Goal: Task Accomplishment & Management: Manage account settings

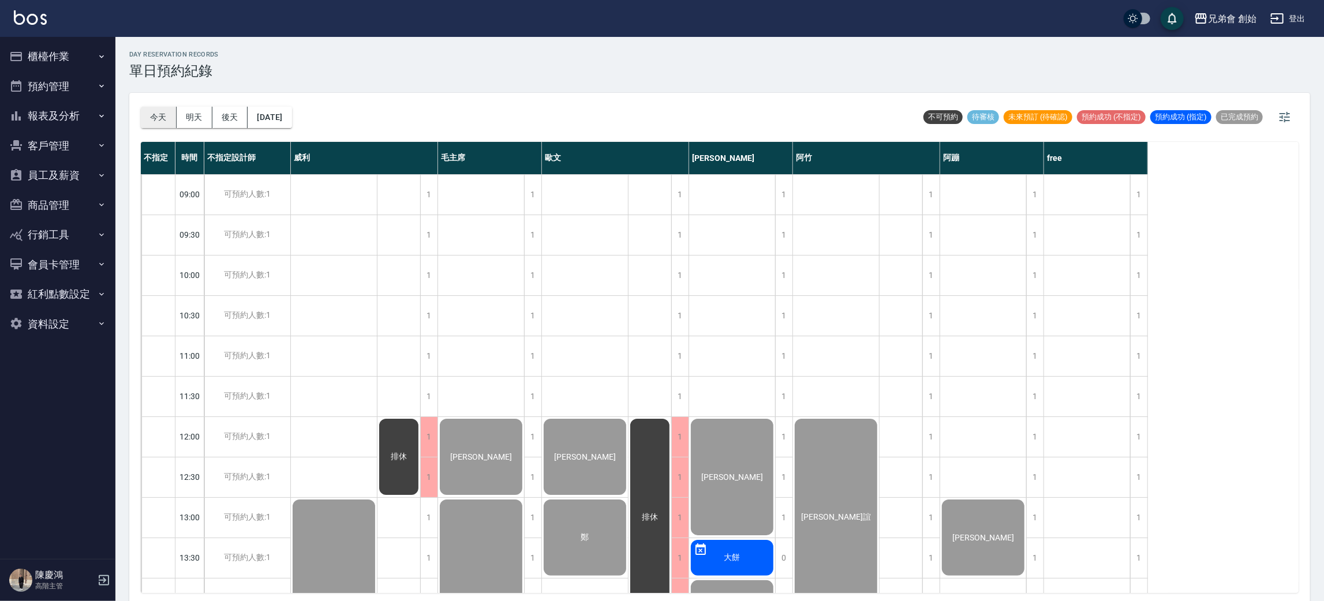
scroll to position [766, 0]
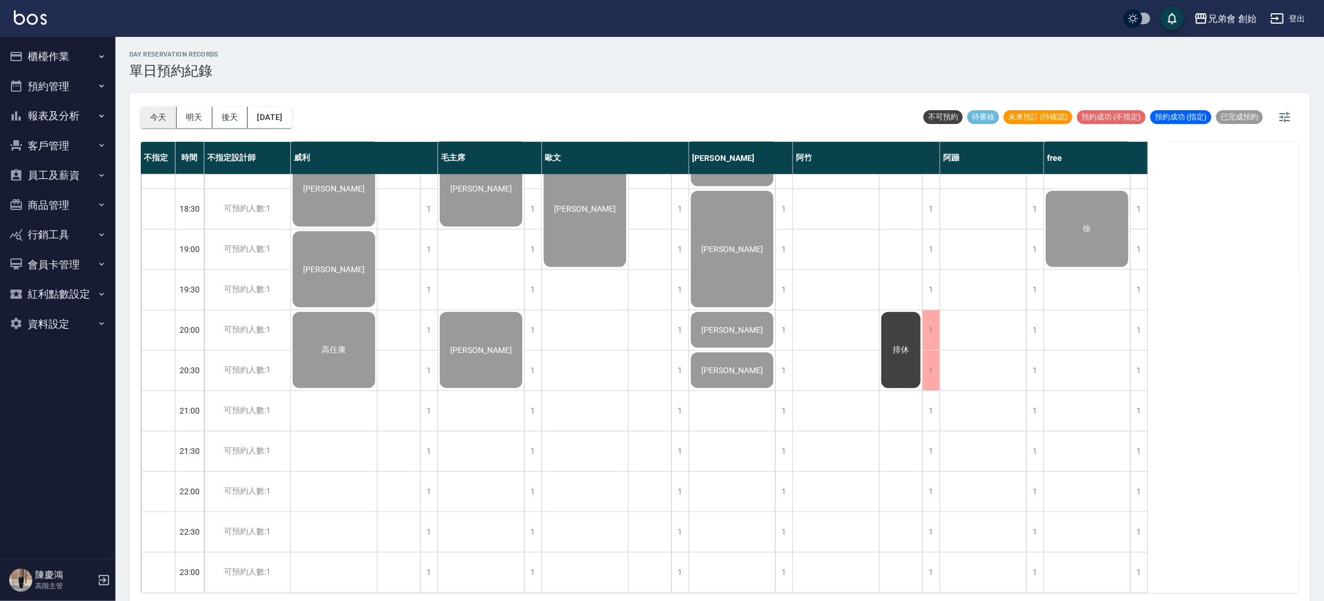
click at [159, 113] on button "今天" at bounding box center [159, 117] width 36 height 21
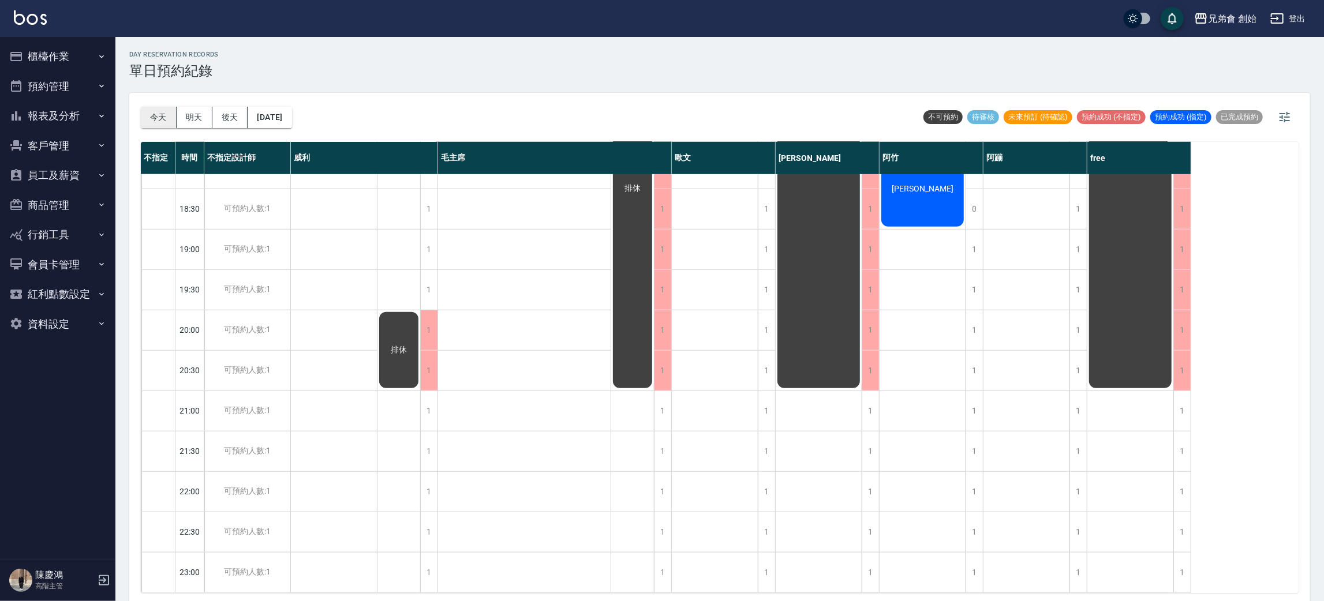
click at [165, 124] on button "今天" at bounding box center [159, 117] width 36 height 21
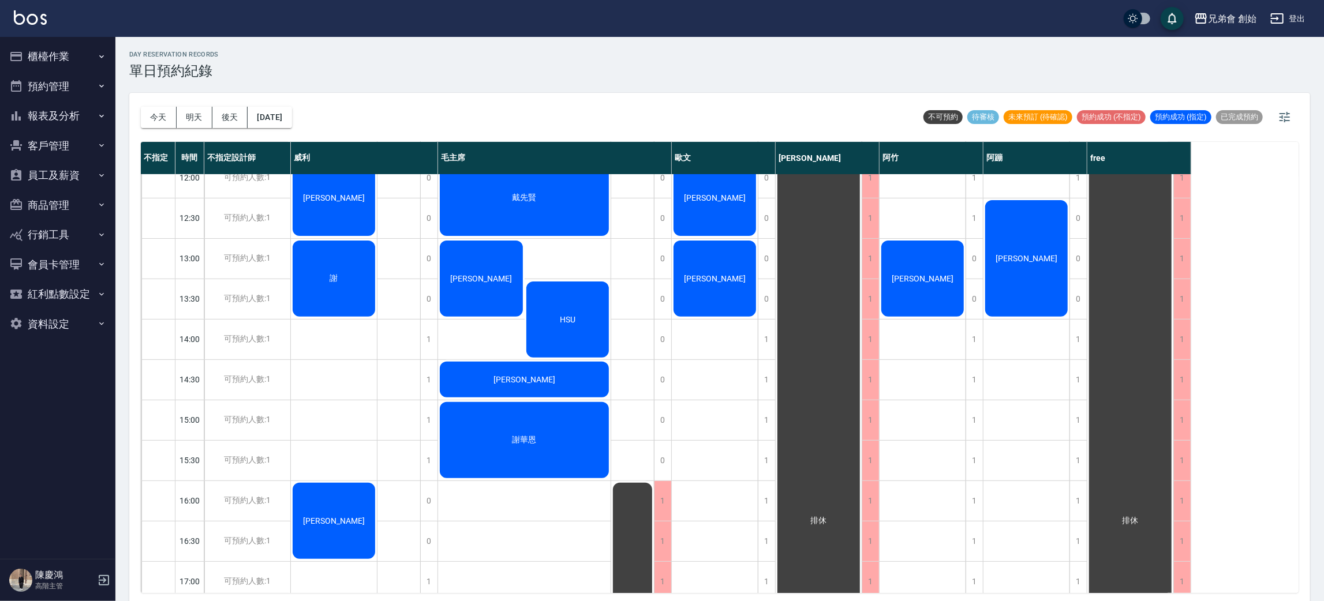
scroll to position [173, 0]
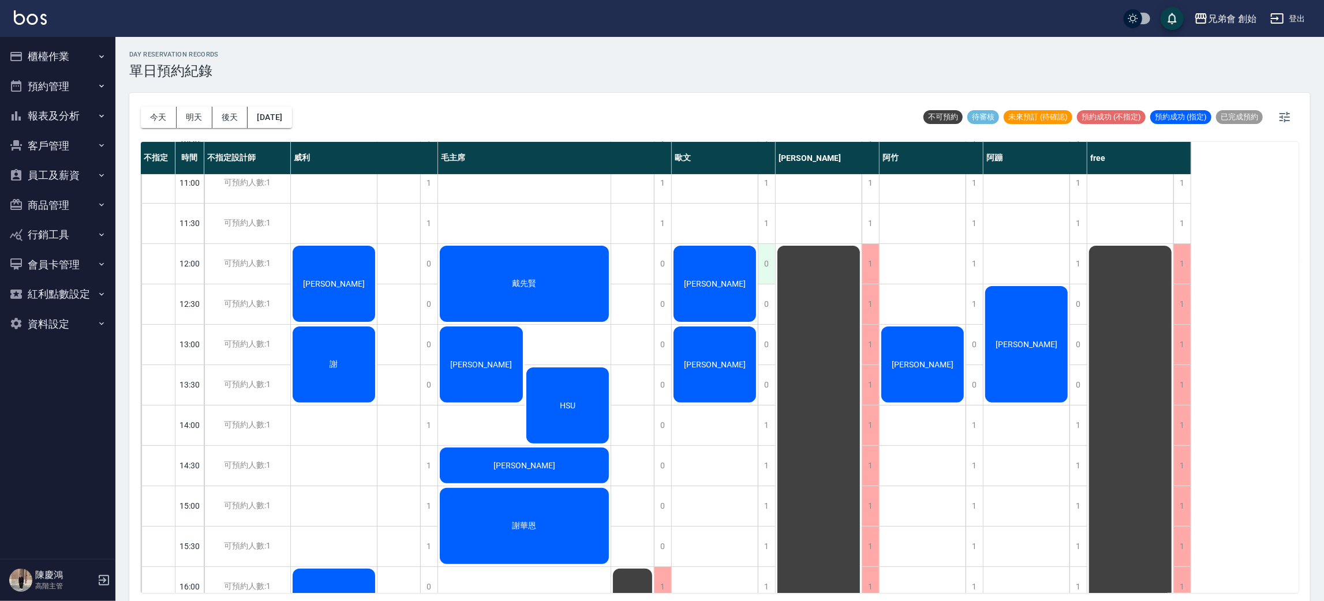
click at [763, 268] on div "0" at bounding box center [766, 264] width 17 height 40
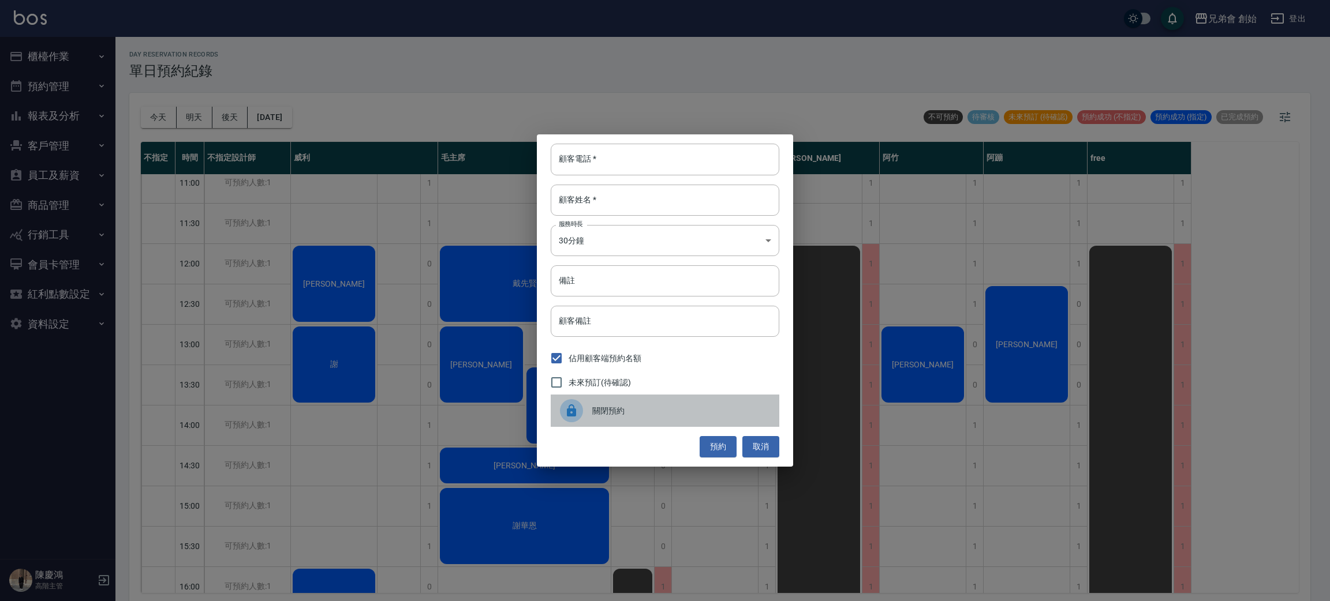
click at [667, 411] on span "關閉預約" at bounding box center [681, 411] width 178 height 12
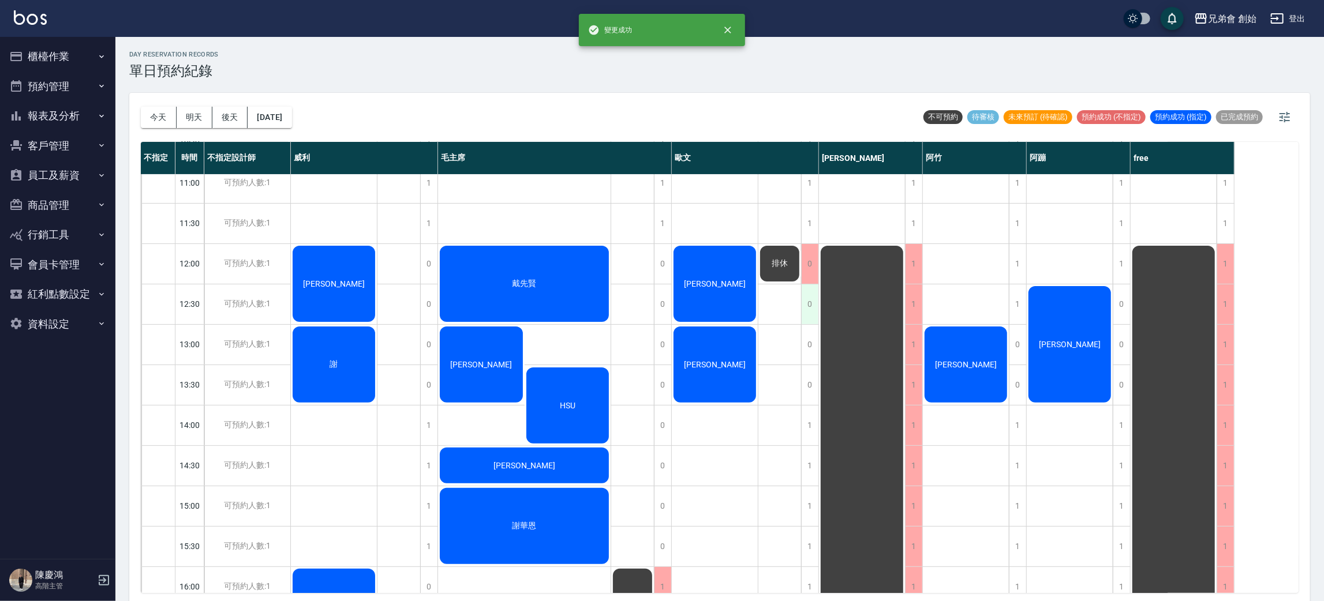
click at [810, 308] on div "0" at bounding box center [809, 304] width 17 height 40
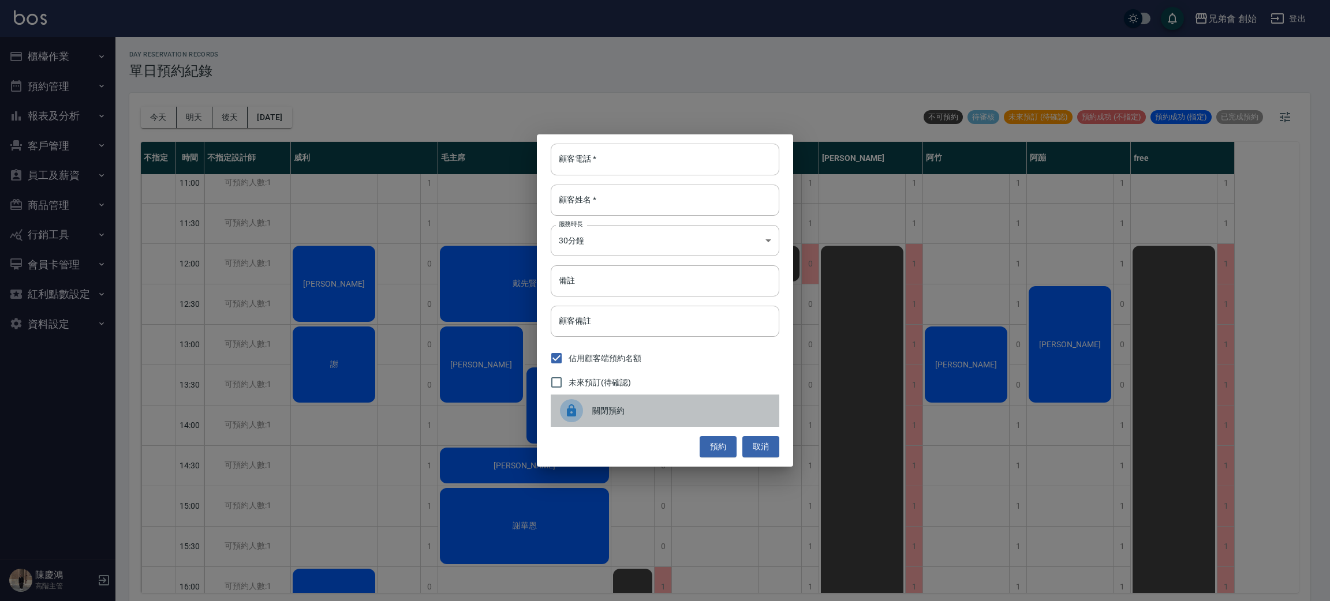
click at [632, 421] on div "關閉預約" at bounding box center [665, 411] width 229 height 32
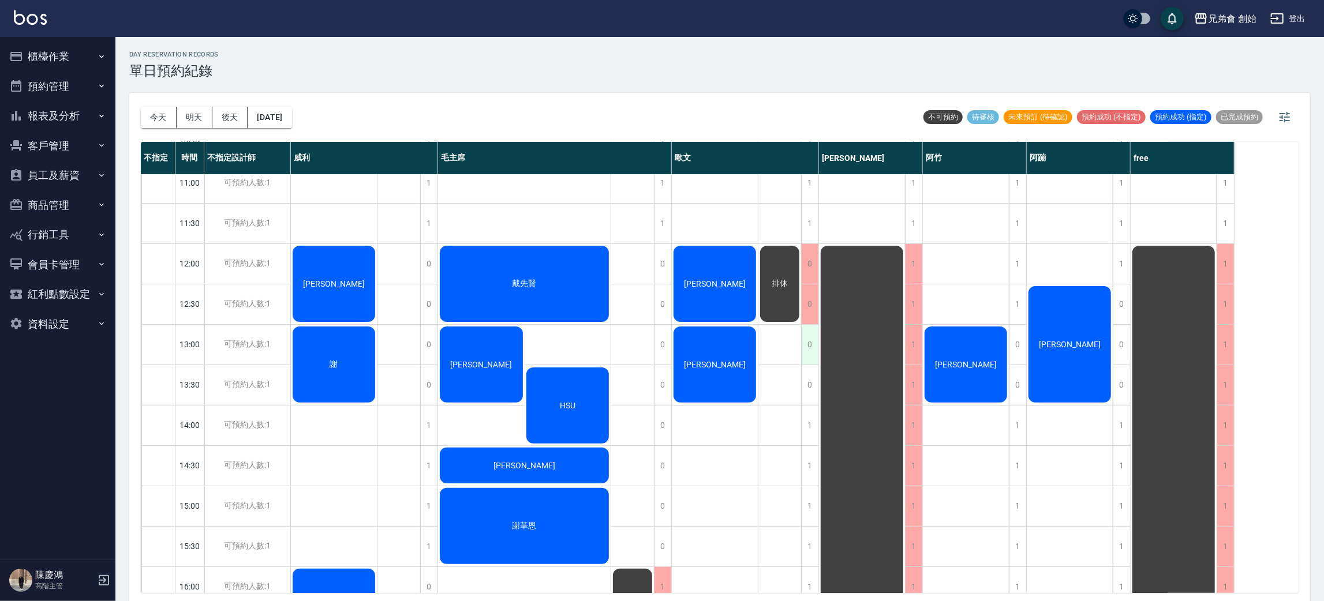
click at [808, 337] on div "0" at bounding box center [809, 345] width 17 height 40
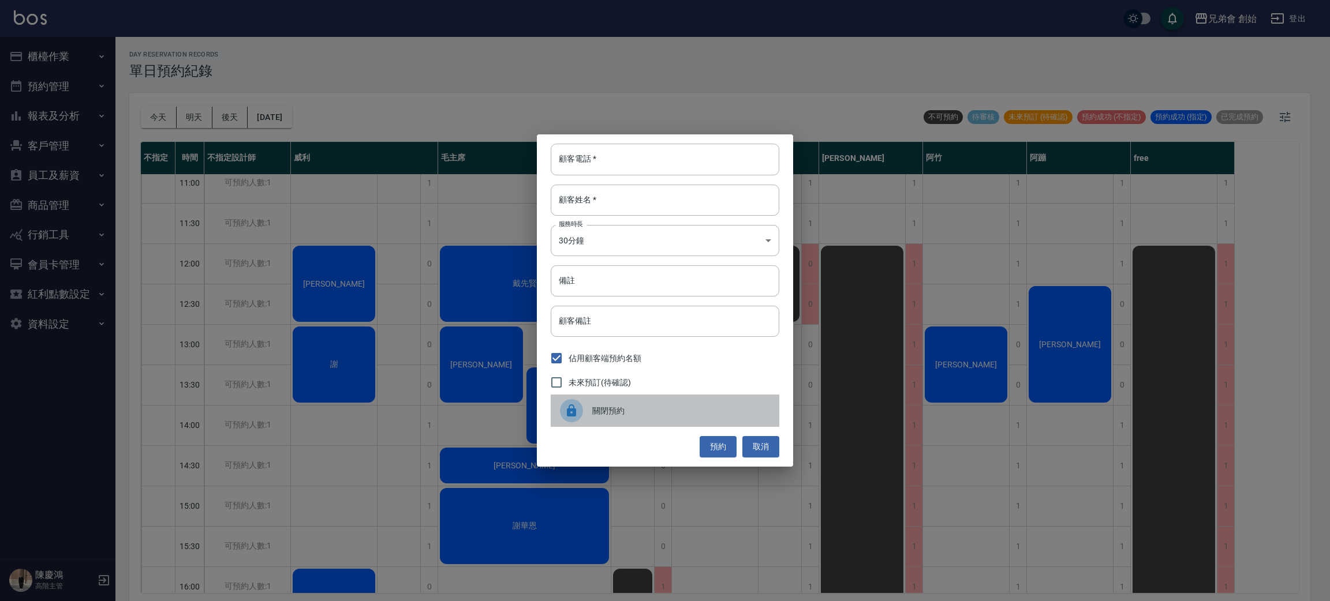
click at [619, 407] on span "關閉預約" at bounding box center [681, 411] width 178 height 12
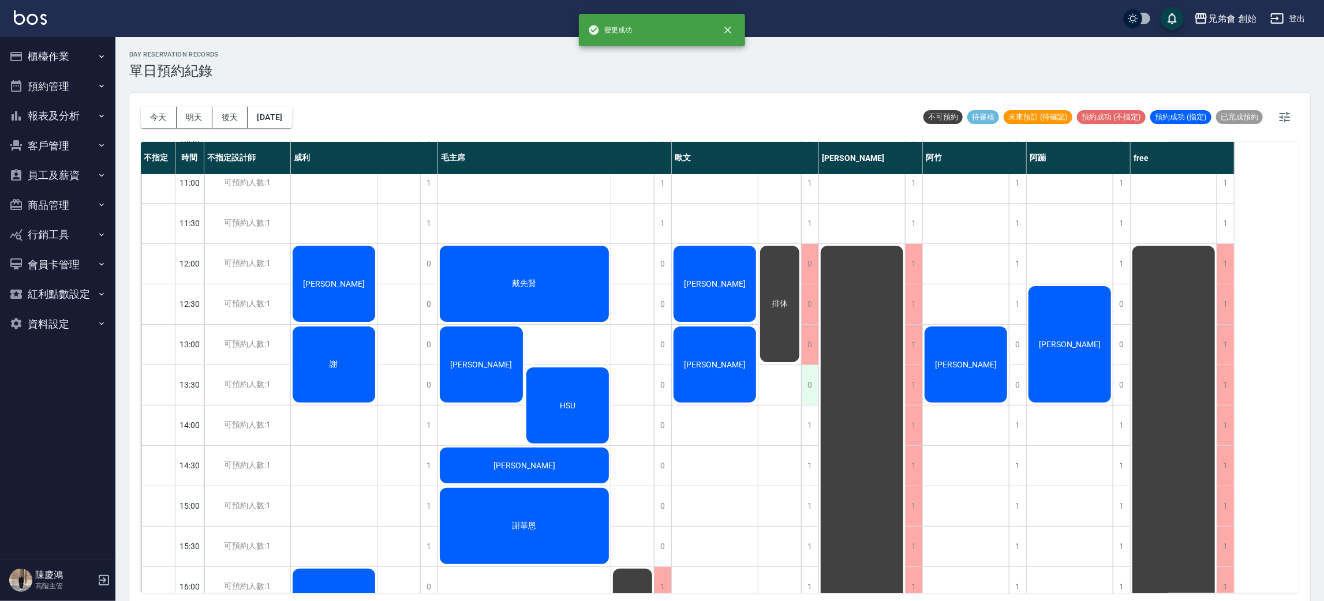
click at [811, 386] on div "0" at bounding box center [809, 385] width 17 height 40
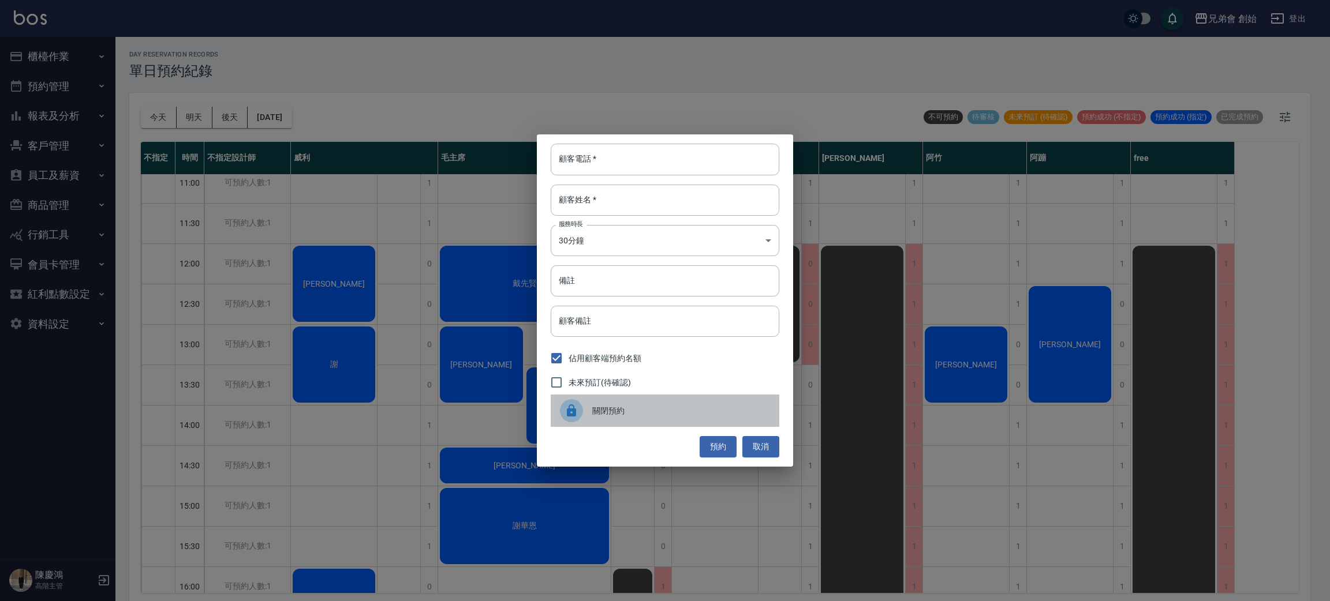
click at [614, 417] on div "關閉預約" at bounding box center [665, 411] width 229 height 32
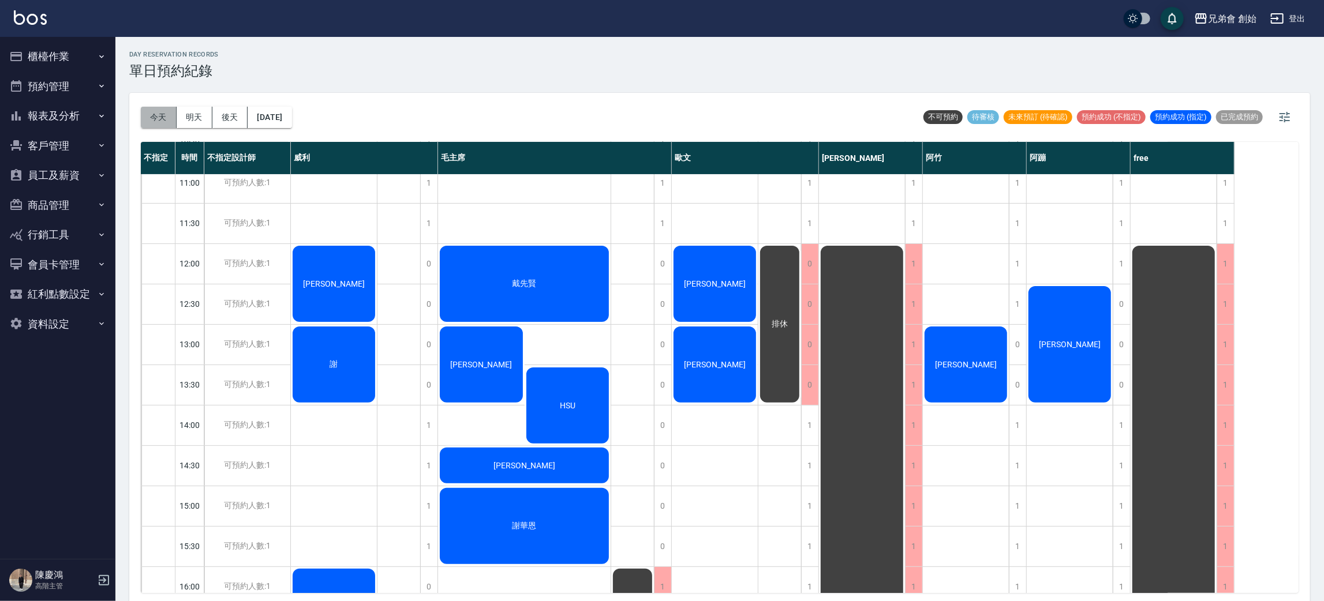
click at [164, 108] on button "今天" at bounding box center [159, 117] width 36 height 21
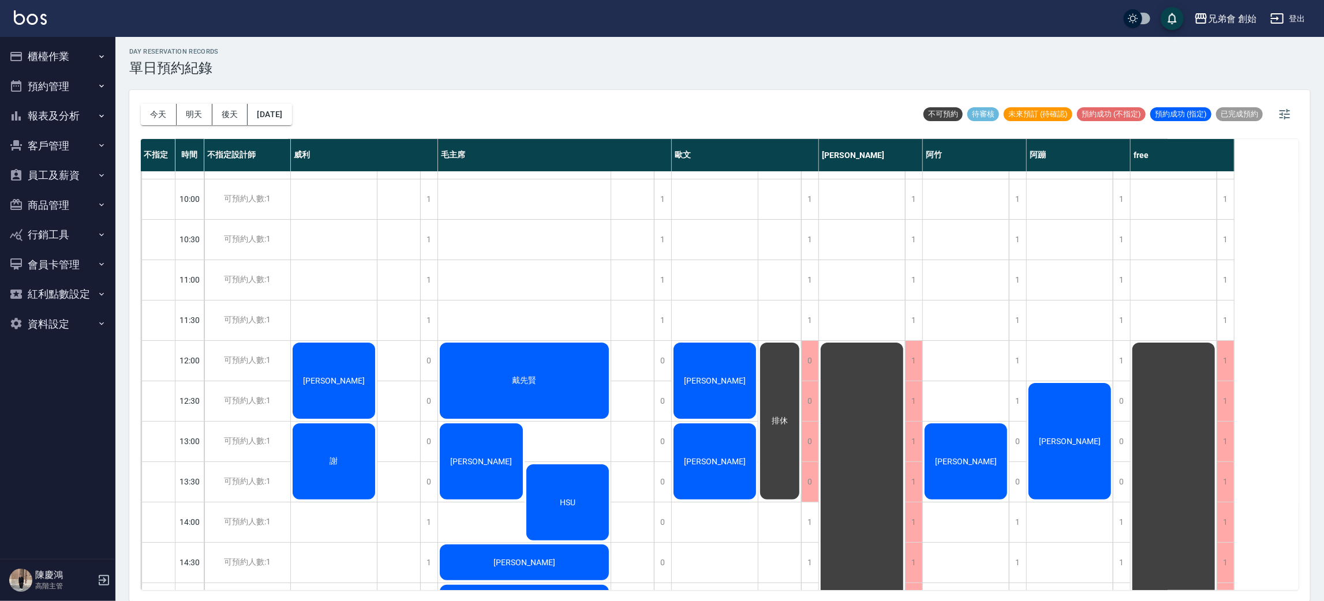
scroll to position [160, 0]
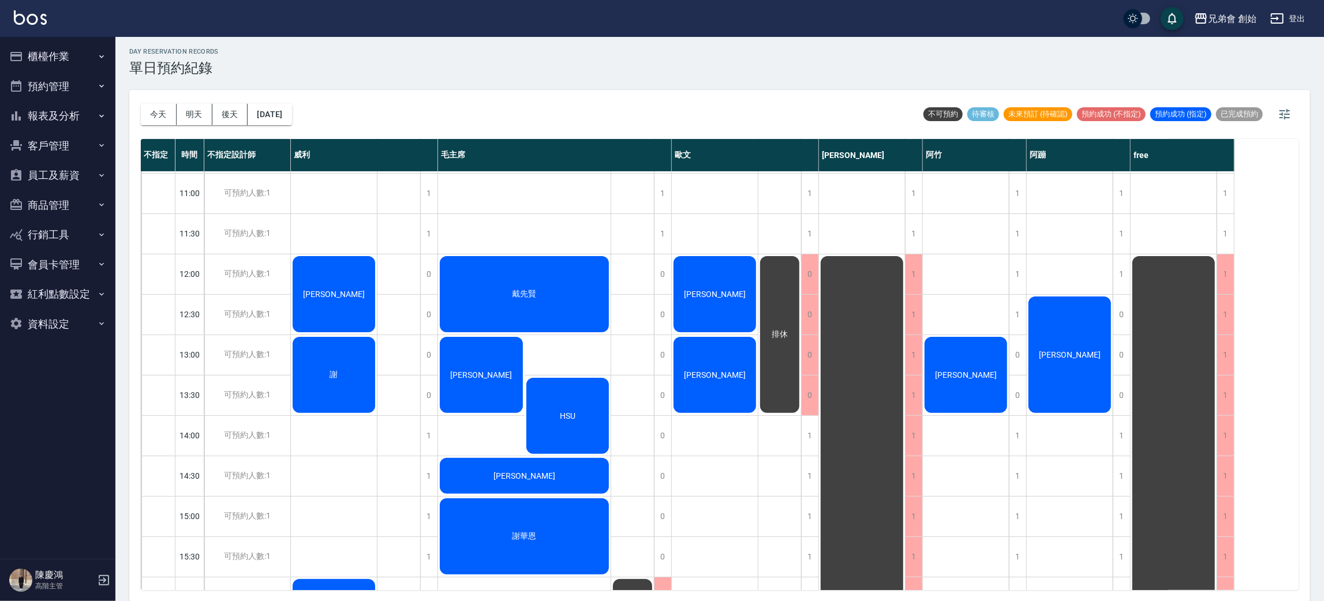
click at [952, 376] on span "高嘉偉" at bounding box center [966, 374] width 66 height 9
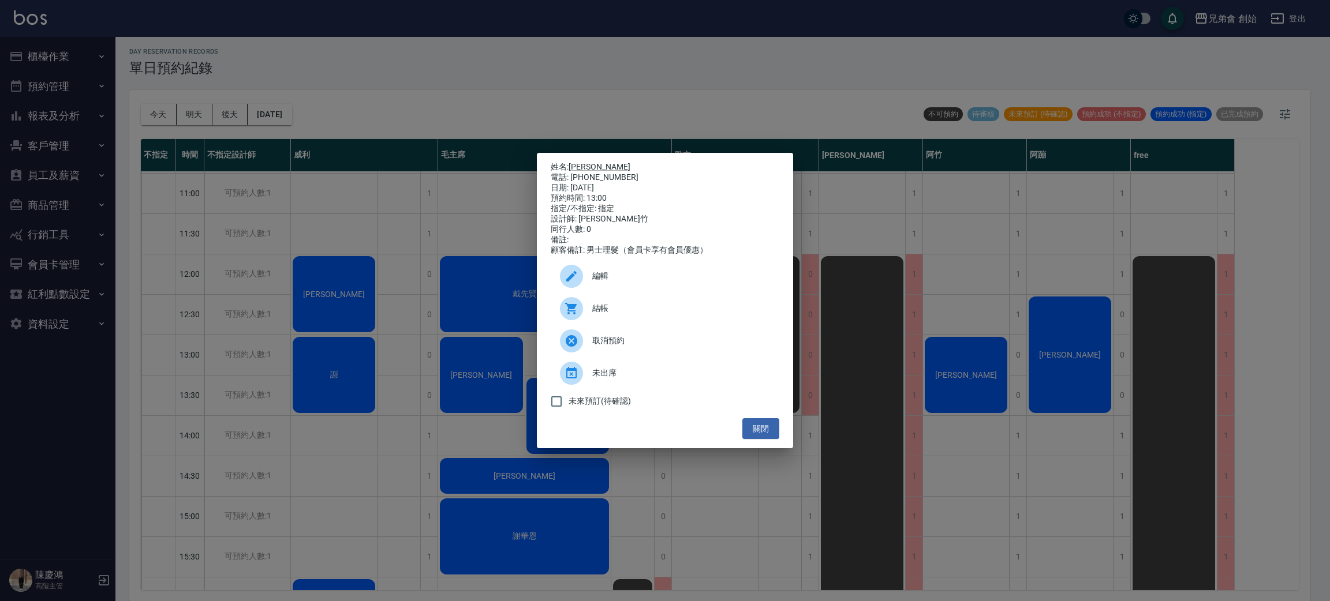
click at [370, 429] on div "姓名: 高嘉偉 電話: 0933898277 日期: 2025/09/21 預約時間: 13:00 指定/不指定: 指定 設計師: 阿竹 同行人數: 0 備註…" at bounding box center [665, 300] width 1330 height 601
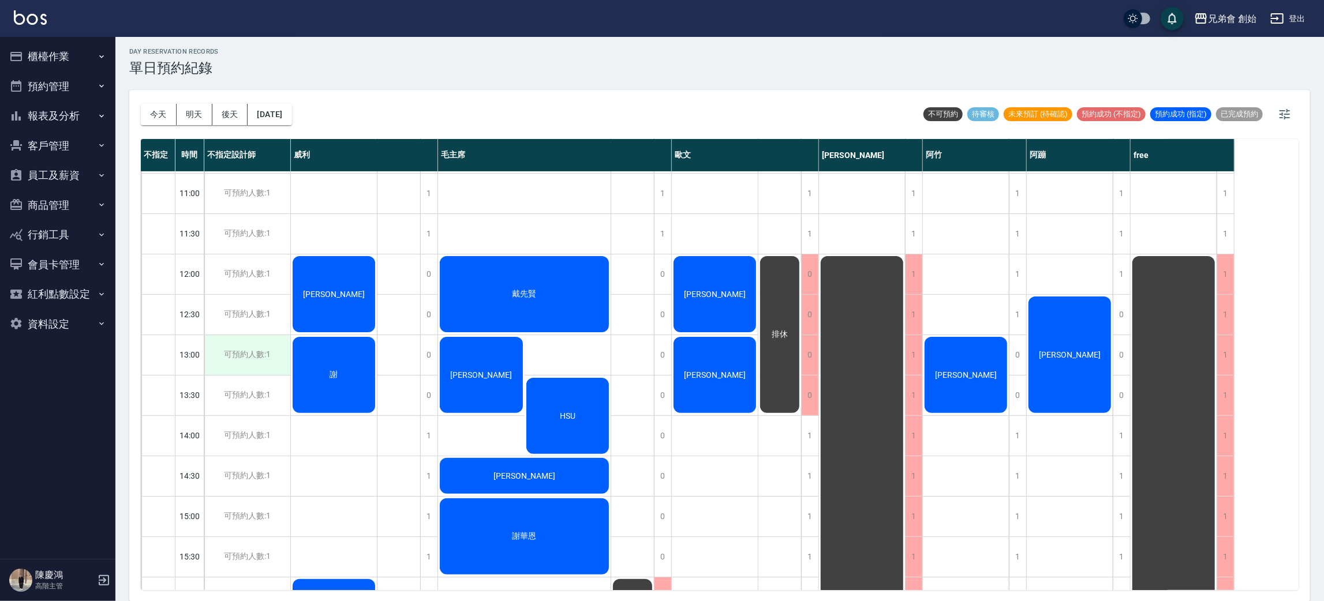
click at [219, 349] on div "可預約人數:1" at bounding box center [247, 355] width 86 height 40
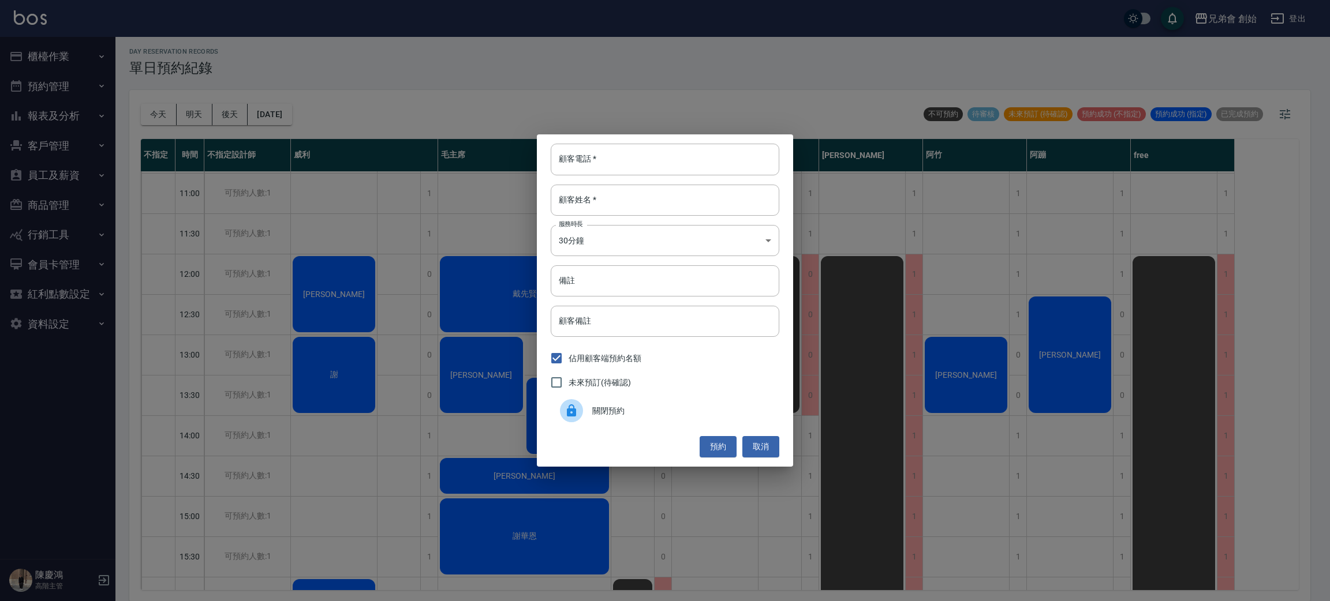
click at [601, 405] on span "關閉預約" at bounding box center [681, 411] width 178 height 12
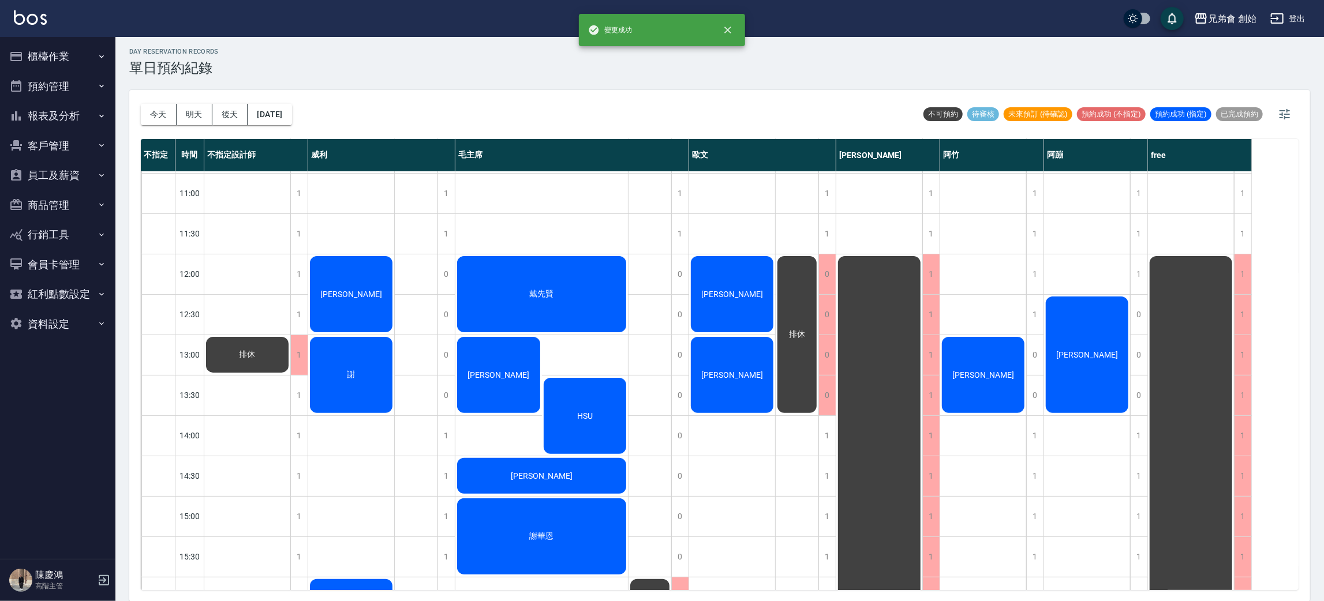
click at [289, 396] on div "排休" at bounding box center [247, 597] width 87 height 1171
click at [299, 396] on div "1" at bounding box center [298, 396] width 17 height 40
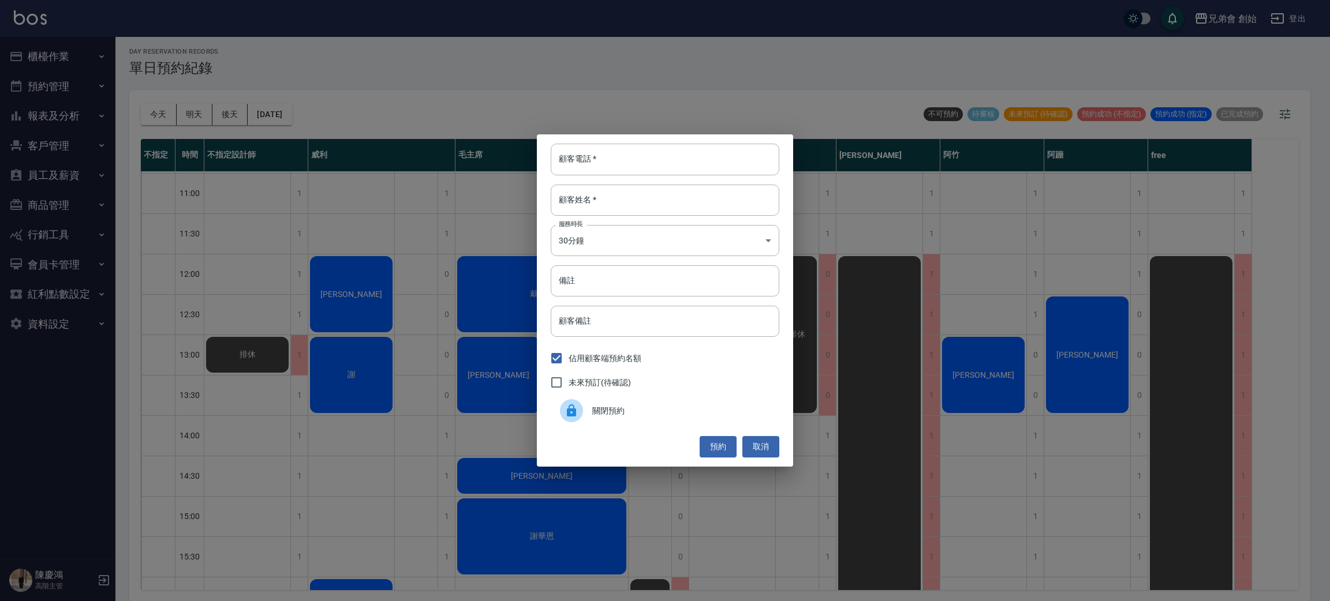
click at [580, 426] on div "關閉預約" at bounding box center [665, 411] width 229 height 32
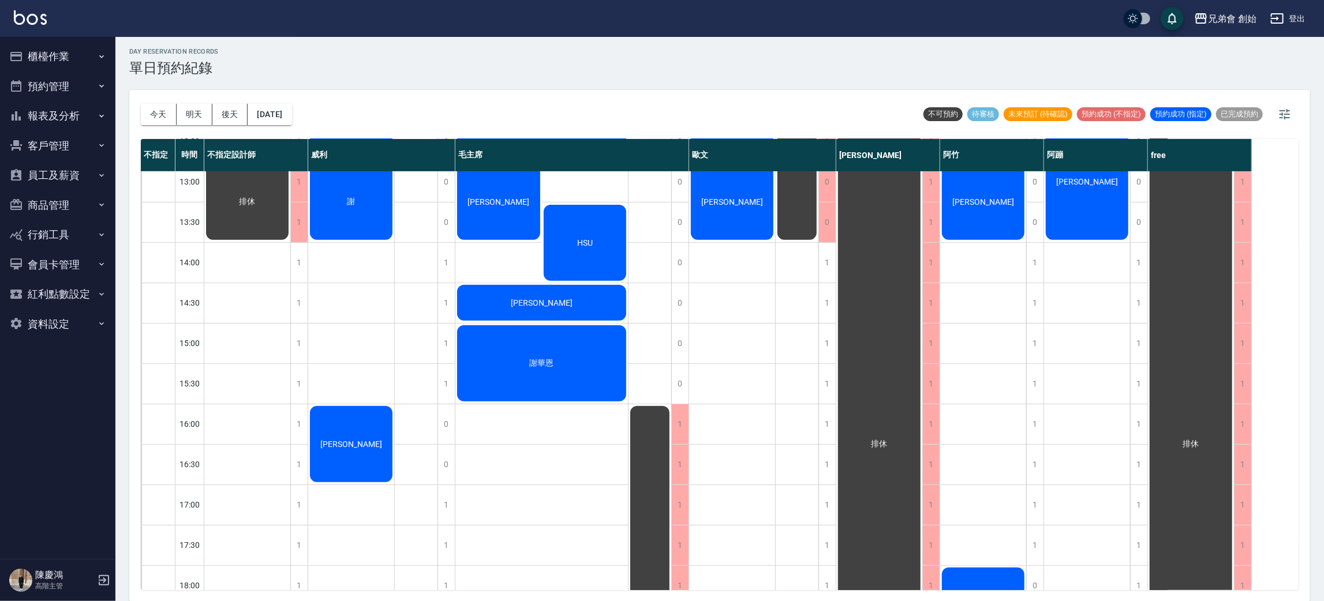
scroll to position [0, 0]
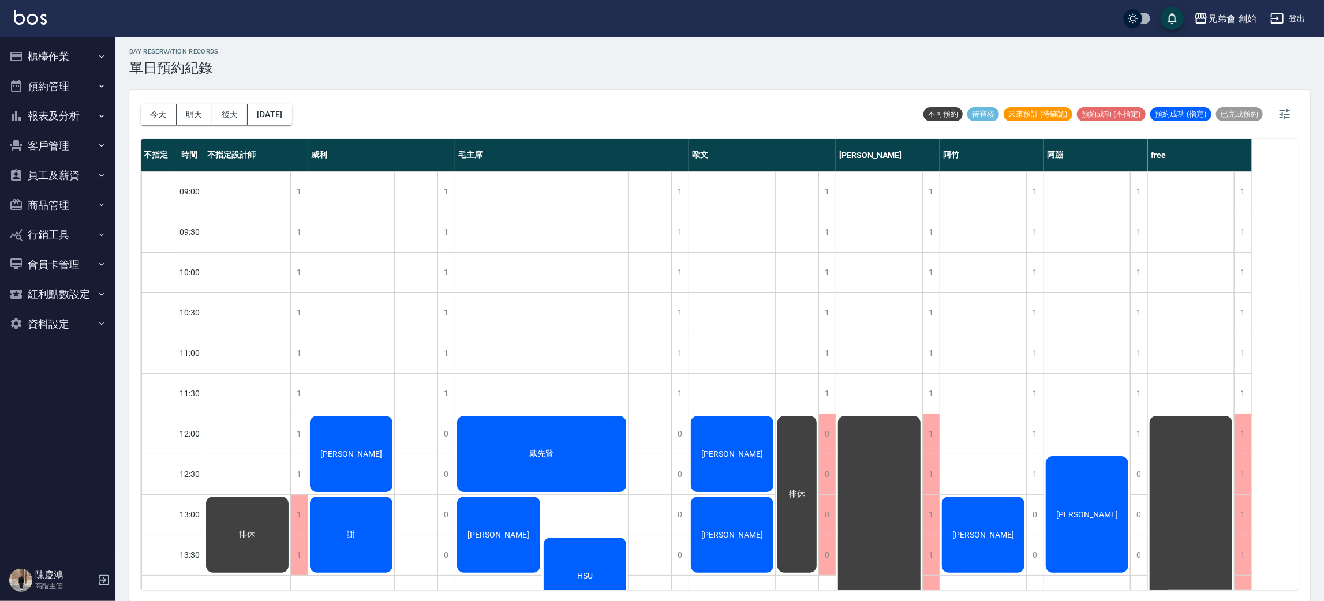
click at [1102, 518] on div "李彥霖" at bounding box center [1087, 515] width 86 height 120
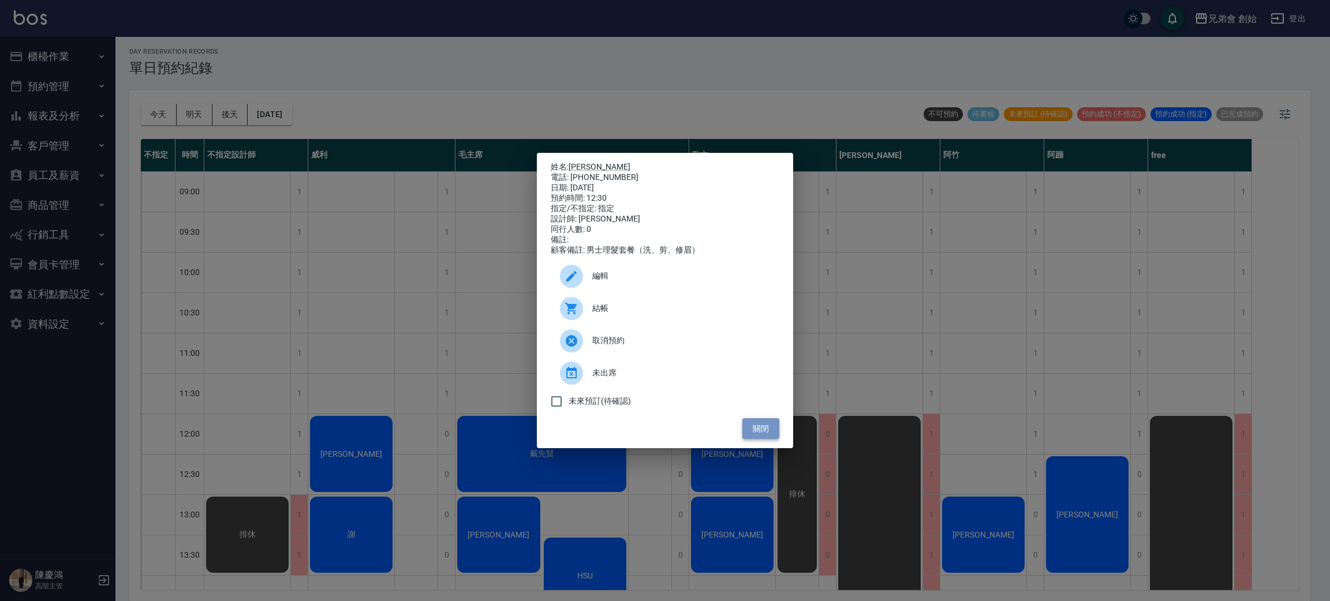
click at [766, 440] on button "關閉" at bounding box center [760, 428] width 37 height 21
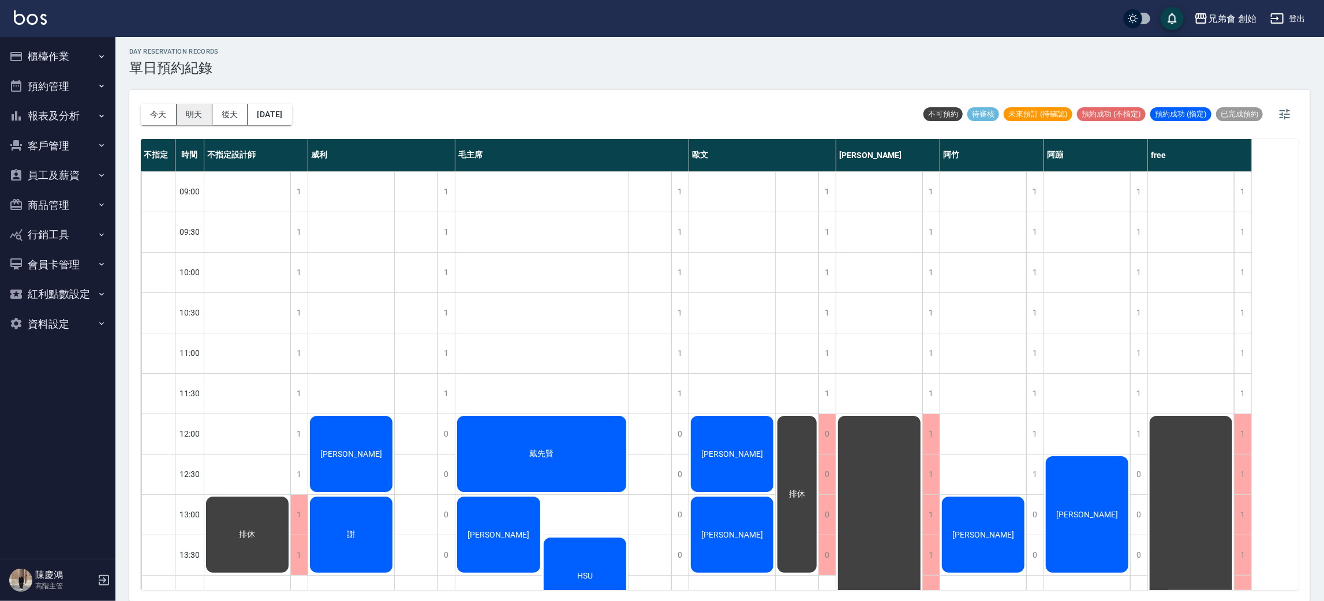
click at [203, 113] on button "明天" at bounding box center [195, 114] width 36 height 21
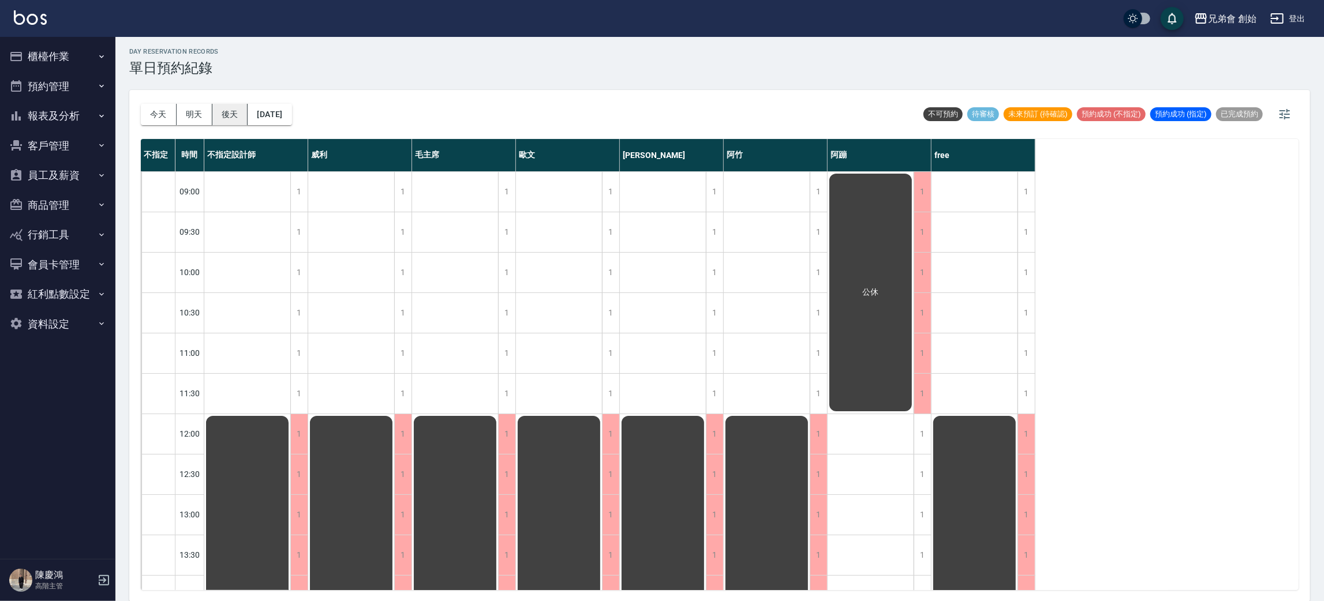
click at [216, 114] on button "後天" at bounding box center [230, 114] width 36 height 21
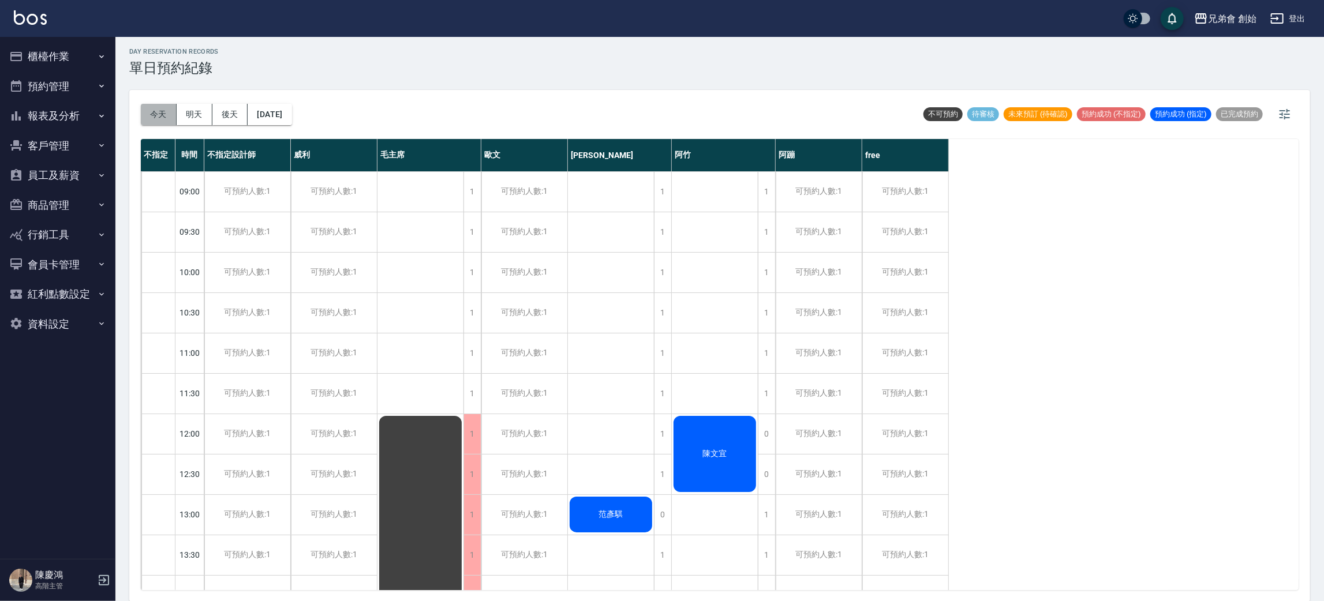
click at [153, 115] on button "今天" at bounding box center [159, 114] width 36 height 21
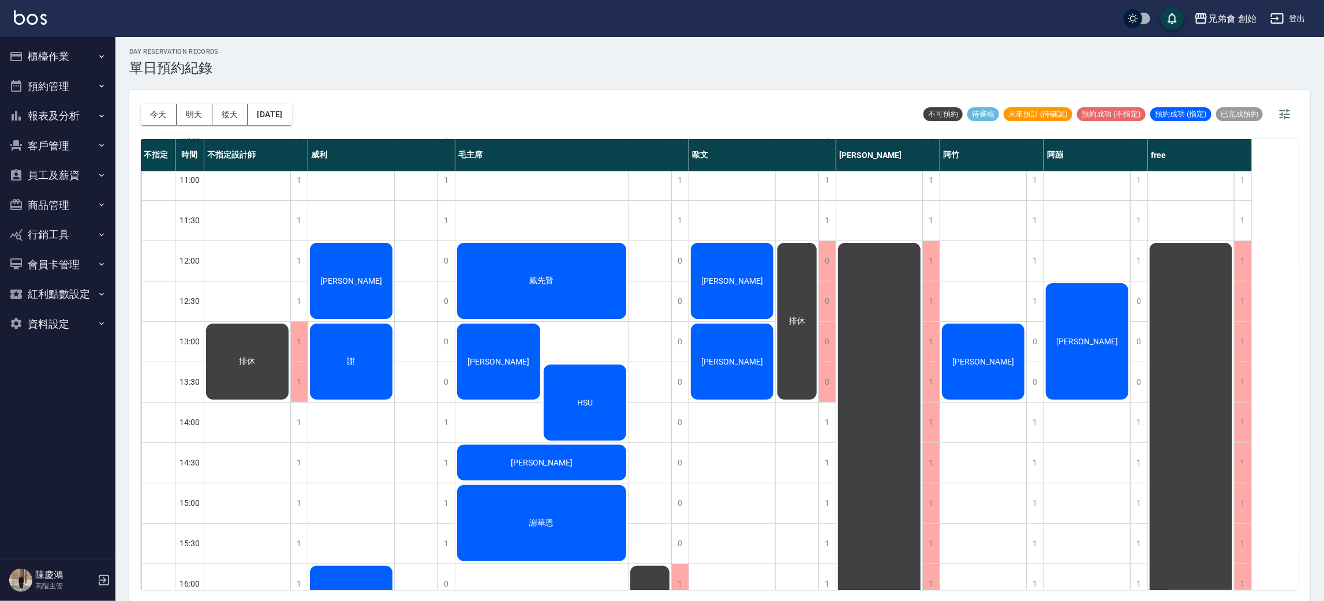
scroll to position [87, 0]
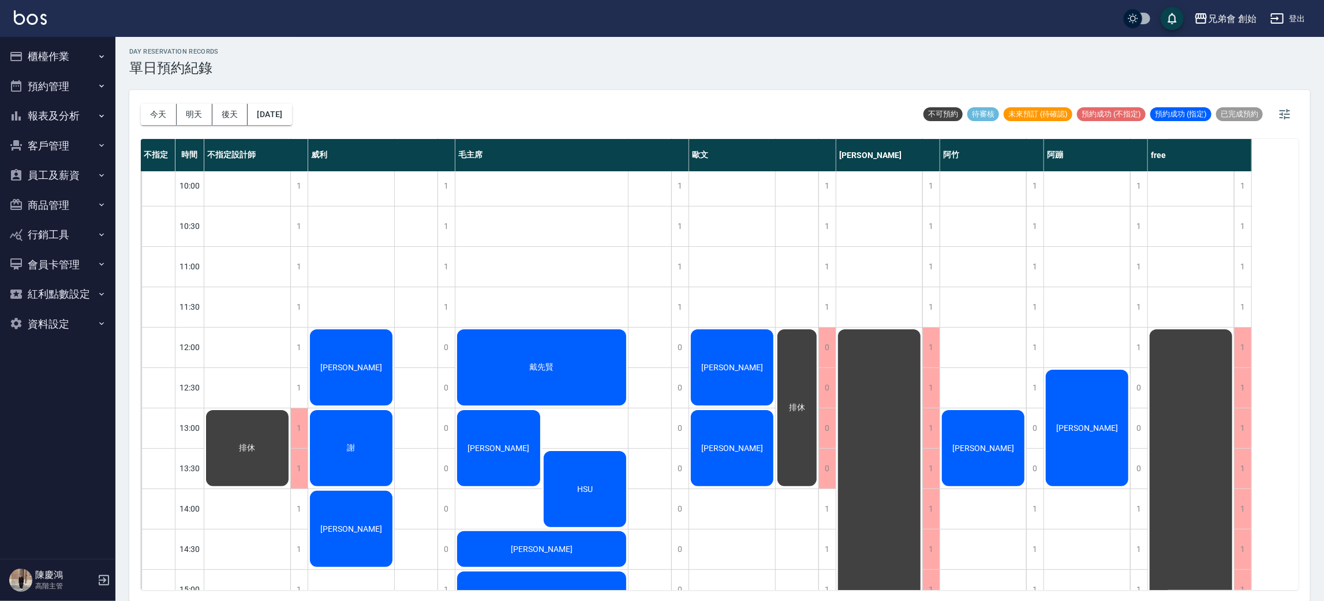
click at [141, 104] on button "今天" at bounding box center [159, 114] width 36 height 21
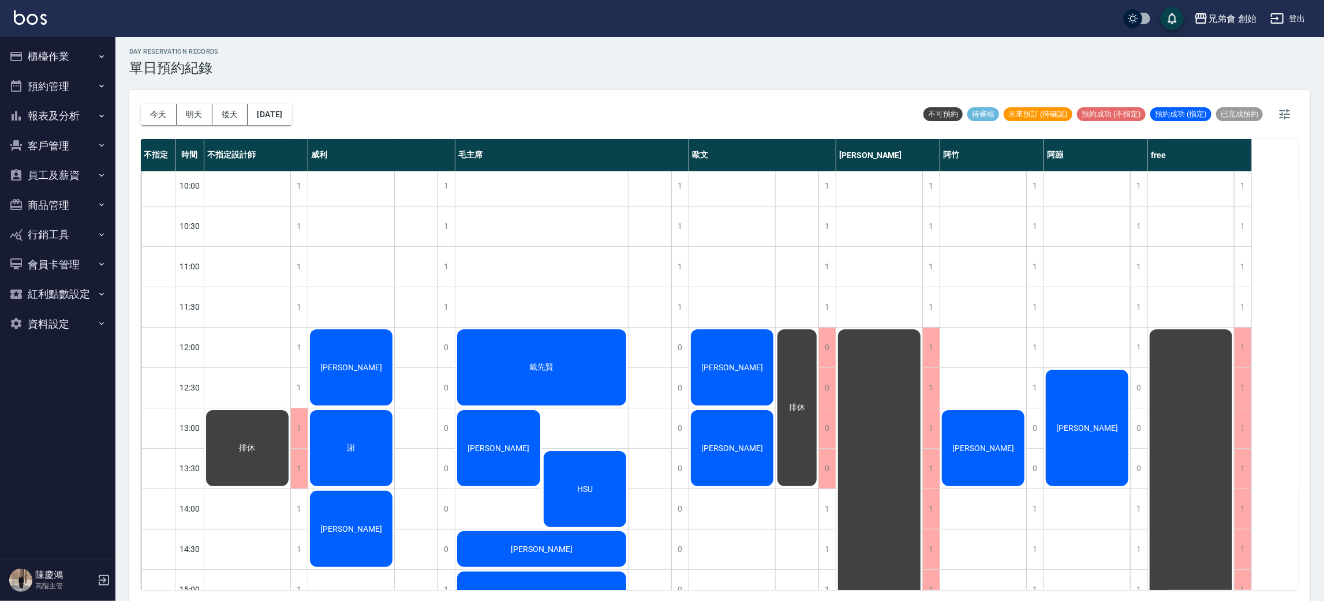
click at [141, 104] on button "今天" at bounding box center [159, 114] width 36 height 21
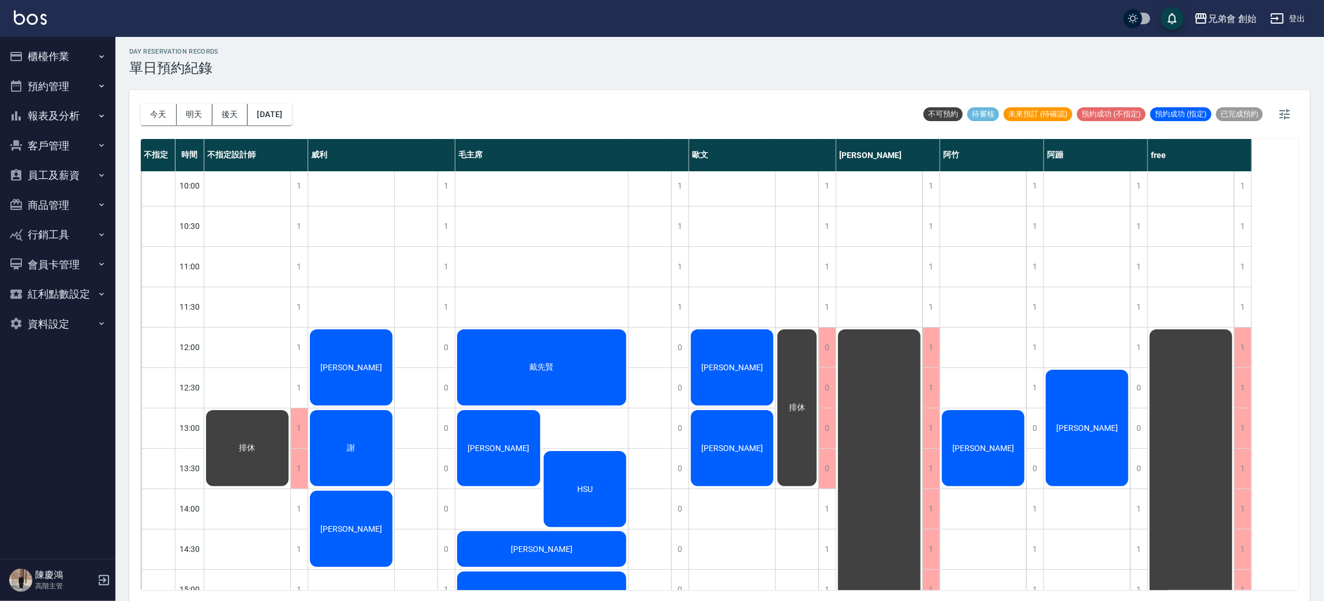
click at [141, 104] on button "今天" at bounding box center [159, 114] width 36 height 21
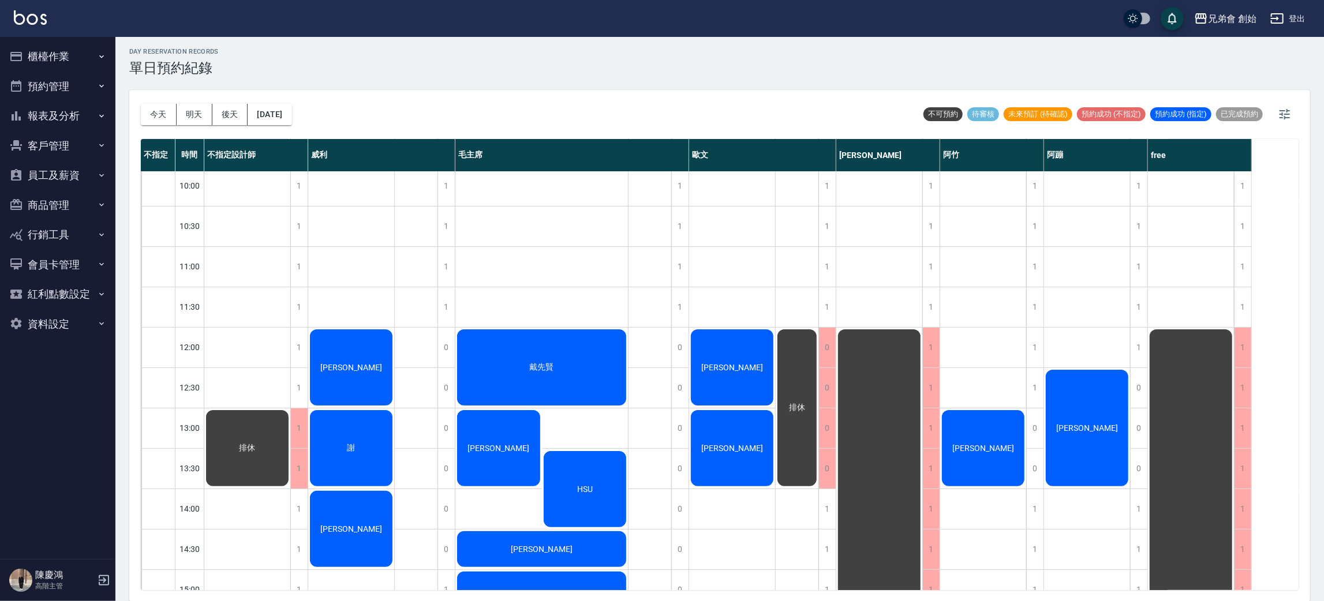
click at [141, 104] on button "今天" at bounding box center [159, 114] width 36 height 21
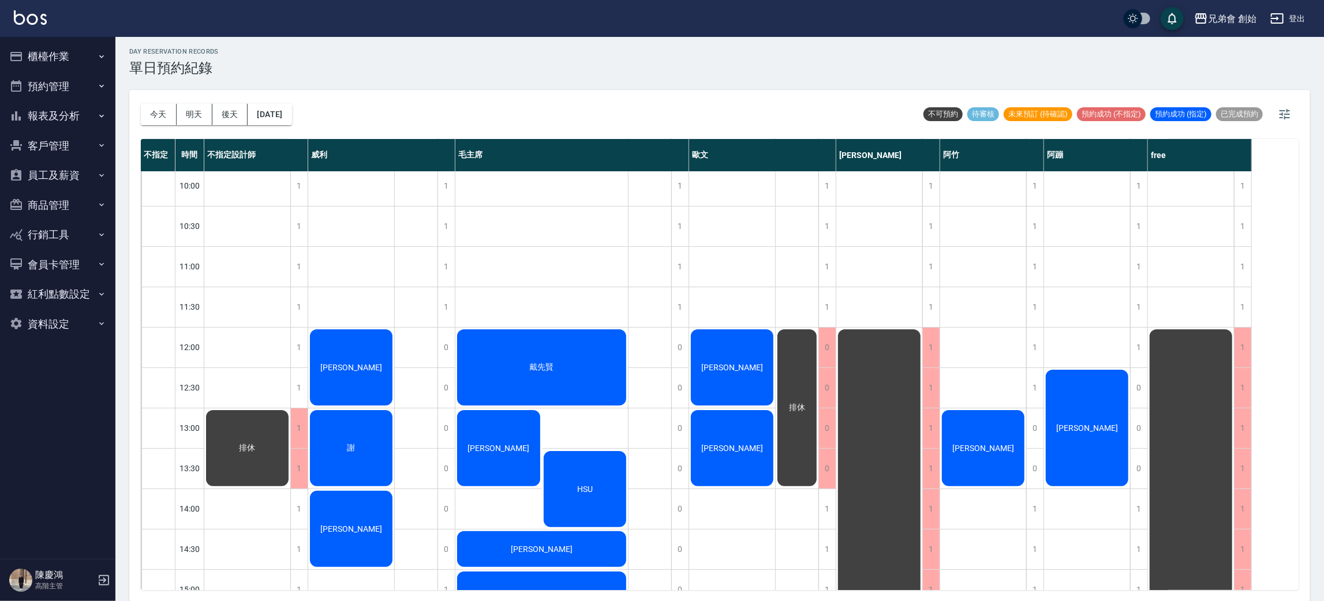
click at [141, 104] on button "今天" at bounding box center [159, 114] width 36 height 21
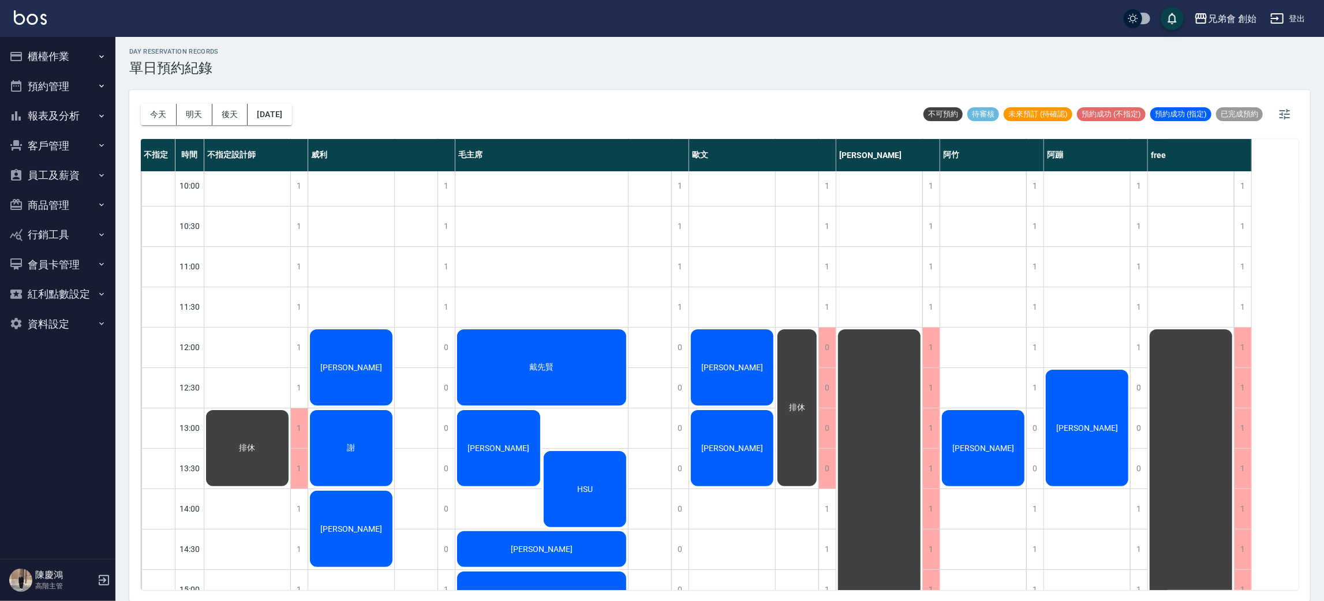
click at [141, 104] on button "今天" at bounding box center [159, 114] width 36 height 21
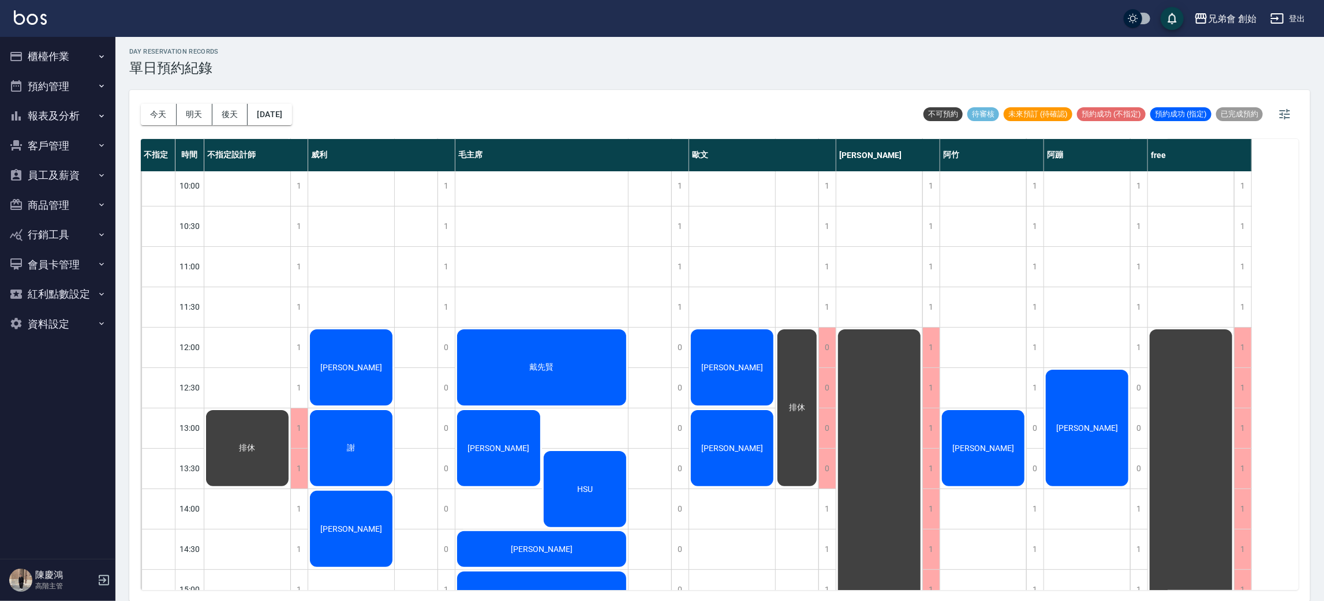
click at [141, 104] on button "今天" at bounding box center [159, 114] width 36 height 21
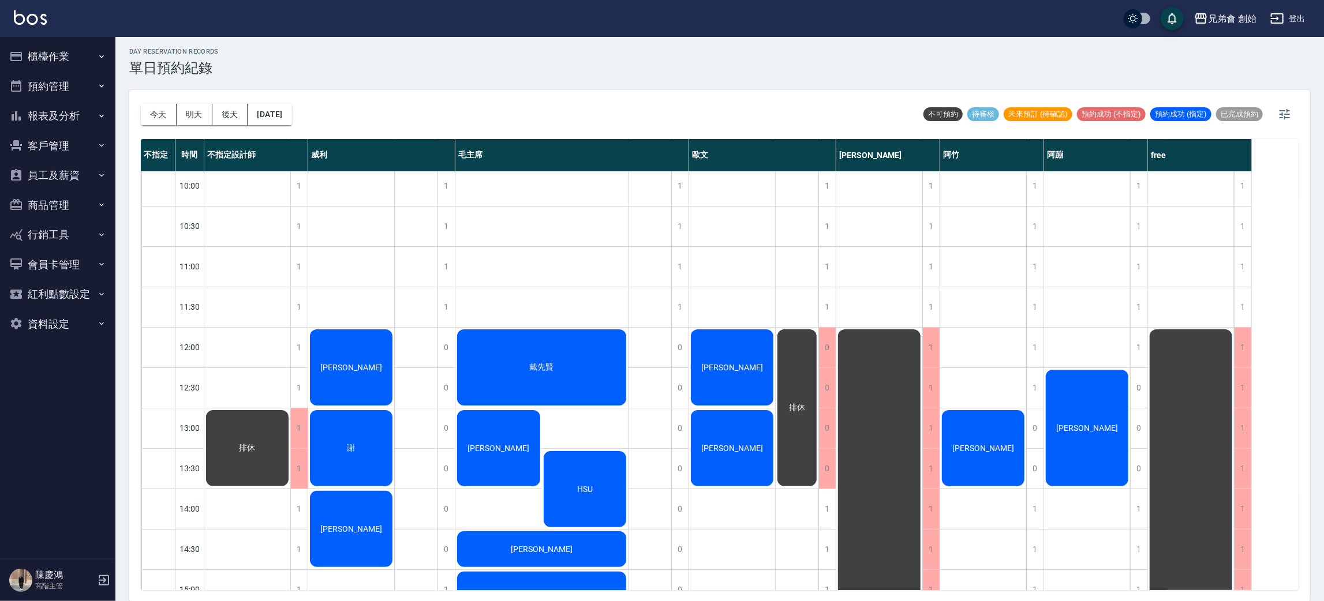
click at [141, 104] on button "今天" at bounding box center [159, 114] width 36 height 21
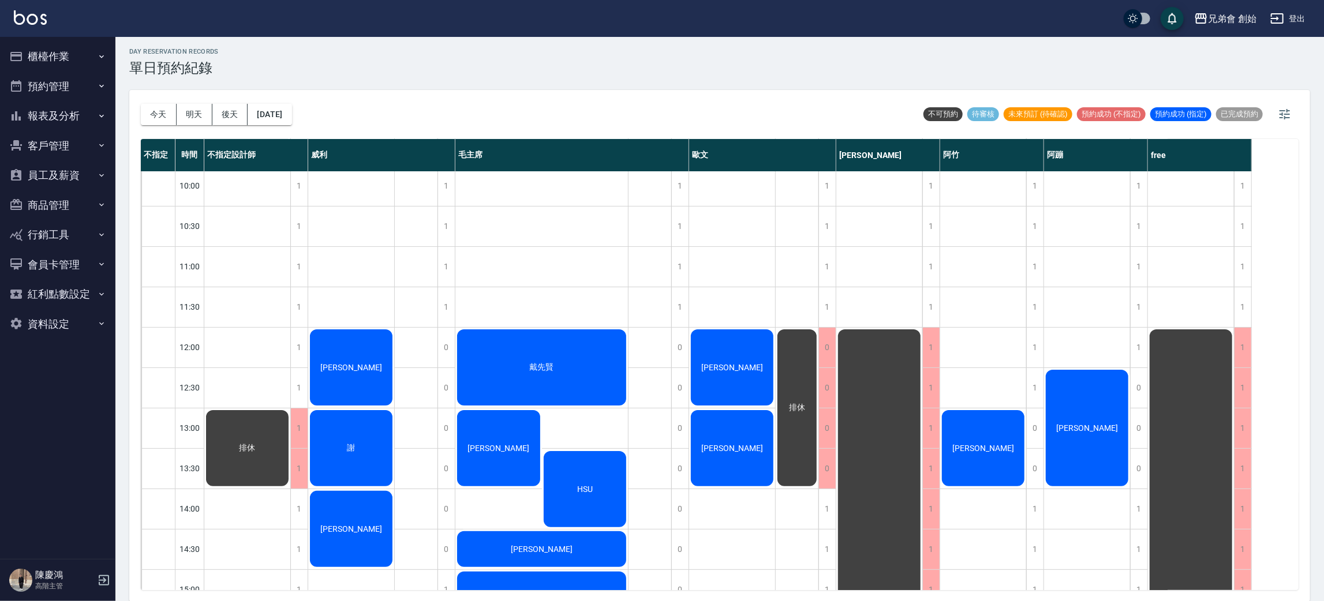
click at [141, 104] on button "今天" at bounding box center [159, 114] width 36 height 21
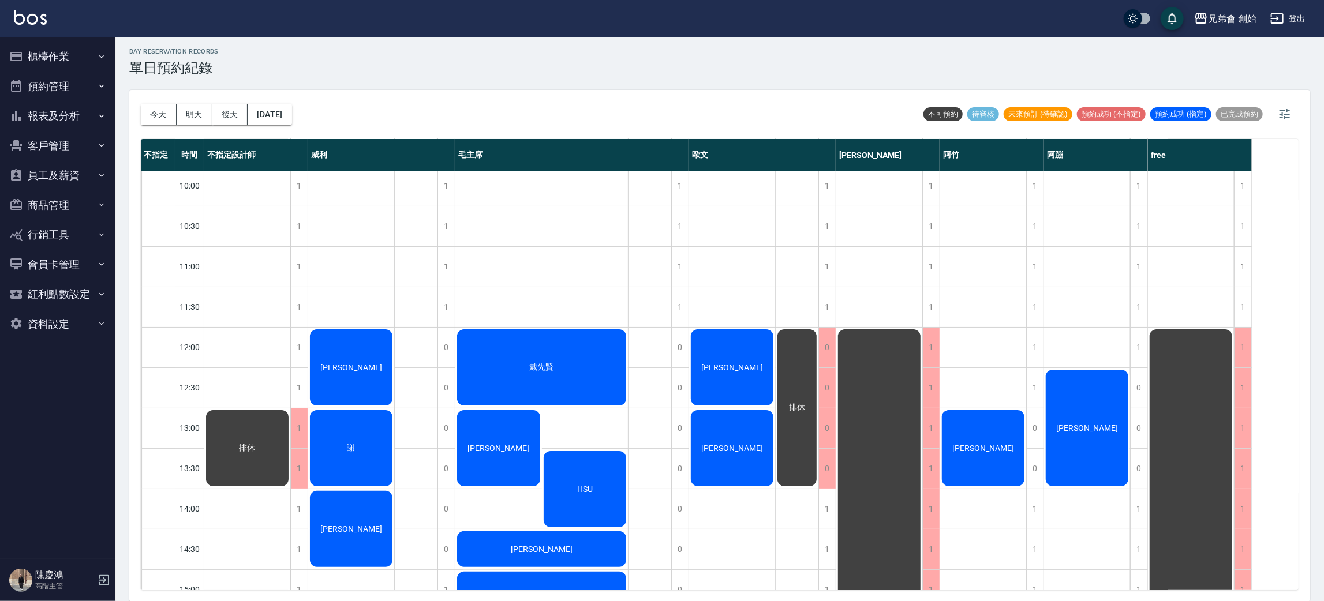
click at [141, 104] on button "今天" at bounding box center [159, 114] width 36 height 21
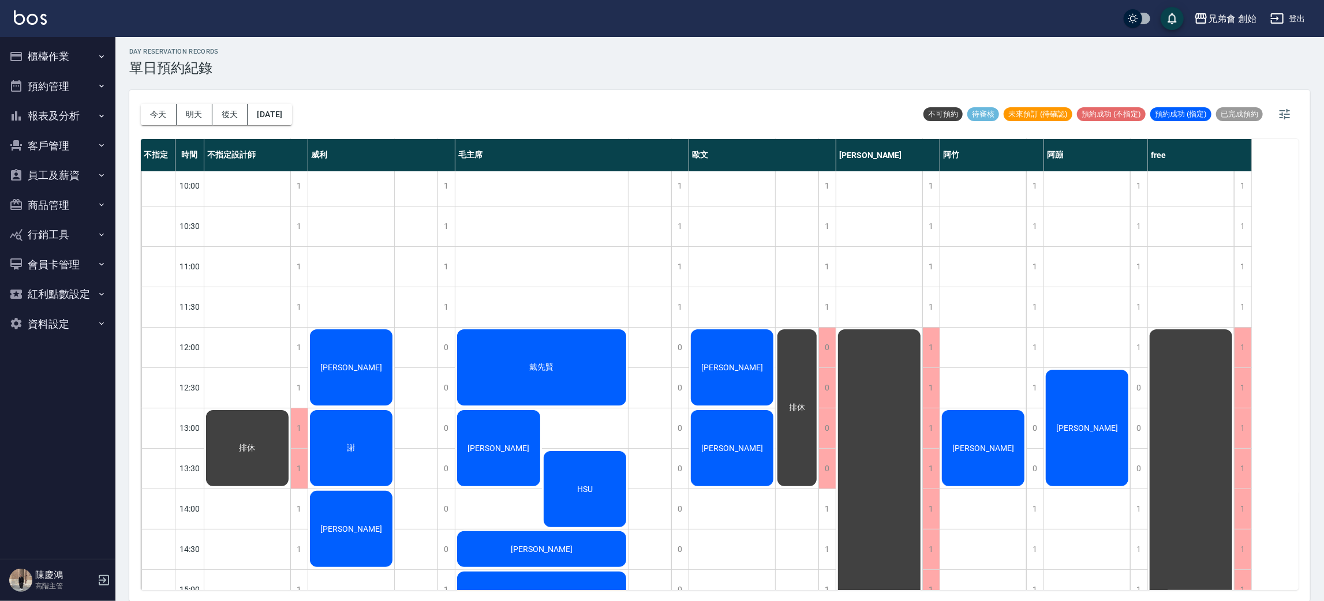
click at [141, 104] on button "今天" at bounding box center [159, 114] width 36 height 21
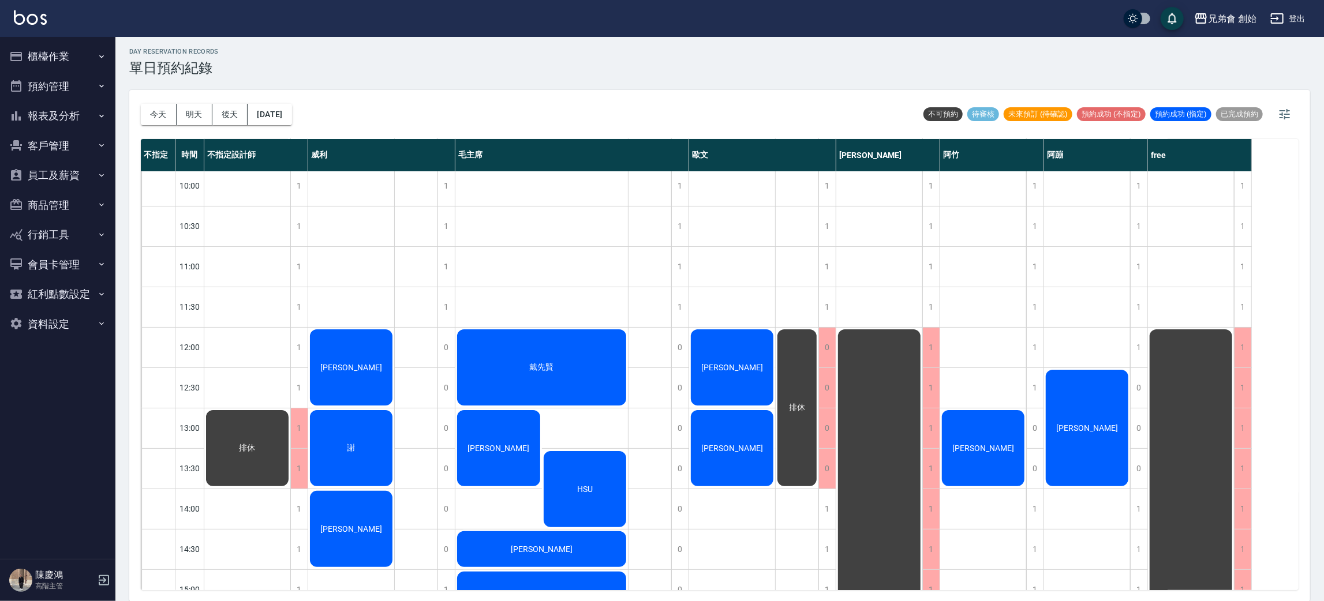
click at [141, 104] on button "今天" at bounding box center [159, 114] width 36 height 21
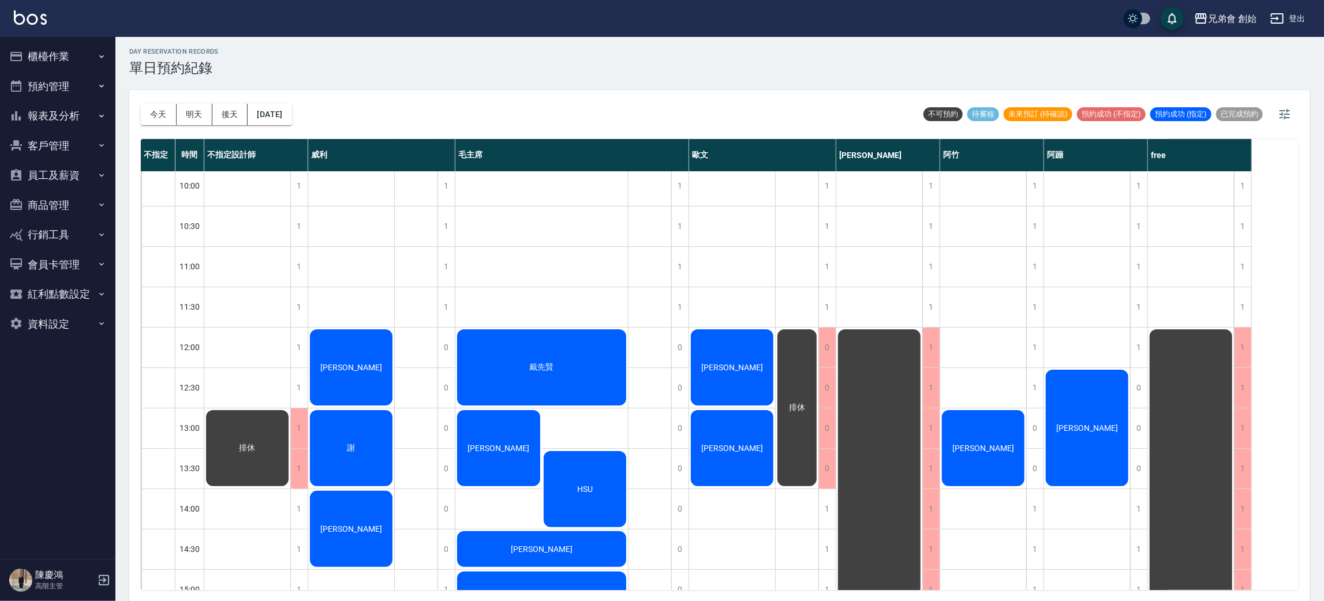
click at [141, 104] on button "今天" at bounding box center [159, 114] width 36 height 21
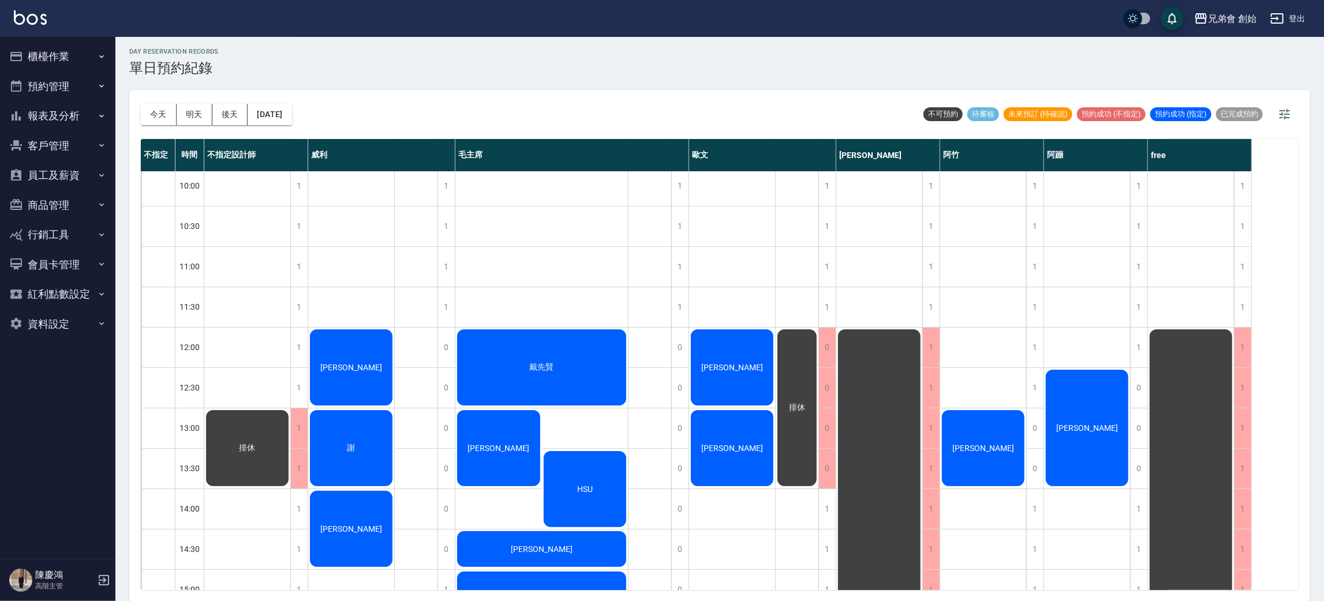
click at [141, 104] on button "今天" at bounding box center [159, 114] width 36 height 21
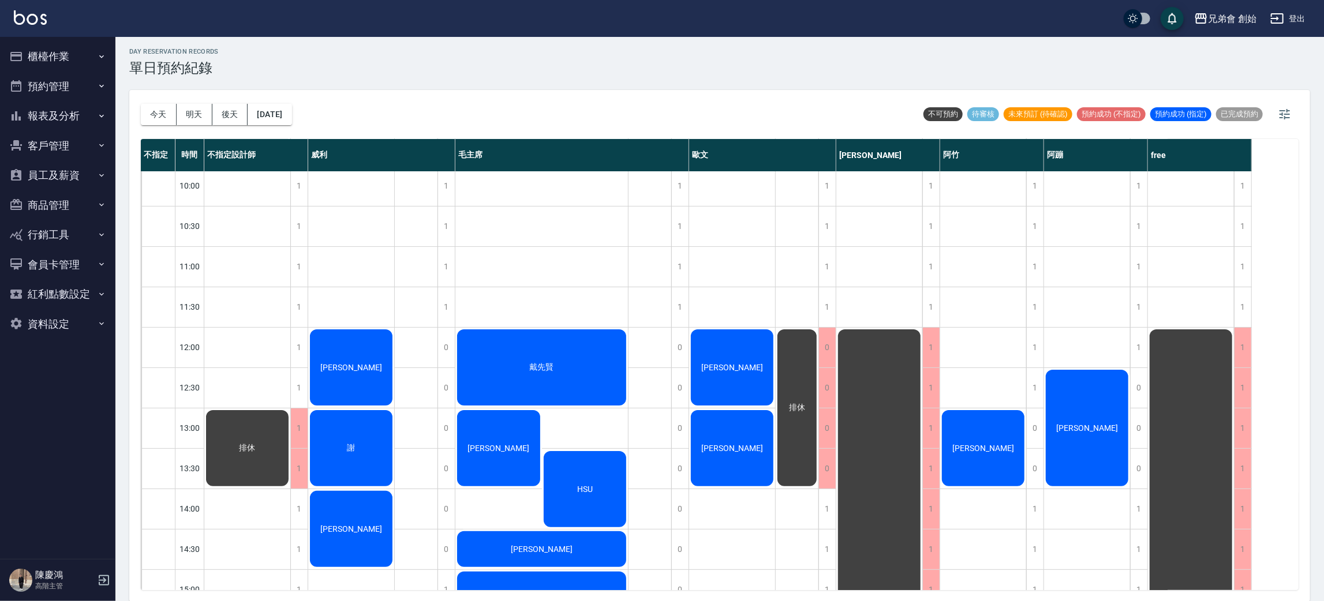
click at [141, 104] on button "今天" at bounding box center [159, 114] width 36 height 21
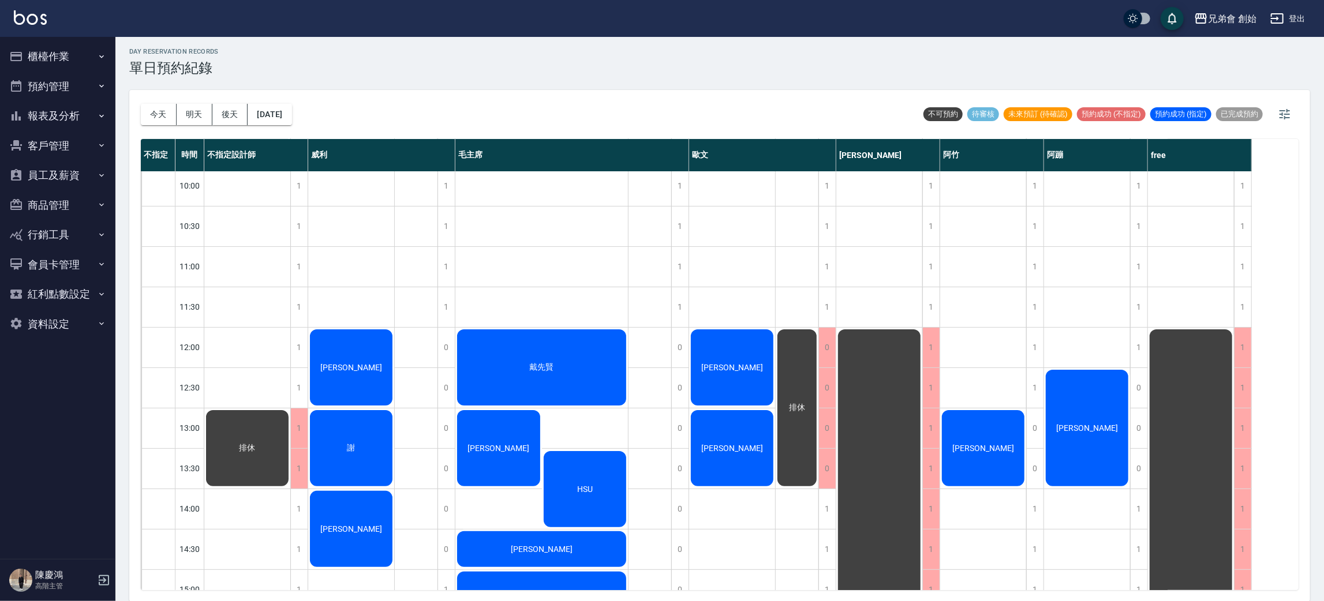
click at [141, 104] on button "今天" at bounding box center [159, 114] width 36 height 21
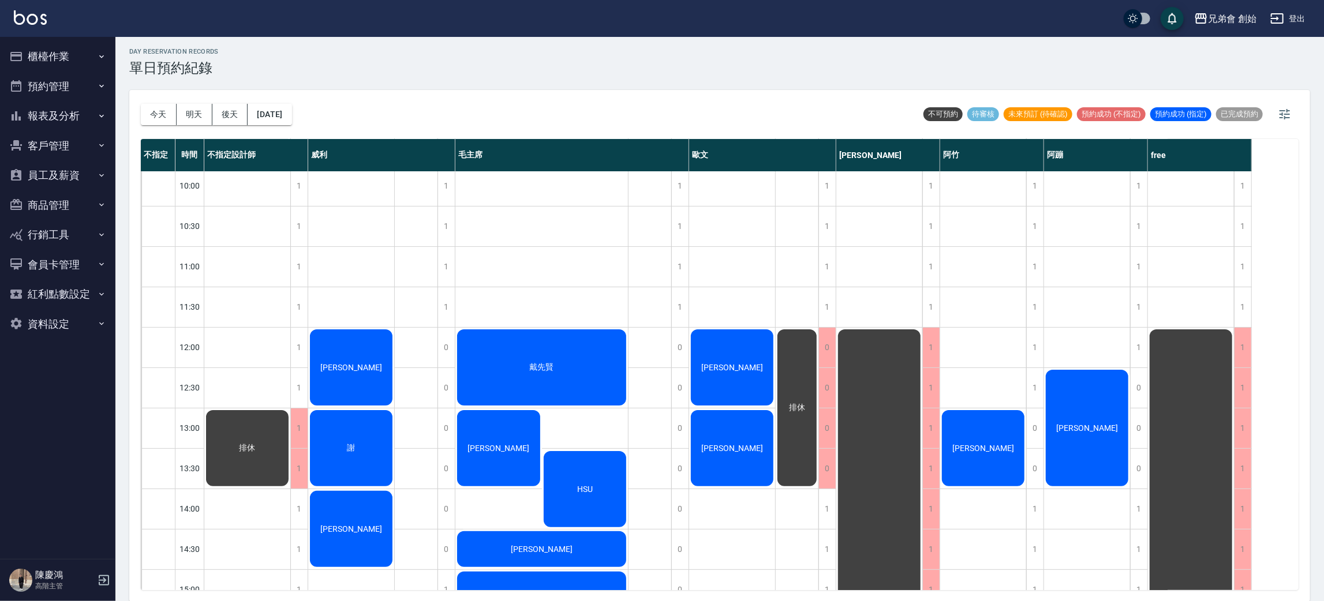
click at [141, 104] on button "今天" at bounding box center [159, 114] width 36 height 21
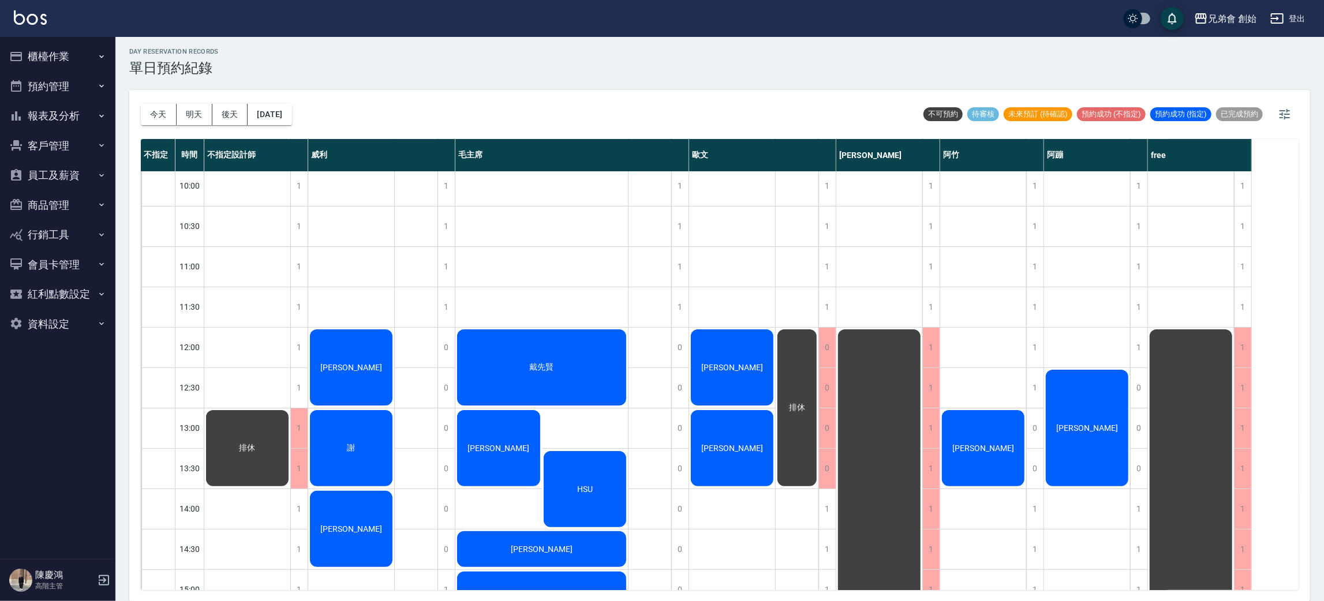
click at [141, 104] on button "今天" at bounding box center [159, 114] width 36 height 21
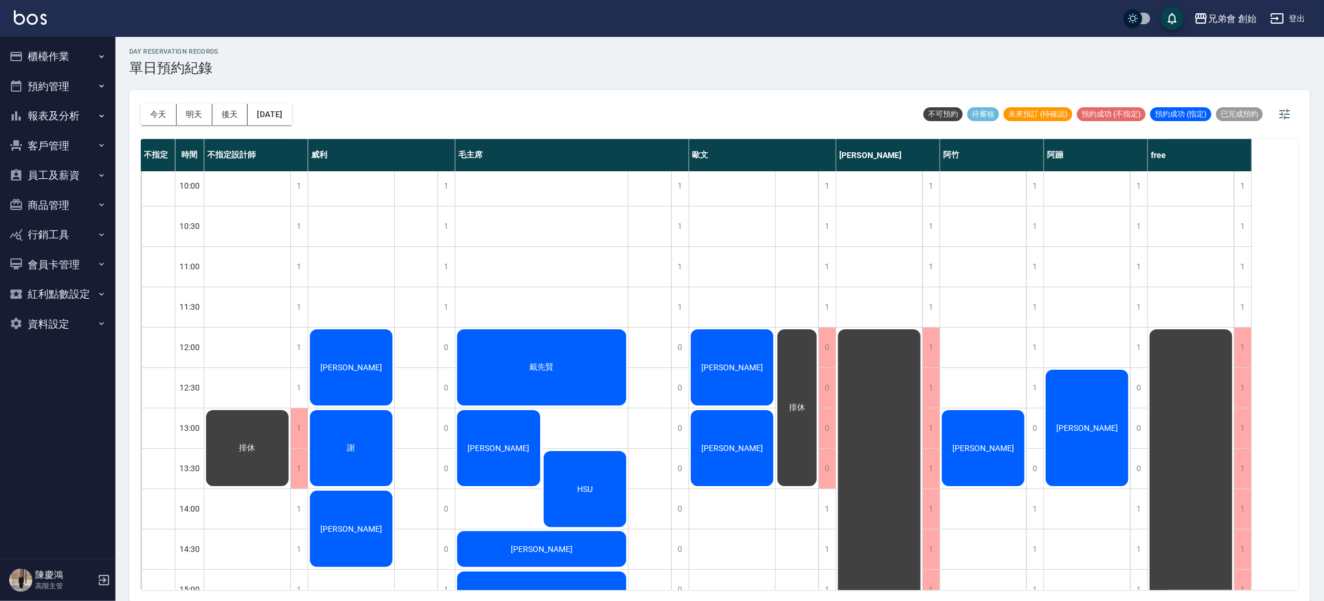
click at [141, 104] on button "今天" at bounding box center [159, 114] width 36 height 21
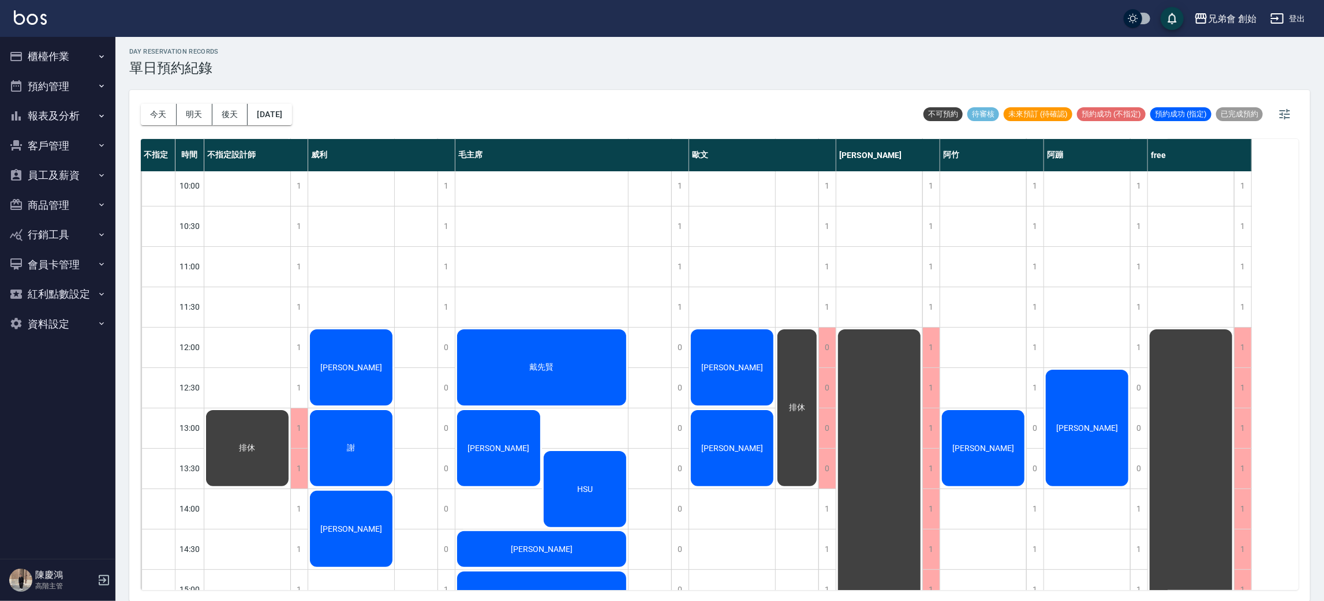
click at [141, 104] on button "今天" at bounding box center [159, 114] width 36 height 21
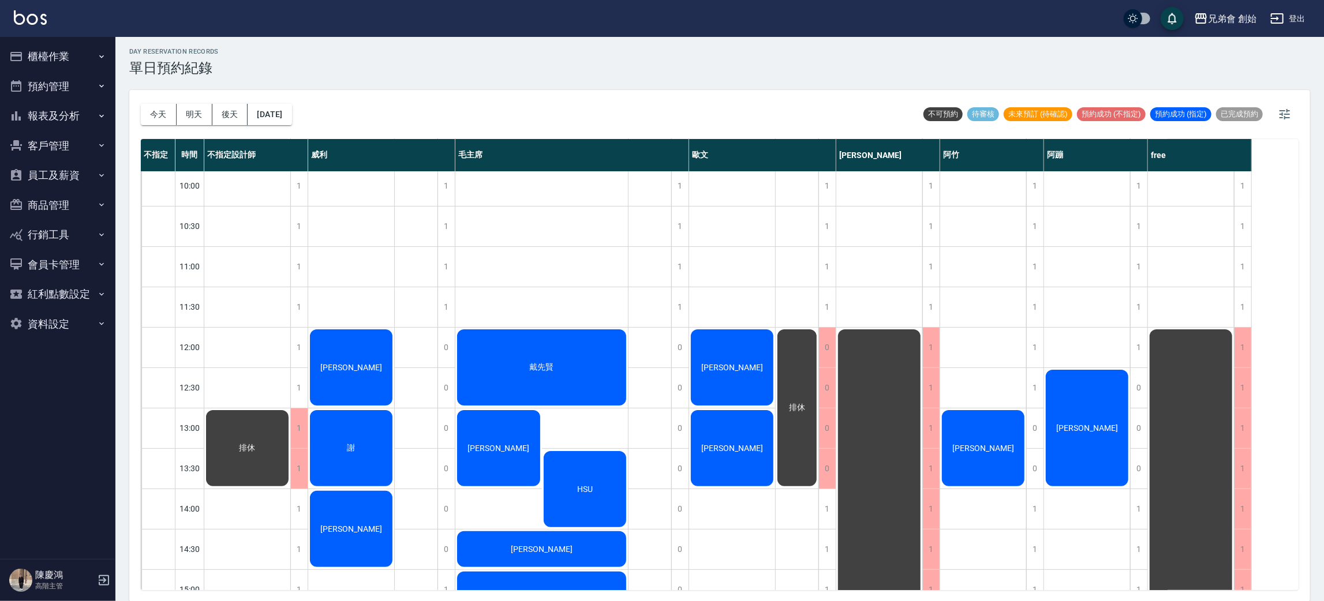
click at [141, 104] on button "今天" at bounding box center [159, 114] width 36 height 21
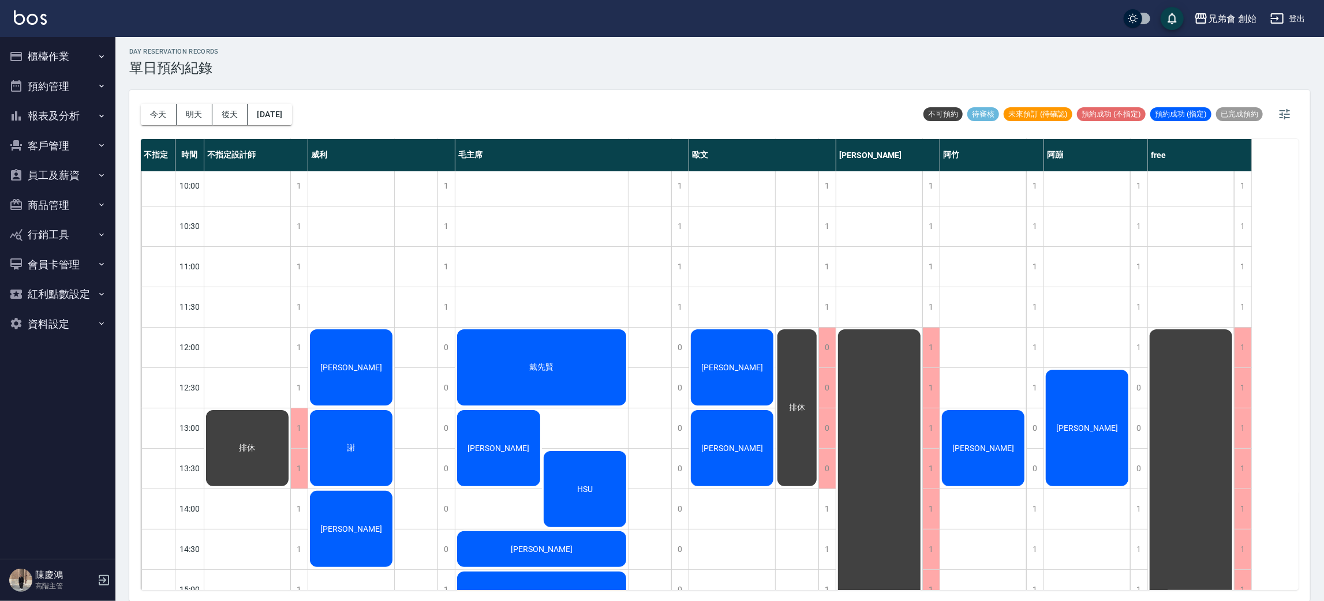
click at [141, 104] on button "今天" at bounding box center [159, 114] width 36 height 21
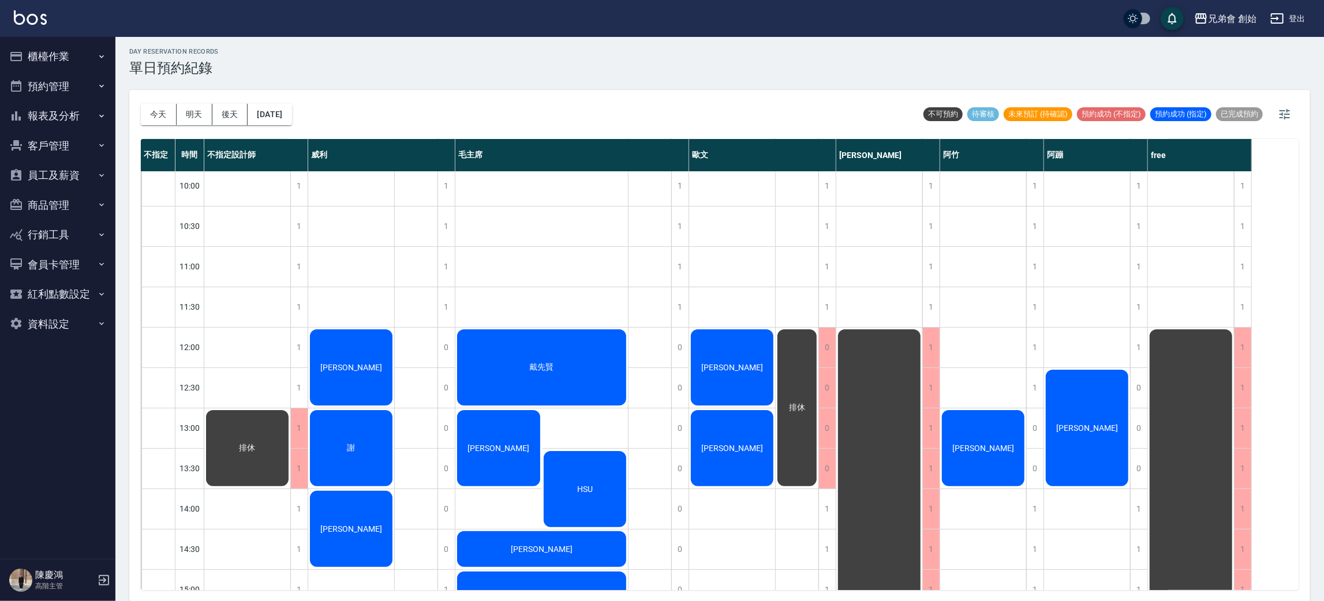
click at [141, 104] on button "今天" at bounding box center [159, 114] width 36 height 21
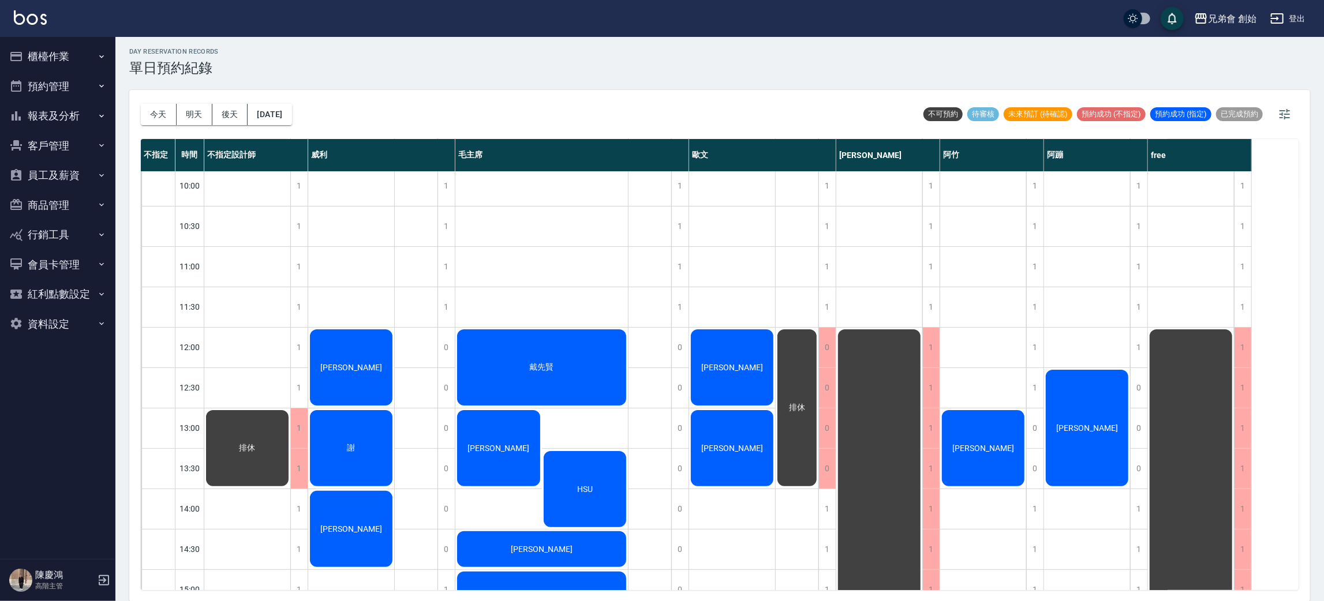
click at [141, 104] on button "今天" at bounding box center [159, 114] width 36 height 21
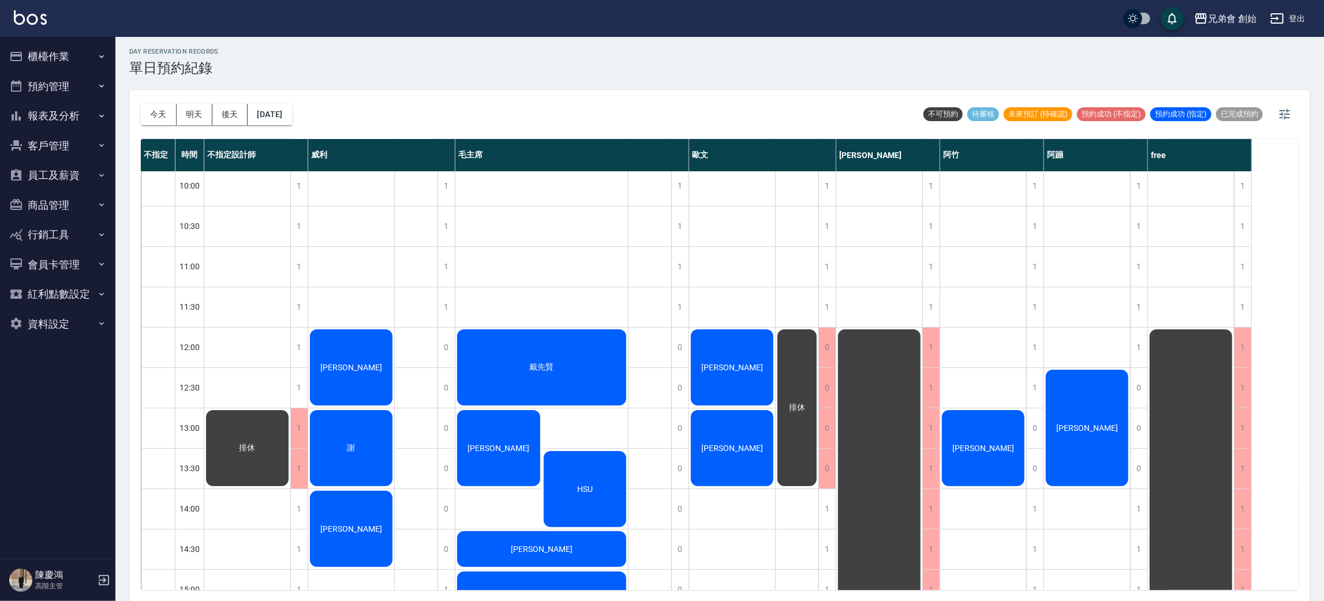
click at [141, 104] on button "今天" at bounding box center [159, 114] width 36 height 21
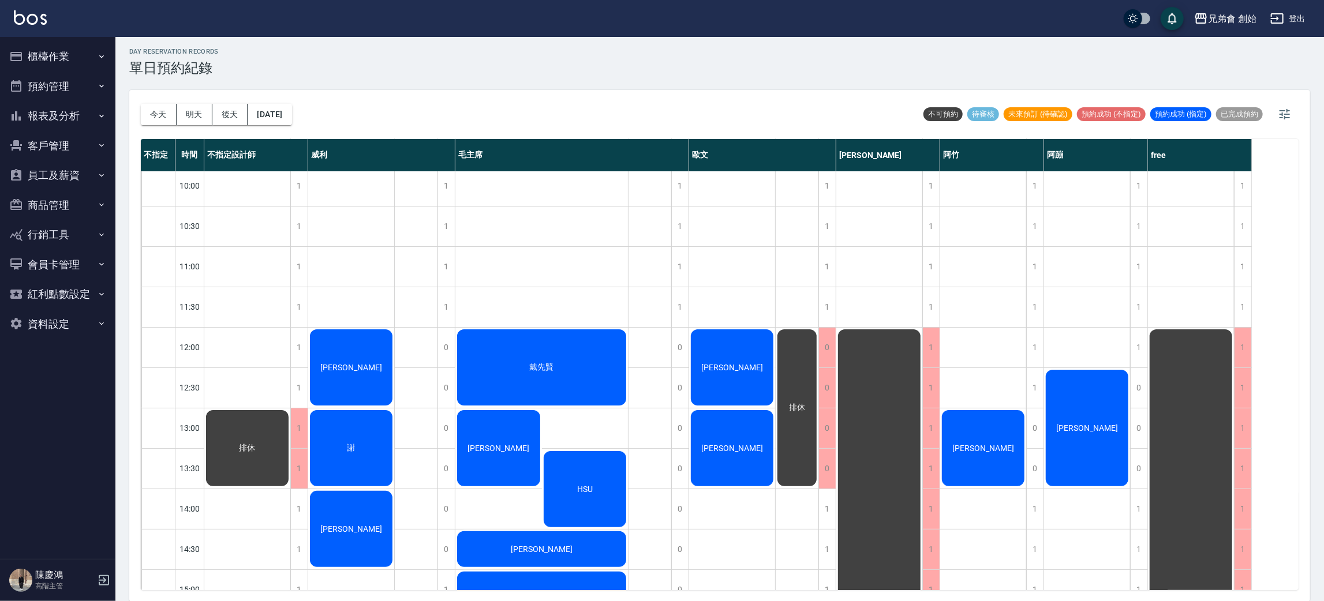
click at [141, 104] on button "今天" at bounding box center [159, 114] width 36 height 21
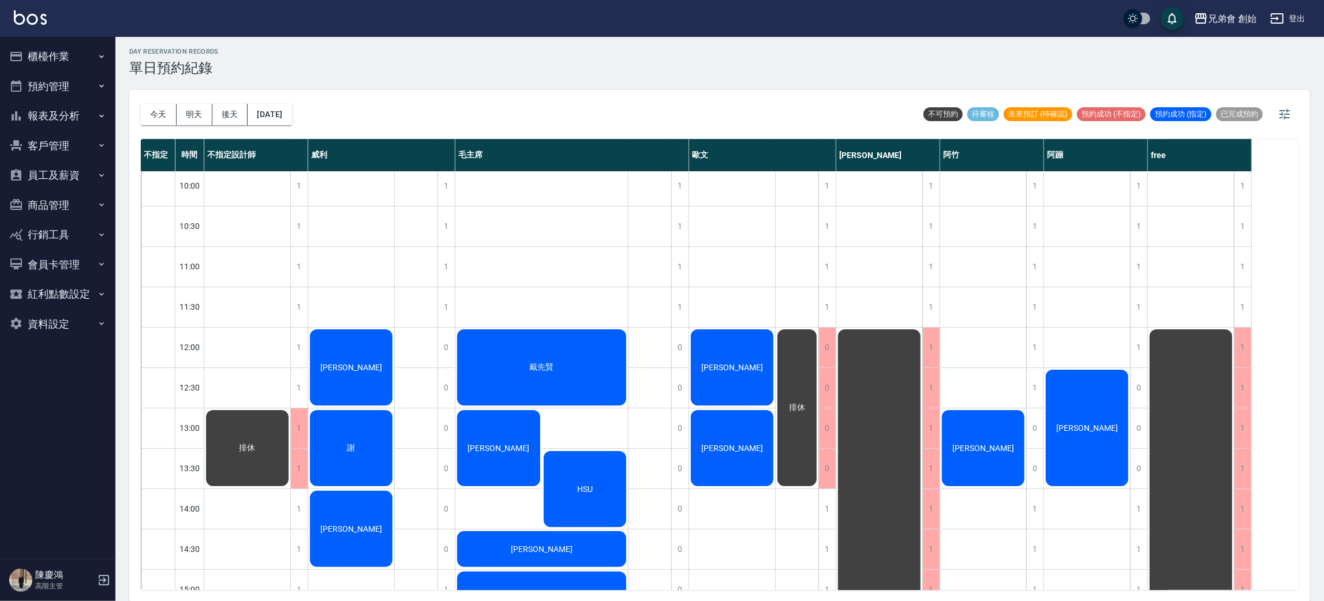
click at [141, 104] on button "今天" at bounding box center [159, 114] width 36 height 21
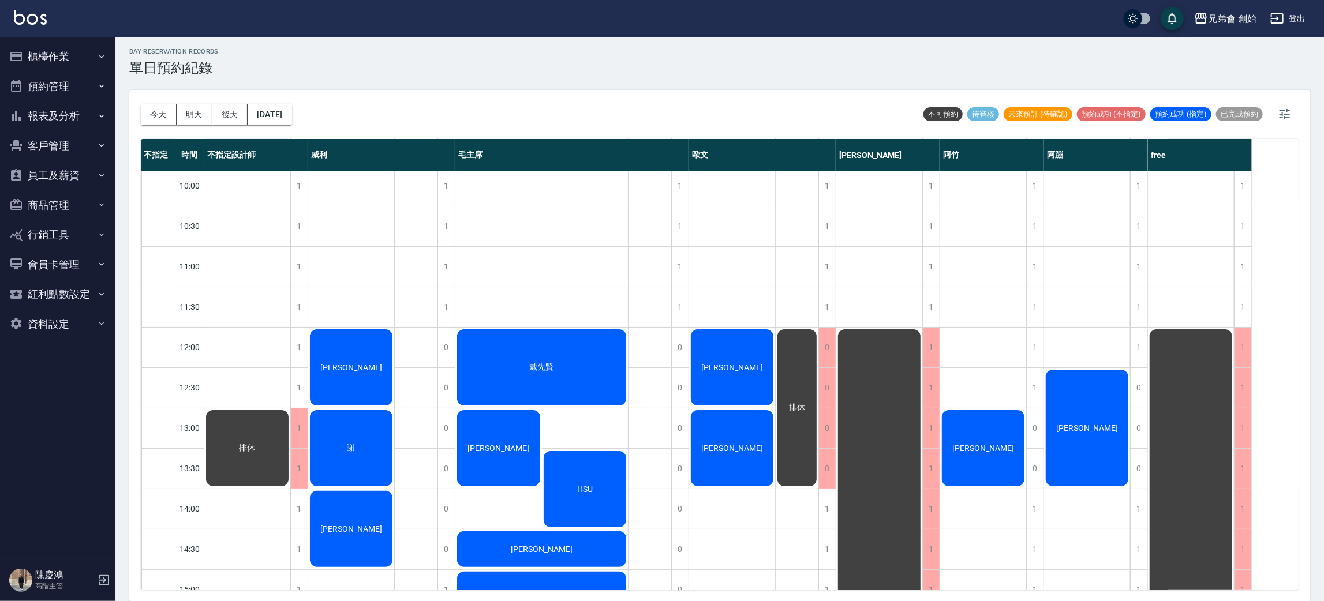
click at [141, 104] on button "今天" at bounding box center [159, 114] width 36 height 21
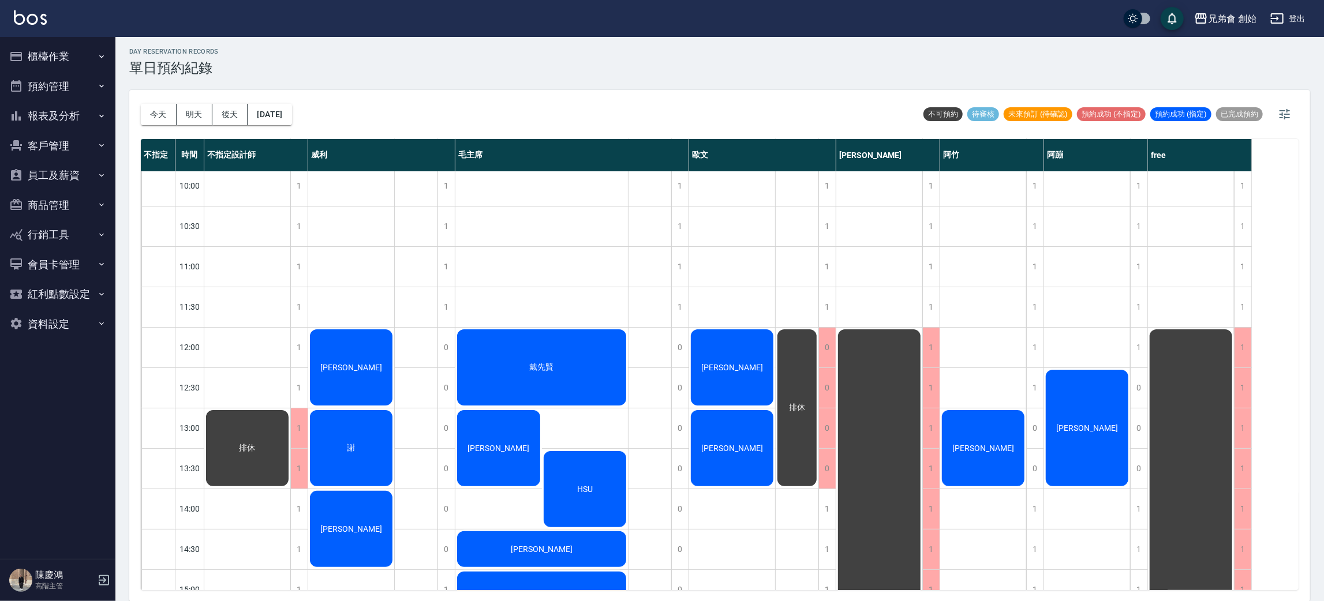
click at [141, 104] on button "今天" at bounding box center [159, 114] width 36 height 21
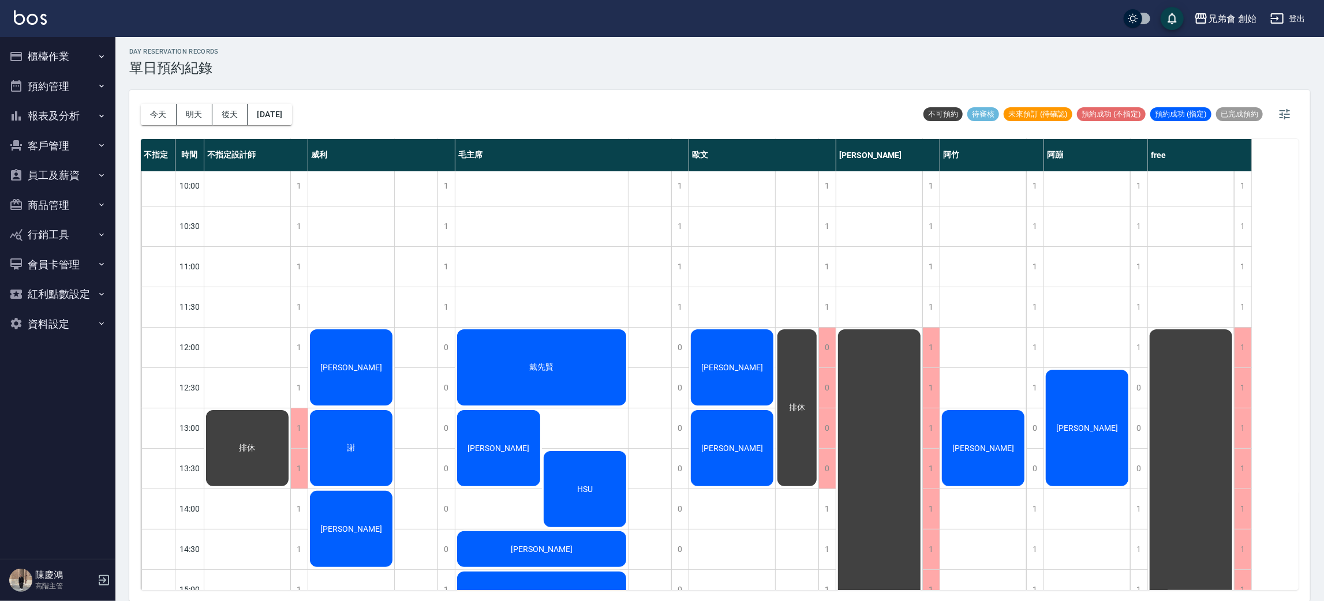
click at [141, 104] on button "今天" at bounding box center [159, 114] width 36 height 21
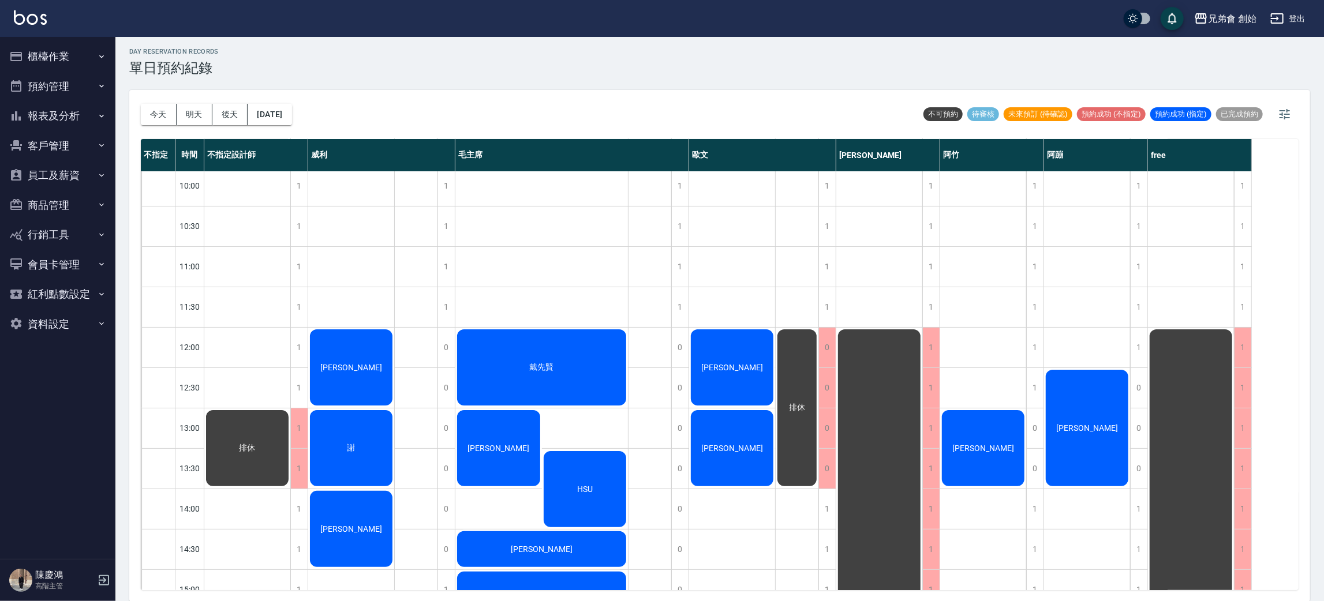
click at [141, 104] on button "今天" at bounding box center [159, 114] width 36 height 21
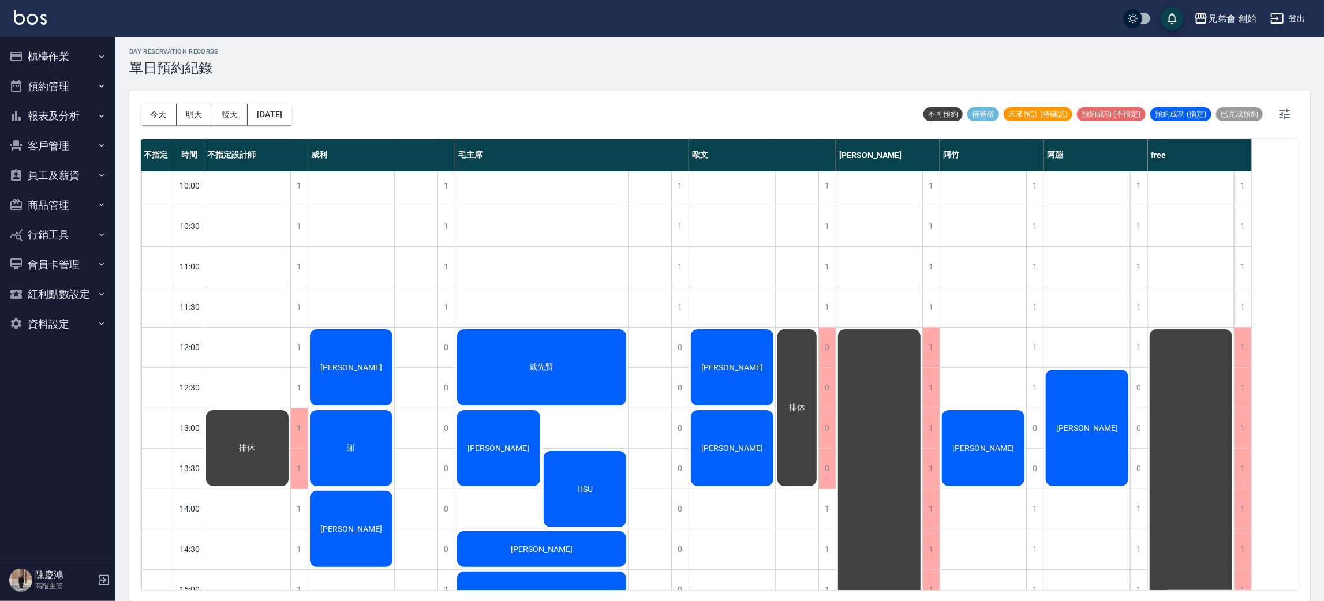
click at [141, 104] on button "今天" at bounding box center [159, 114] width 36 height 21
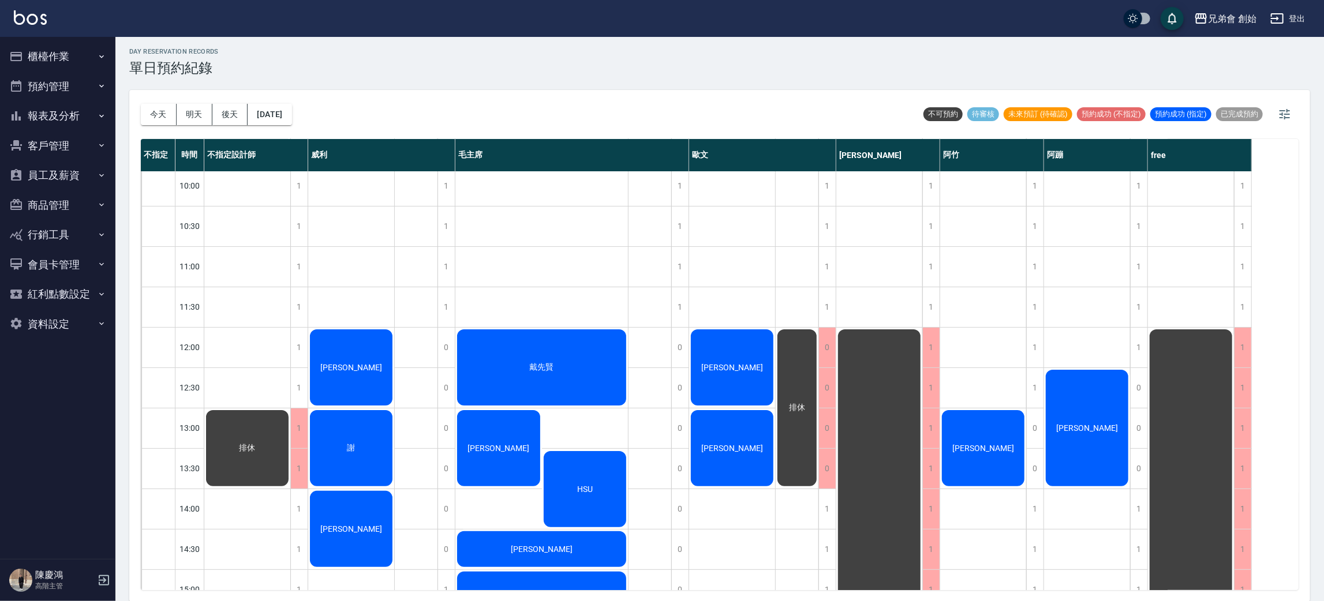
click at [141, 104] on button "今天" at bounding box center [159, 114] width 36 height 21
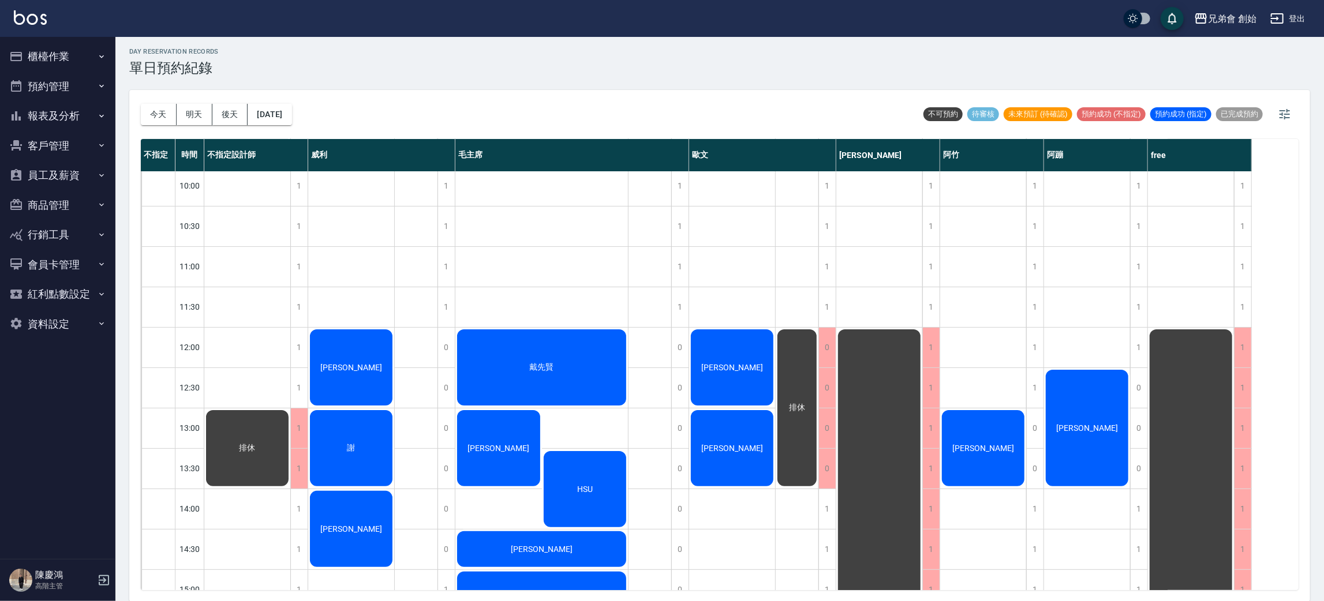
click at [141, 104] on button "今天" at bounding box center [159, 114] width 36 height 21
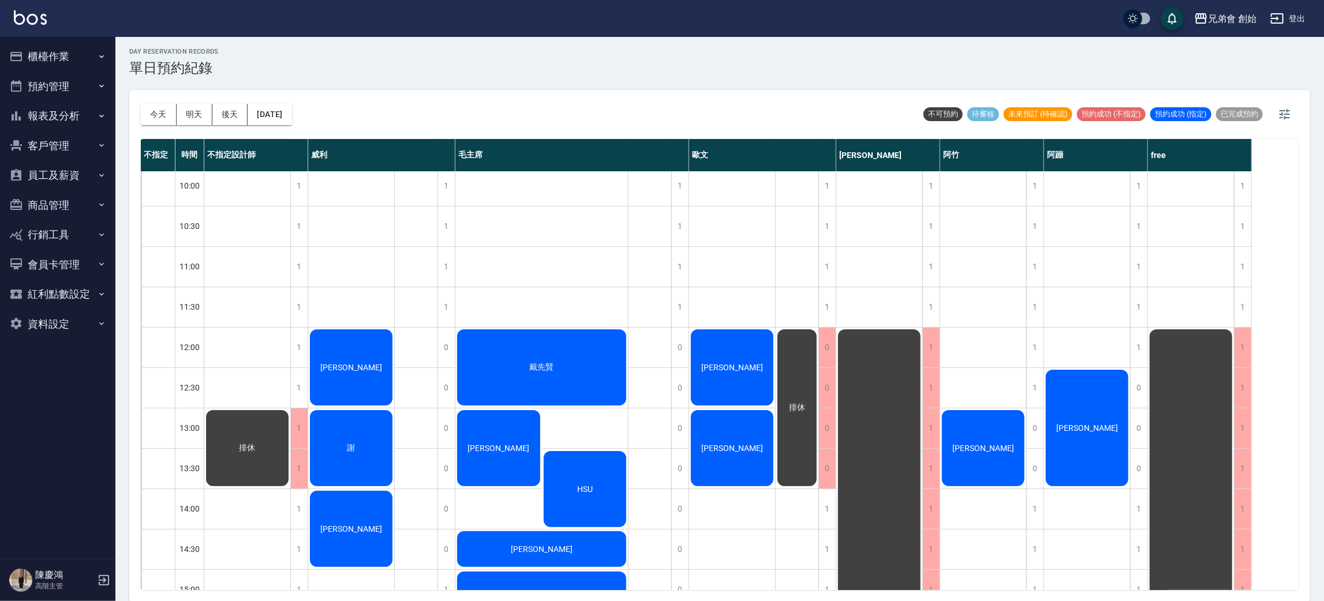
click at [141, 104] on button "今天" at bounding box center [159, 114] width 36 height 21
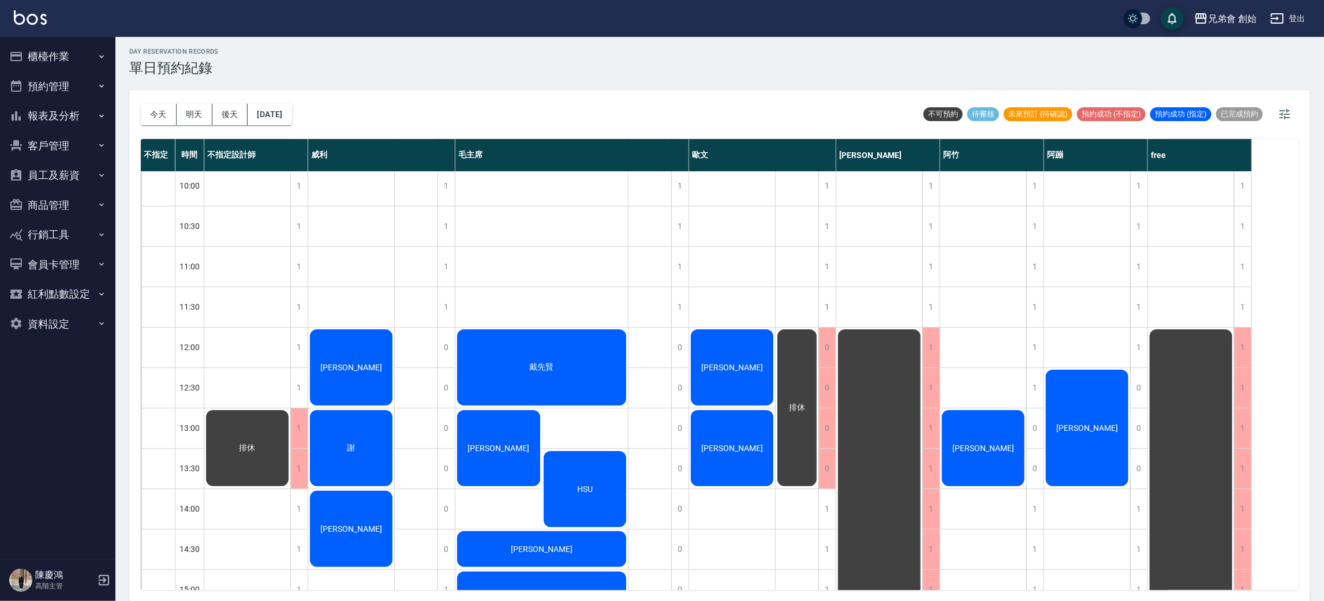
click at [141, 104] on button "今天" at bounding box center [159, 114] width 36 height 21
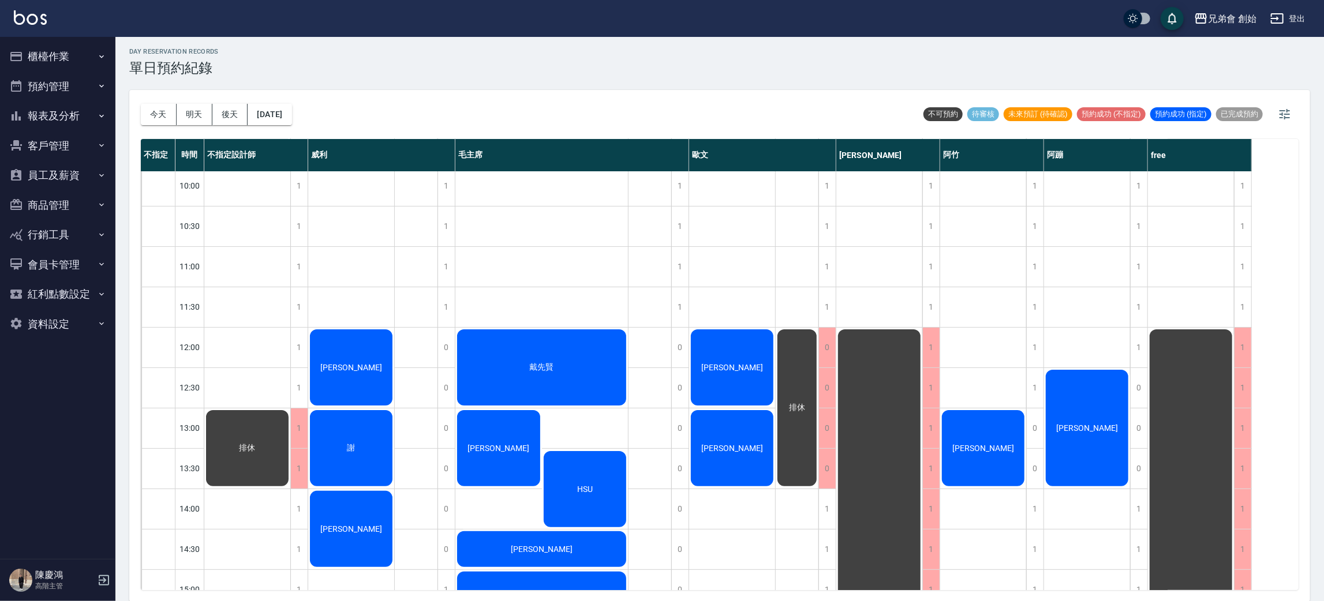
click at [141, 104] on button "今天" at bounding box center [159, 114] width 36 height 21
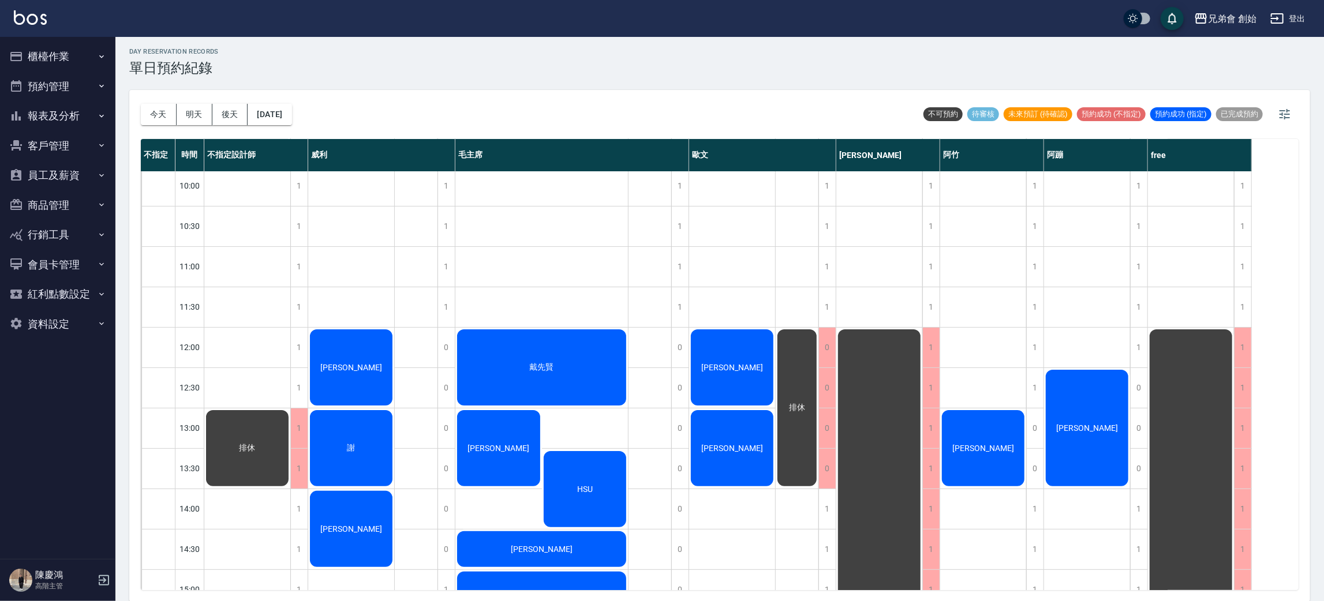
click at [141, 104] on button "今天" at bounding box center [159, 114] width 36 height 21
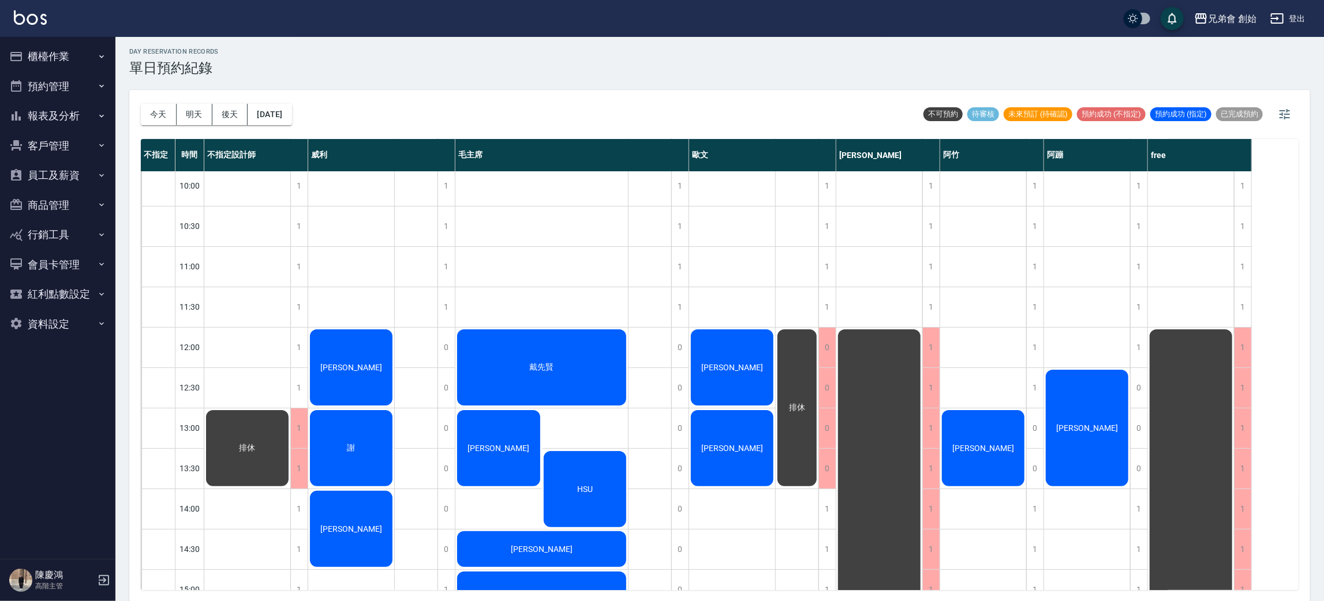
click at [141, 104] on button "今天" at bounding box center [159, 114] width 36 height 21
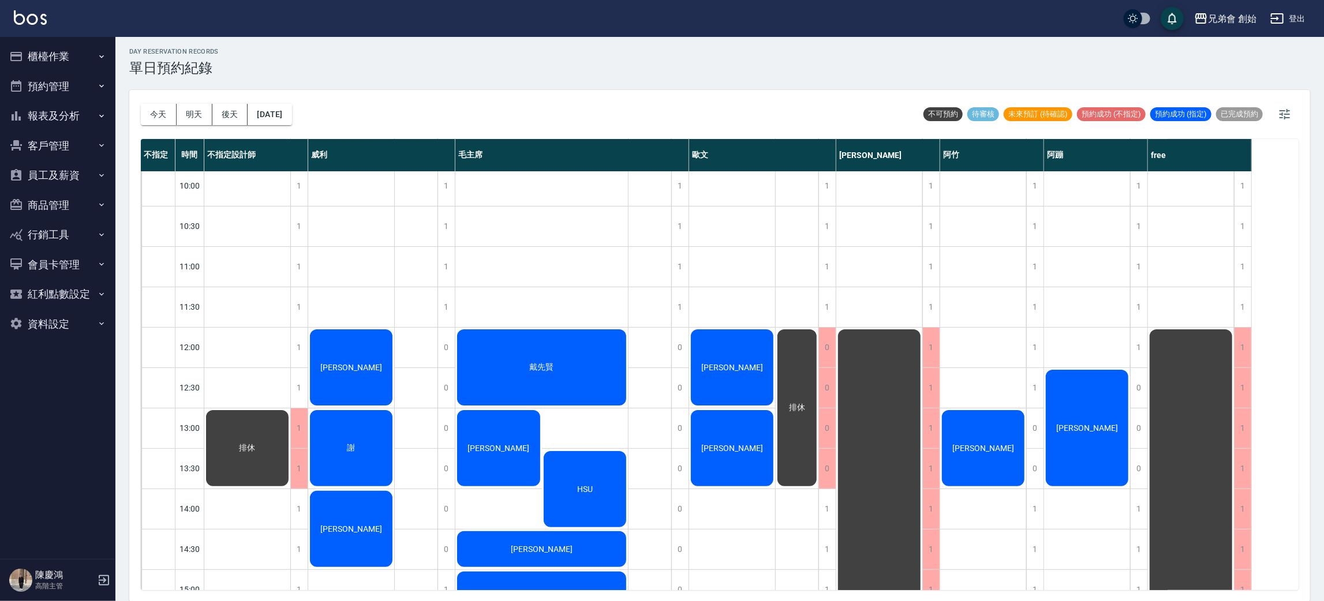
click at [141, 104] on button "今天" at bounding box center [159, 114] width 36 height 21
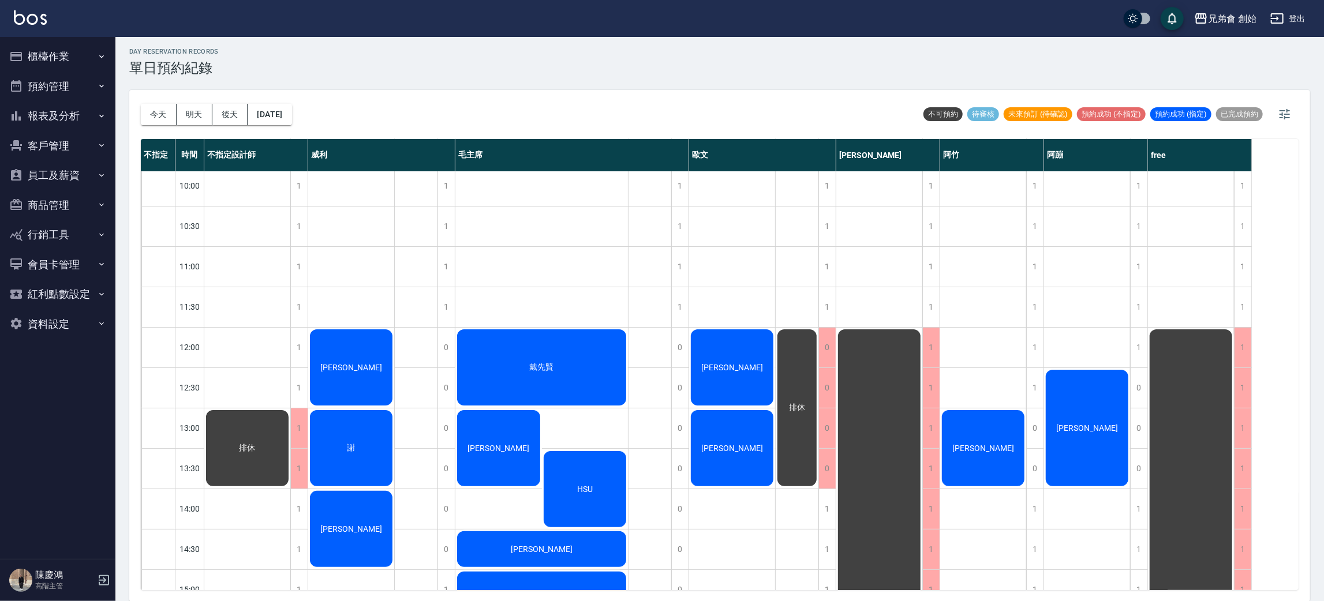
click at [141, 104] on button "今天" at bounding box center [159, 114] width 36 height 21
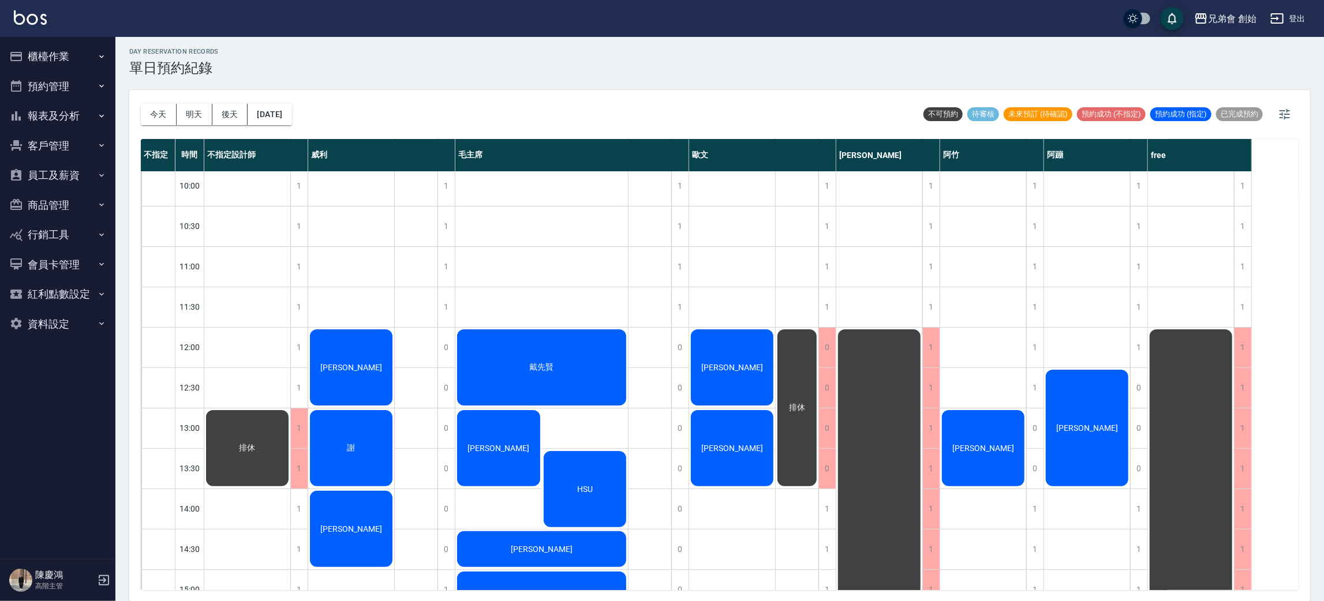
click at [141, 104] on button "今天" at bounding box center [159, 114] width 36 height 21
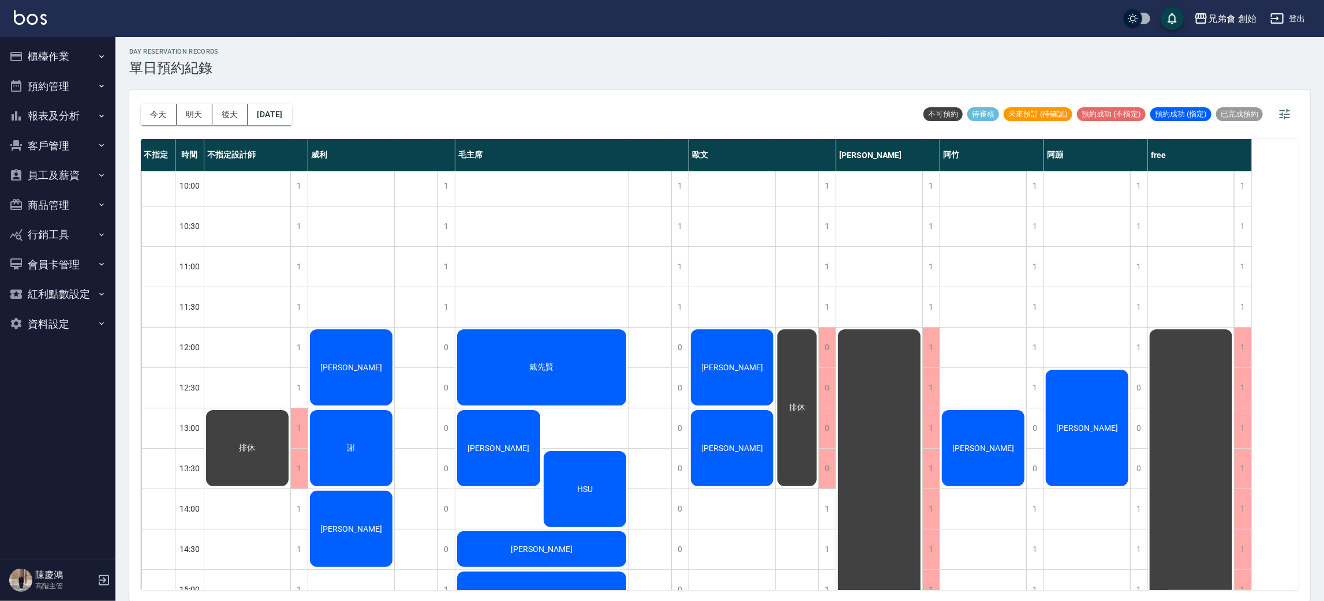
click at [141, 104] on button "今天" at bounding box center [159, 114] width 36 height 21
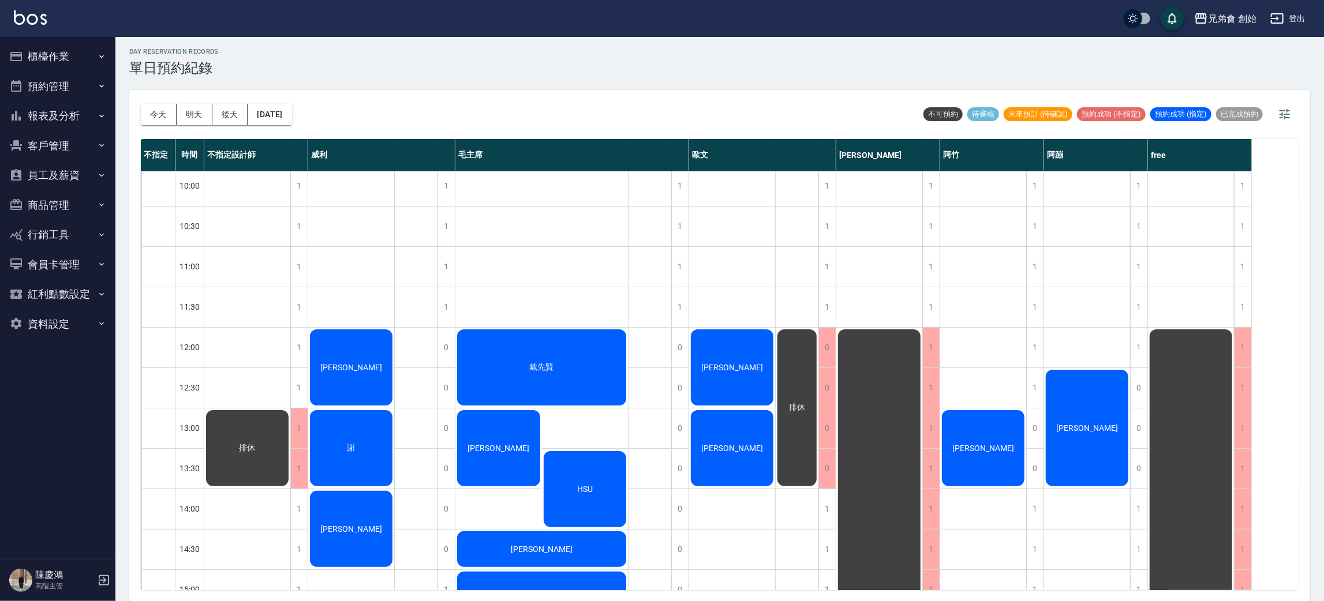
click at [141, 104] on button "今天" at bounding box center [159, 114] width 36 height 21
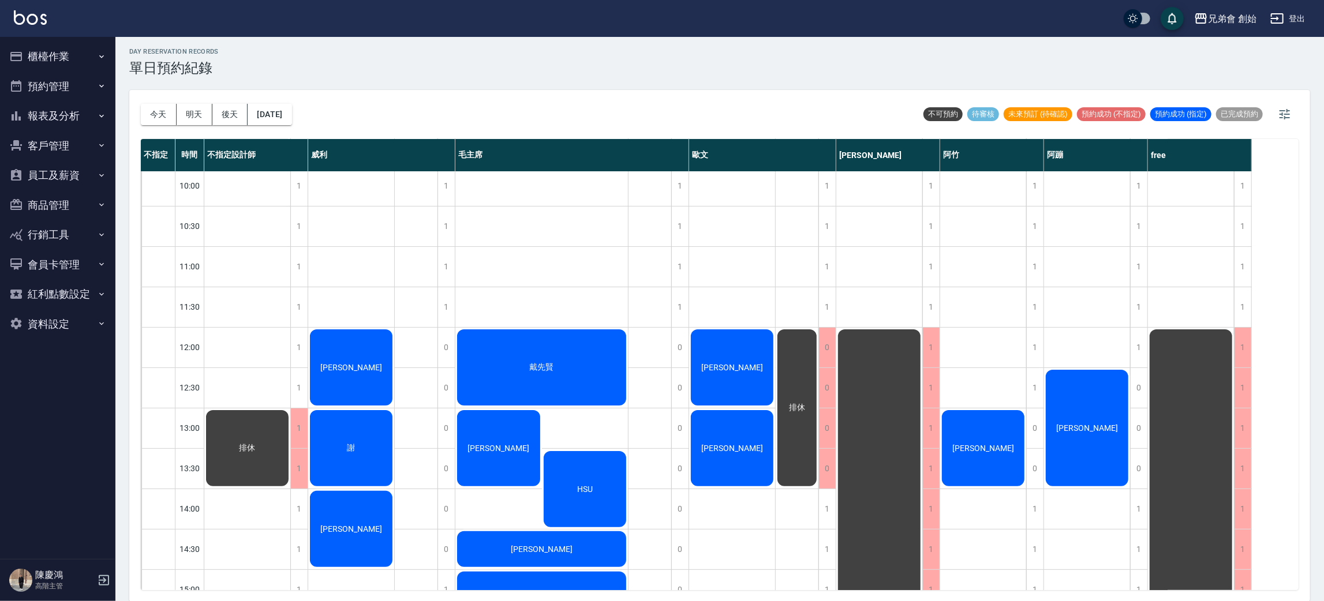
click at [141, 104] on button "今天" at bounding box center [159, 114] width 36 height 21
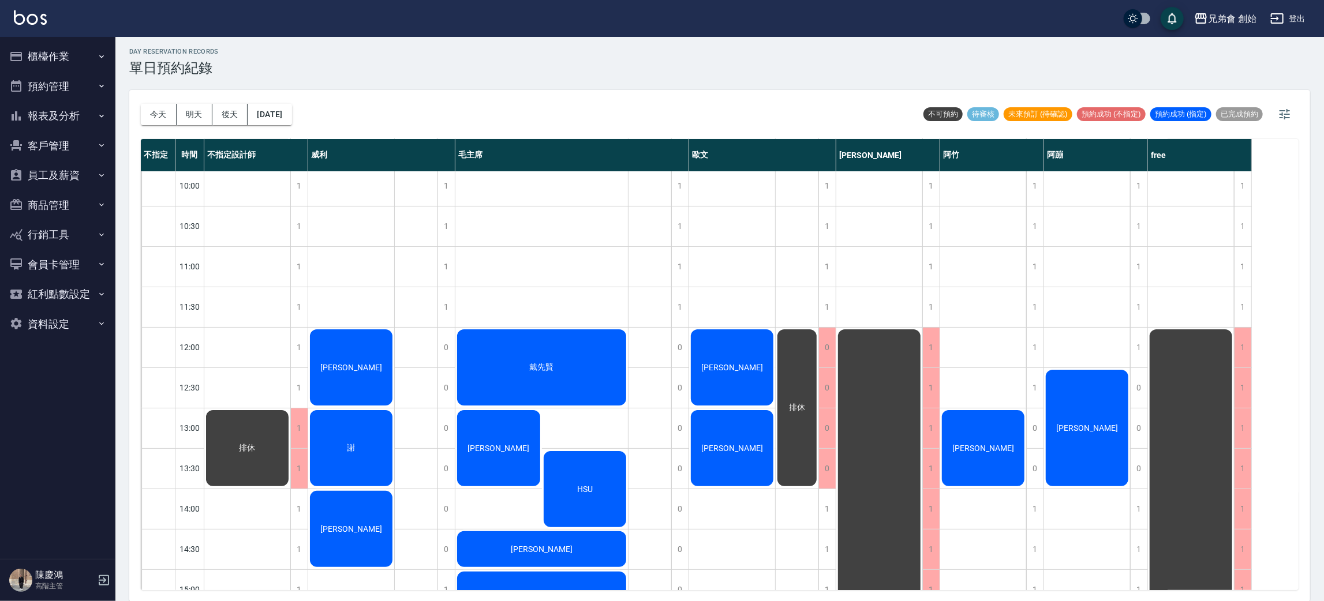
click at [141, 104] on button "今天" at bounding box center [159, 114] width 36 height 21
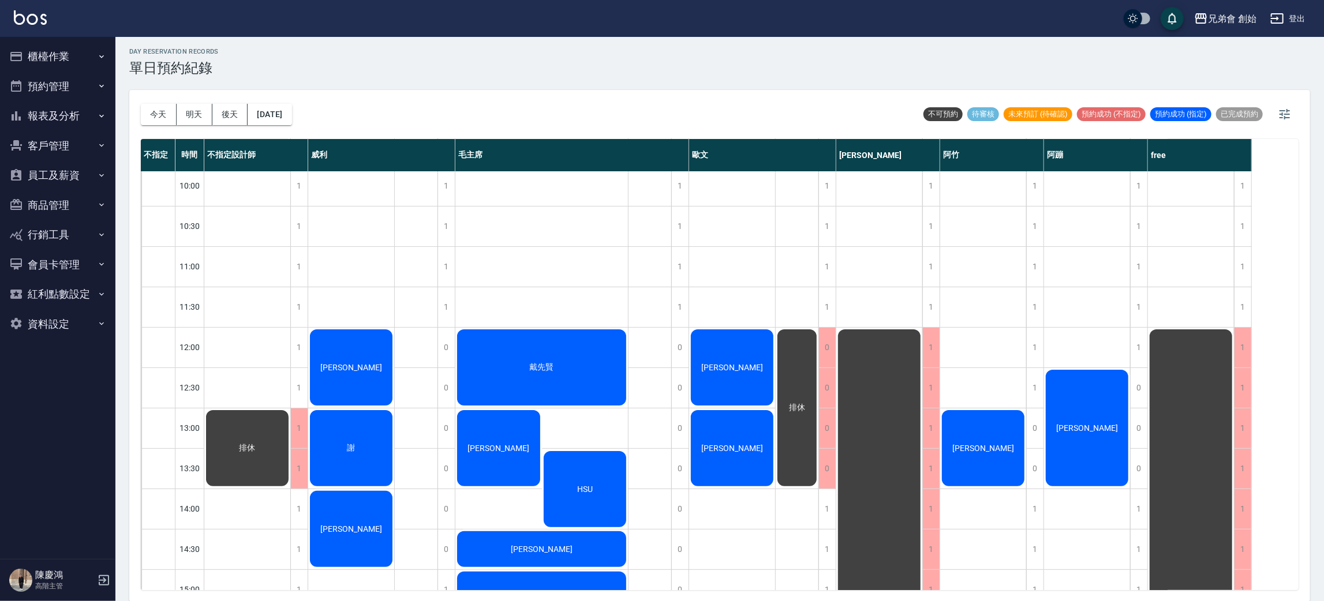
click at [141, 104] on button "今天" at bounding box center [159, 114] width 36 height 21
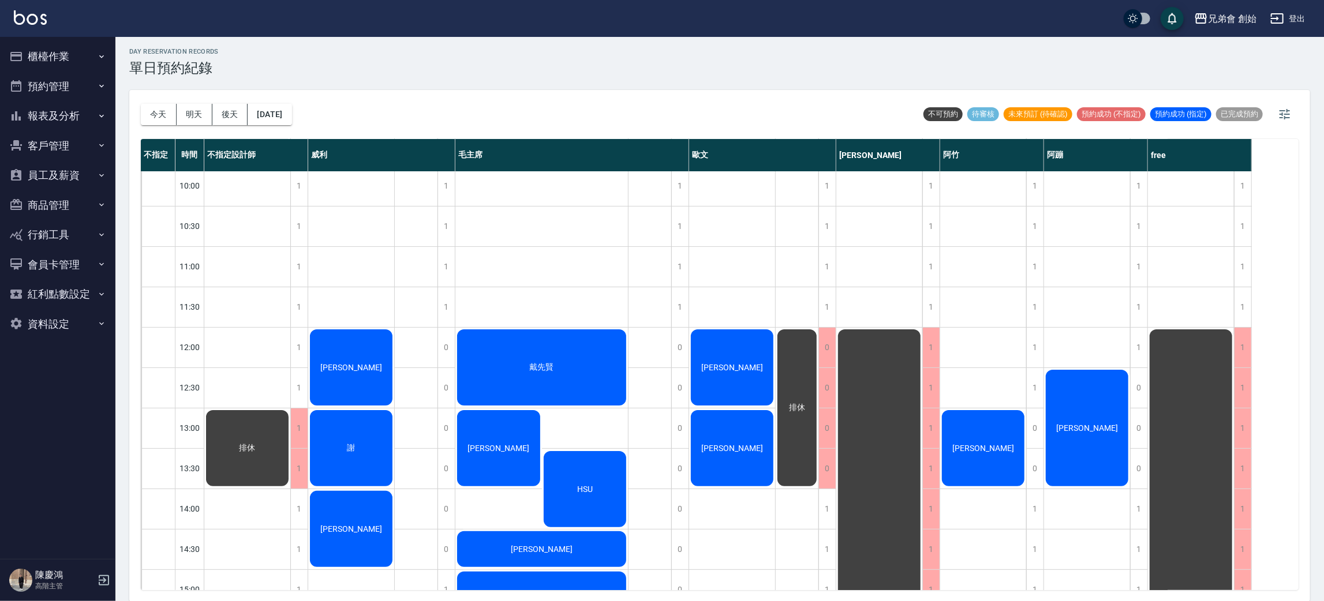
click at [141, 104] on button "今天" at bounding box center [159, 114] width 36 height 21
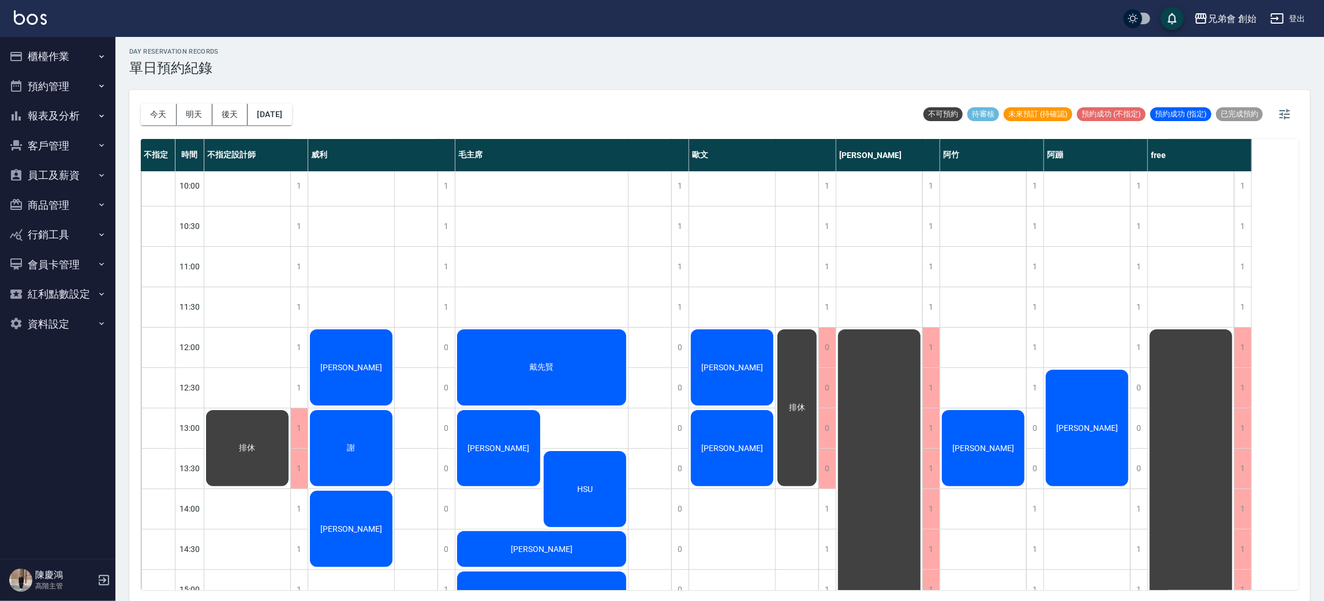
click at [141, 104] on button "今天" at bounding box center [159, 114] width 36 height 21
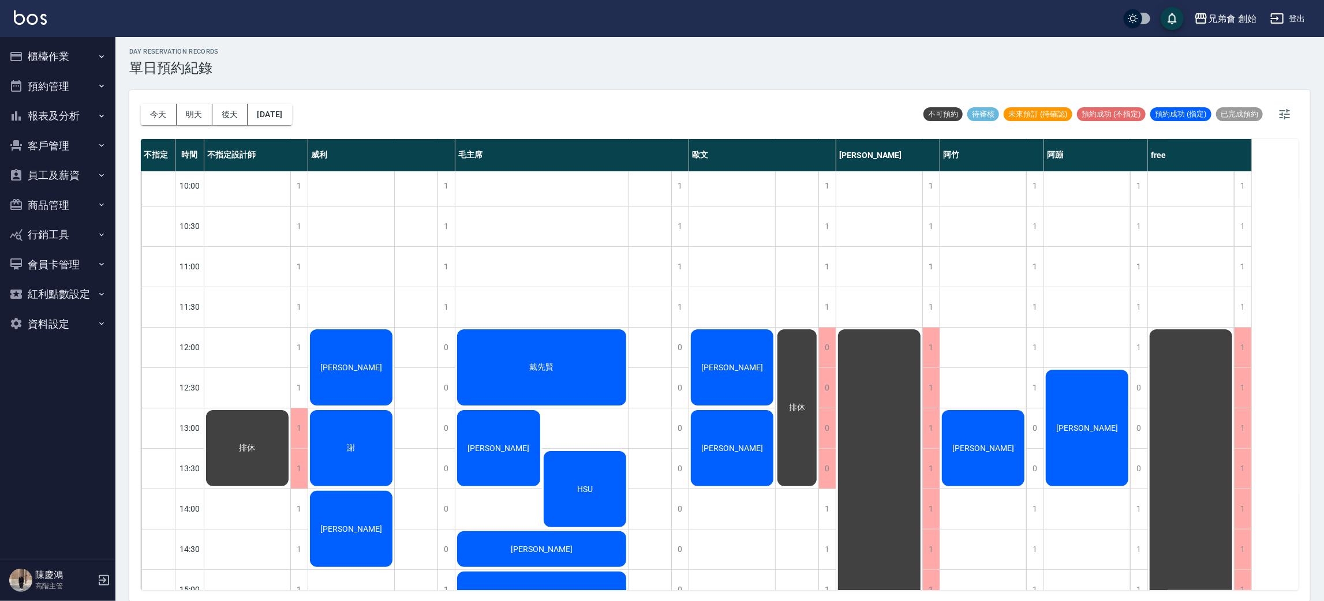
click at [141, 104] on button "今天" at bounding box center [159, 114] width 36 height 21
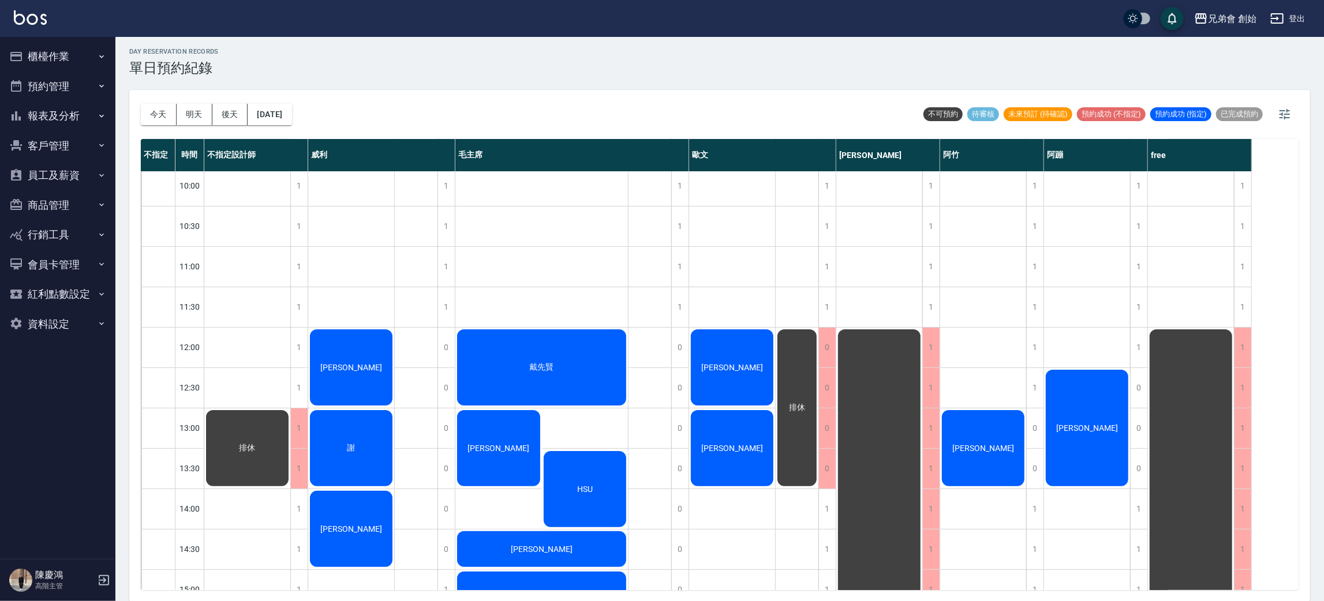
click at [141, 104] on button "今天" at bounding box center [159, 114] width 36 height 21
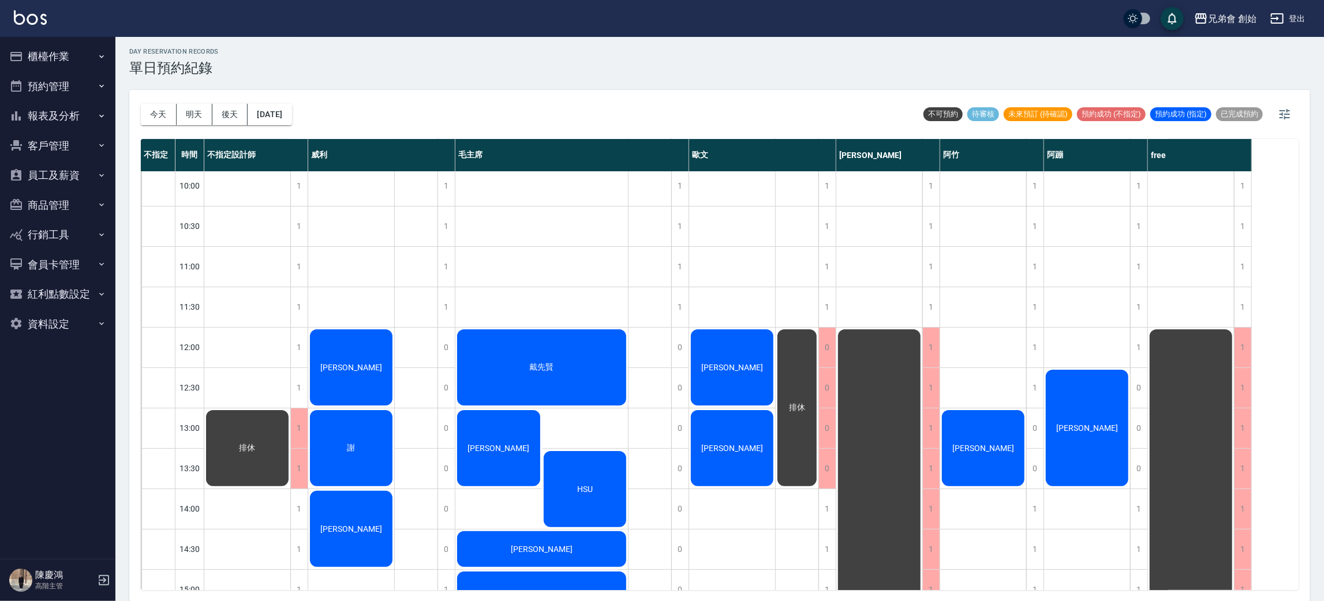
click at [141, 104] on button "今天" at bounding box center [159, 114] width 36 height 21
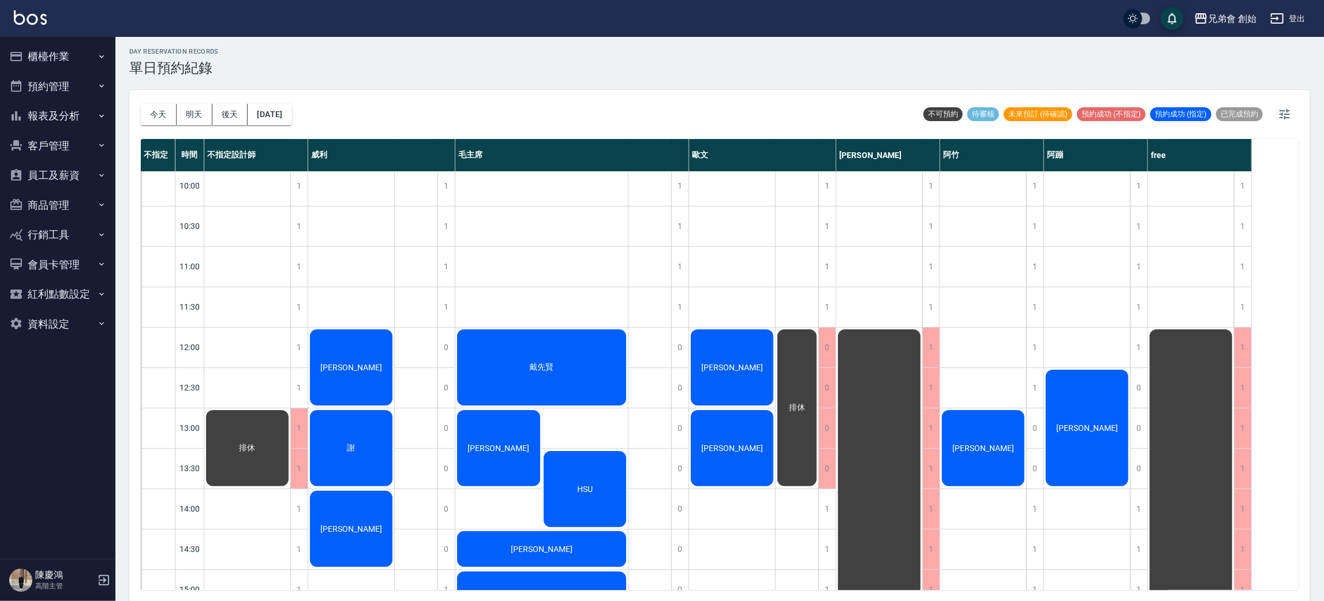
click at [141, 104] on button "今天" at bounding box center [159, 114] width 36 height 21
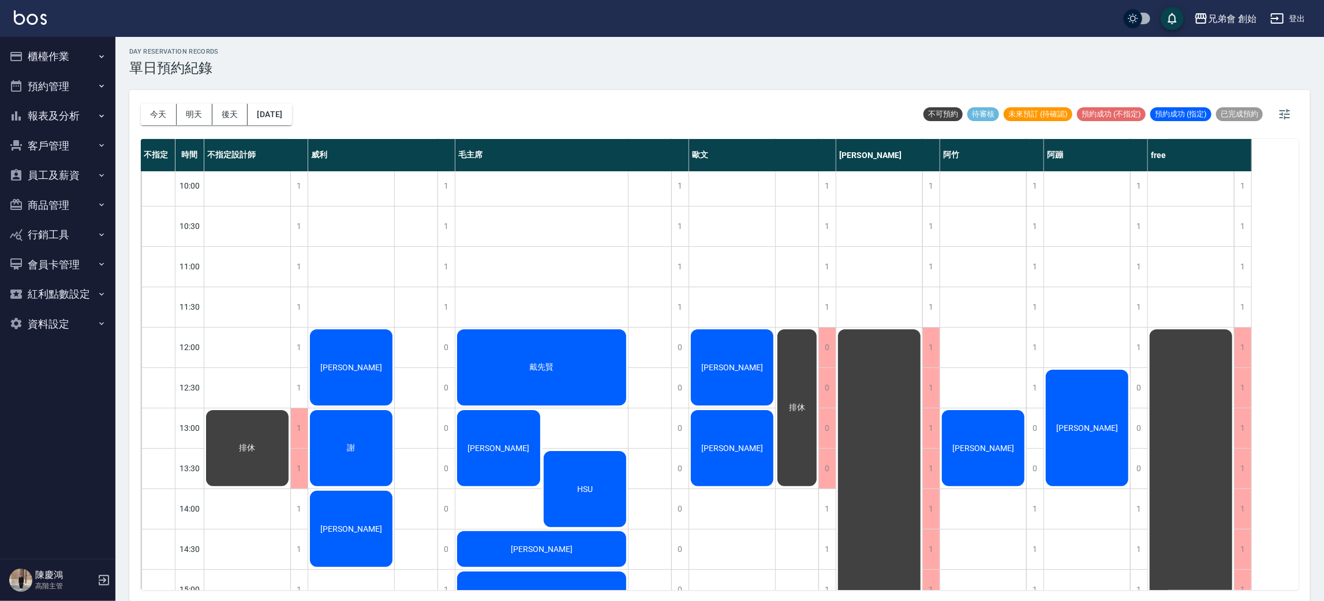
click at [141, 104] on button "今天" at bounding box center [159, 114] width 36 height 21
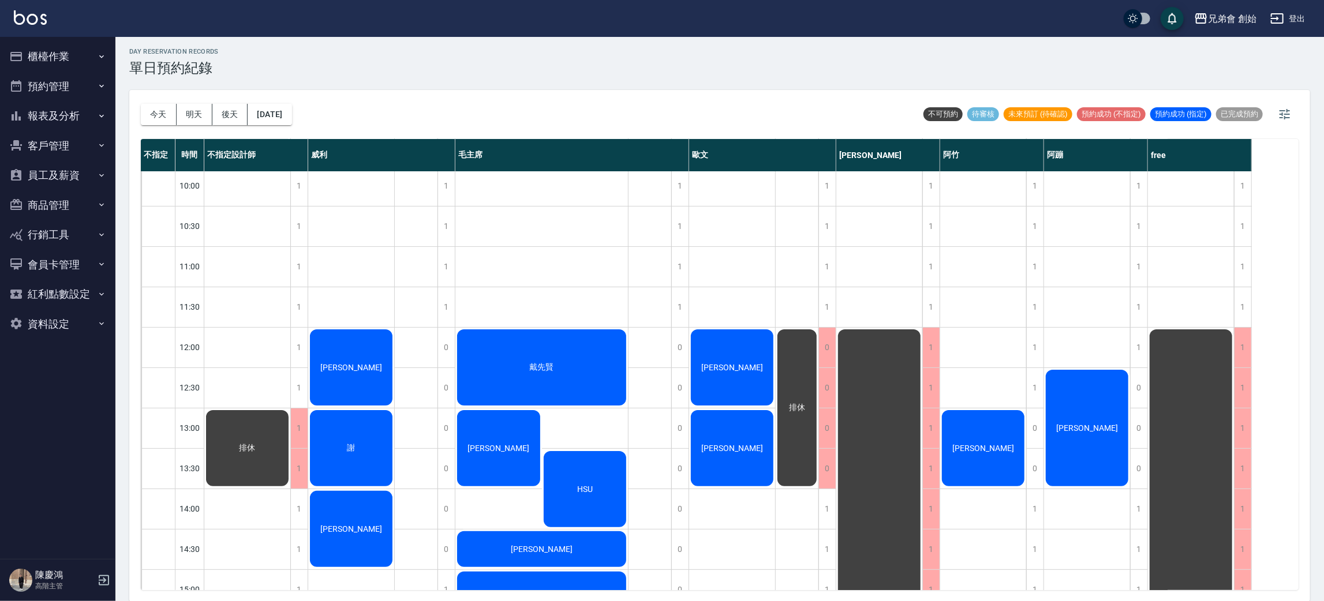
click at [141, 104] on button "今天" at bounding box center [159, 114] width 36 height 21
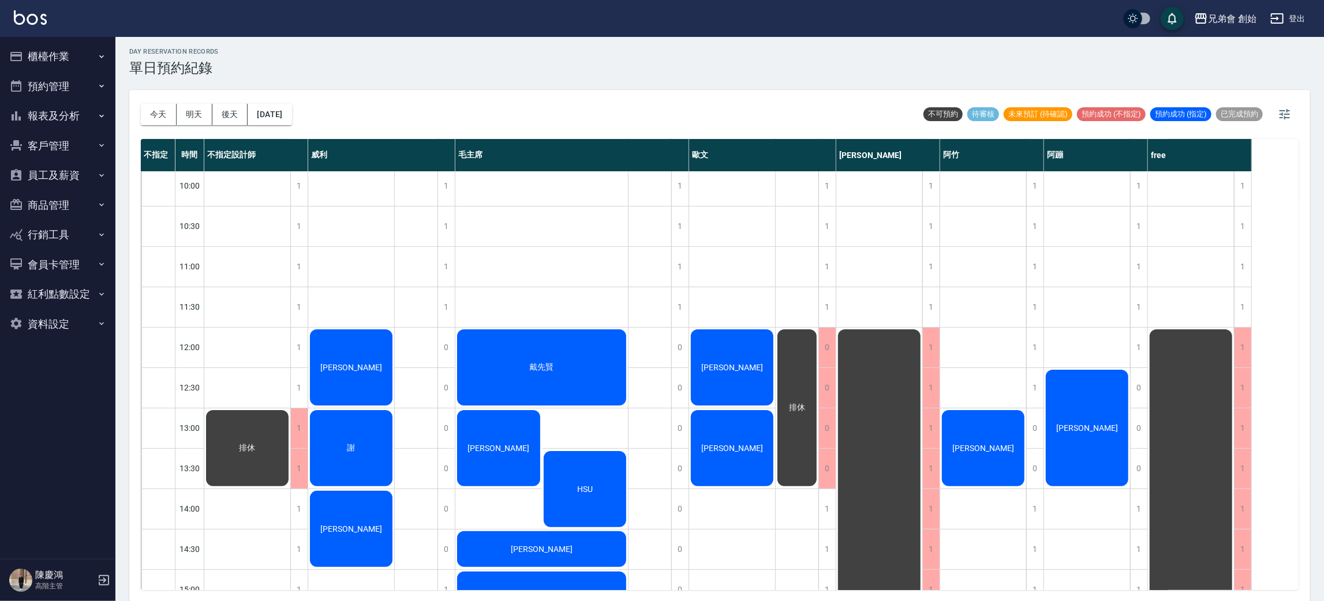
click at [141, 104] on button "今天" at bounding box center [159, 114] width 36 height 21
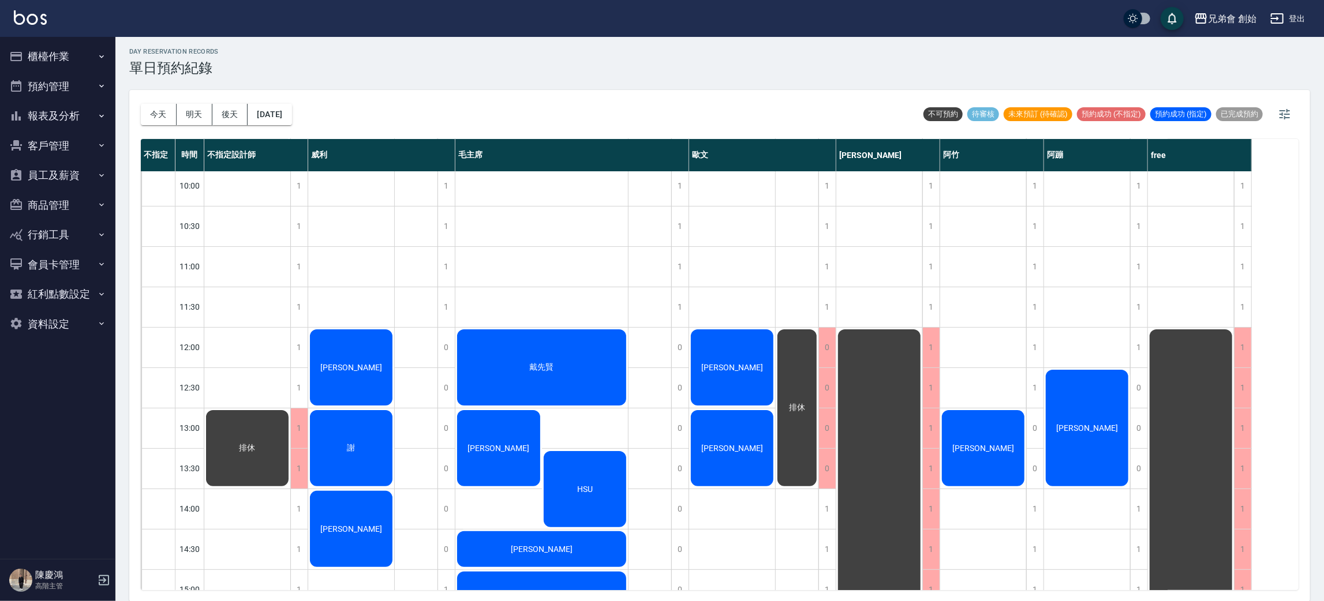
click at [141, 104] on button "今天" at bounding box center [159, 114] width 36 height 21
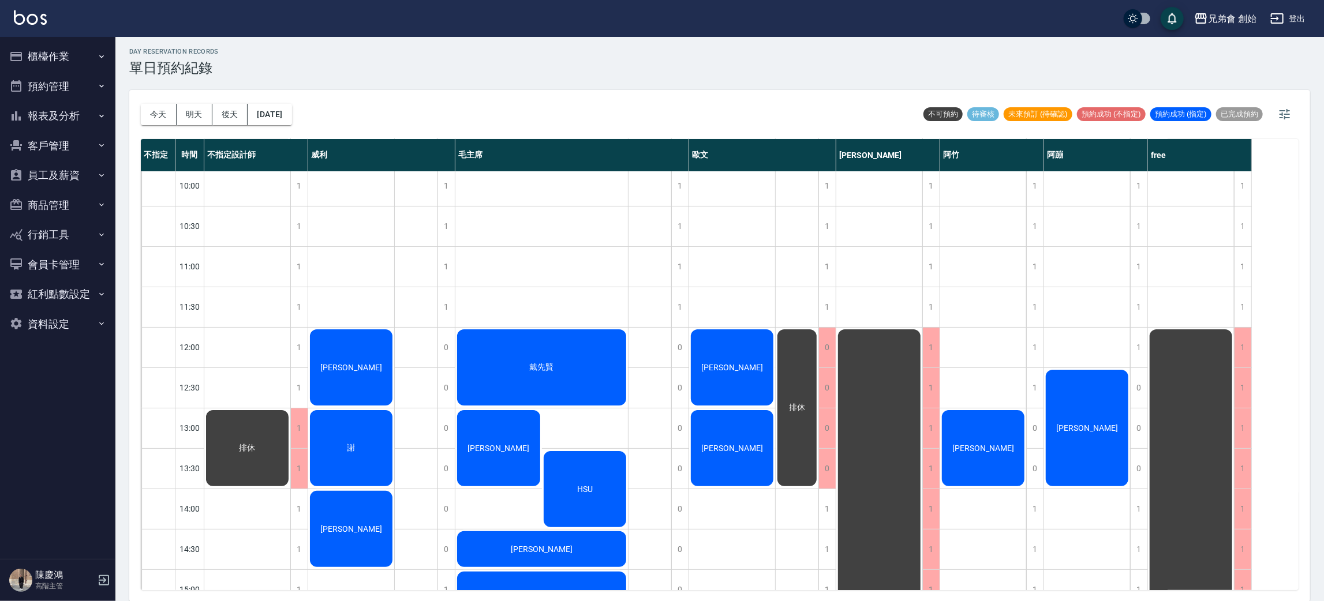
click at [141, 104] on button "今天" at bounding box center [159, 114] width 36 height 21
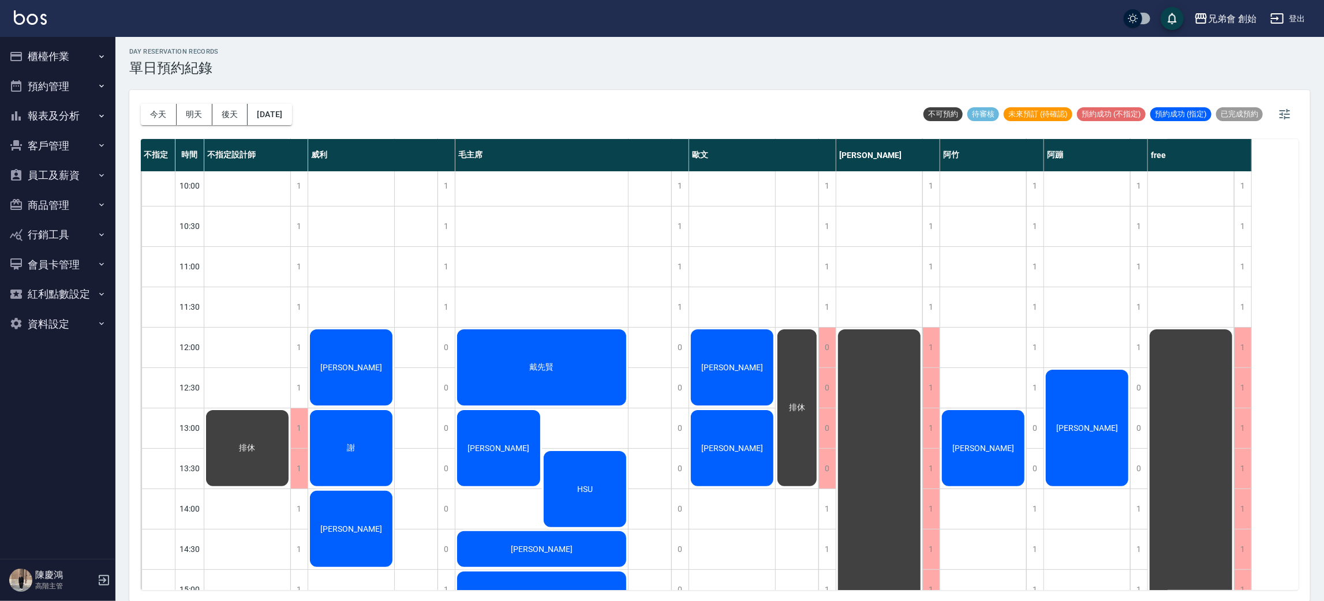
click at [141, 104] on button "今天" at bounding box center [159, 114] width 36 height 21
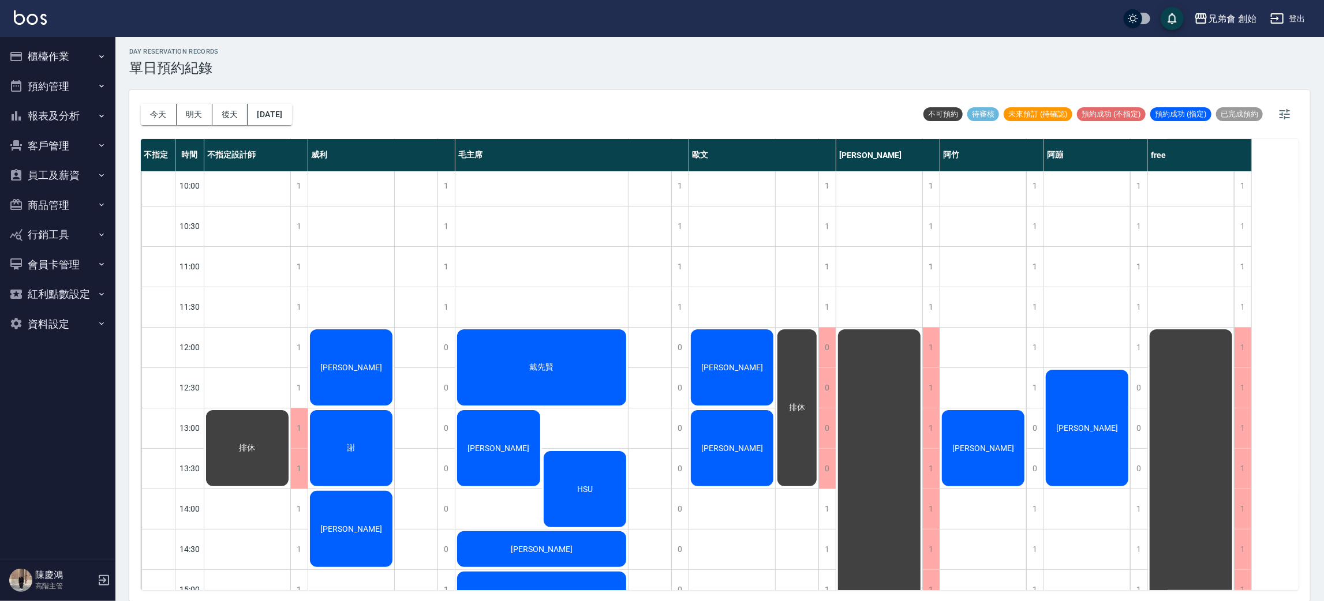
click at [141, 104] on button "今天" at bounding box center [159, 114] width 36 height 21
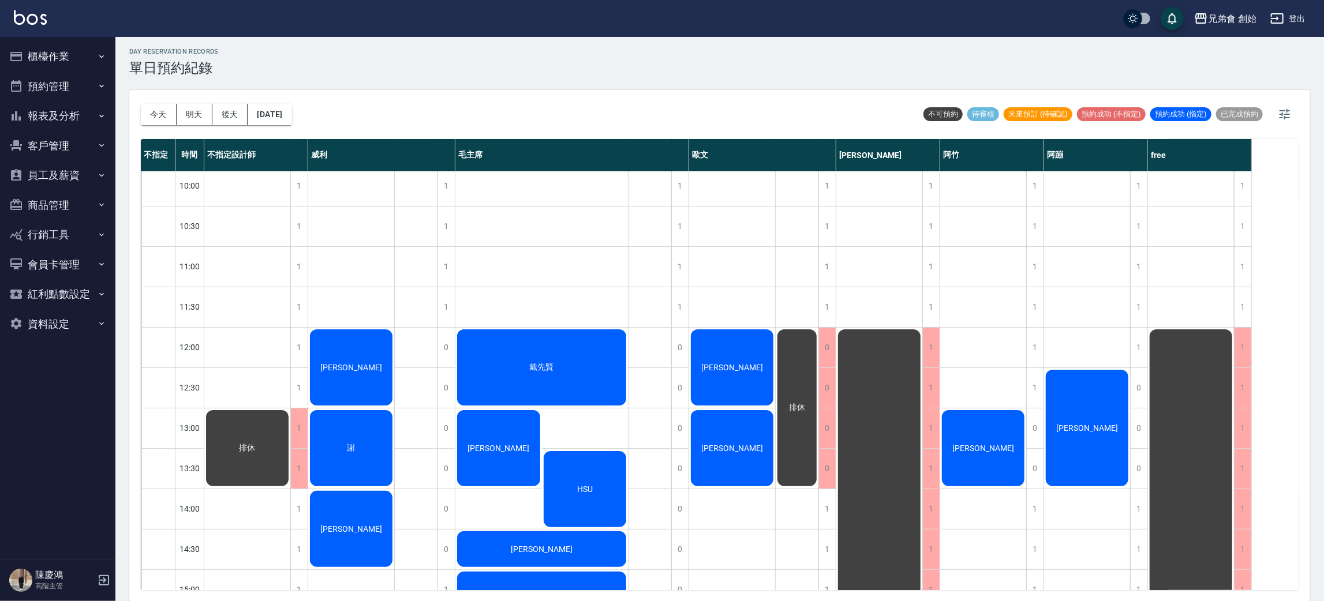
click at [141, 104] on button "今天" at bounding box center [159, 114] width 36 height 21
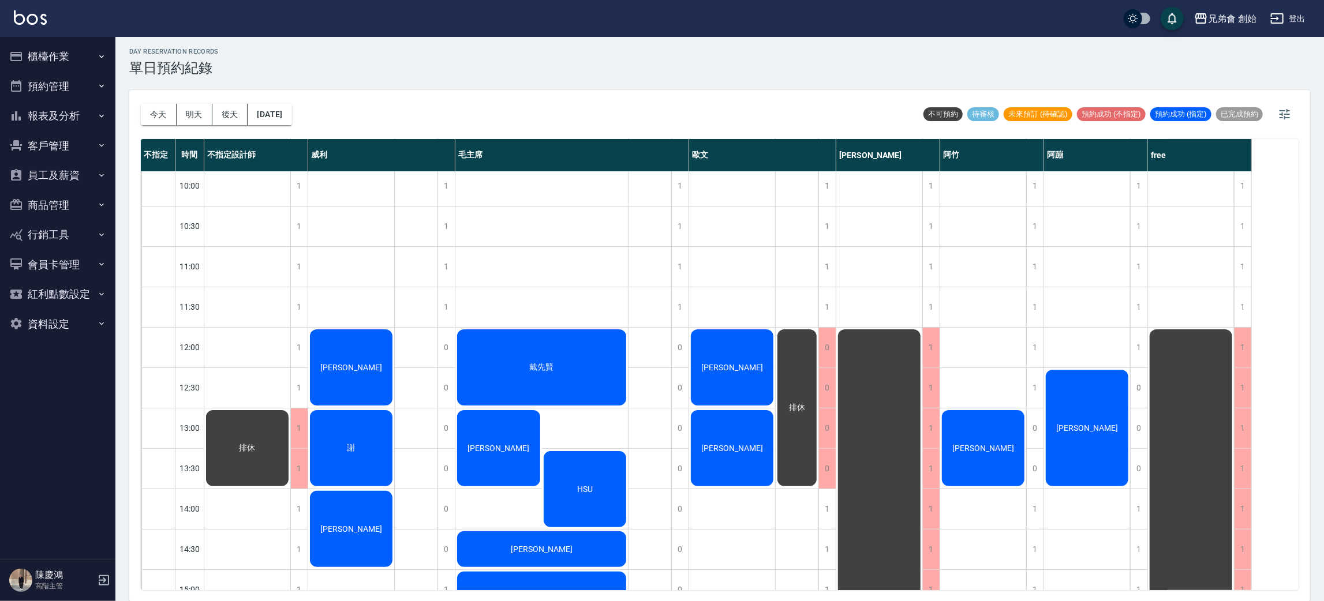
click at [141, 104] on button "今天" at bounding box center [159, 114] width 36 height 21
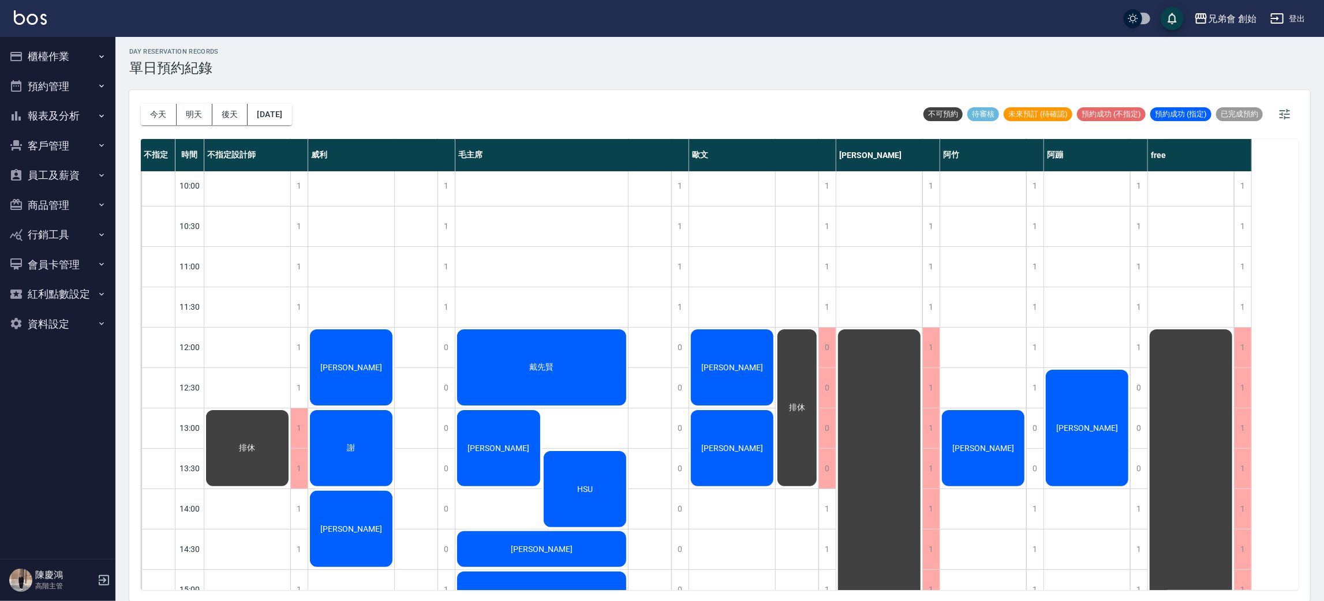
click at [141, 104] on button "今天" at bounding box center [159, 114] width 36 height 21
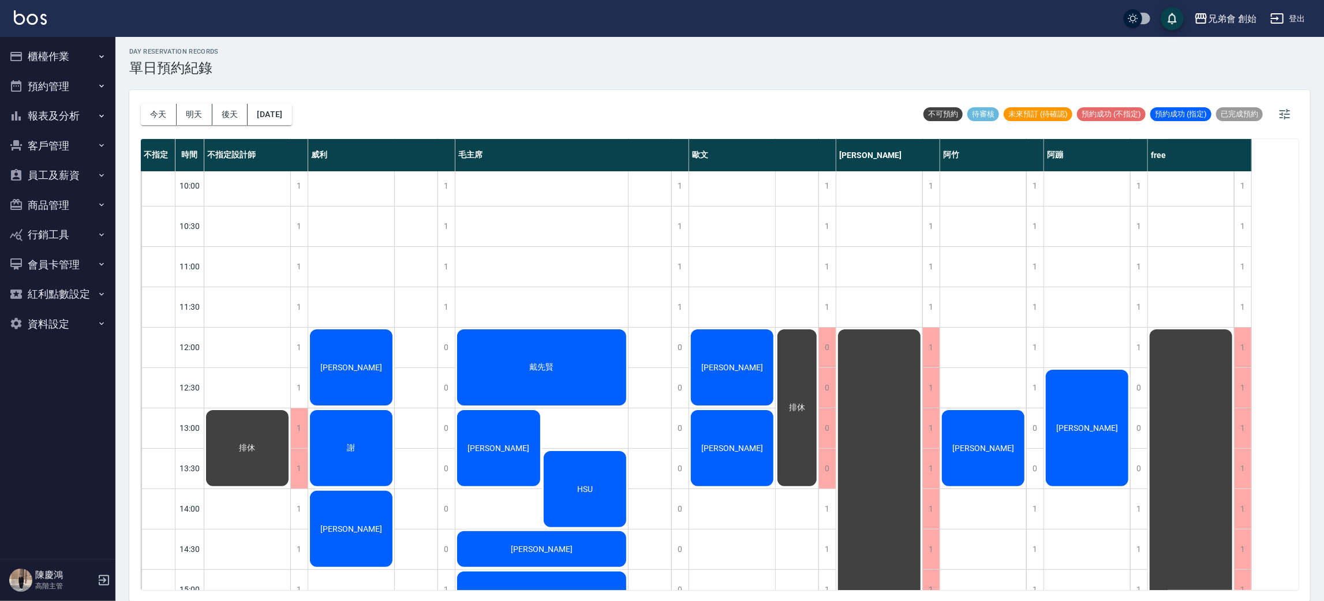
click at [141, 104] on button "今天" at bounding box center [159, 114] width 36 height 21
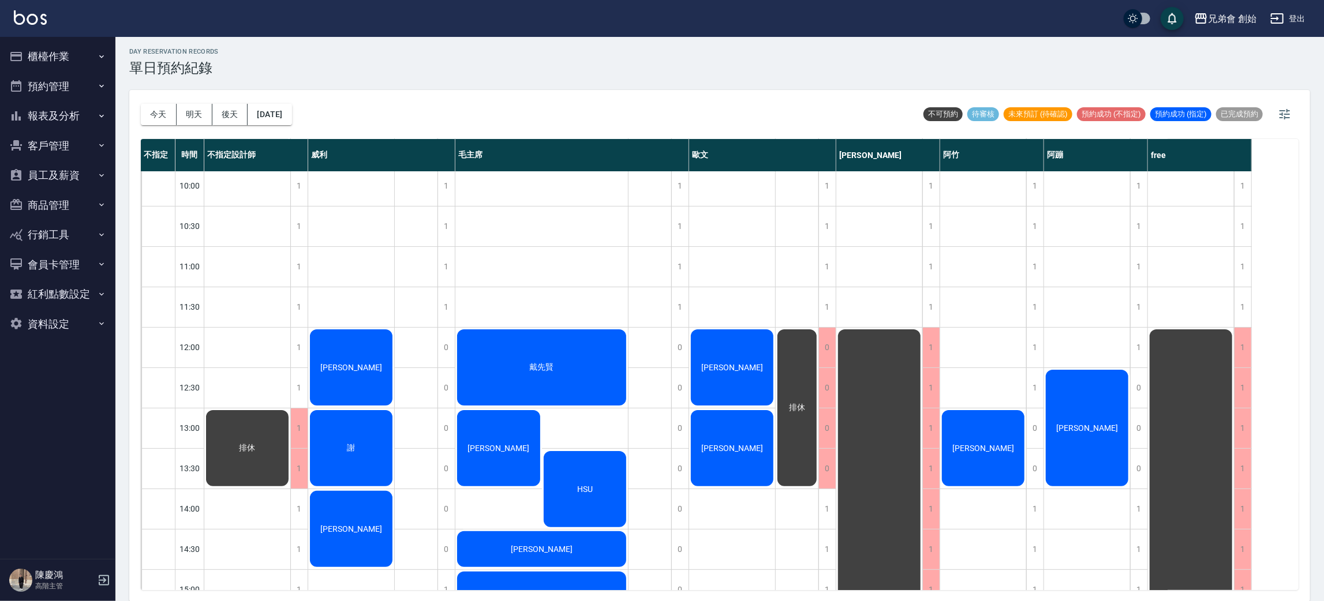
click at [141, 104] on button "今天" at bounding box center [159, 114] width 36 height 21
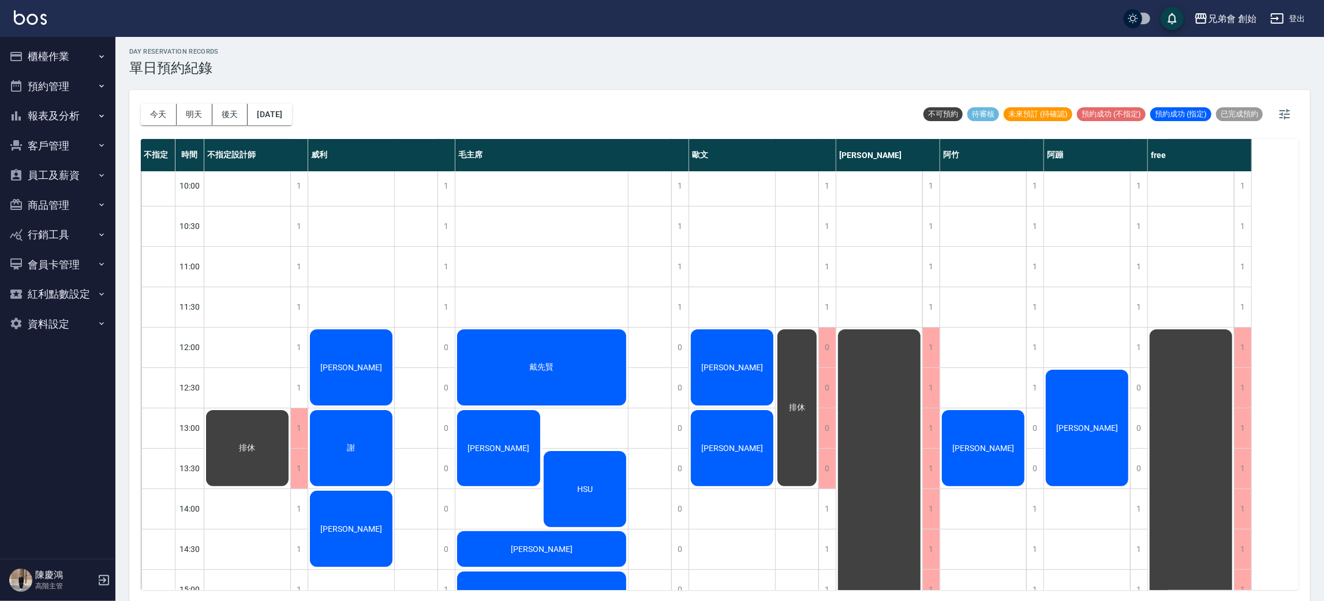
click at [141, 104] on button "今天" at bounding box center [159, 114] width 36 height 21
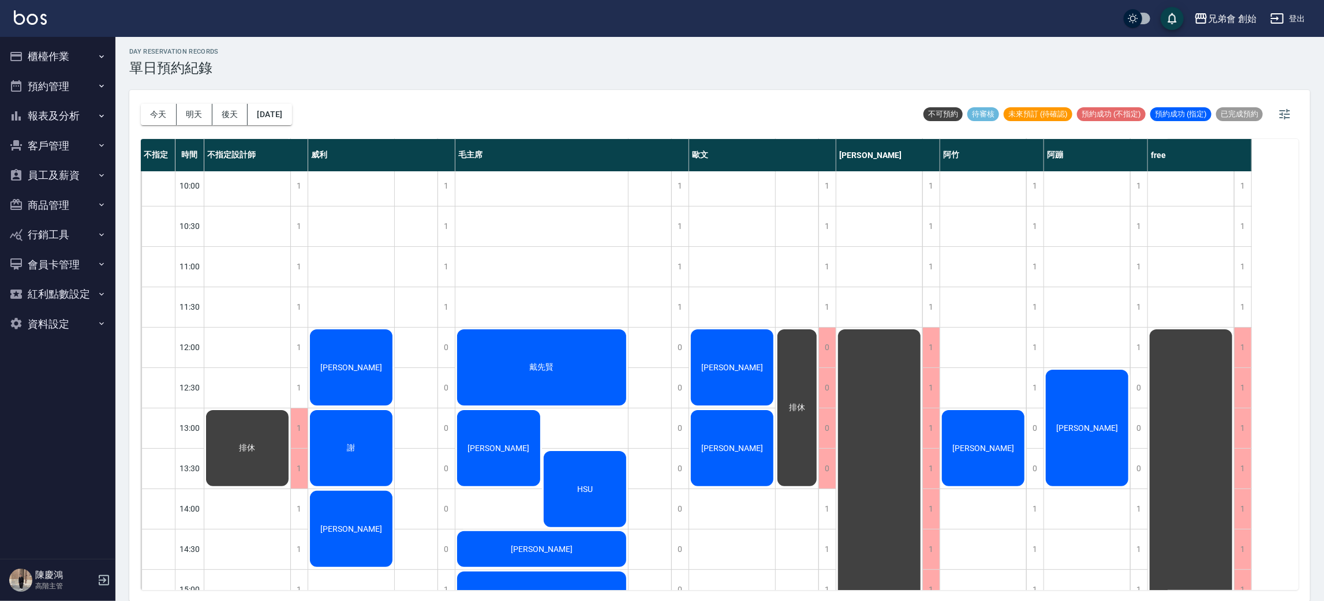
click at [141, 104] on button "今天" at bounding box center [159, 114] width 36 height 21
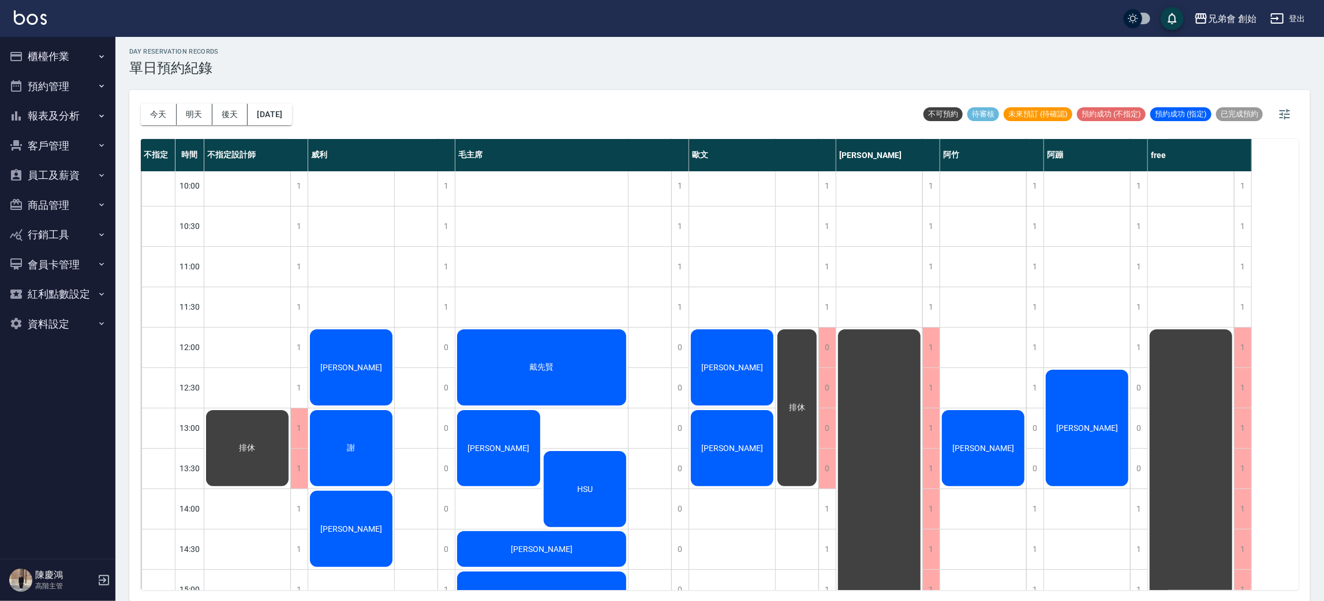
click at [141, 104] on button "今天" at bounding box center [159, 114] width 36 height 21
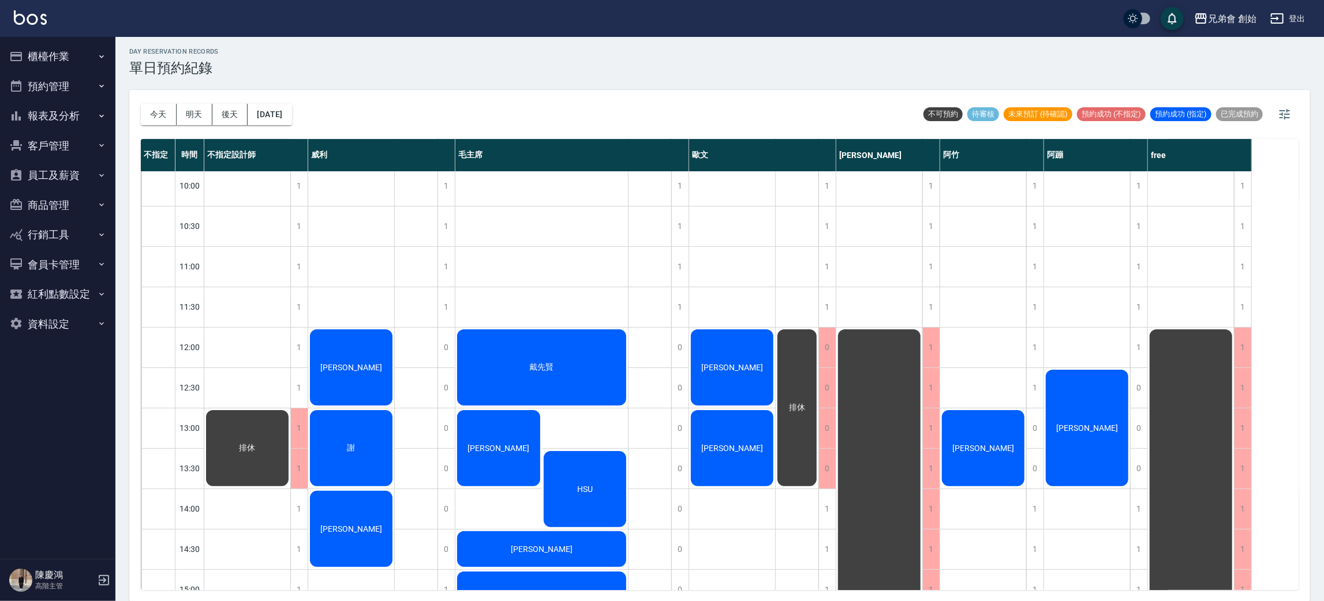
click at [141, 104] on button "今天" at bounding box center [159, 114] width 36 height 21
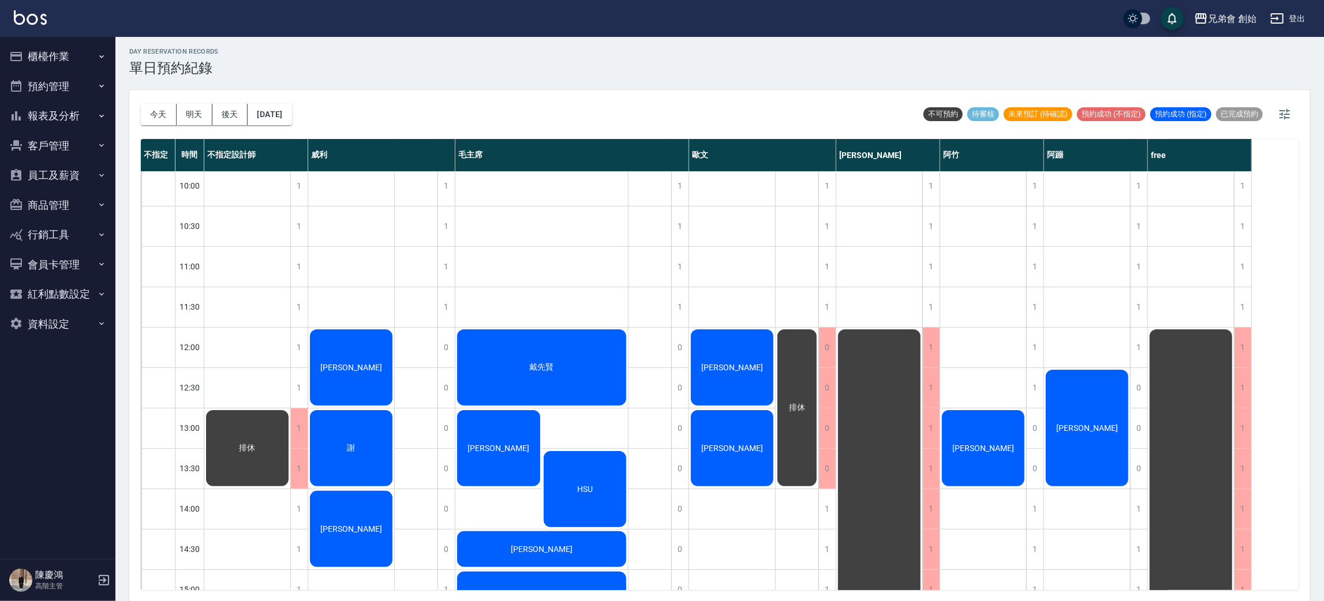
click at [141, 104] on button "今天" at bounding box center [159, 114] width 36 height 21
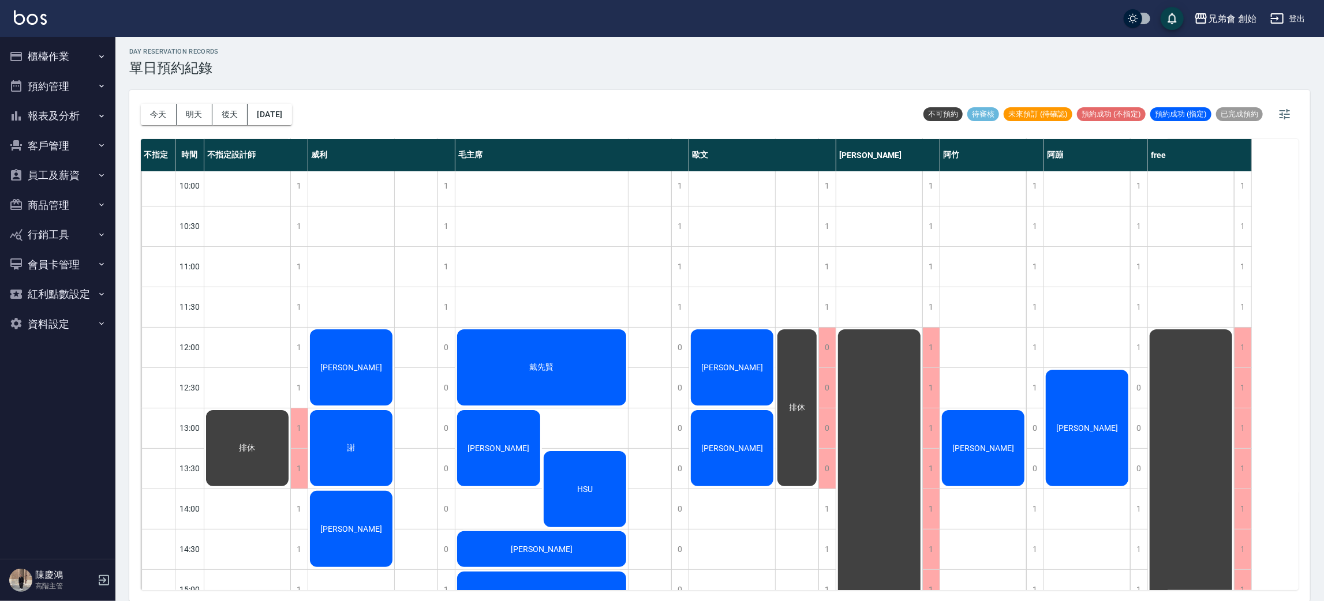
click at [141, 104] on button "今天" at bounding box center [159, 114] width 36 height 21
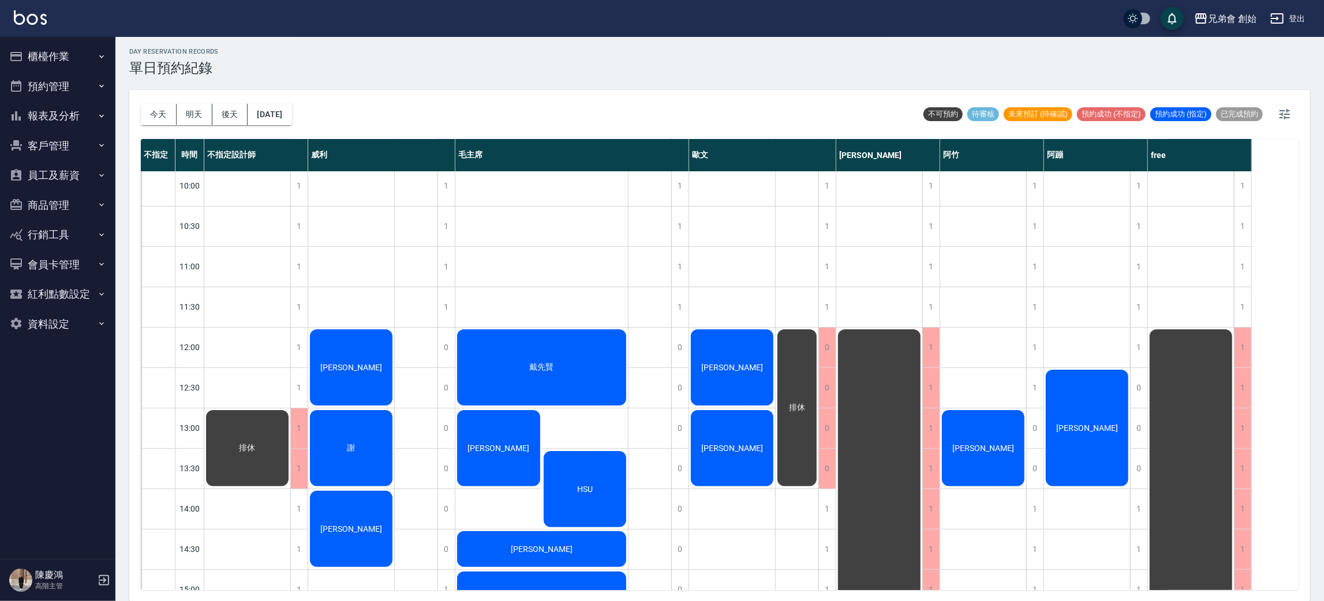
click at [141, 104] on button "今天" at bounding box center [159, 114] width 36 height 21
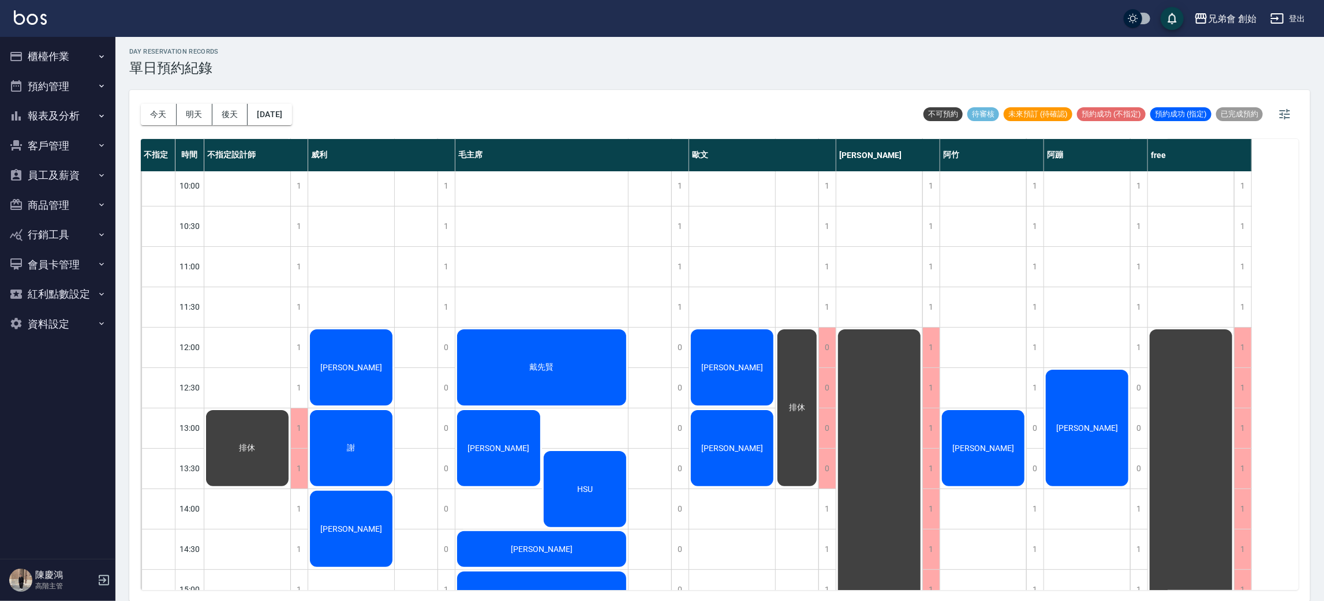
click at [141, 104] on button "今天" at bounding box center [159, 114] width 36 height 21
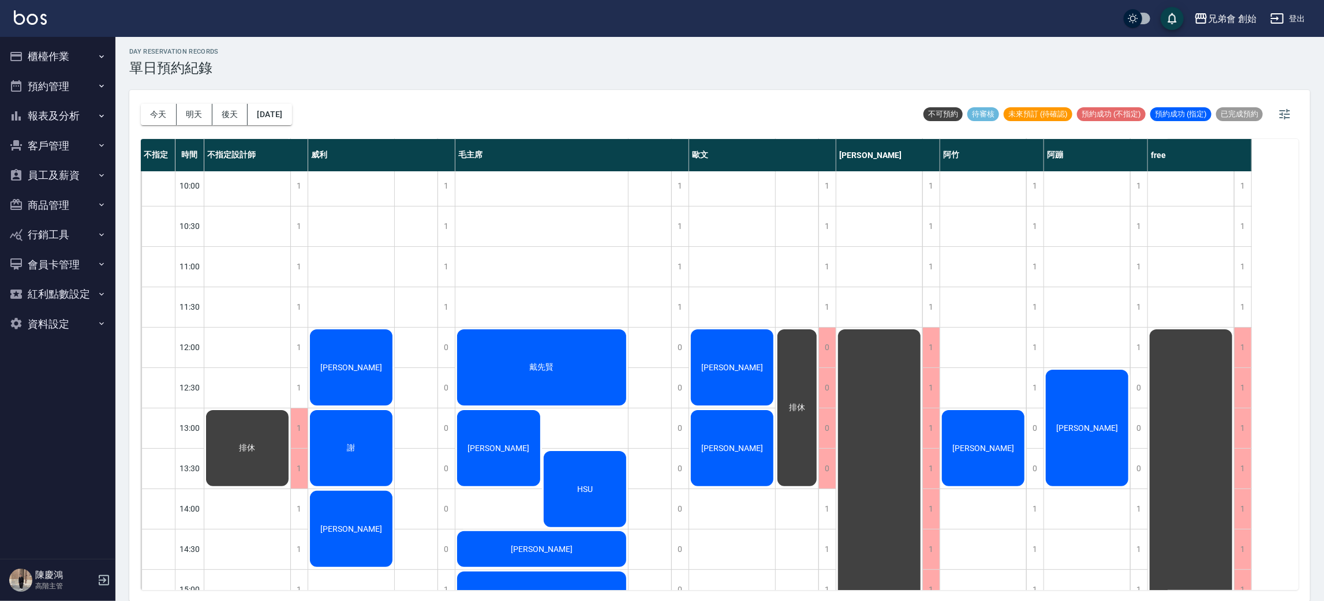
click at [141, 104] on button "今天" at bounding box center [159, 114] width 36 height 21
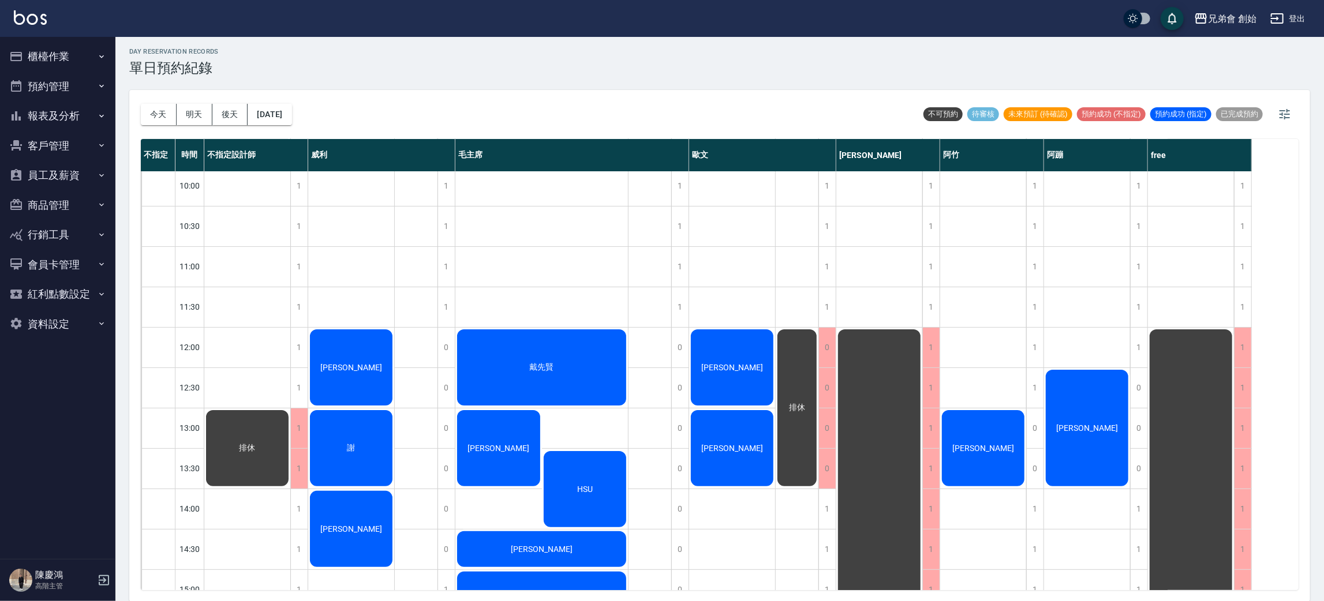
click at [141, 104] on button "今天" at bounding box center [159, 114] width 36 height 21
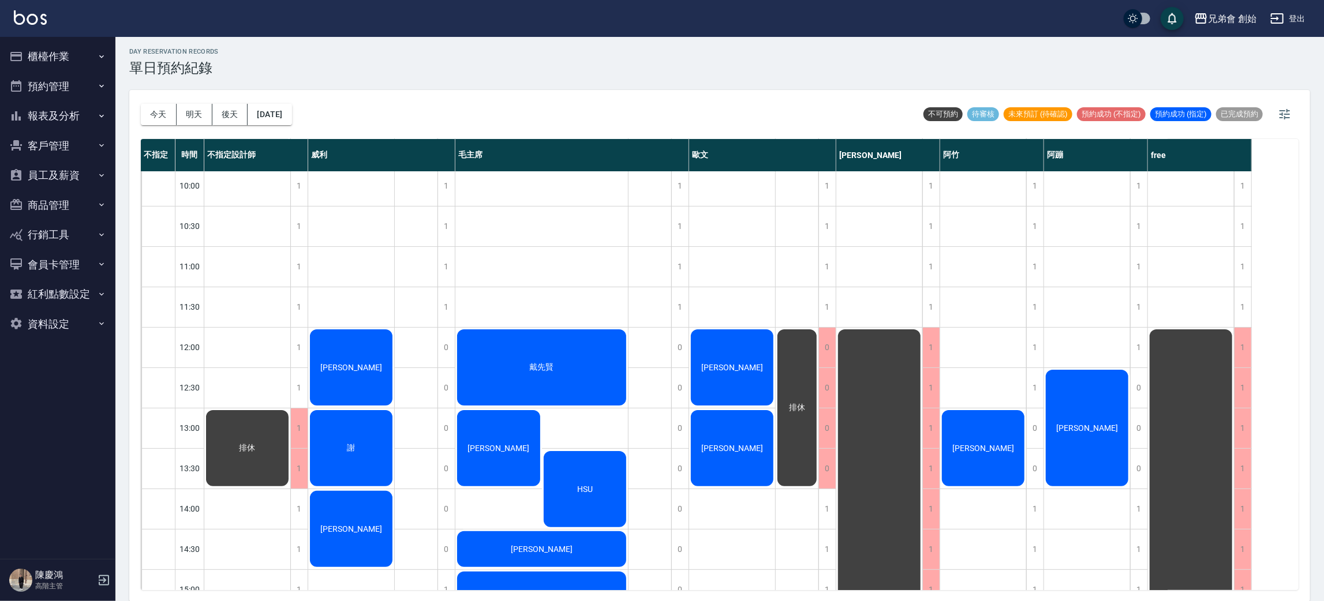
click at [141, 104] on button "今天" at bounding box center [159, 114] width 36 height 21
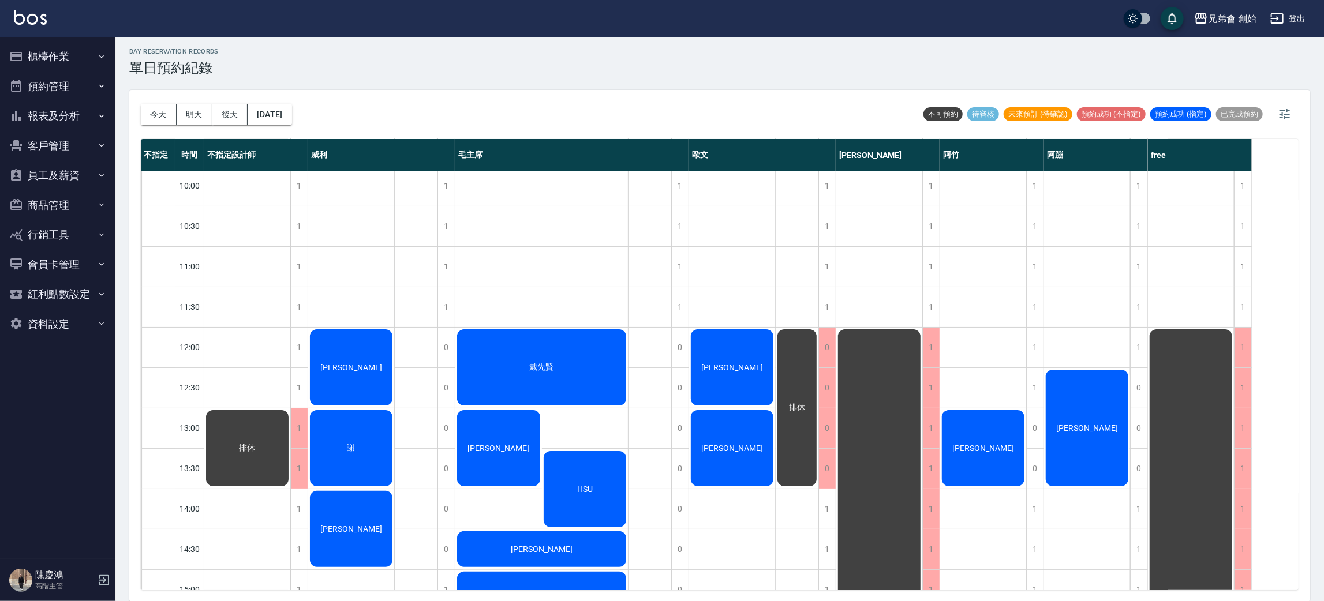
click at [141, 104] on button "今天" at bounding box center [159, 114] width 36 height 21
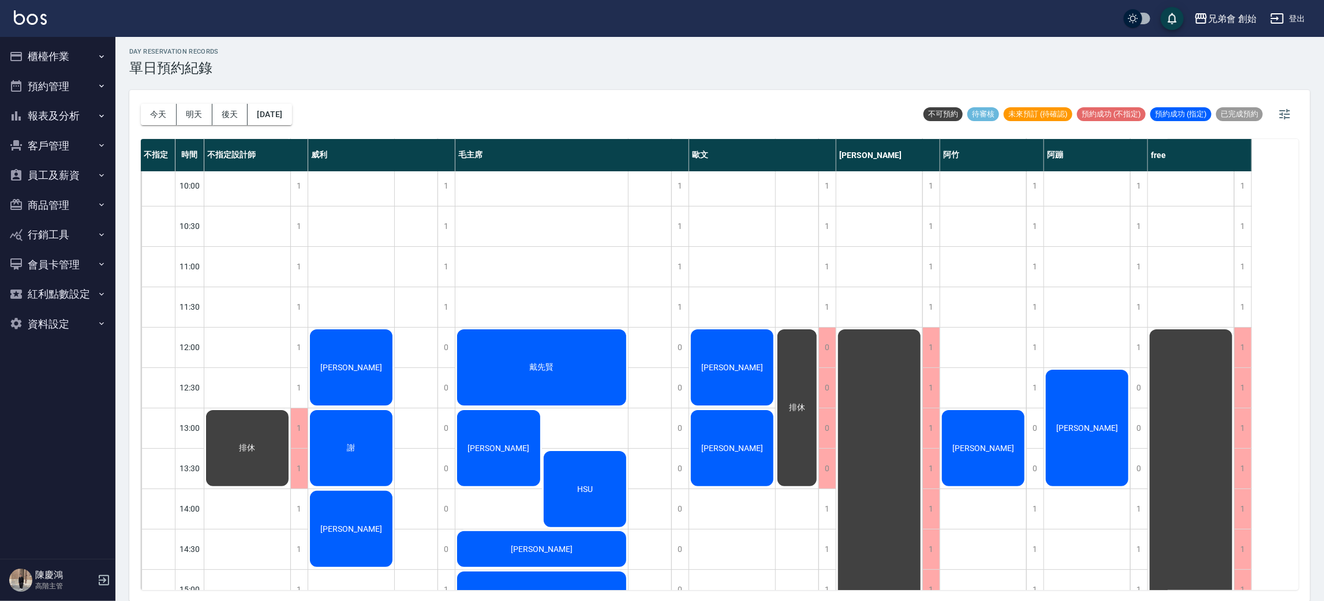
click at [141, 104] on button "今天" at bounding box center [159, 114] width 36 height 21
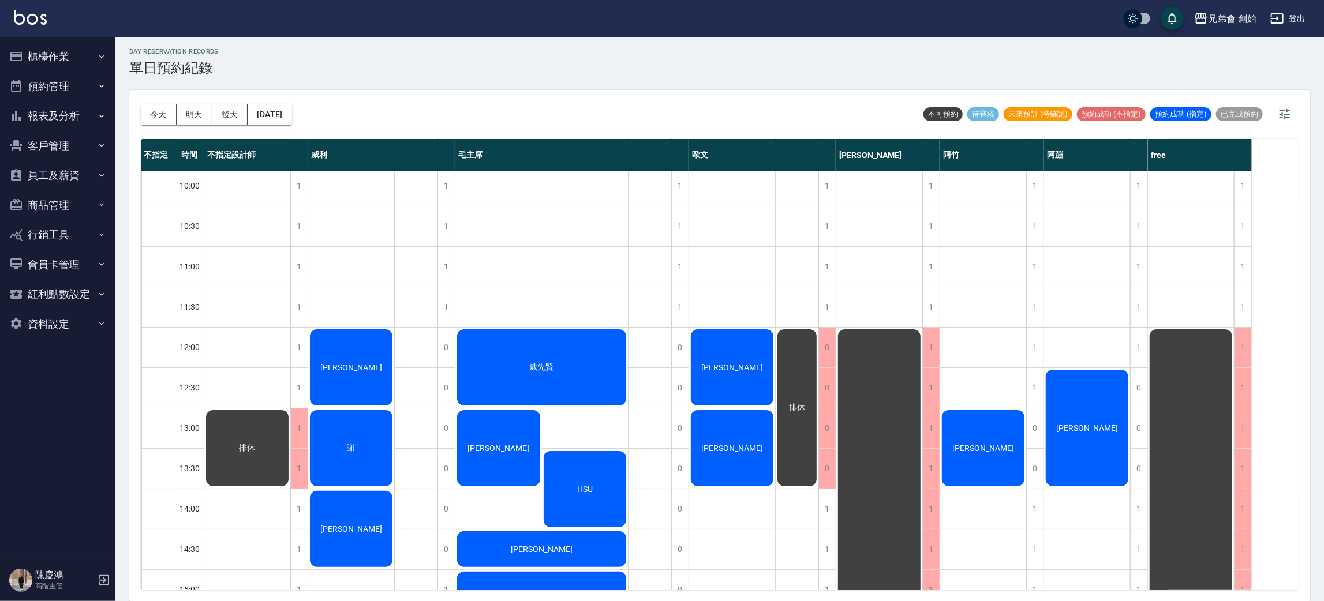
click at [141, 104] on button "今天" at bounding box center [159, 114] width 36 height 21
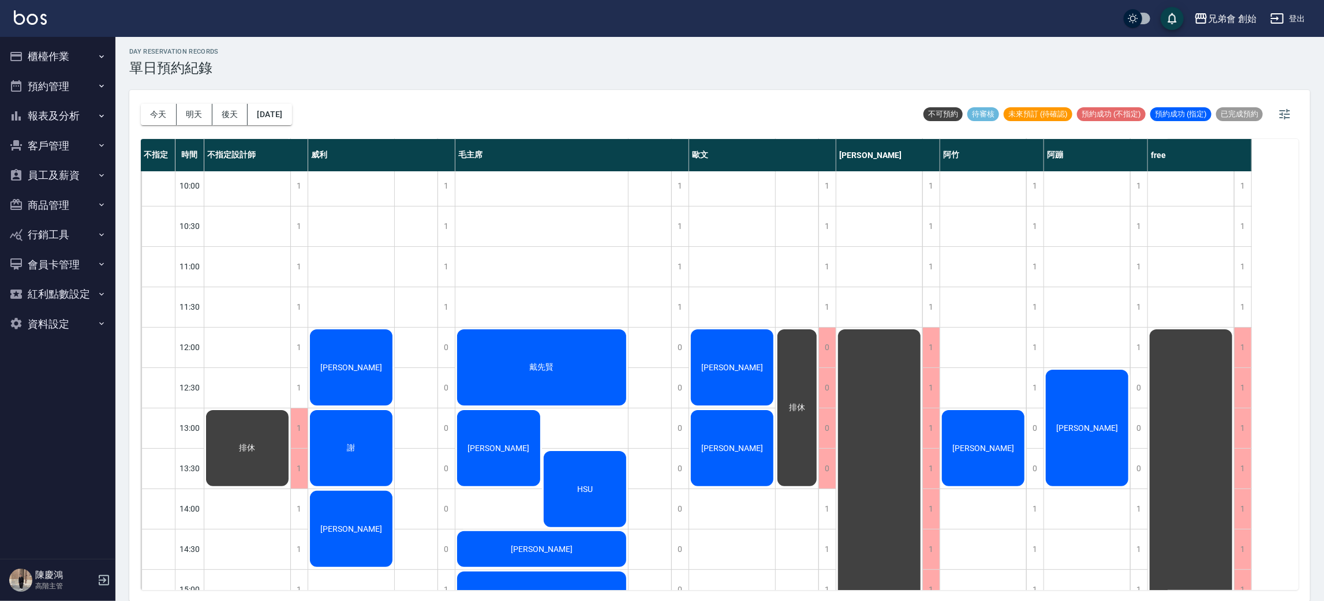
click at [141, 104] on button "今天" at bounding box center [159, 114] width 36 height 21
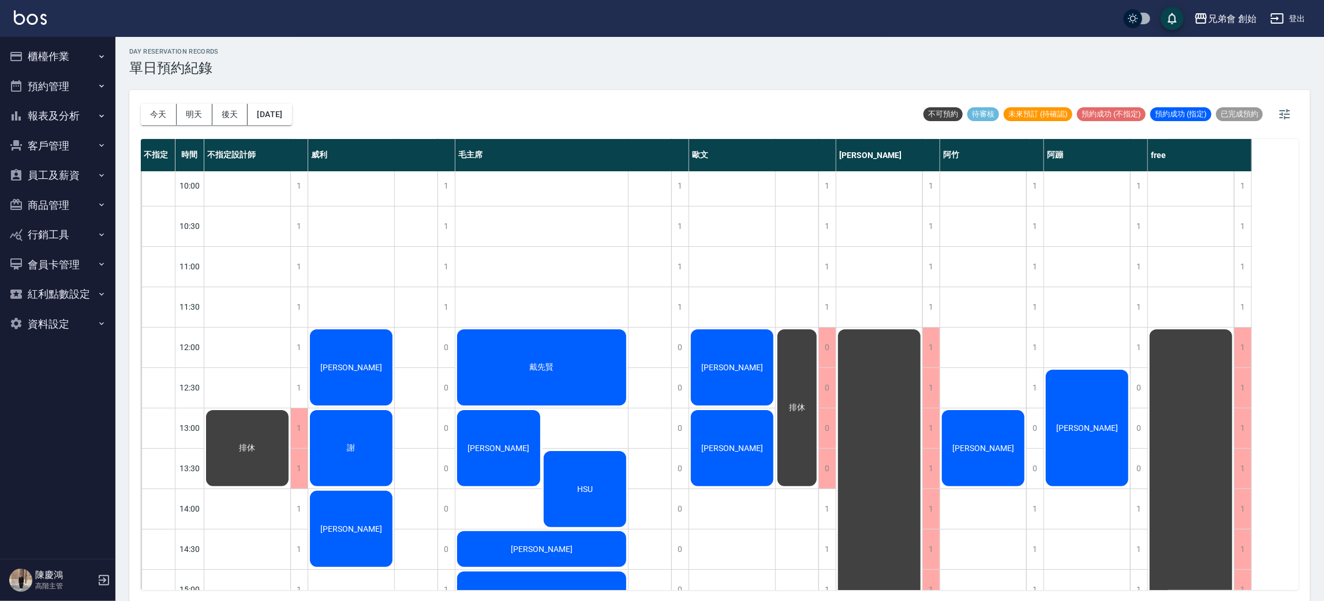
click at [141, 104] on button "今天" at bounding box center [159, 114] width 36 height 21
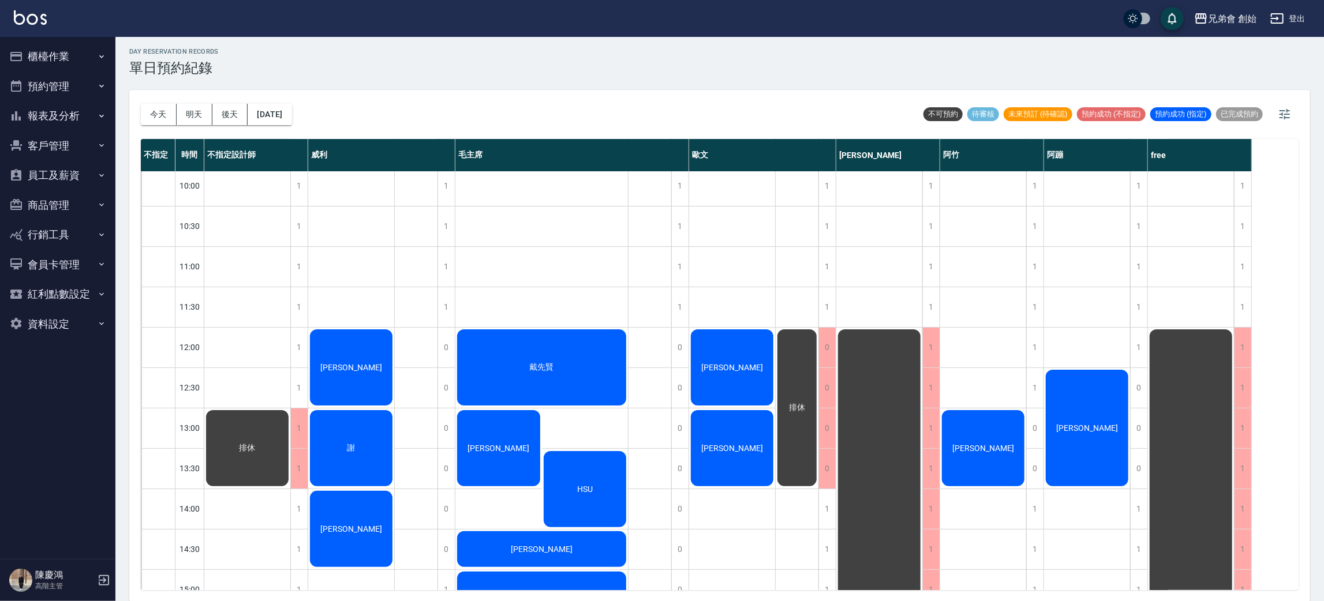
click at [141, 104] on button "今天" at bounding box center [159, 114] width 36 height 21
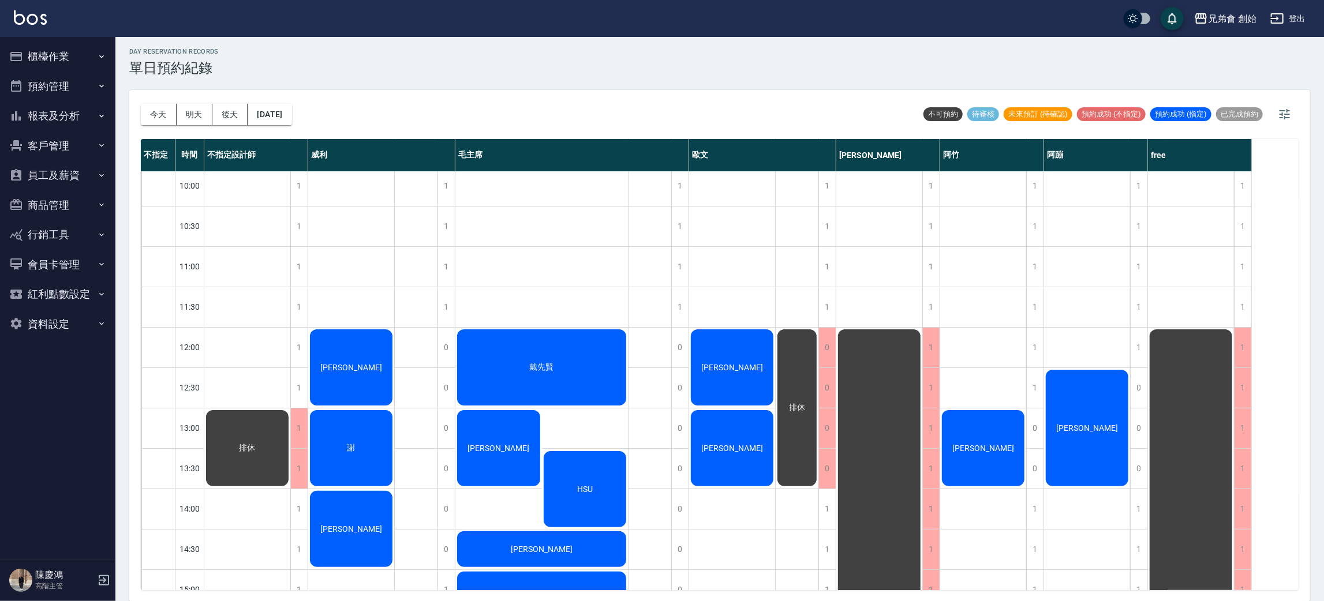
click at [141, 104] on button "今天" at bounding box center [159, 114] width 36 height 21
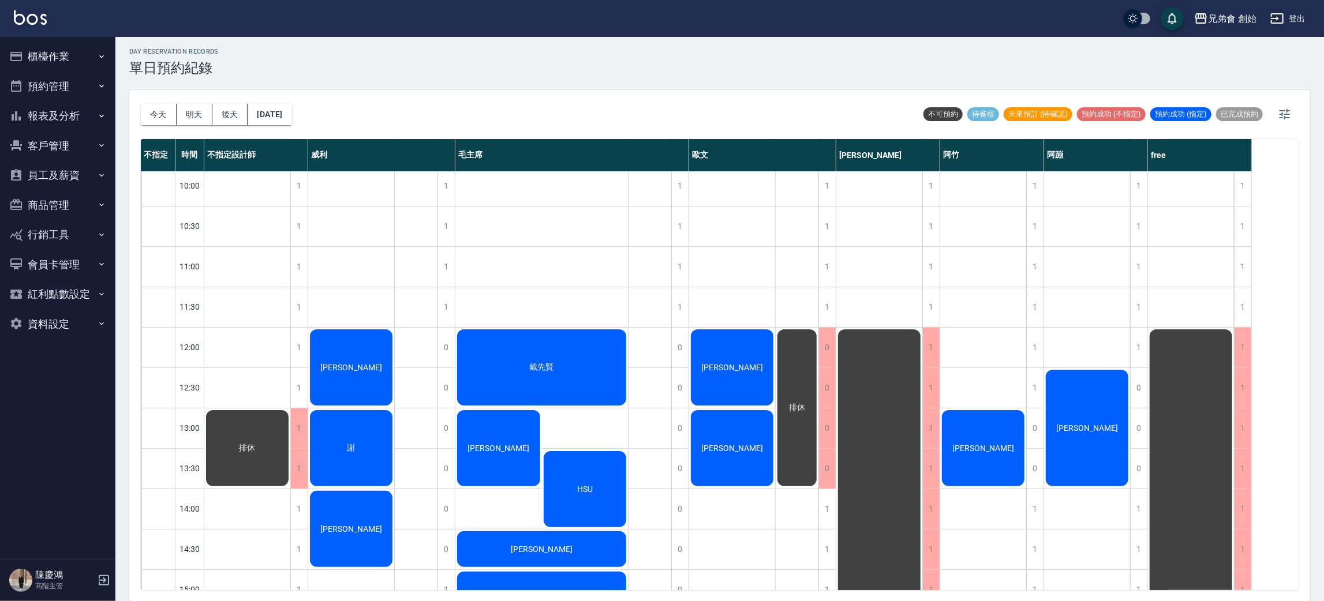
click at [141, 104] on button "今天" at bounding box center [159, 114] width 36 height 21
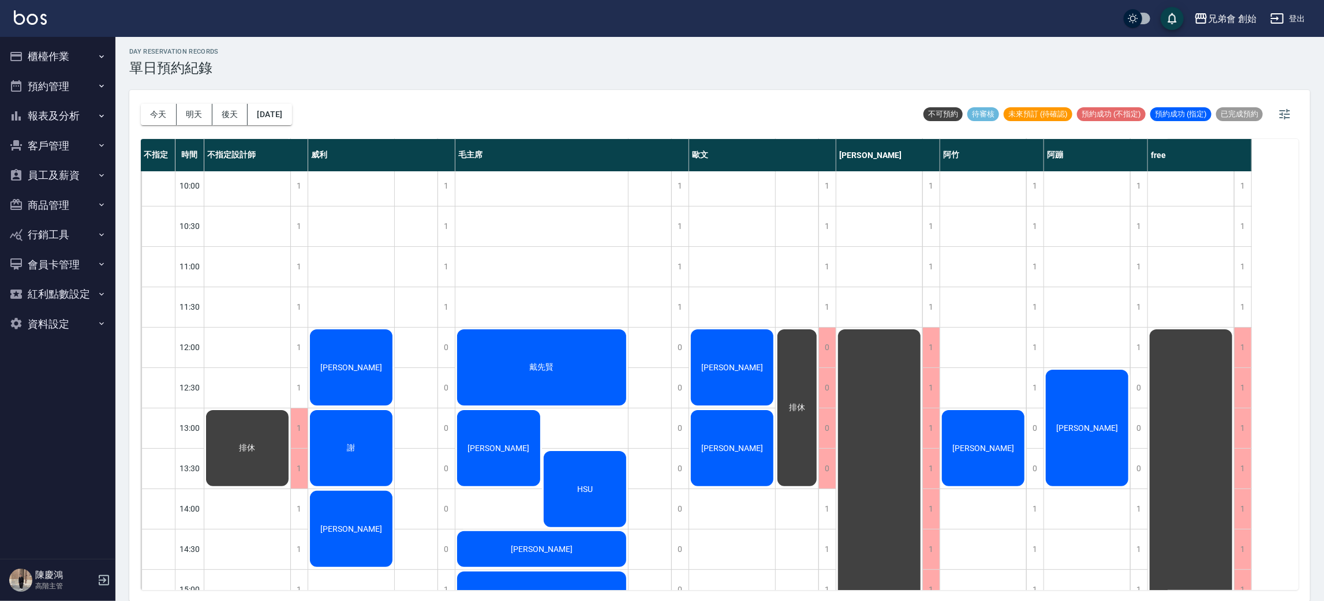
click at [141, 104] on button "今天" at bounding box center [159, 114] width 36 height 21
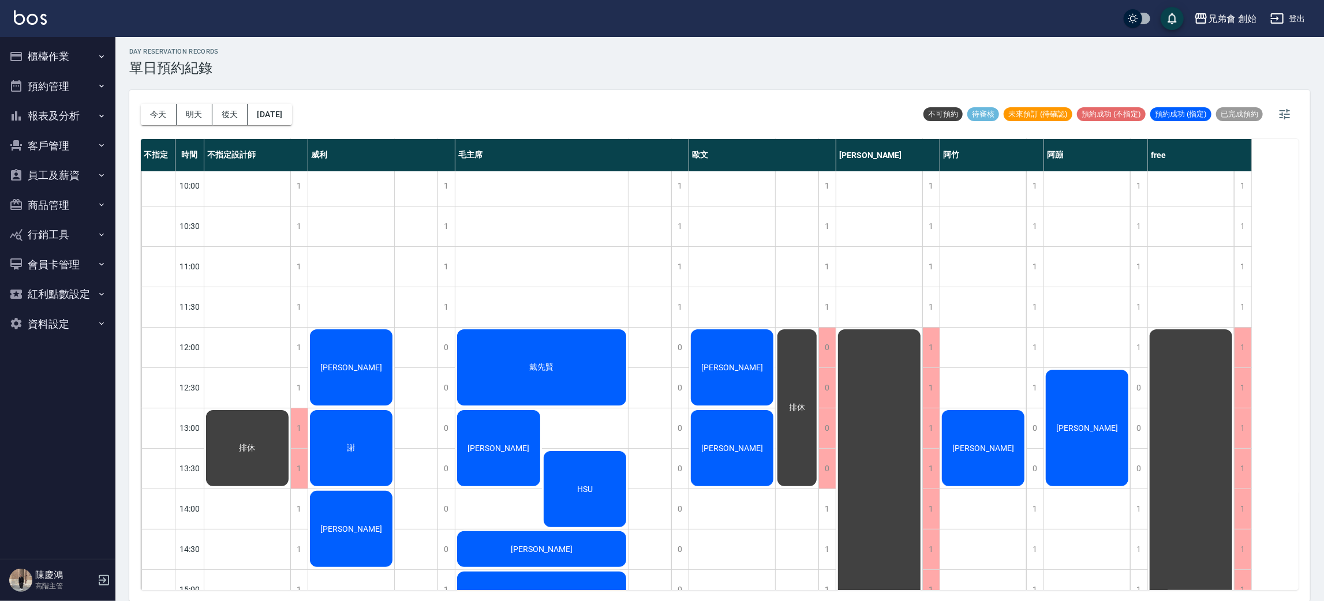
click at [141, 104] on button "今天" at bounding box center [159, 114] width 36 height 21
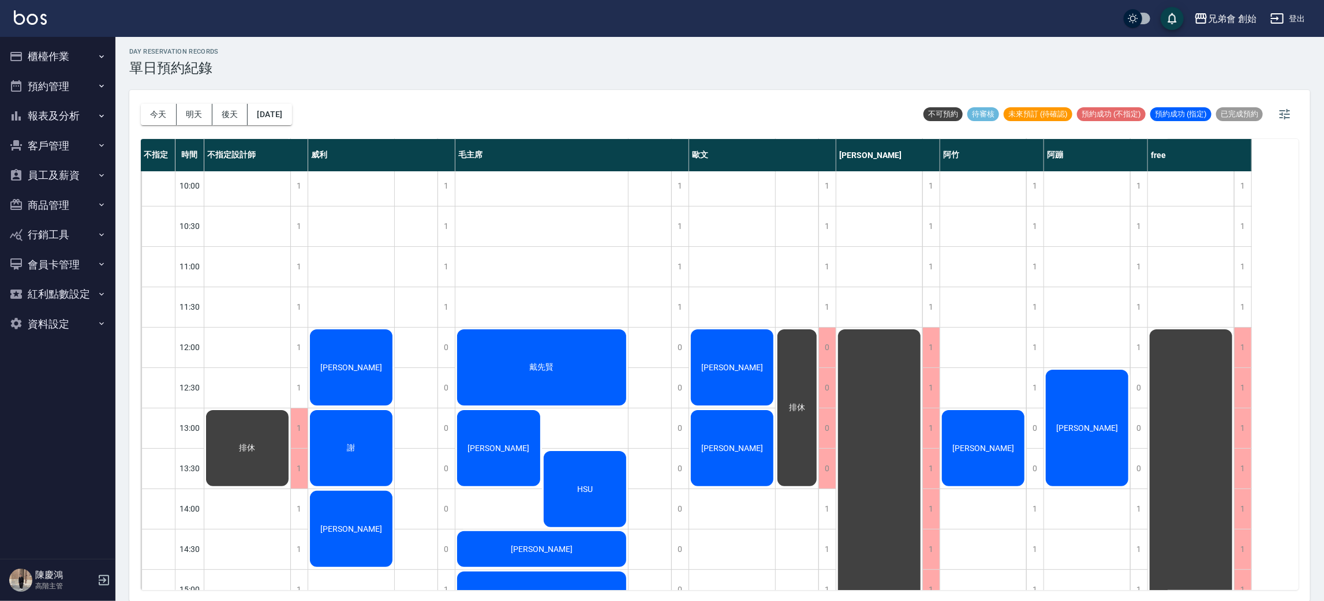
click at [141, 104] on button "今天" at bounding box center [159, 114] width 36 height 21
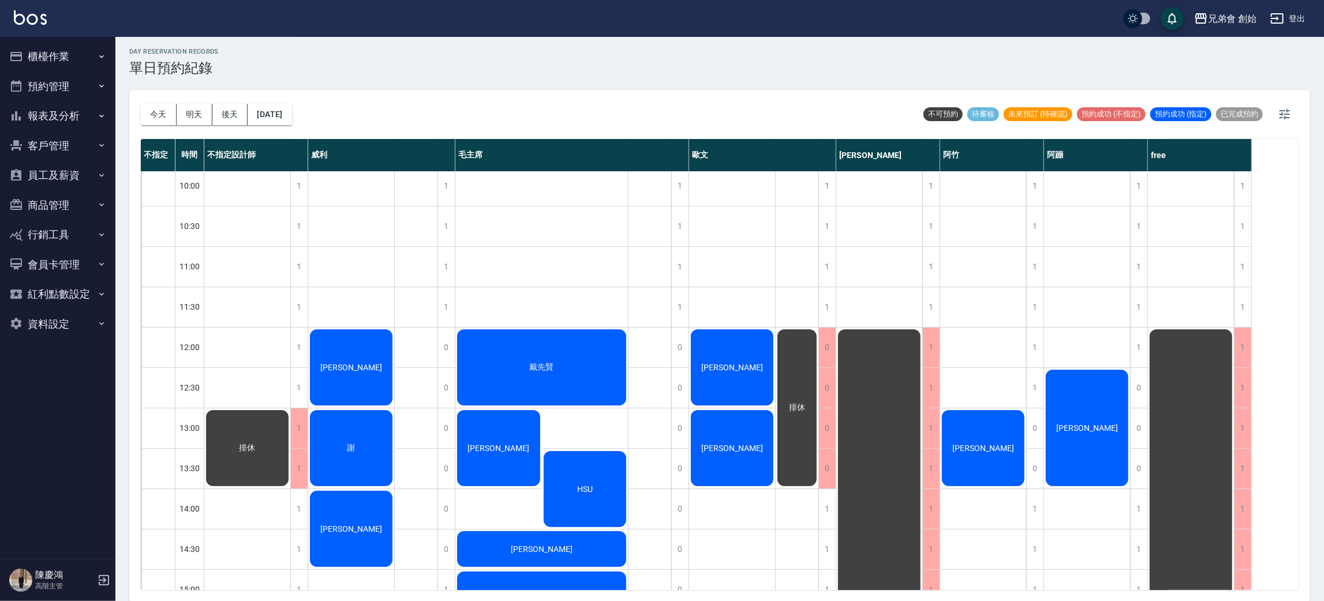
click at [141, 104] on button "今天" at bounding box center [159, 114] width 36 height 21
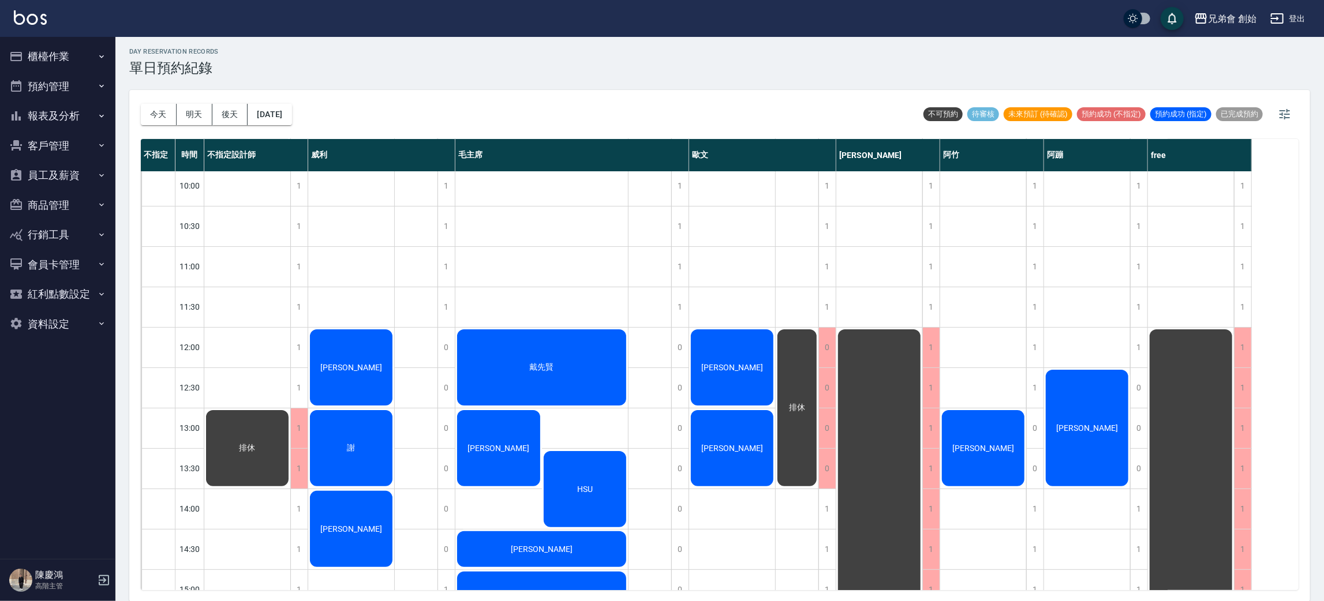
click at [141, 104] on button "今天" at bounding box center [159, 114] width 36 height 21
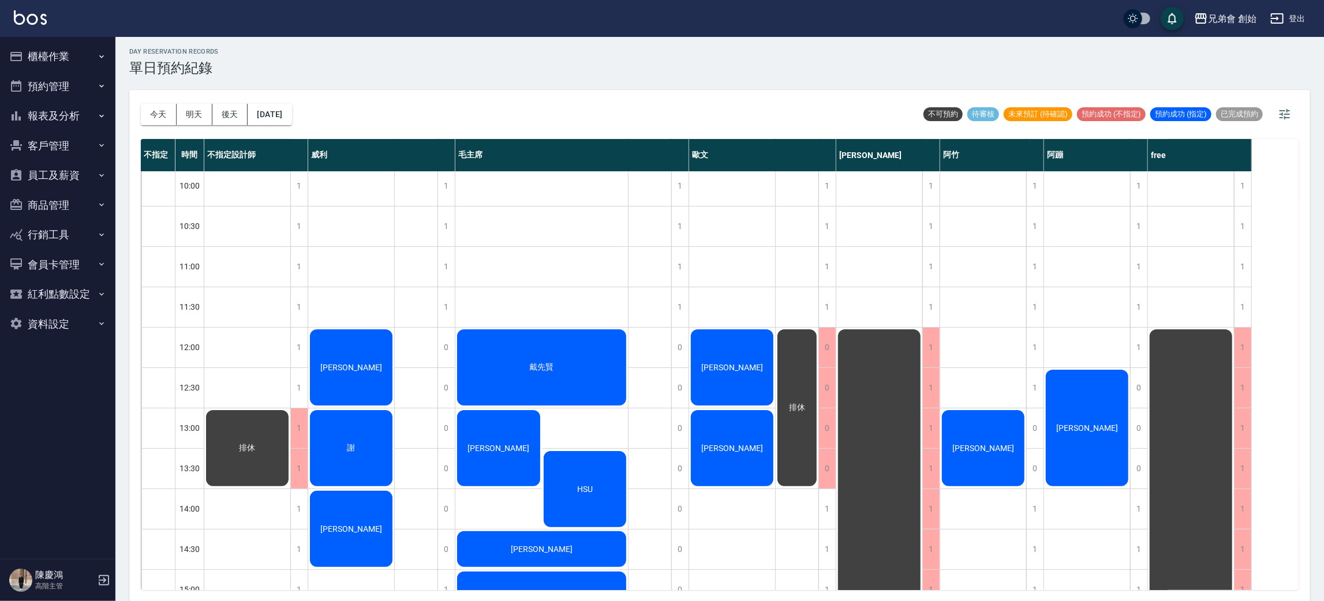
click at [141, 104] on button "今天" at bounding box center [159, 114] width 36 height 21
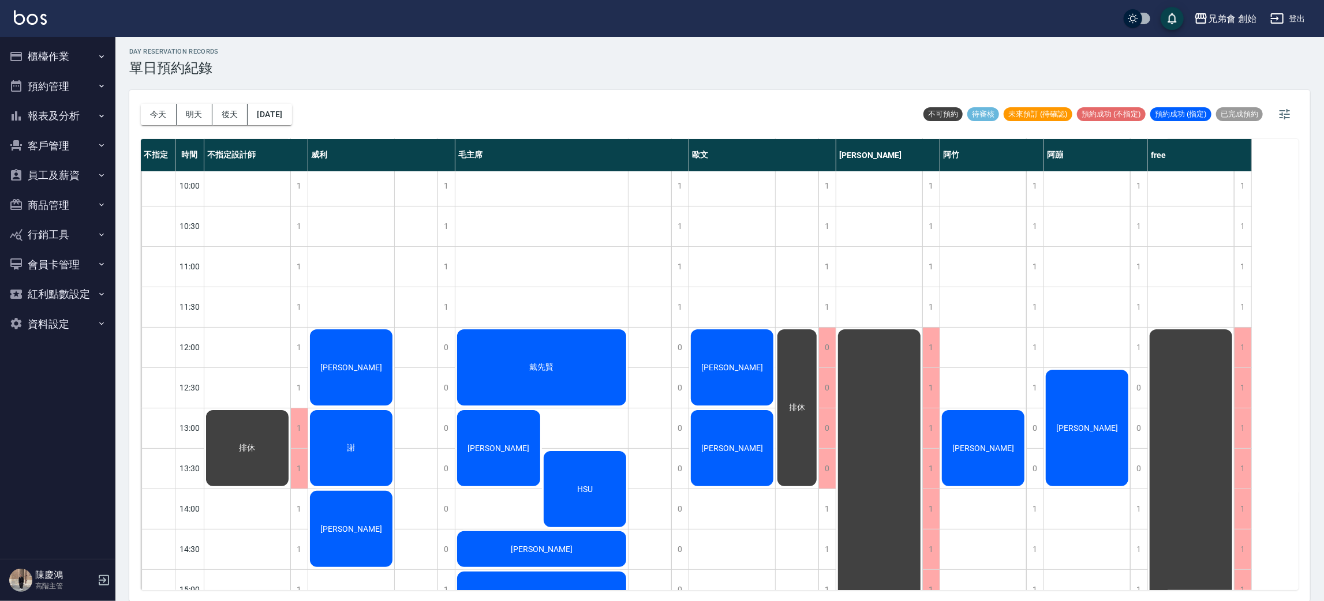
click at [141, 104] on button "今天" at bounding box center [159, 114] width 36 height 21
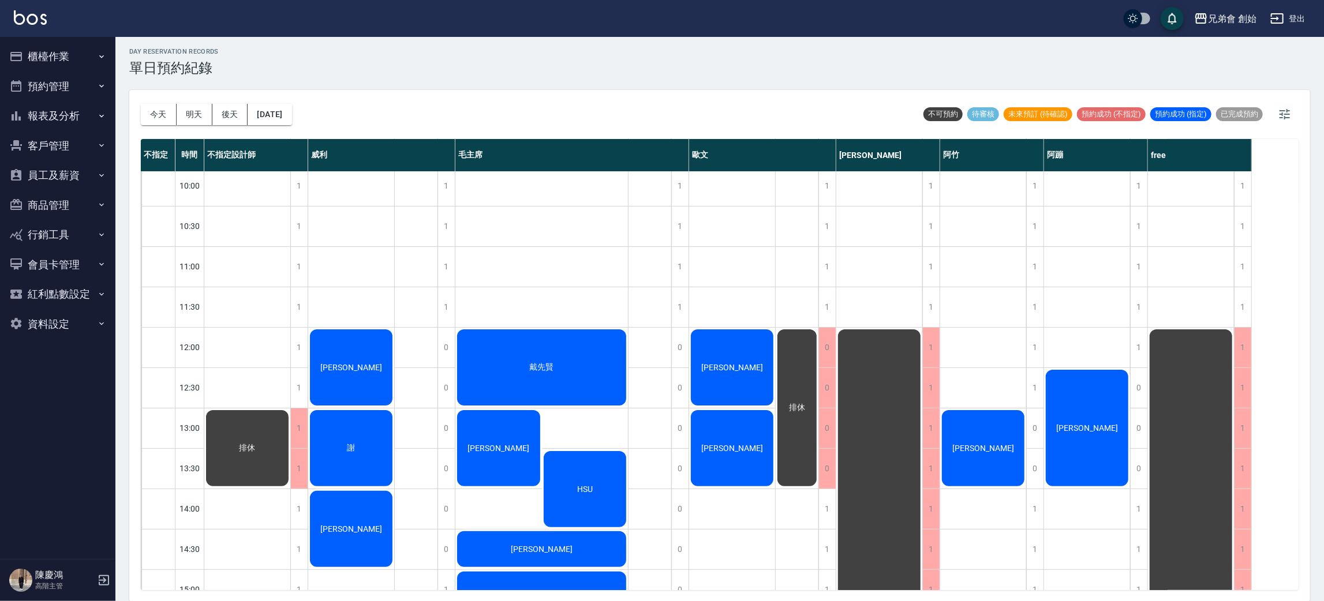
click at [141, 104] on button "今天" at bounding box center [159, 114] width 36 height 21
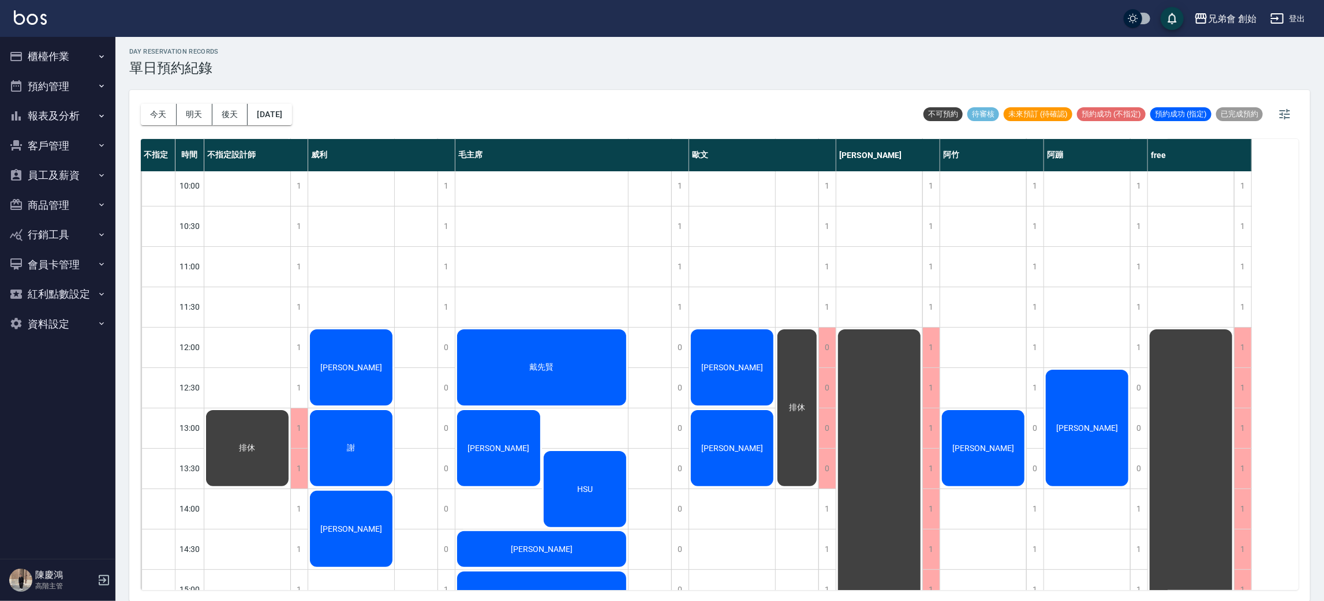
click at [141, 104] on button "今天" at bounding box center [159, 114] width 36 height 21
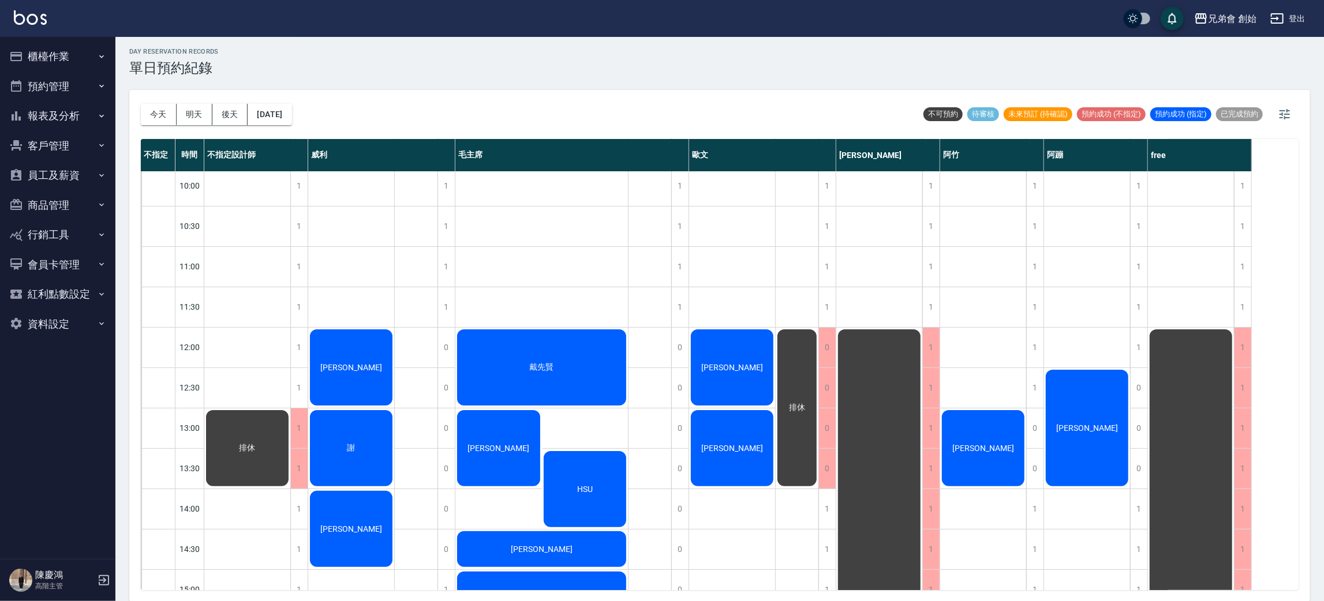
click at [141, 104] on button "今天" at bounding box center [159, 114] width 36 height 21
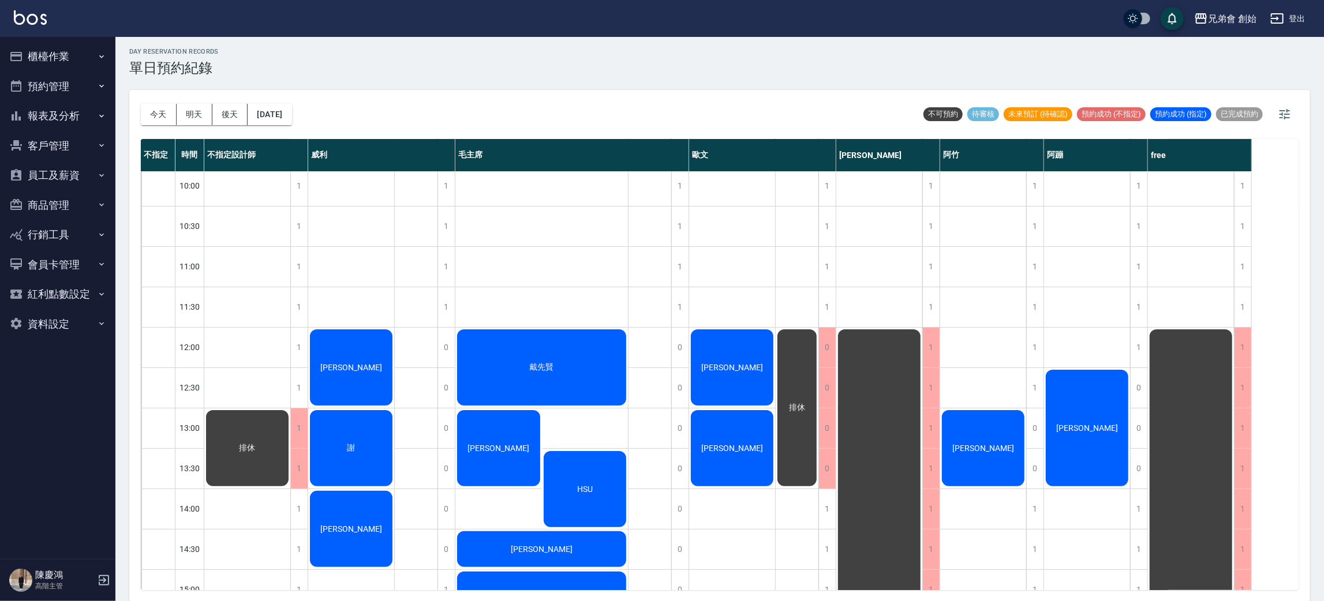
click at [141, 104] on button "今天" at bounding box center [159, 114] width 36 height 21
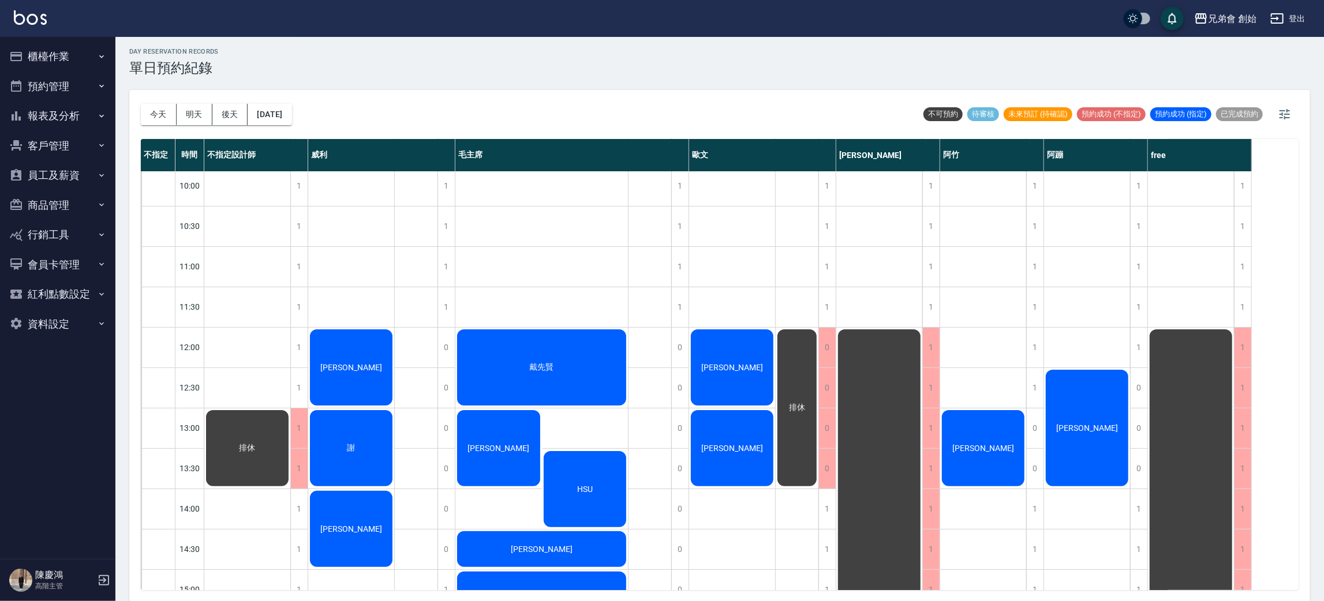
click at [141, 104] on button "今天" at bounding box center [159, 114] width 36 height 21
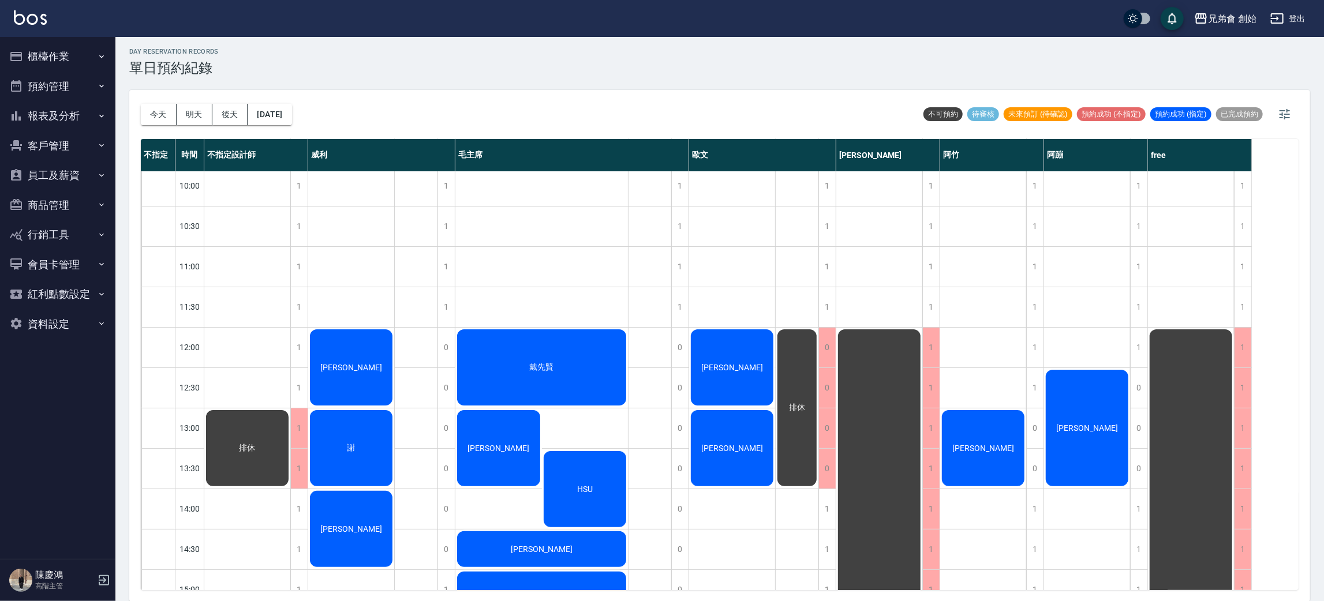
click at [141, 104] on button "今天" at bounding box center [159, 114] width 36 height 21
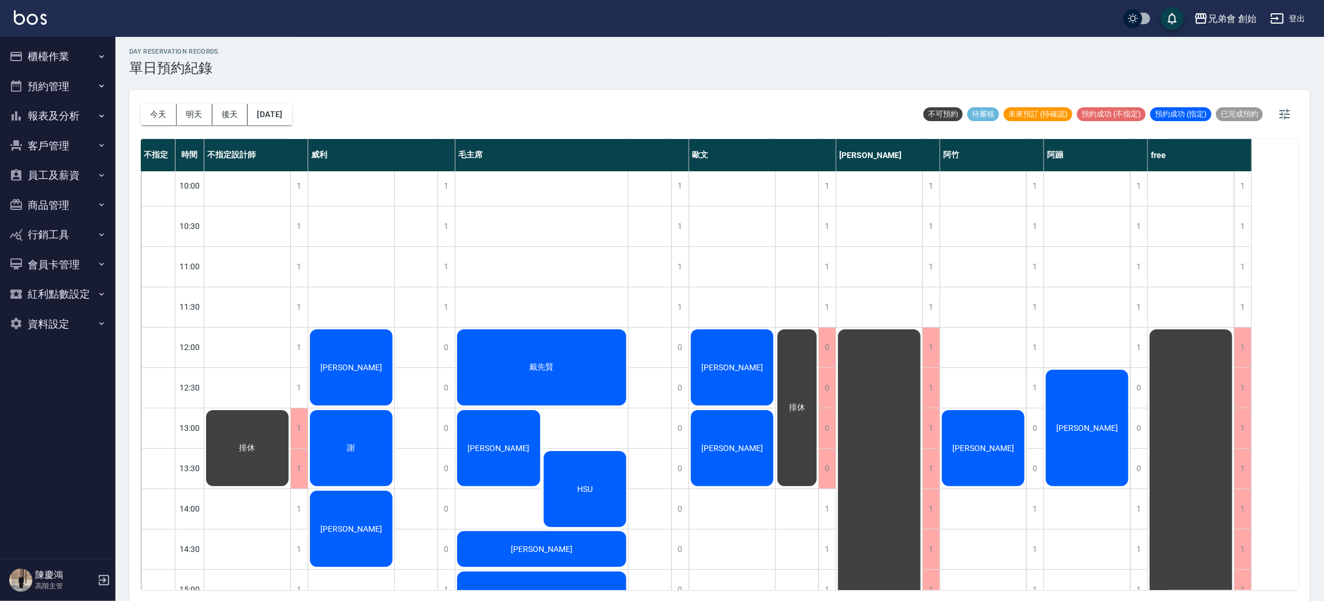
click at [141, 104] on button "今天" at bounding box center [159, 114] width 36 height 21
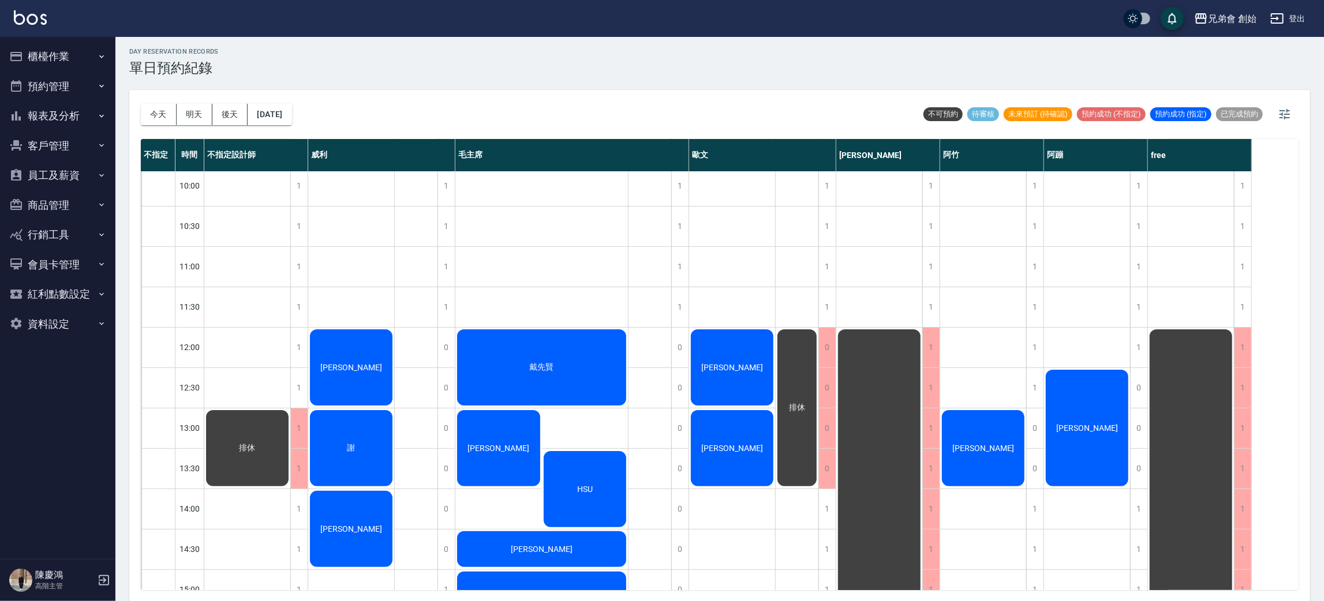
click at [141, 104] on button "今天" at bounding box center [159, 114] width 36 height 21
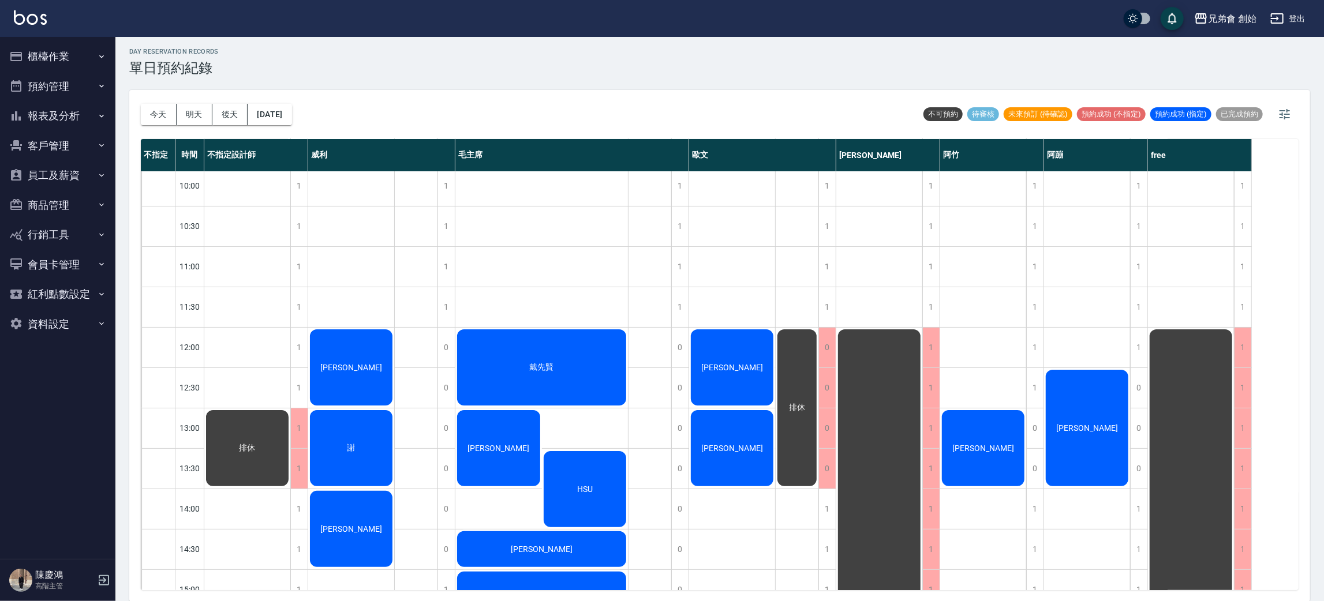
click at [141, 104] on button "今天" at bounding box center [159, 114] width 36 height 21
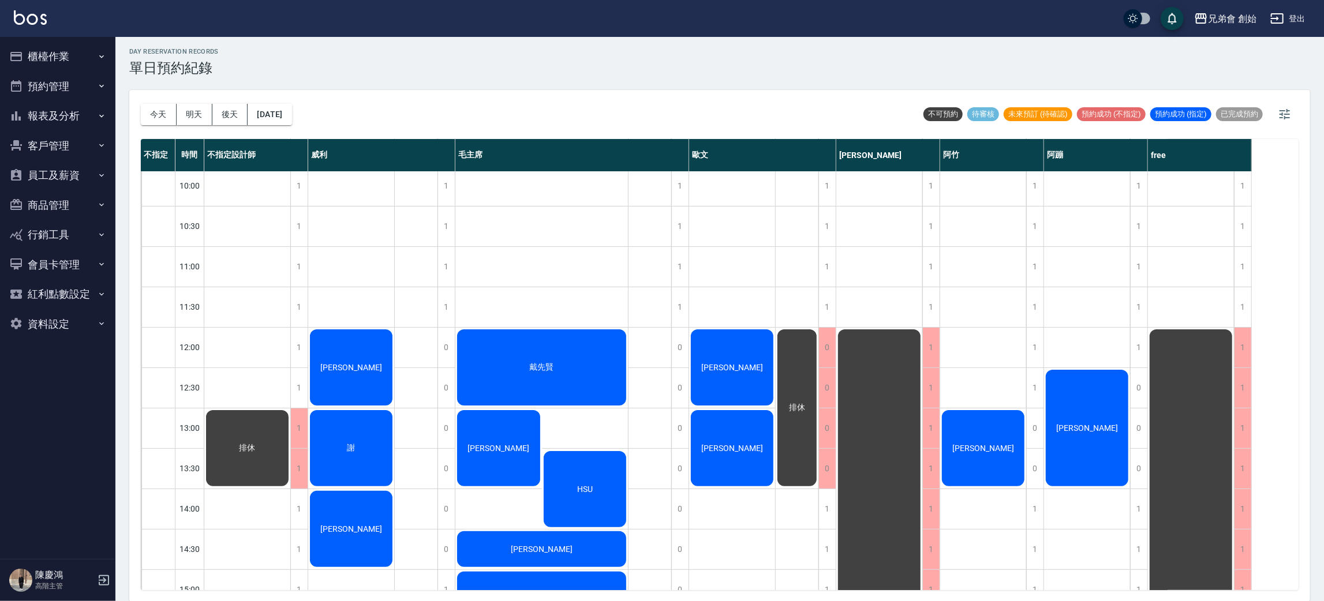
click at [141, 104] on button "今天" at bounding box center [159, 114] width 36 height 21
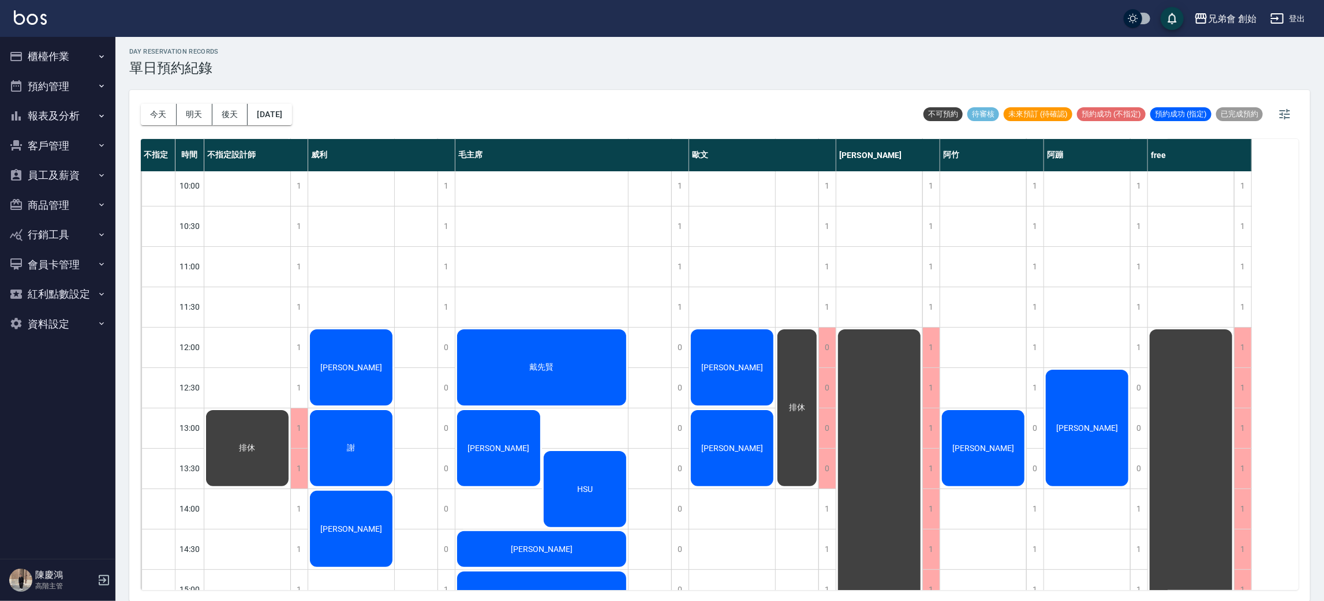
click at [141, 104] on button "今天" at bounding box center [159, 114] width 36 height 21
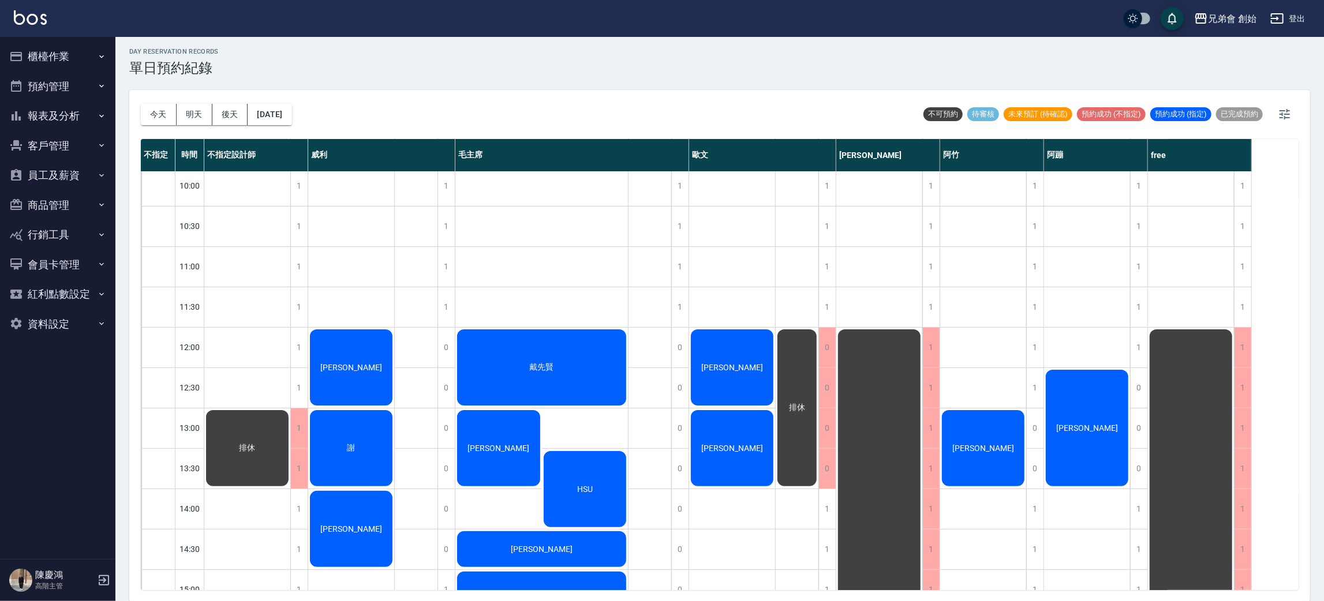
click at [141, 104] on button "今天" at bounding box center [159, 114] width 36 height 21
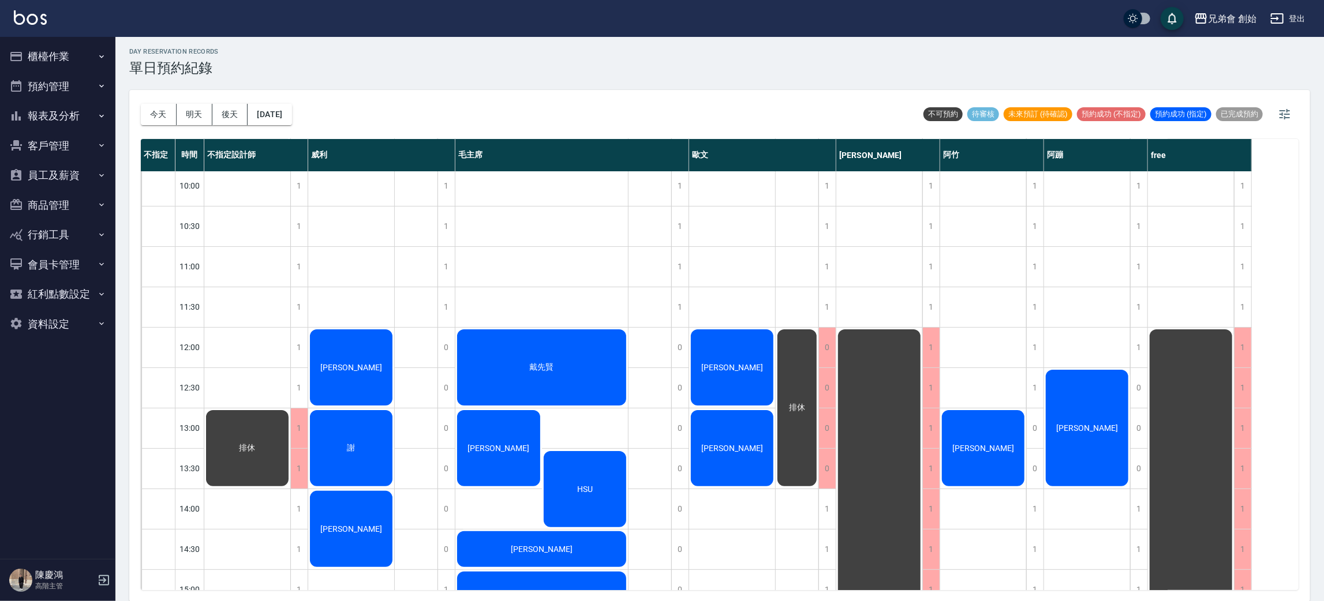
click at [141, 104] on button "今天" at bounding box center [159, 114] width 36 height 21
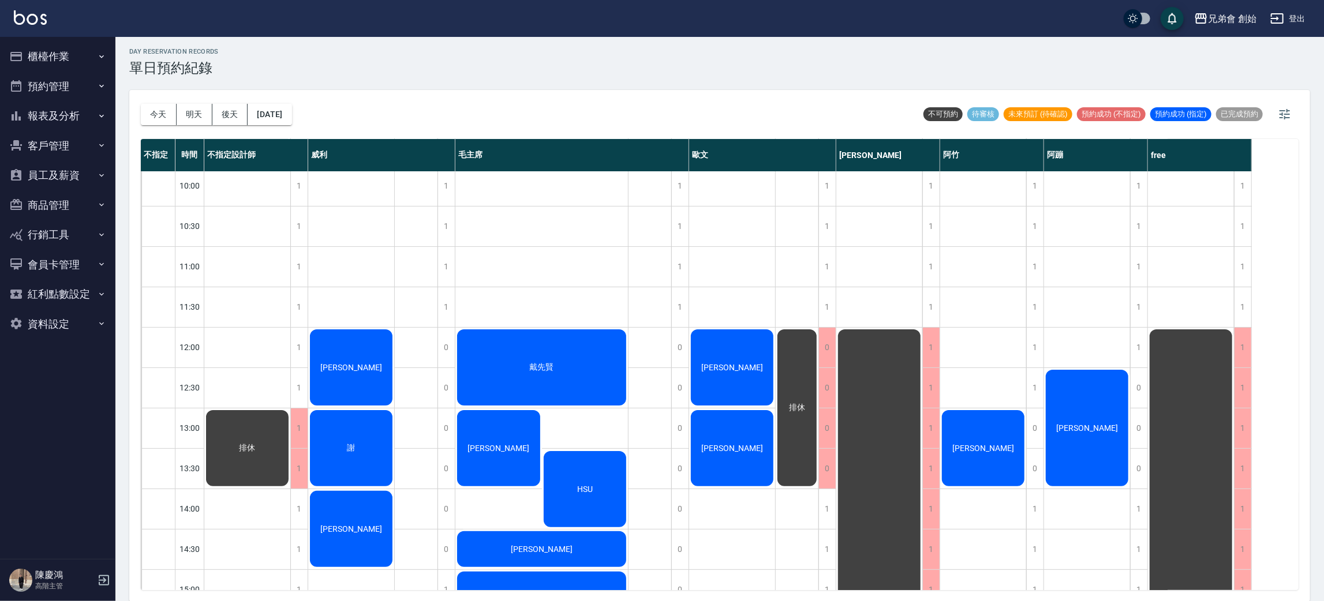
click at [141, 104] on button "今天" at bounding box center [159, 114] width 36 height 21
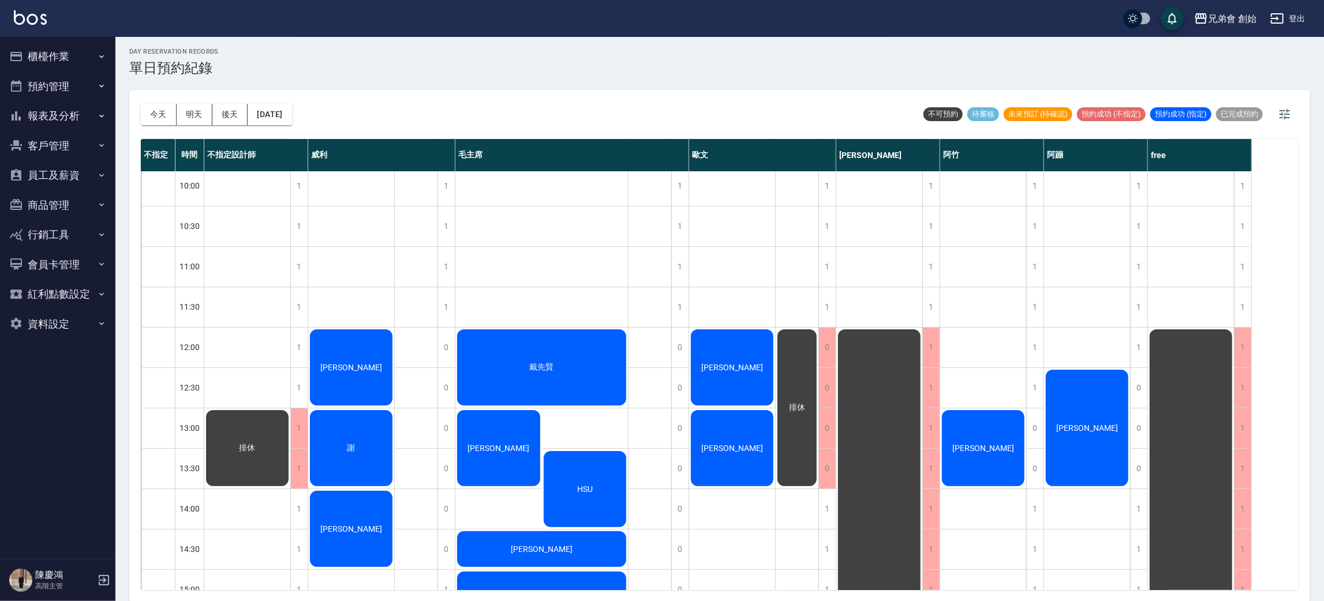
click at [141, 104] on button "今天" at bounding box center [159, 114] width 36 height 21
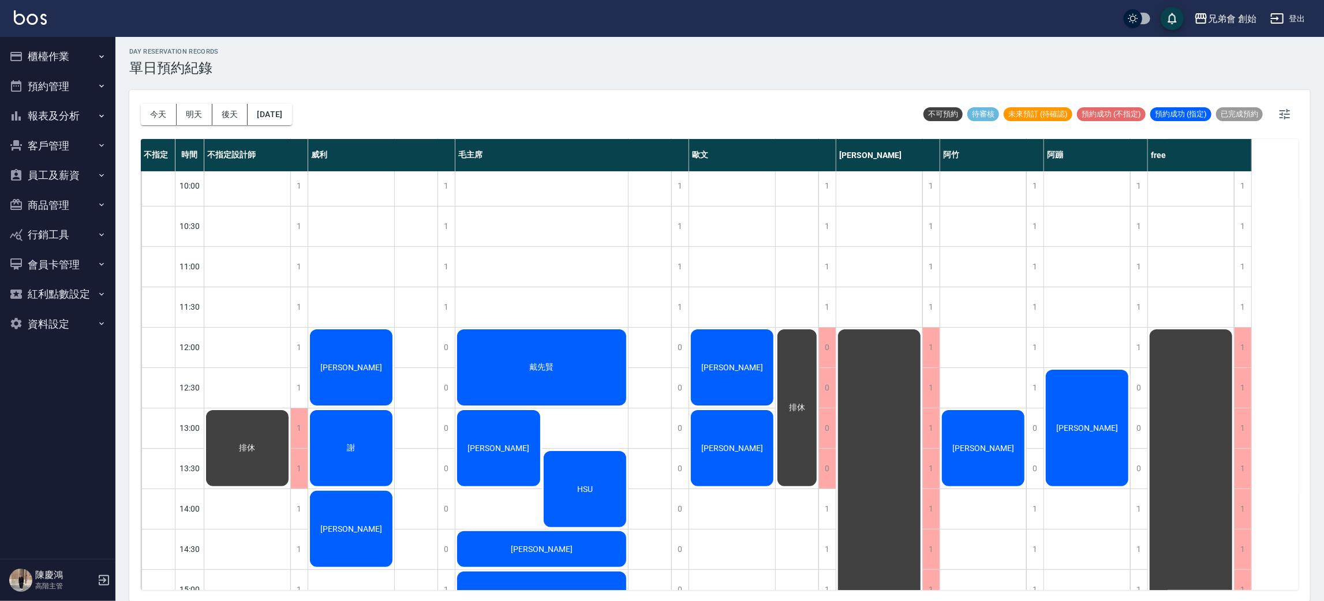
click at [141, 104] on button "今天" at bounding box center [159, 114] width 36 height 21
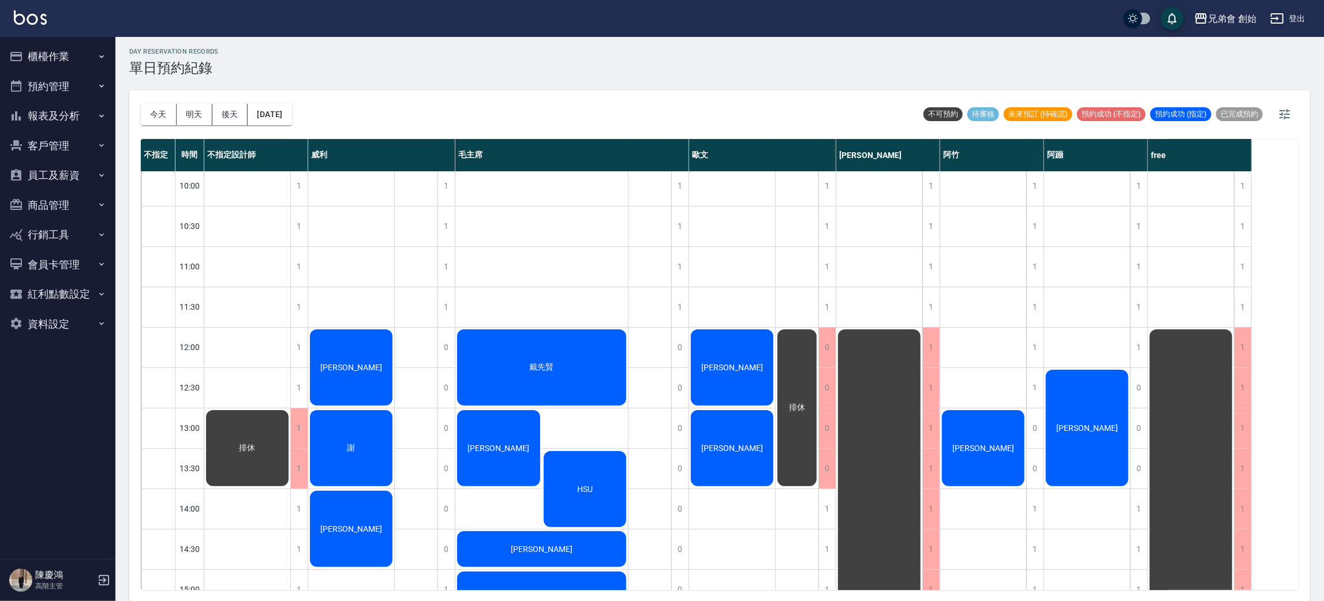
click at [141, 104] on button "今天" at bounding box center [159, 114] width 36 height 21
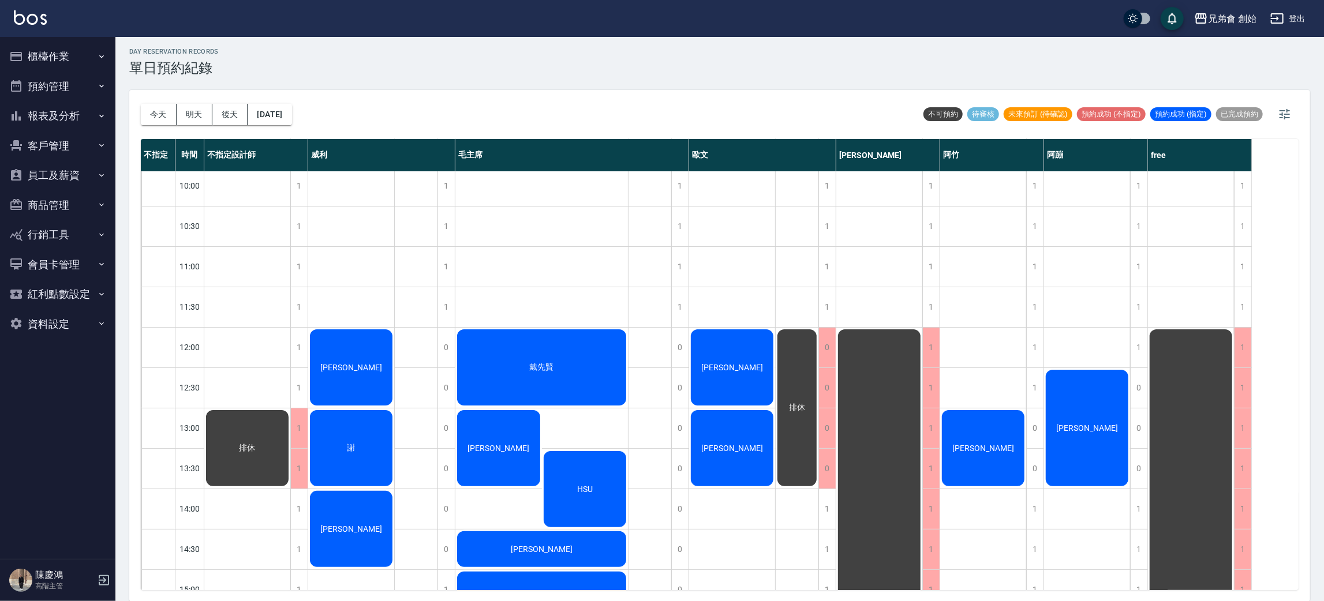
click at [141, 104] on button "今天" at bounding box center [159, 114] width 36 height 21
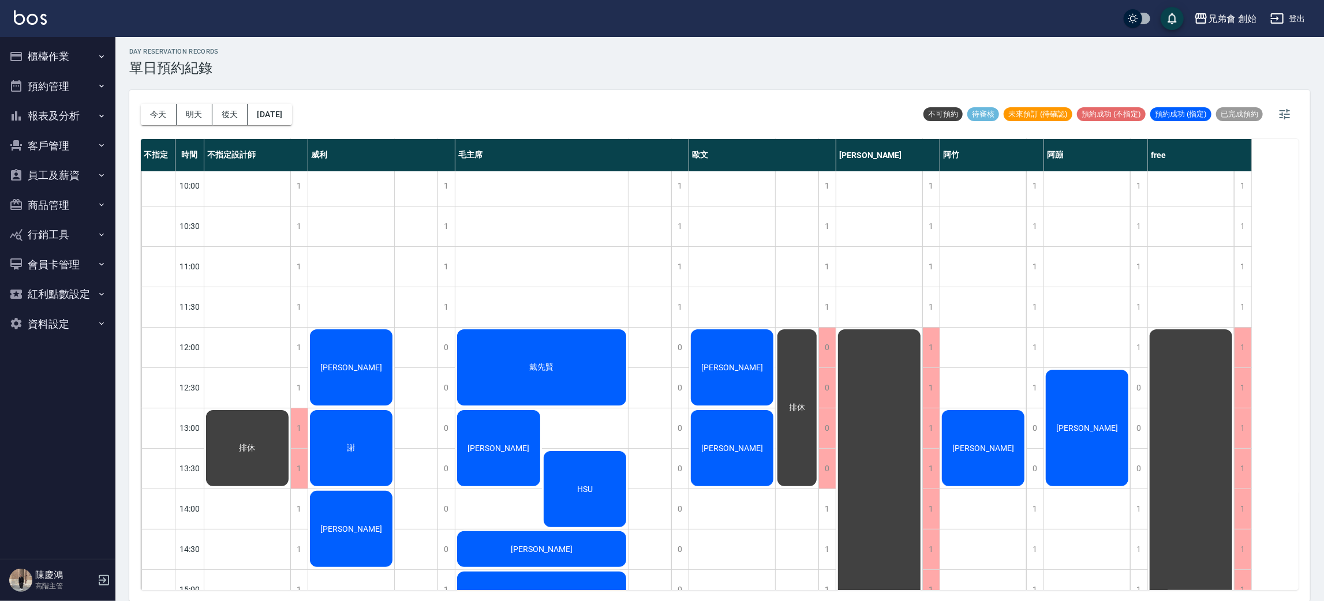
click at [141, 104] on button "今天" at bounding box center [159, 114] width 36 height 21
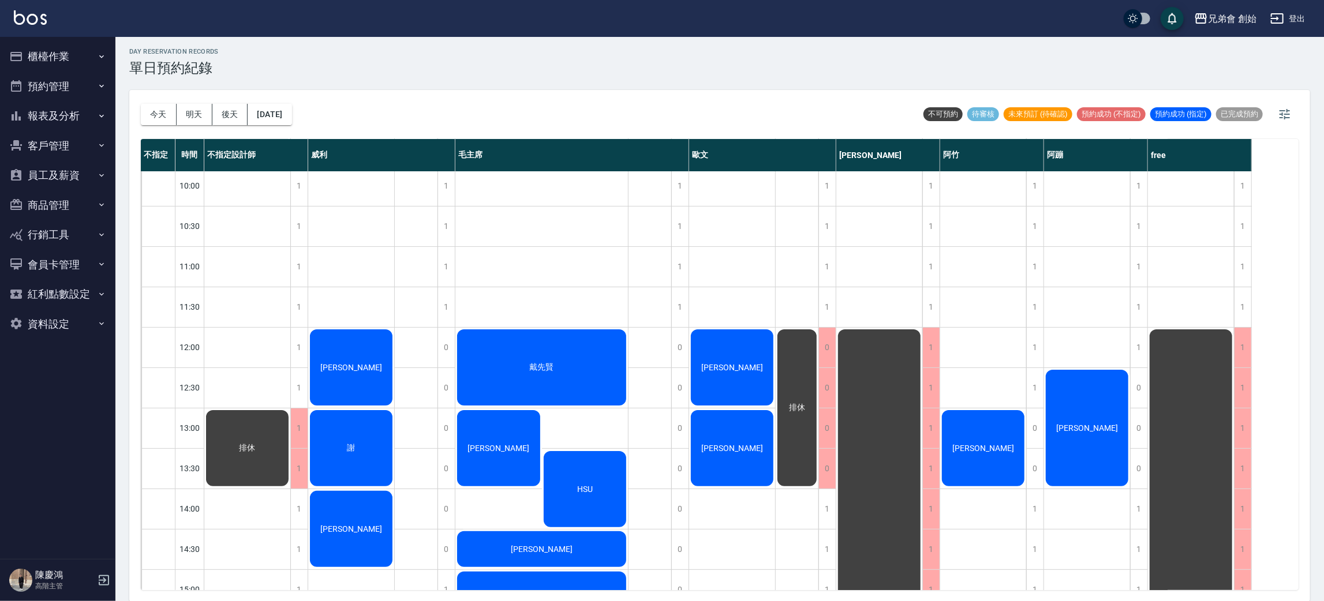
click at [141, 104] on button "今天" at bounding box center [159, 114] width 36 height 21
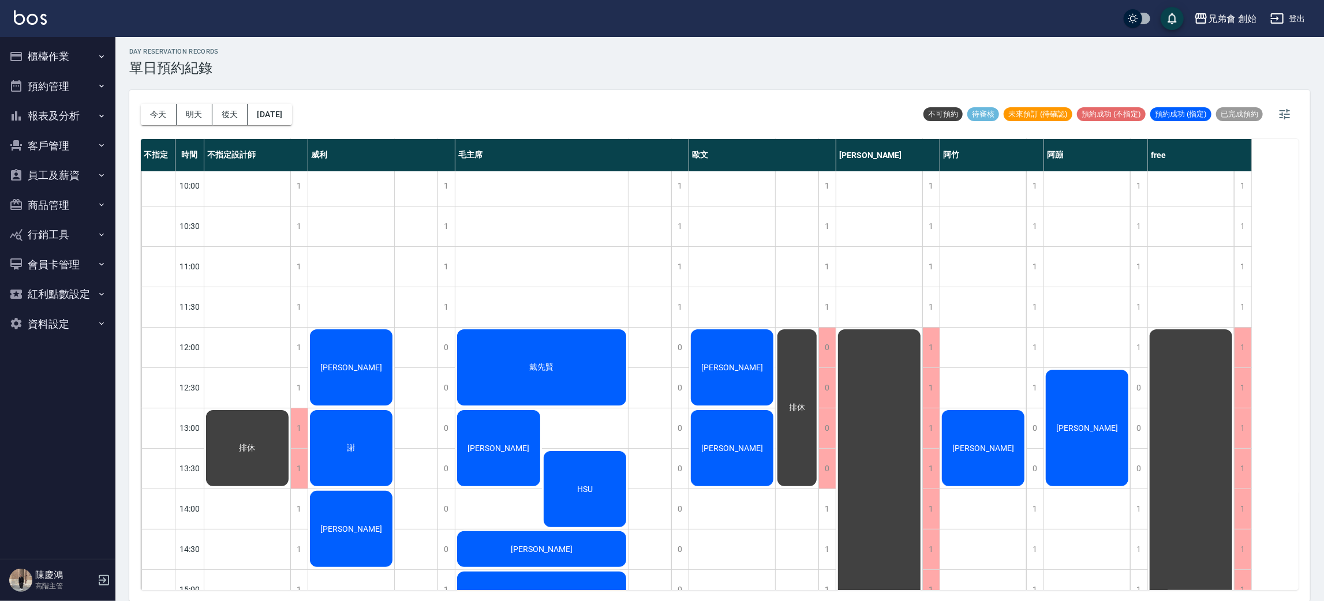
click at [141, 104] on button "今天" at bounding box center [159, 114] width 36 height 21
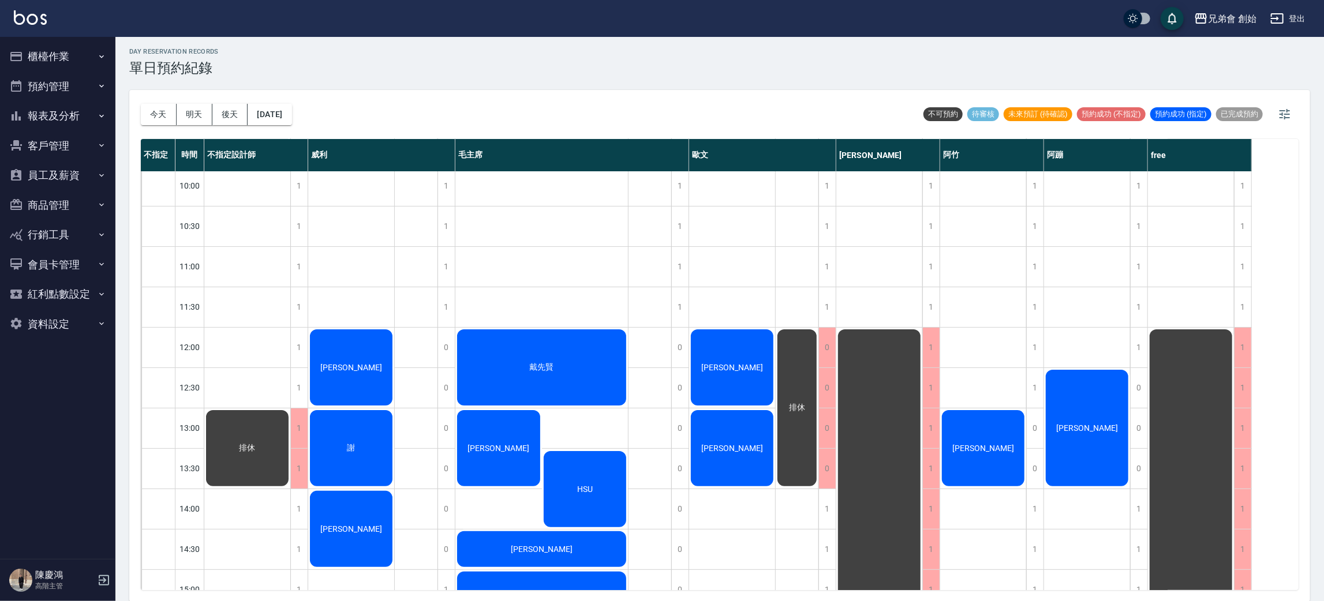
click at [141, 104] on button "今天" at bounding box center [159, 114] width 36 height 21
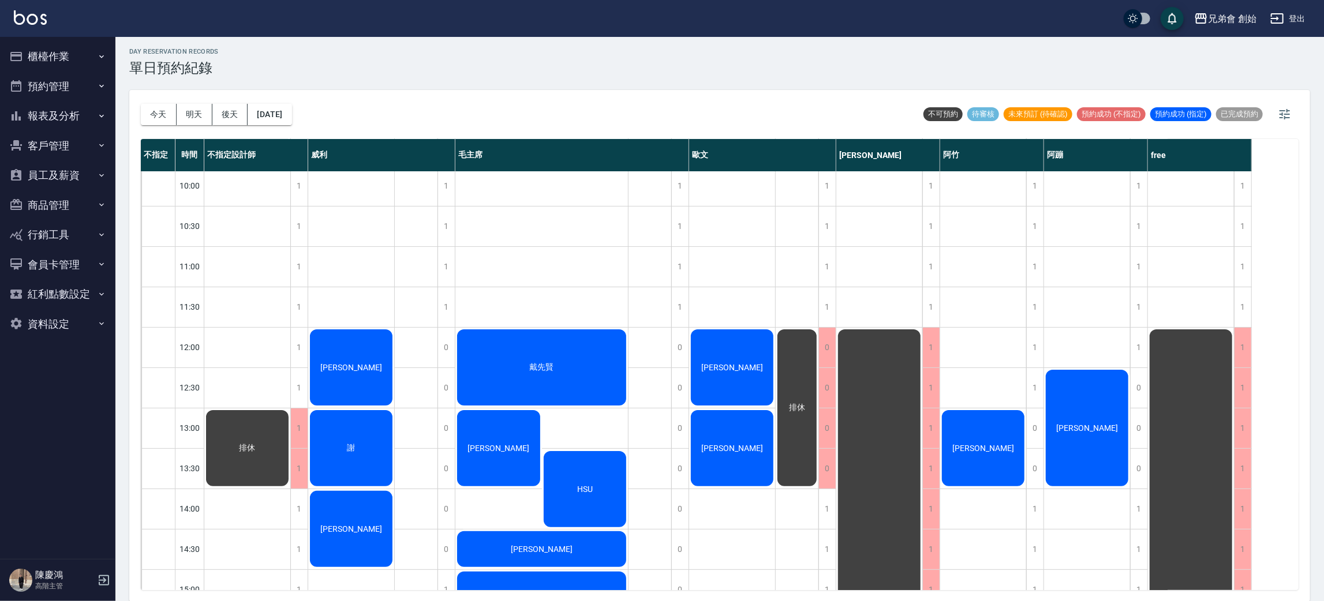
click at [141, 104] on button "今天" at bounding box center [159, 114] width 36 height 21
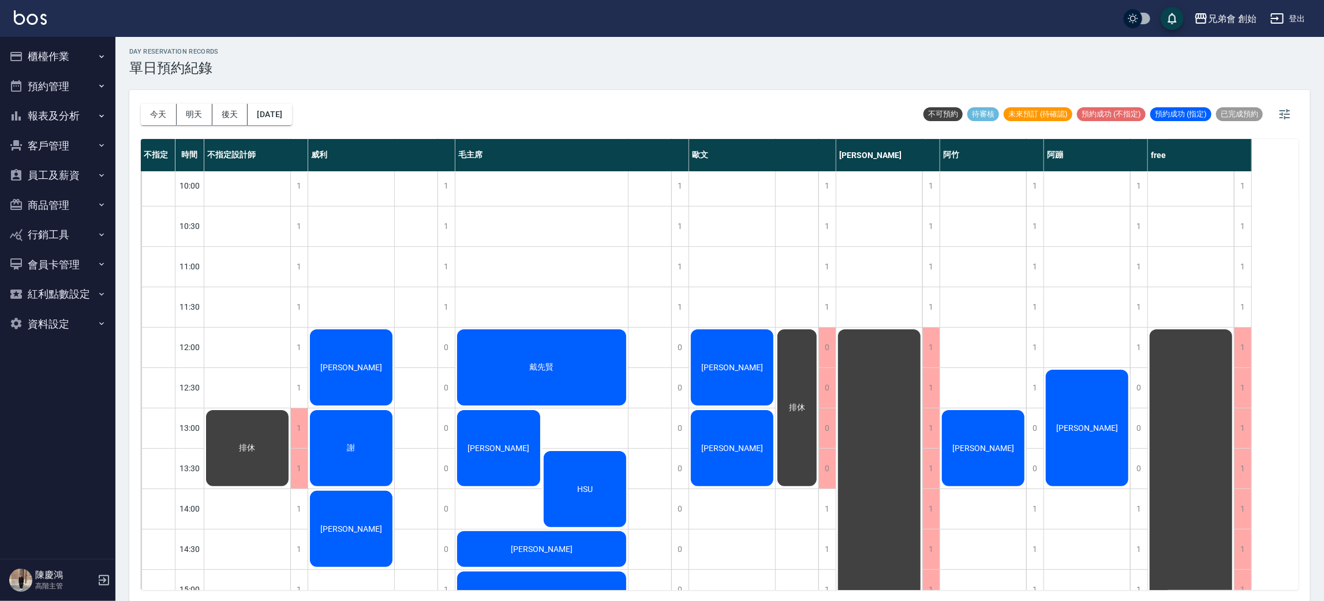
click at [141, 104] on button "今天" at bounding box center [159, 114] width 36 height 21
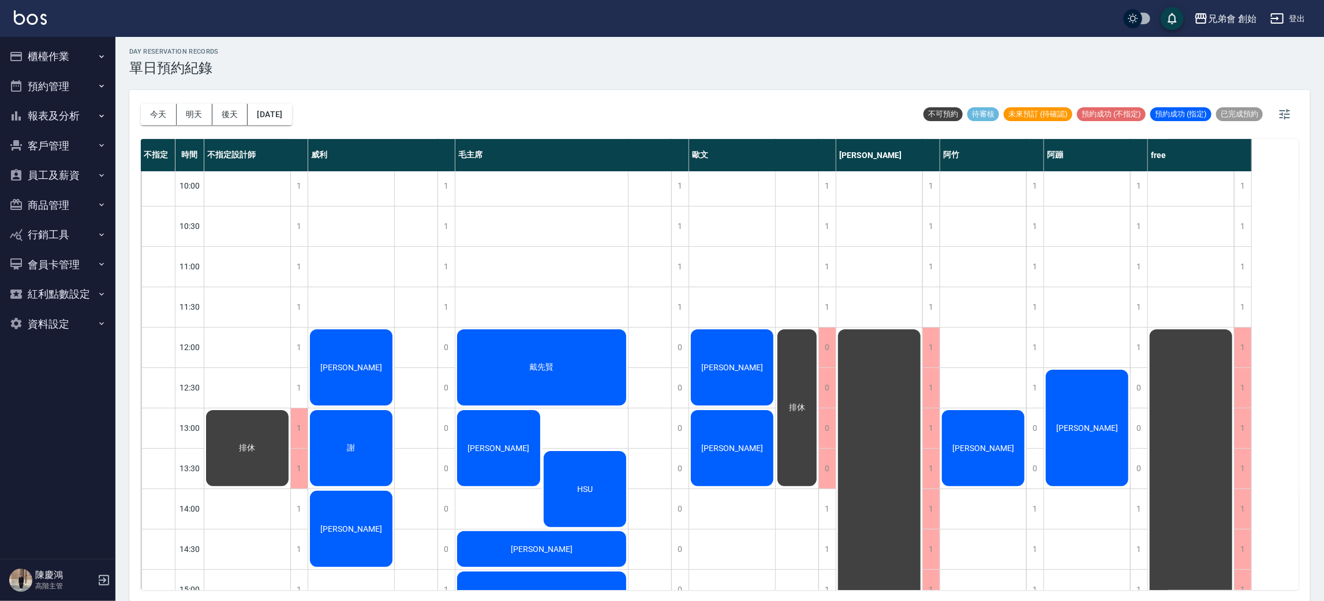
click at [141, 104] on button "今天" at bounding box center [159, 114] width 36 height 21
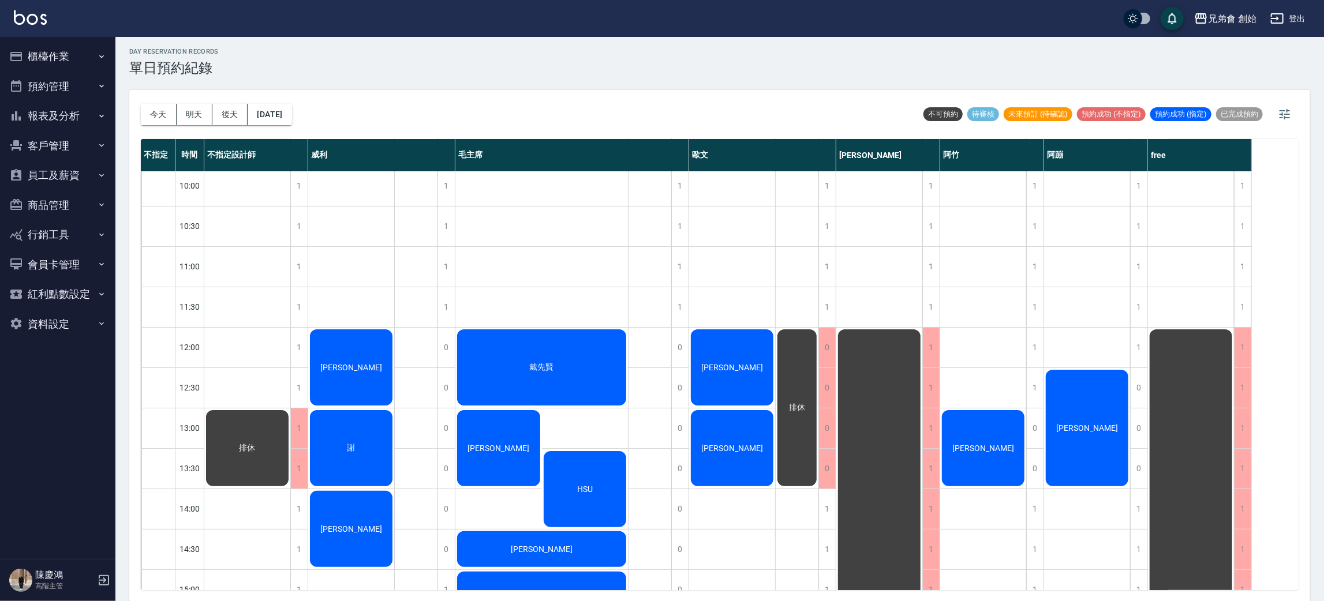
click at [141, 104] on button "今天" at bounding box center [159, 114] width 36 height 21
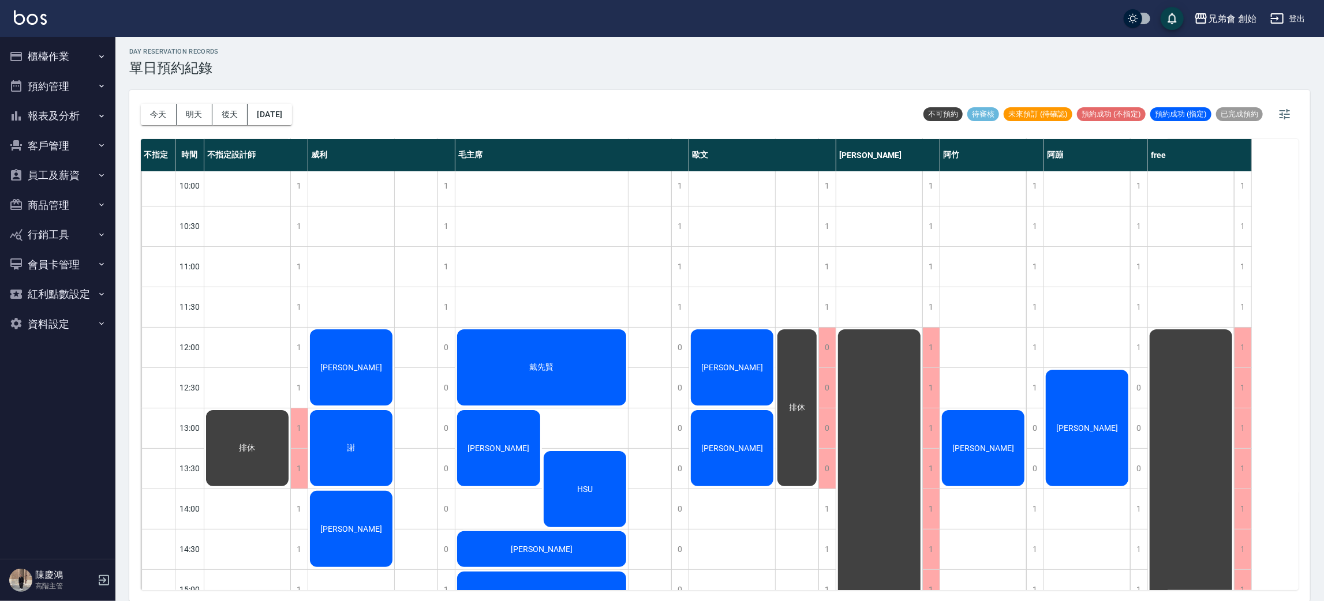
click at [141, 104] on button "今天" at bounding box center [159, 114] width 36 height 21
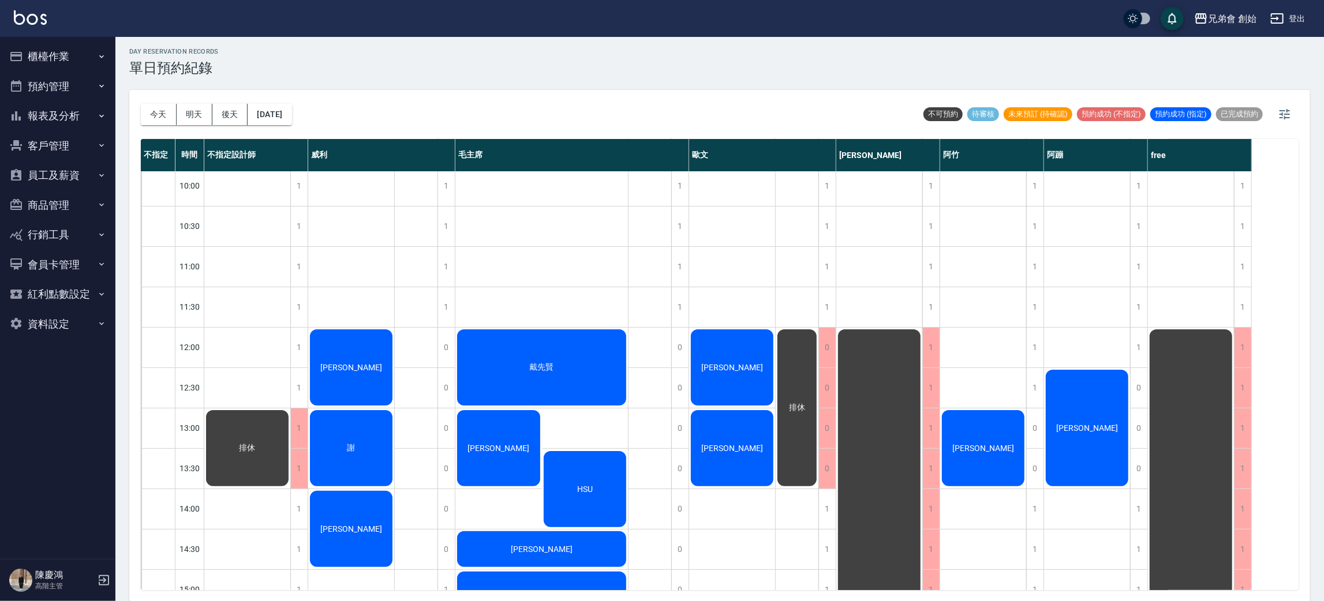
click at [141, 104] on button "今天" at bounding box center [159, 114] width 36 height 21
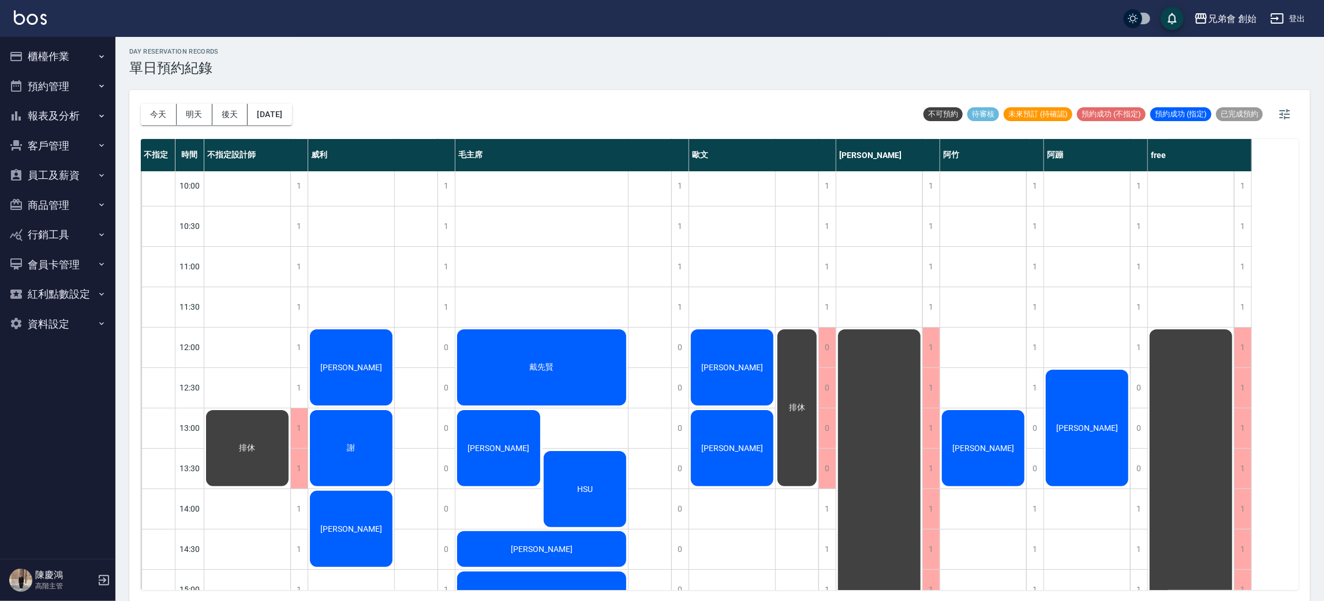
click at [141, 104] on button "今天" at bounding box center [159, 114] width 36 height 21
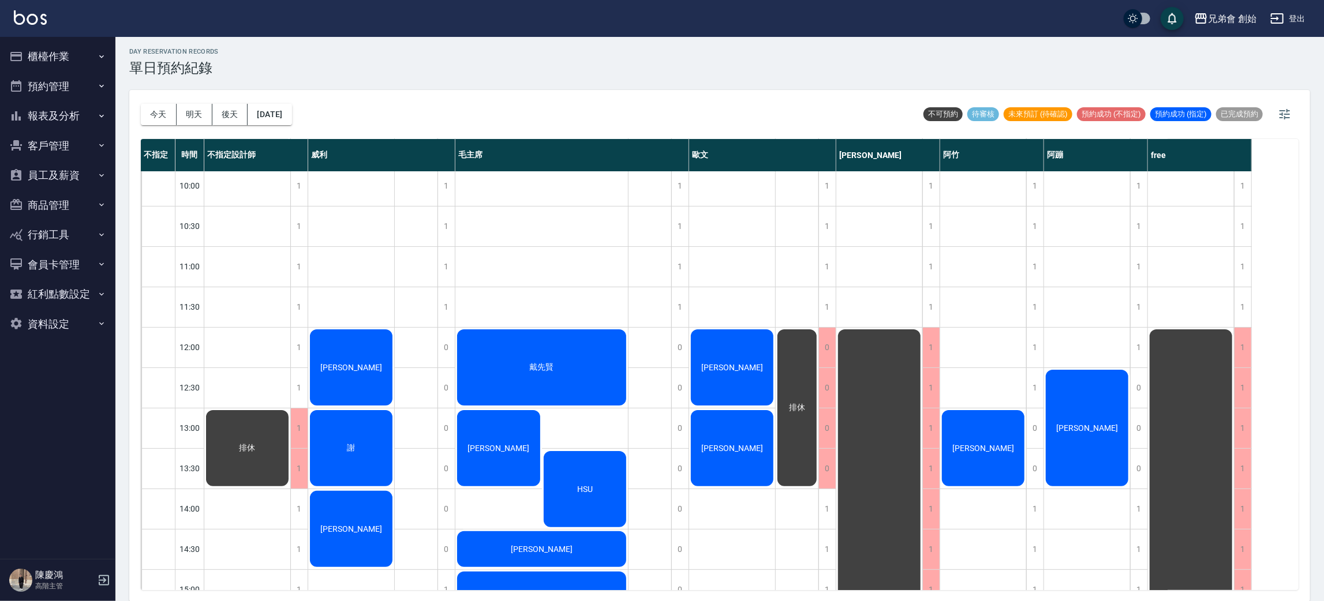
click at [141, 104] on button "今天" at bounding box center [159, 114] width 36 height 21
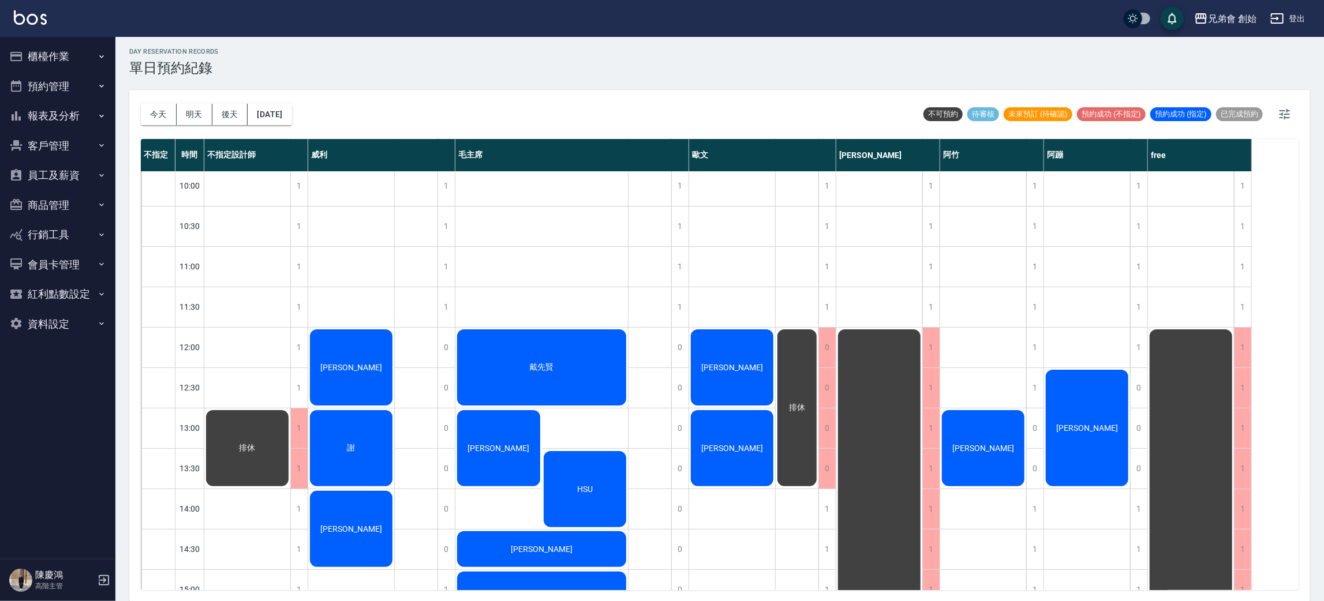
click at [141, 104] on button "今天" at bounding box center [159, 114] width 36 height 21
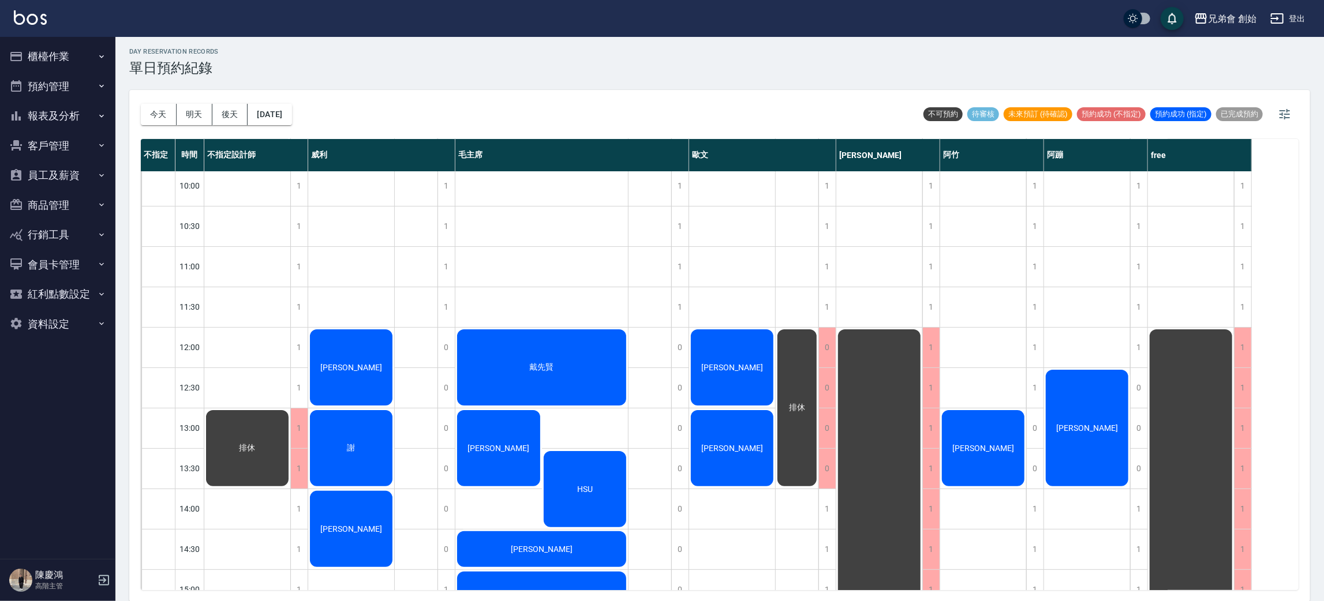
click at [141, 104] on button "今天" at bounding box center [159, 114] width 36 height 21
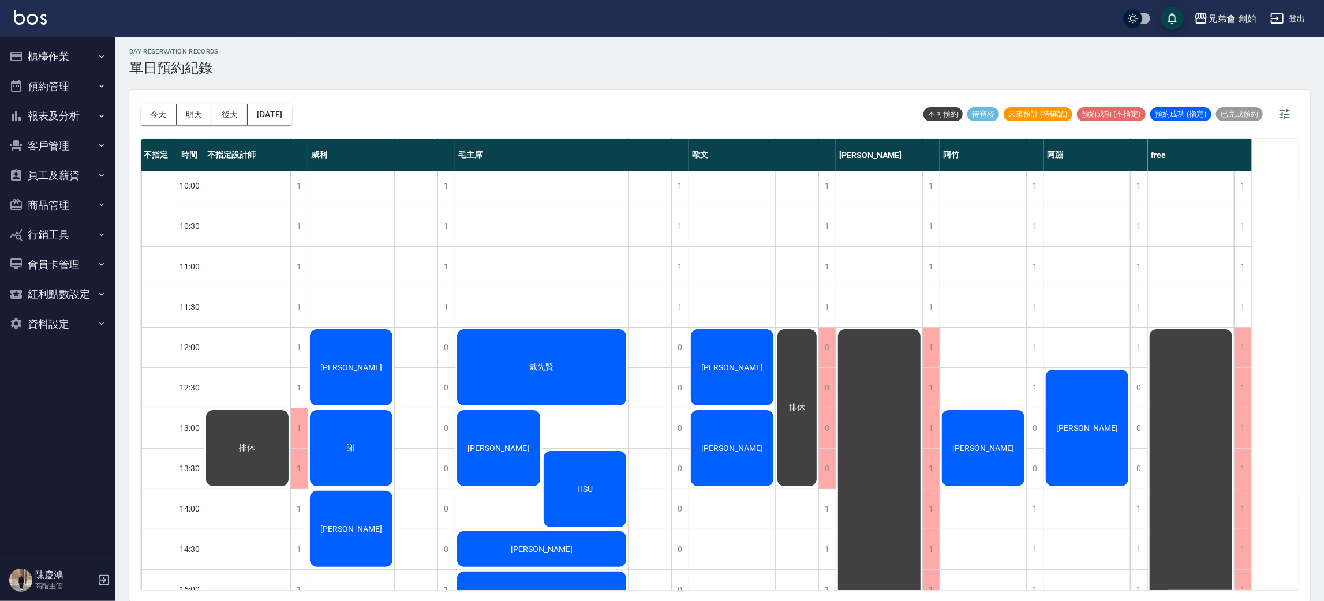
click at [141, 104] on button "今天" at bounding box center [159, 114] width 36 height 21
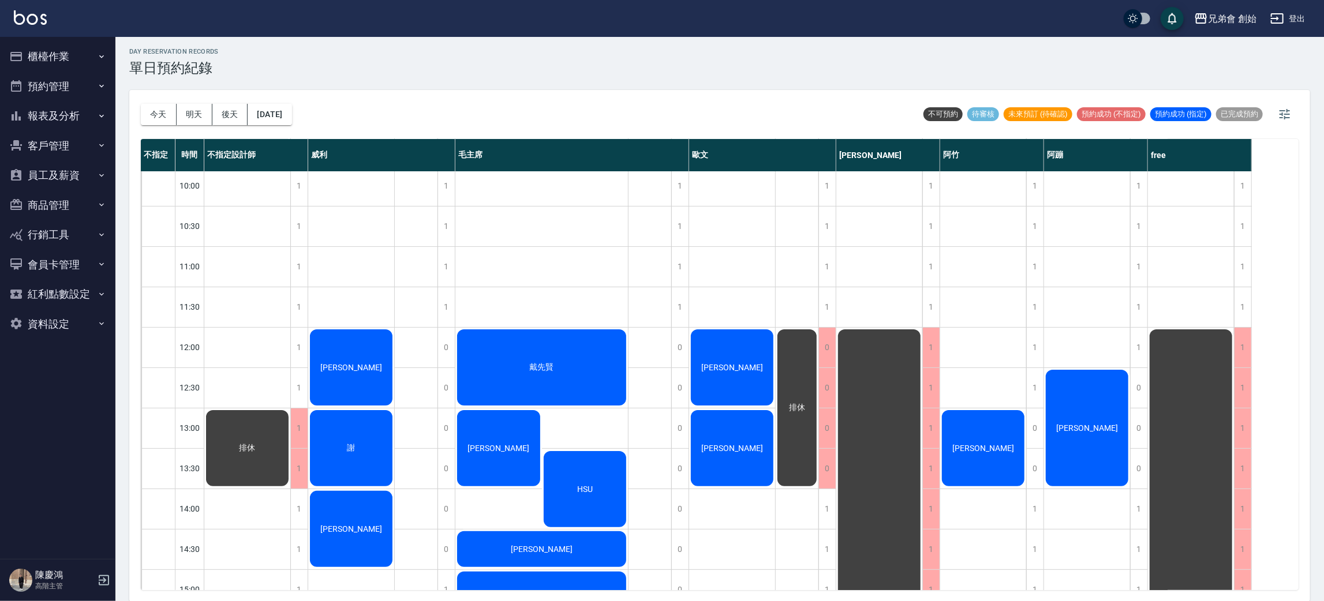
click at [141, 104] on button "今天" at bounding box center [159, 114] width 36 height 21
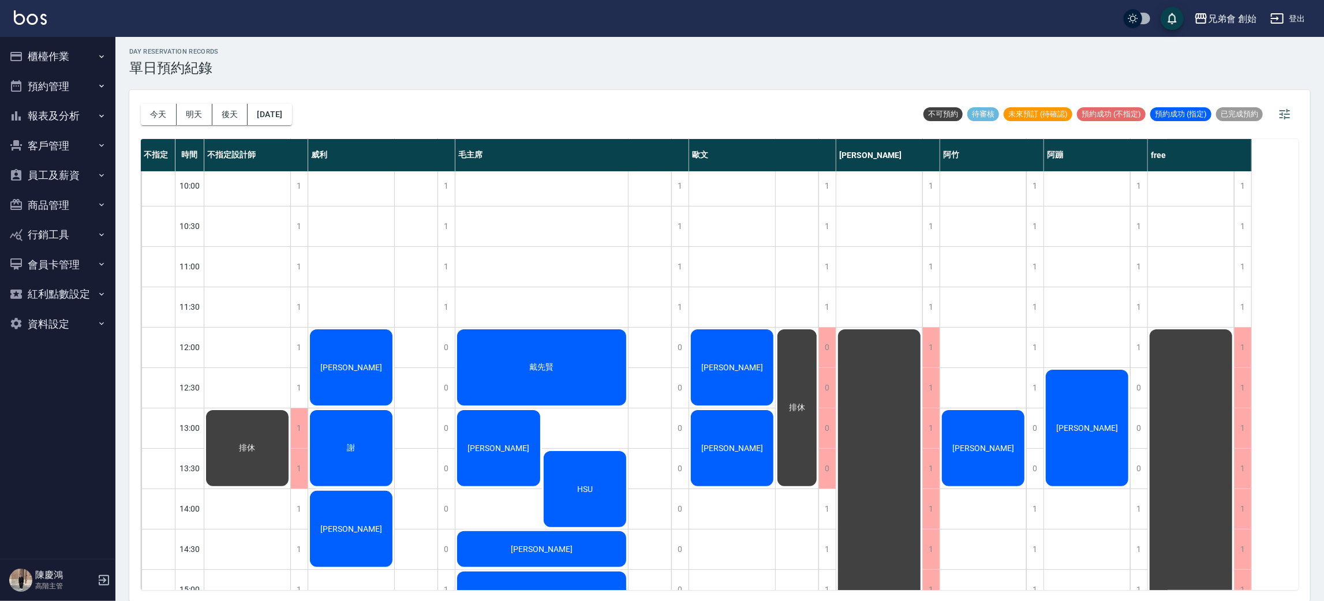
click at [141, 104] on button "今天" at bounding box center [159, 114] width 36 height 21
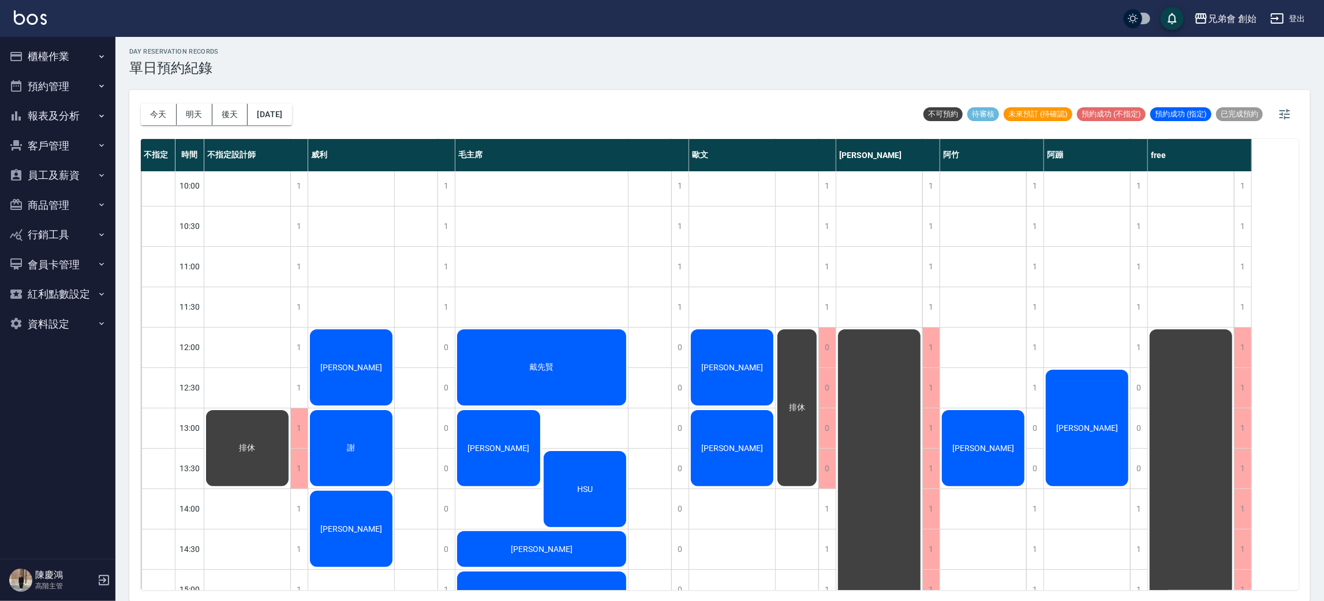
click at [141, 104] on button "今天" at bounding box center [159, 114] width 36 height 21
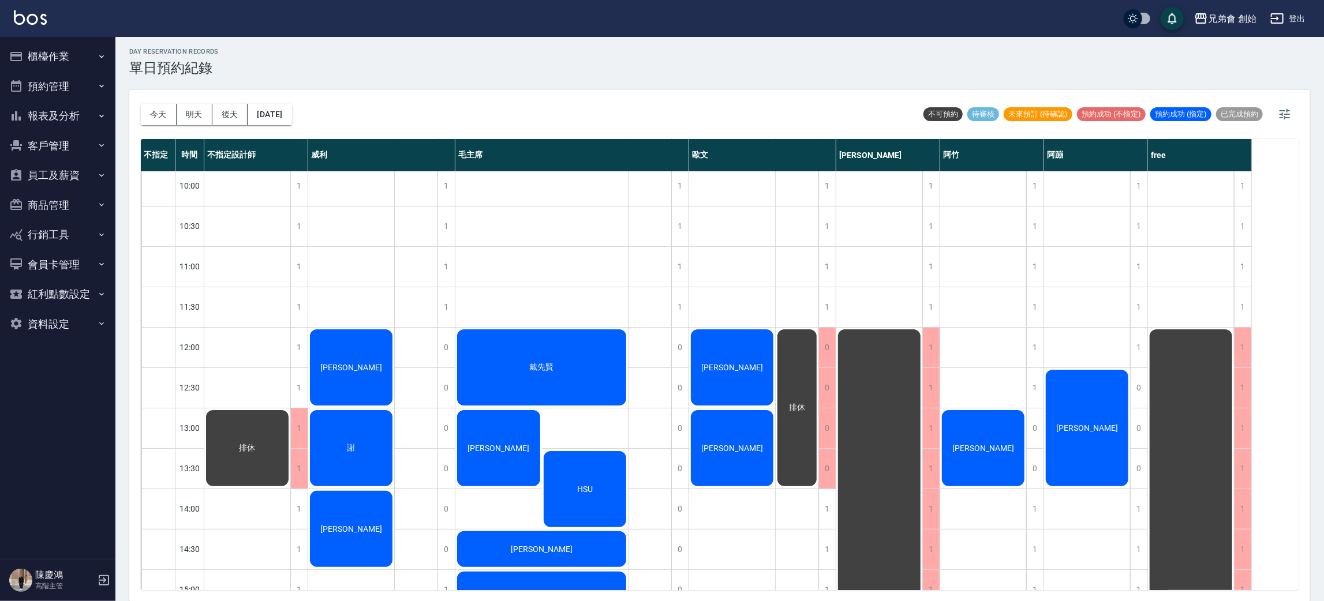
click at [141, 104] on button "今天" at bounding box center [159, 114] width 36 height 21
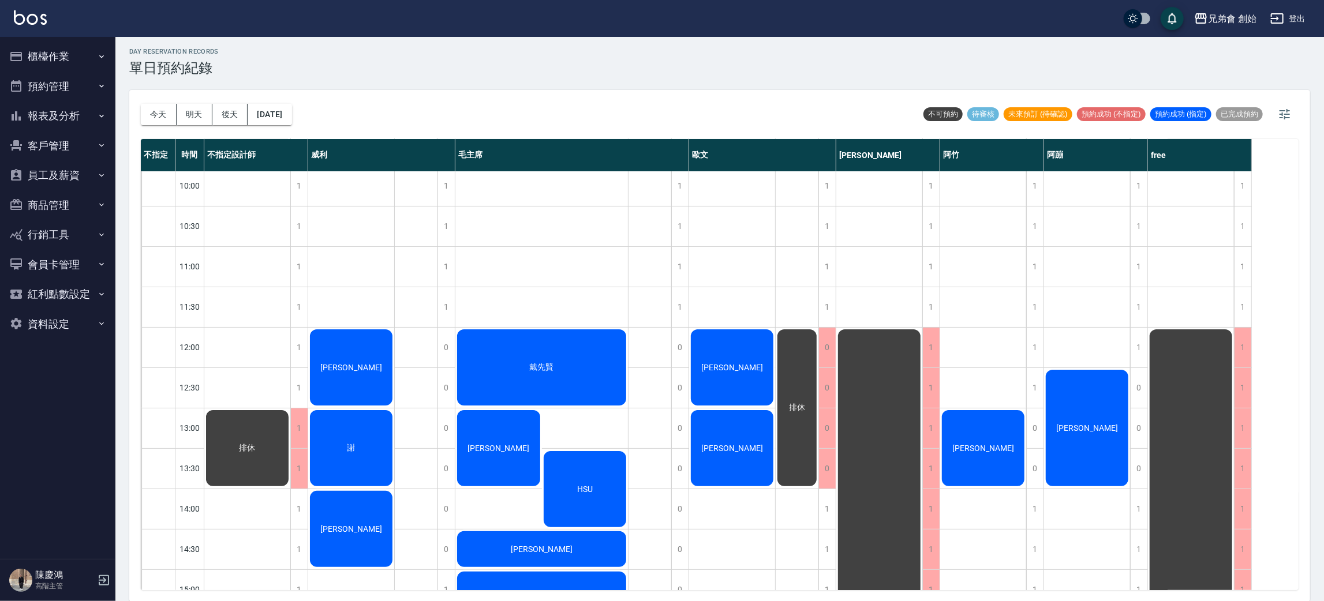
click at [141, 104] on button "今天" at bounding box center [159, 114] width 36 height 21
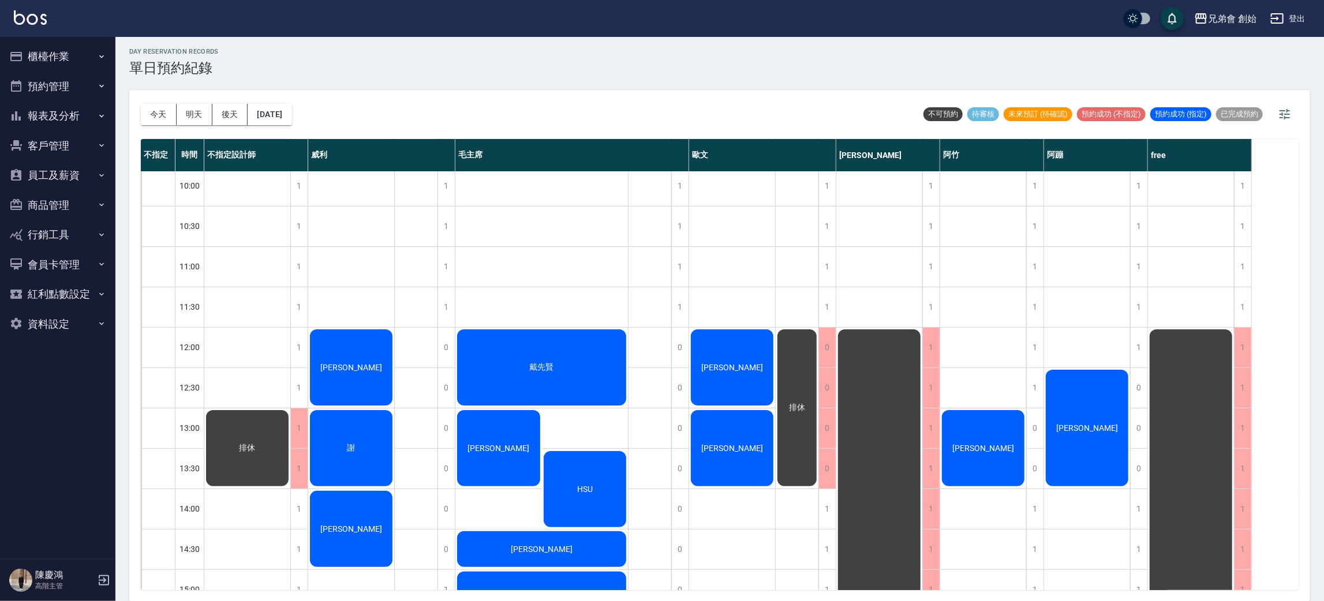
click at [141, 104] on button "今天" at bounding box center [159, 114] width 36 height 21
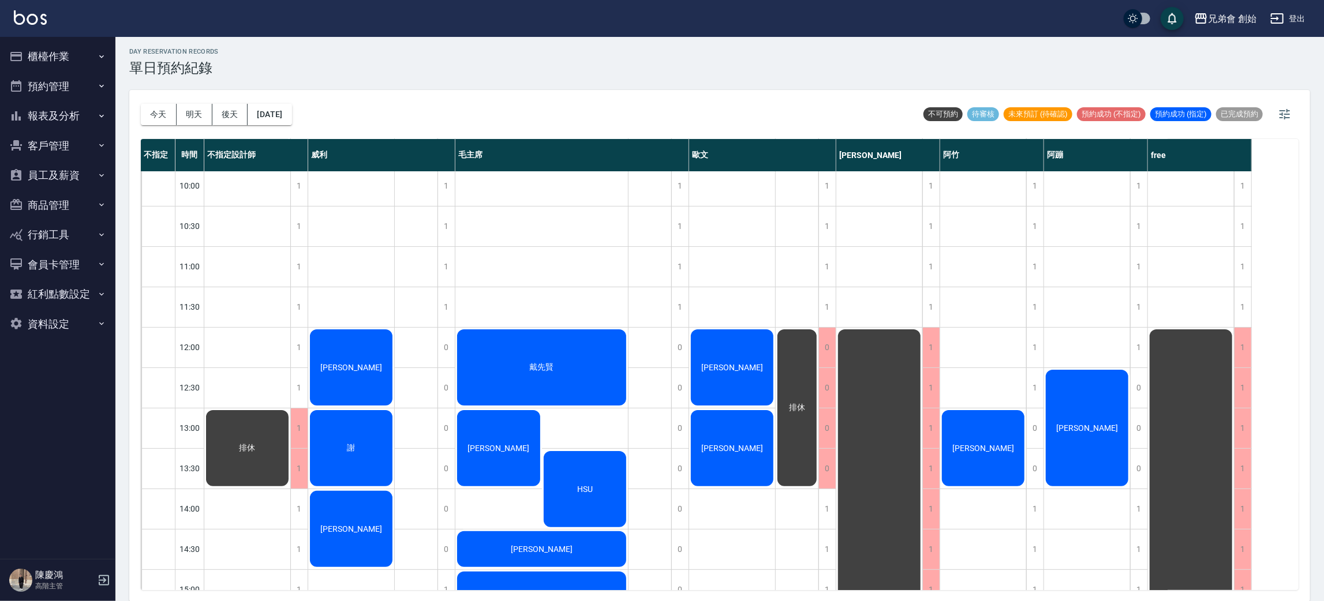
click at [141, 104] on button "今天" at bounding box center [159, 114] width 36 height 21
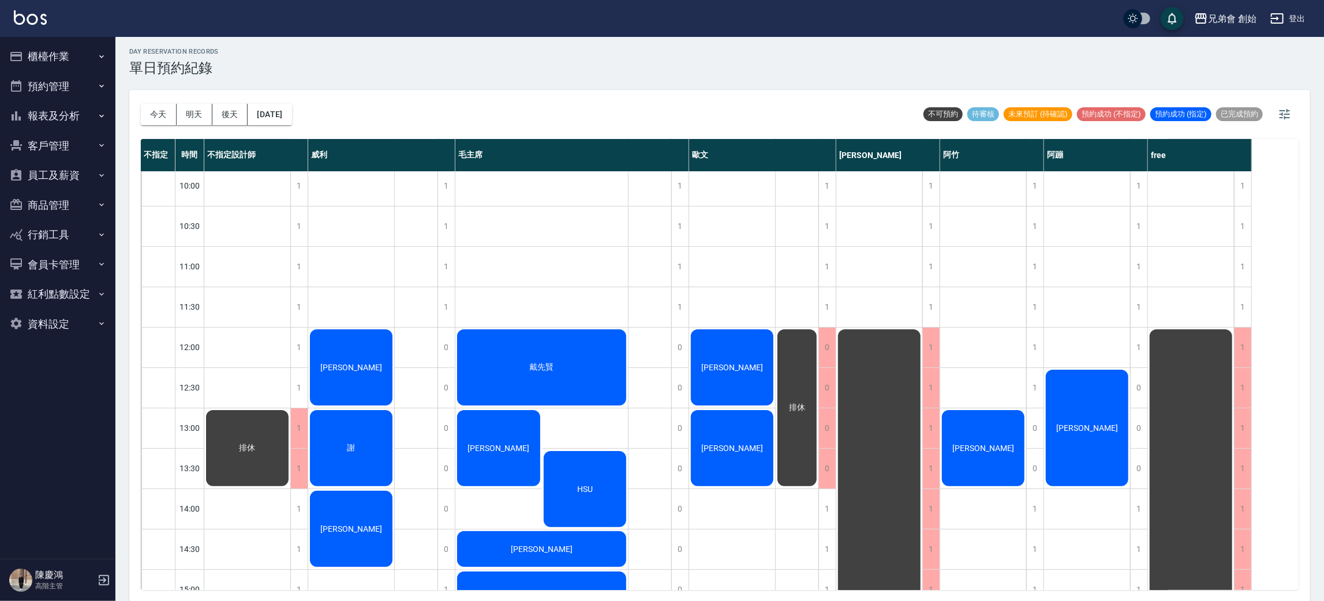
click at [141, 104] on button "今天" at bounding box center [159, 114] width 36 height 21
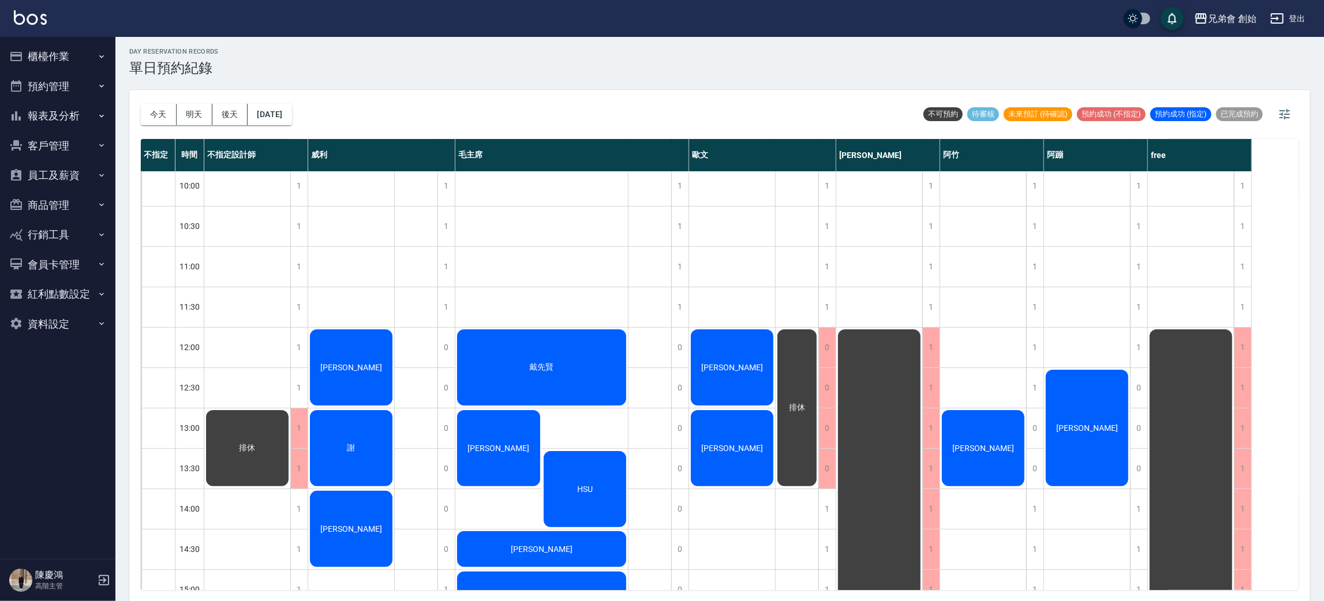
click at [141, 104] on button "今天" at bounding box center [159, 114] width 36 height 21
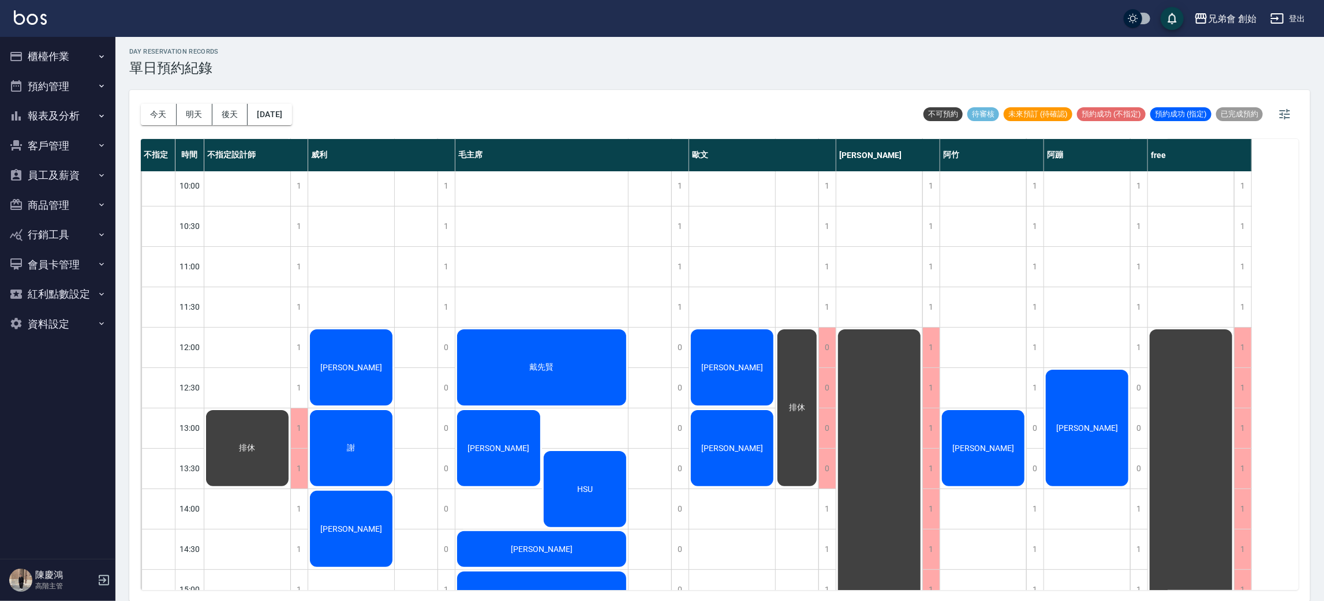
scroll to position [259, 0]
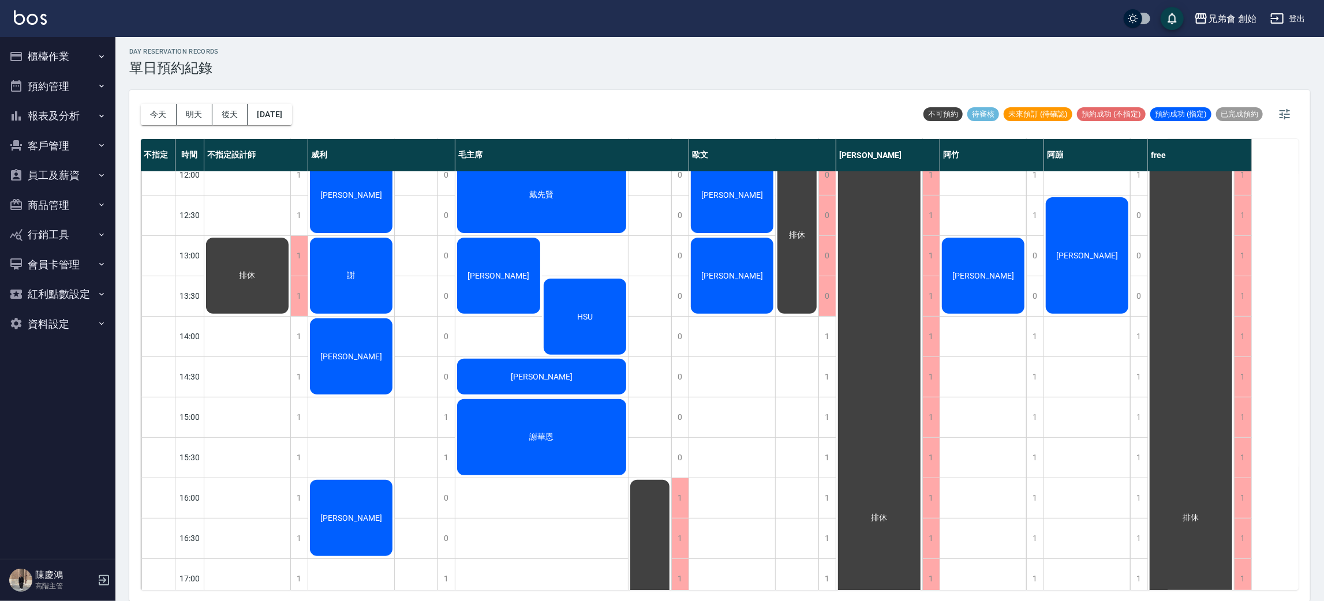
click at [377, 411] on div "林良發 謝 康博翔 陳盈宏" at bounding box center [351, 497] width 87 height 1171
click at [366, 420] on div "林良發 謝 康博翔 陳盈宏" at bounding box center [351, 497] width 87 height 1171
click at [370, 459] on div "林良發 謝 康博翔 陳盈宏" at bounding box center [351, 497] width 87 height 1171
click at [366, 407] on div "林良發 謝 康博翔 陳盈宏" at bounding box center [351, 497] width 87 height 1171
drag, startPoint x: 359, startPoint y: 466, endPoint x: 365, endPoint y: 452, distance: 14.7
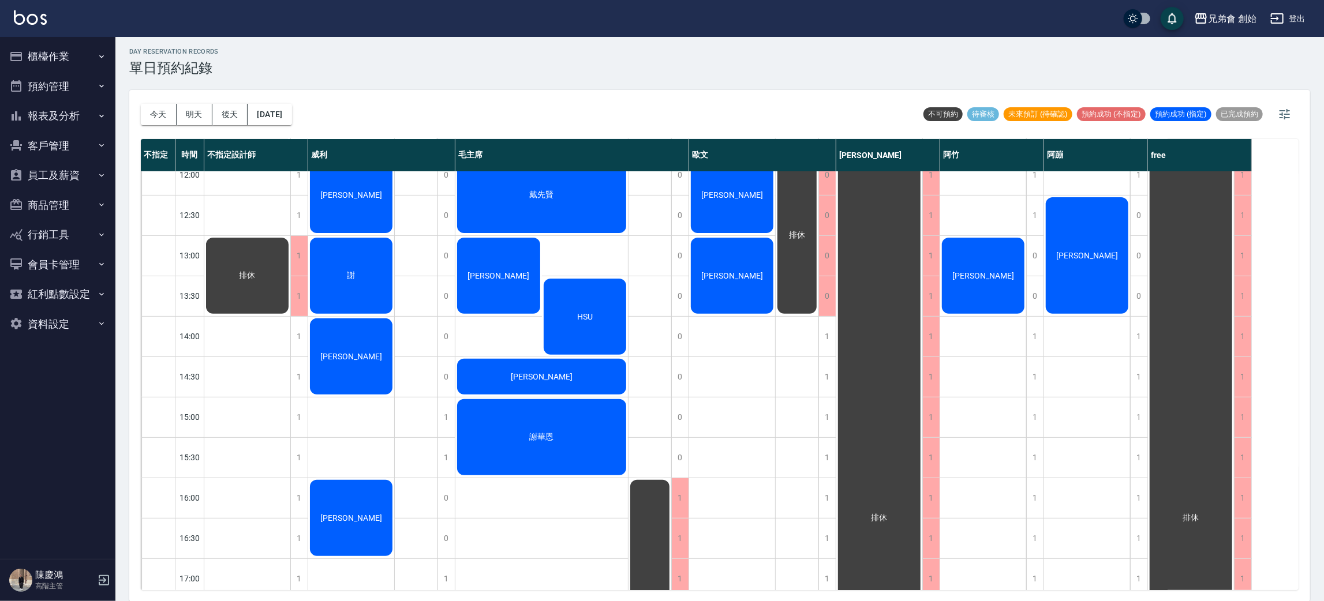
click at [359, 463] on div "林良發 謝 康博翔 陳盈宏" at bounding box center [351, 497] width 87 height 1171
click at [363, 397] on div "林良發 謝 康博翔 陳盈宏" at bounding box center [351, 497] width 87 height 1171
click at [353, 366] on div "康博翔" at bounding box center [351, 357] width 86 height 80
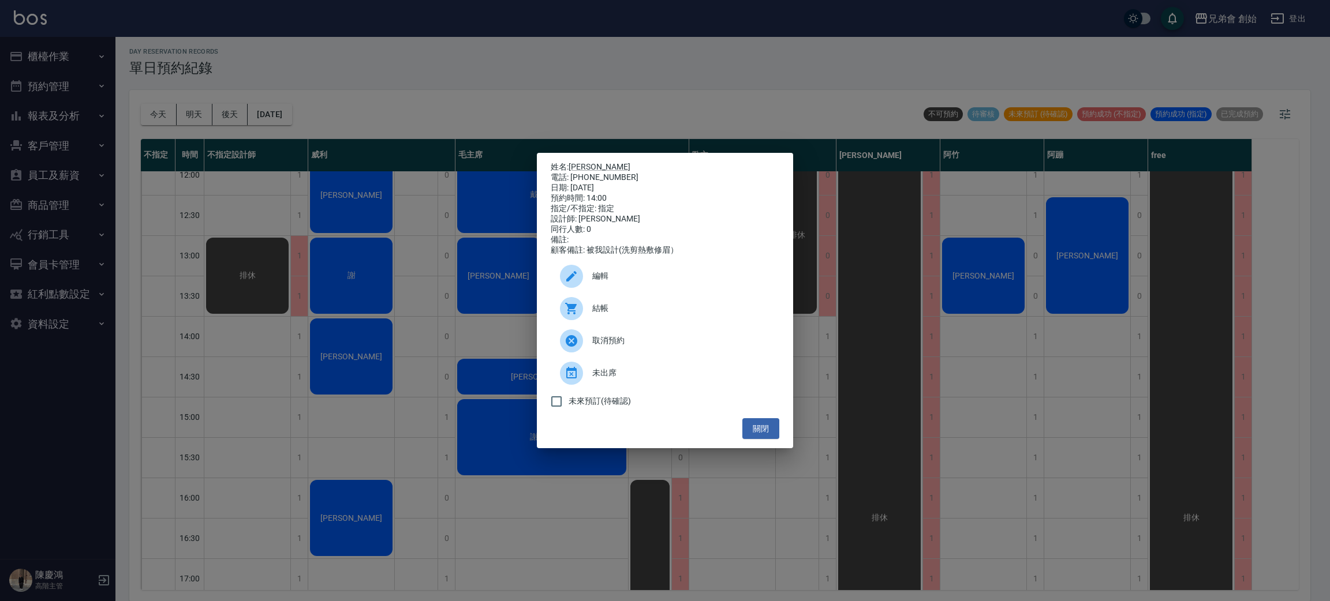
click at [590, 173] on div "電話: 0908577229" at bounding box center [665, 178] width 229 height 10
drag, startPoint x: 600, startPoint y: 185, endPoint x: 591, endPoint y: 176, distance: 12.7
click at [598, 185] on div "日期: 2025/09/21" at bounding box center [665, 188] width 229 height 10
click at [590, 173] on div "電話: 0908577229" at bounding box center [665, 178] width 229 height 10
click at [587, 162] on link "康博翔" at bounding box center [599, 166] width 62 height 9
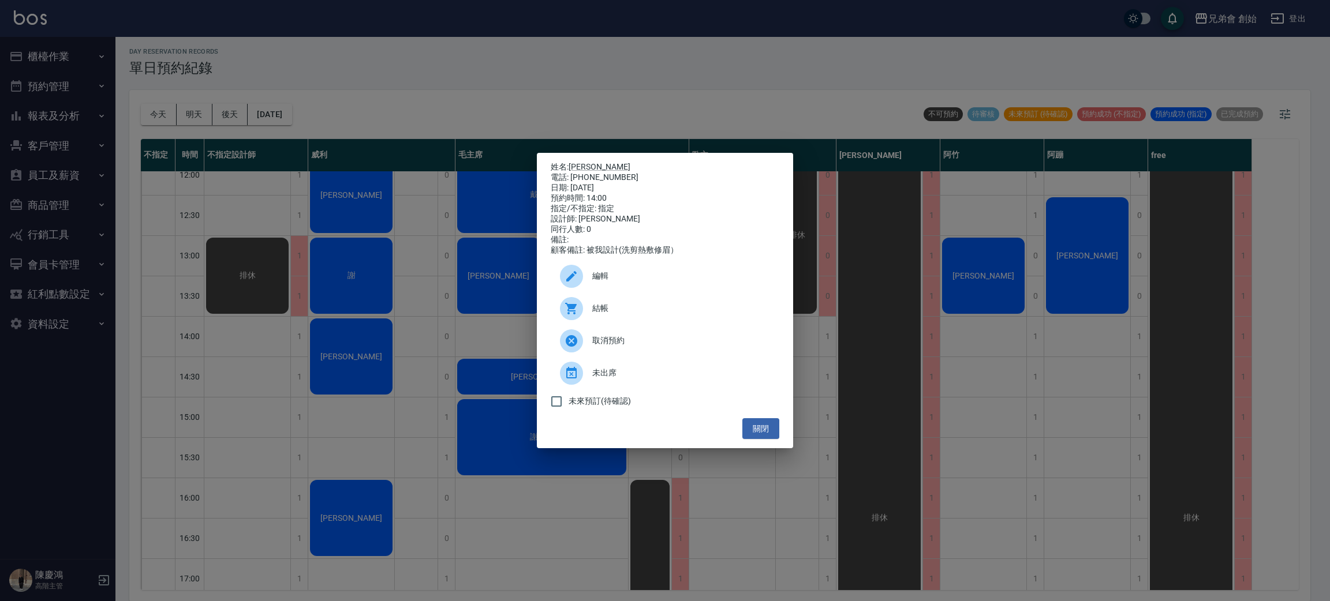
click at [413, 220] on div "姓名: 康博翔 電話: 0908577229 日期: 2025/09/21 預約時間: 14:00 指定/不指定: 指定 設計師: 威利 同行人數: 0 備註…" at bounding box center [665, 300] width 1330 height 601
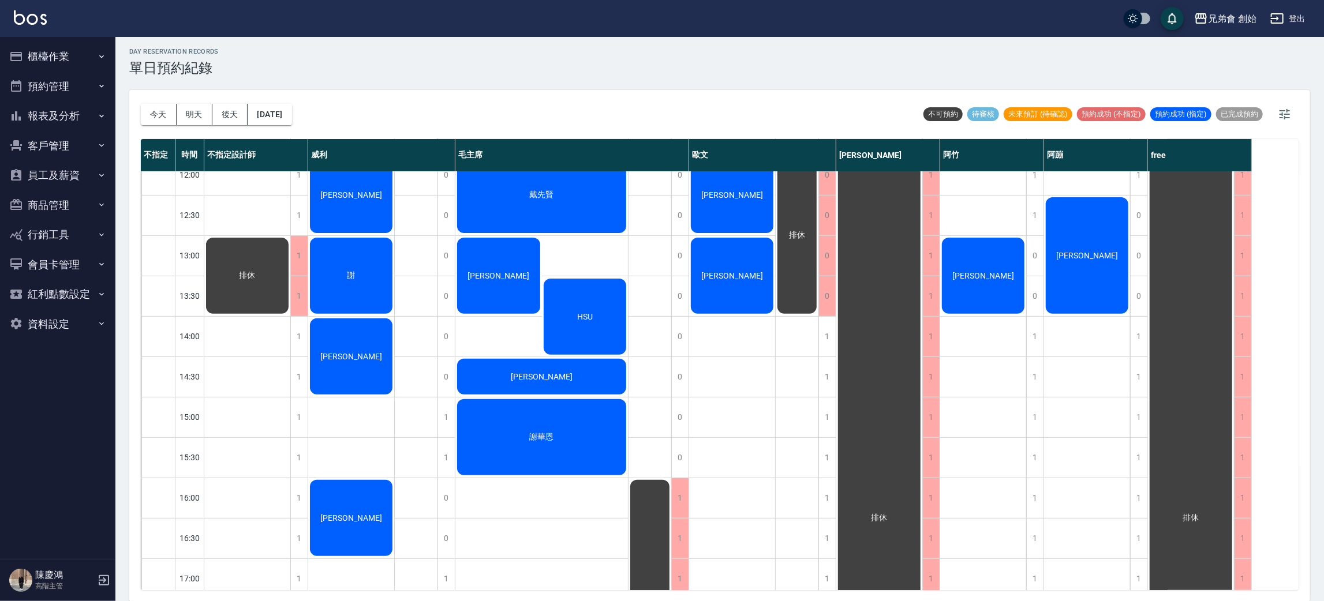
scroll to position [87, 0]
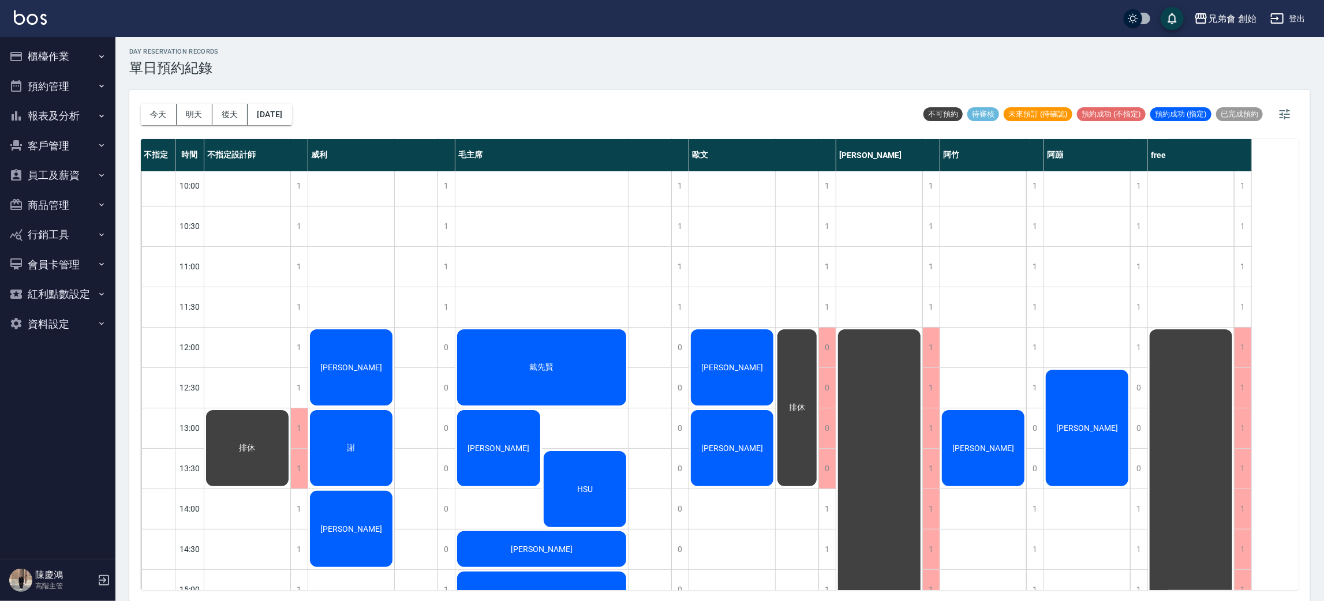
click at [751, 387] on div "胡大哥" at bounding box center [732, 368] width 86 height 80
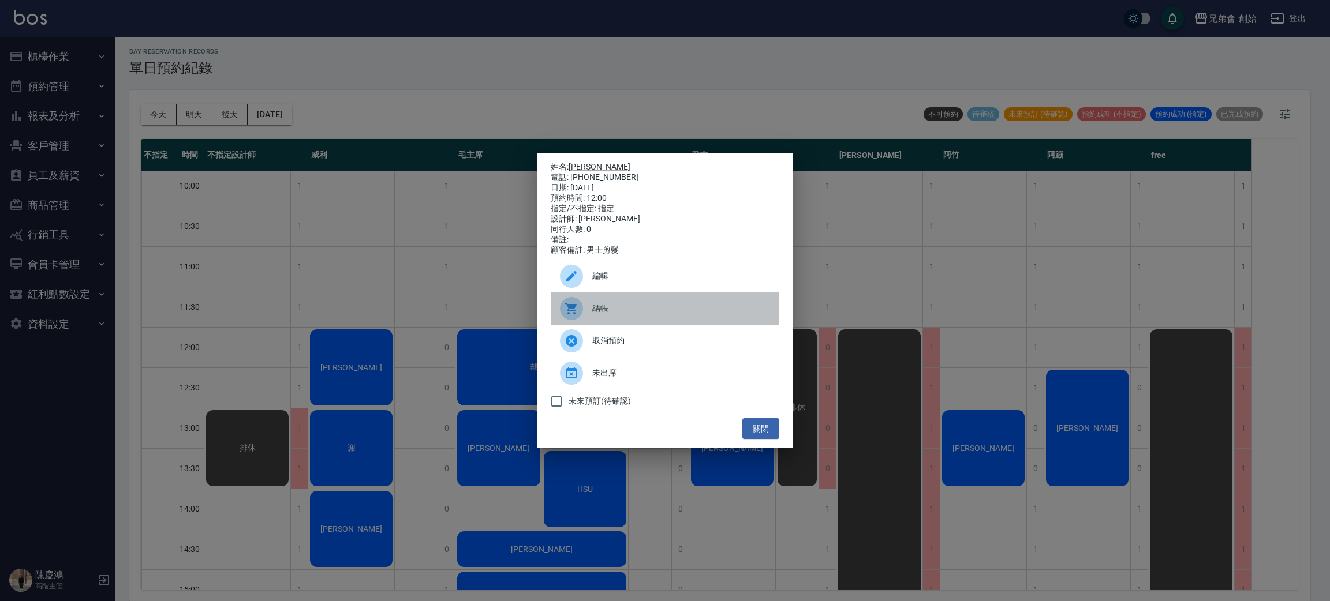
click at [601, 313] on span "結帳" at bounding box center [681, 308] width 178 height 12
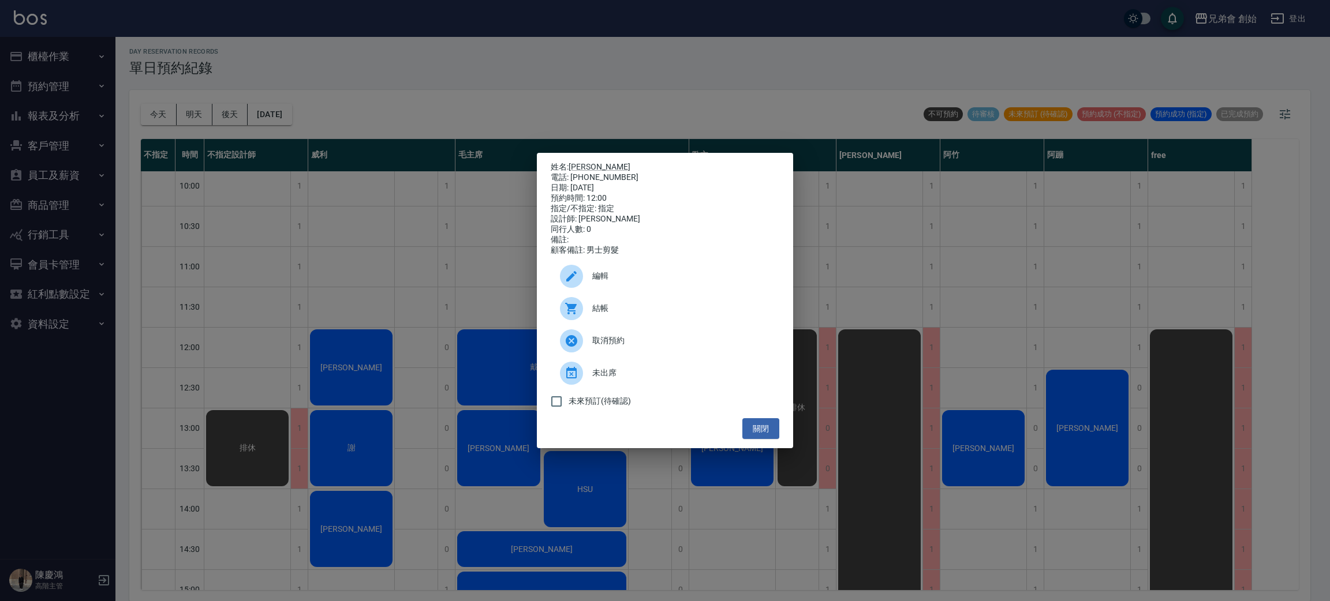
click at [358, 60] on div "姓名: 胡大哥 電話: 0918000227 日期: 2025/09/21 預約時間: 12:00 指定/不指定: 指定 設計師: 歐文 同行人數: 0 備註…" at bounding box center [665, 300] width 1330 height 601
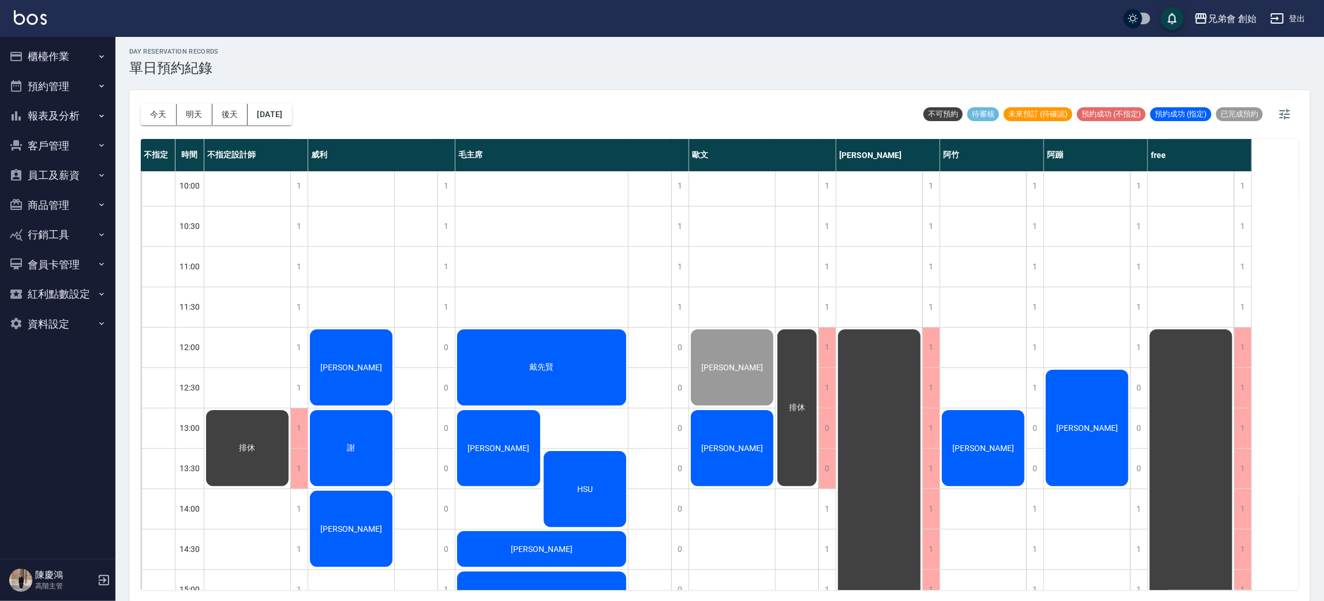
scroll to position [432, 0]
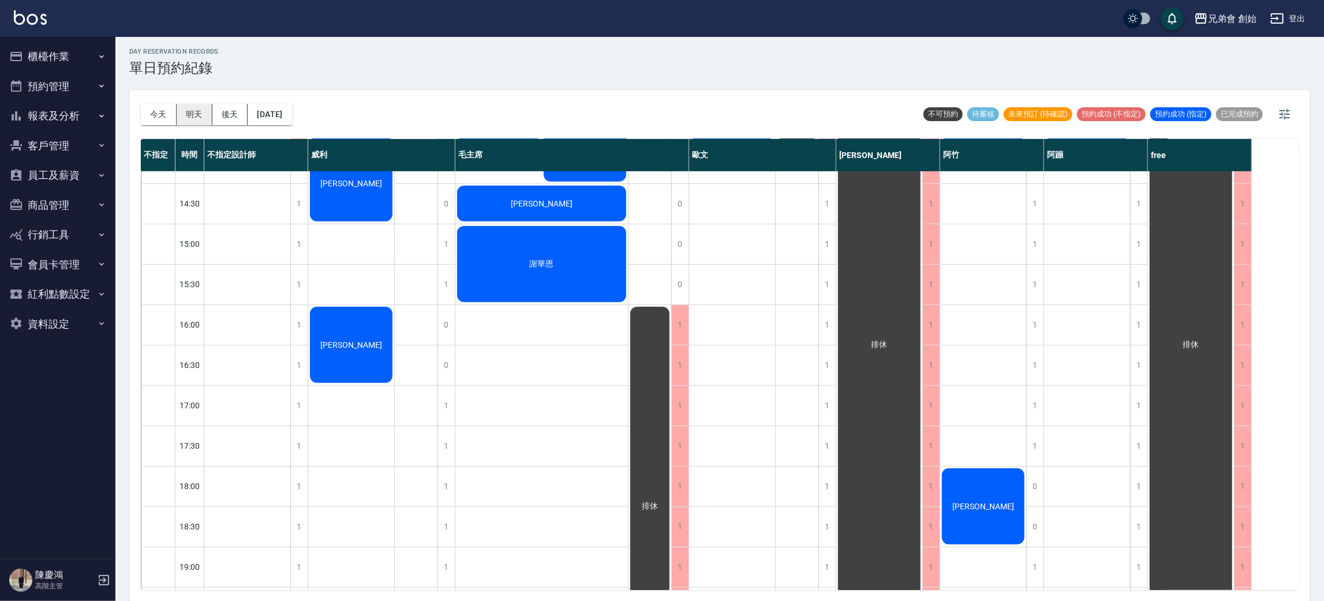
click at [195, 113] on button "明天" at bounding box center [195, 114] width 36 height 21
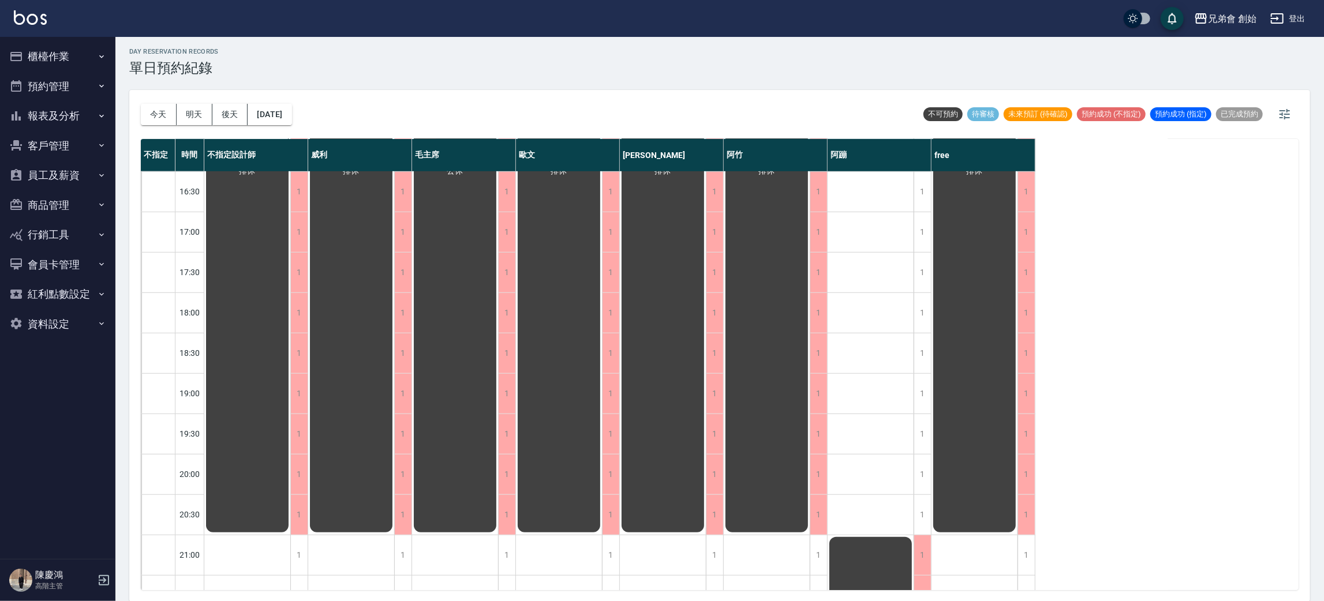
scroll to position [692, 0]
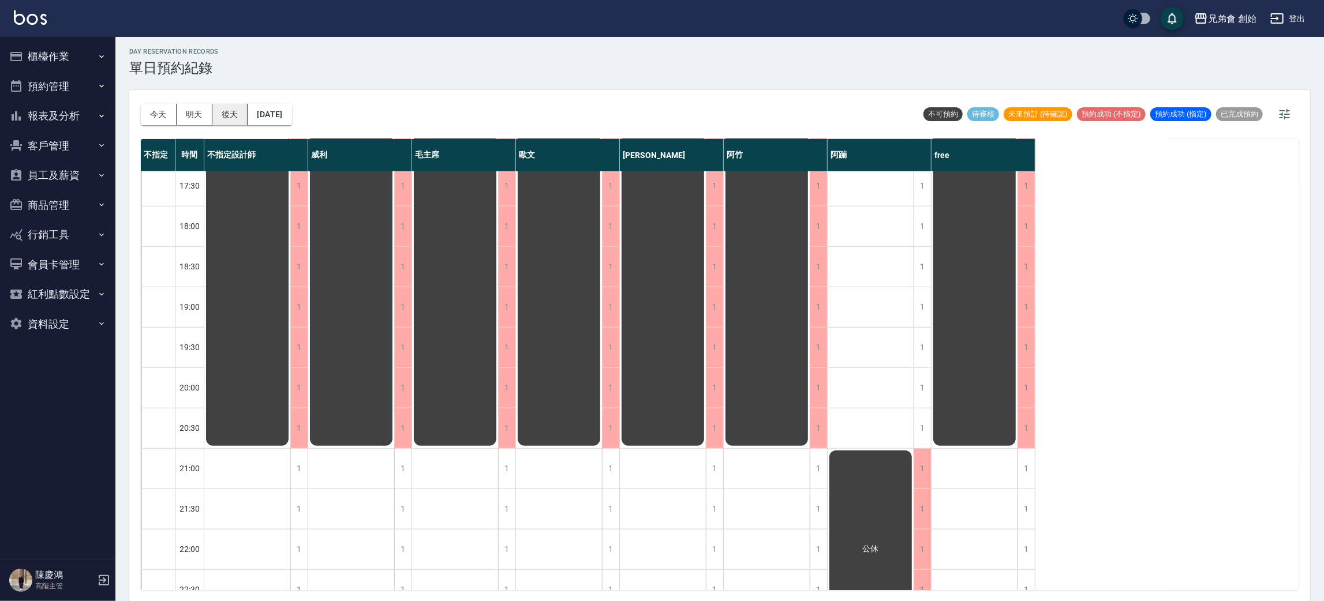
click at [236, 117] on button "後天" at bounding box center [230, 114] width 36 height 21
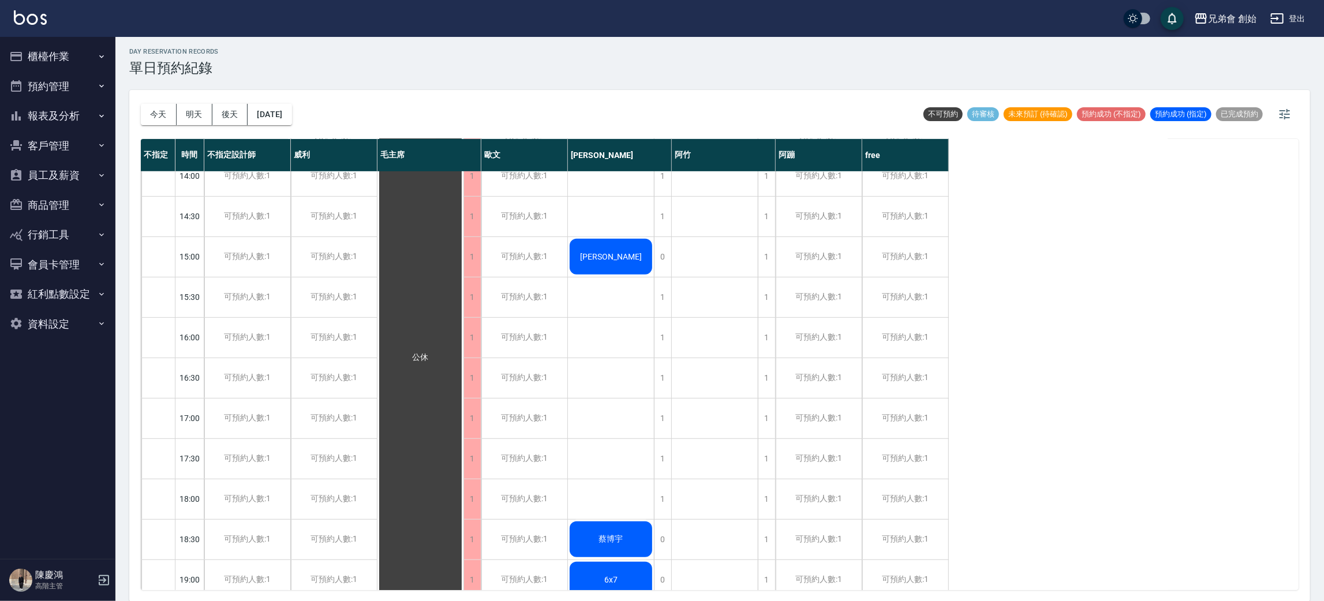
scroll to position [766, 0]
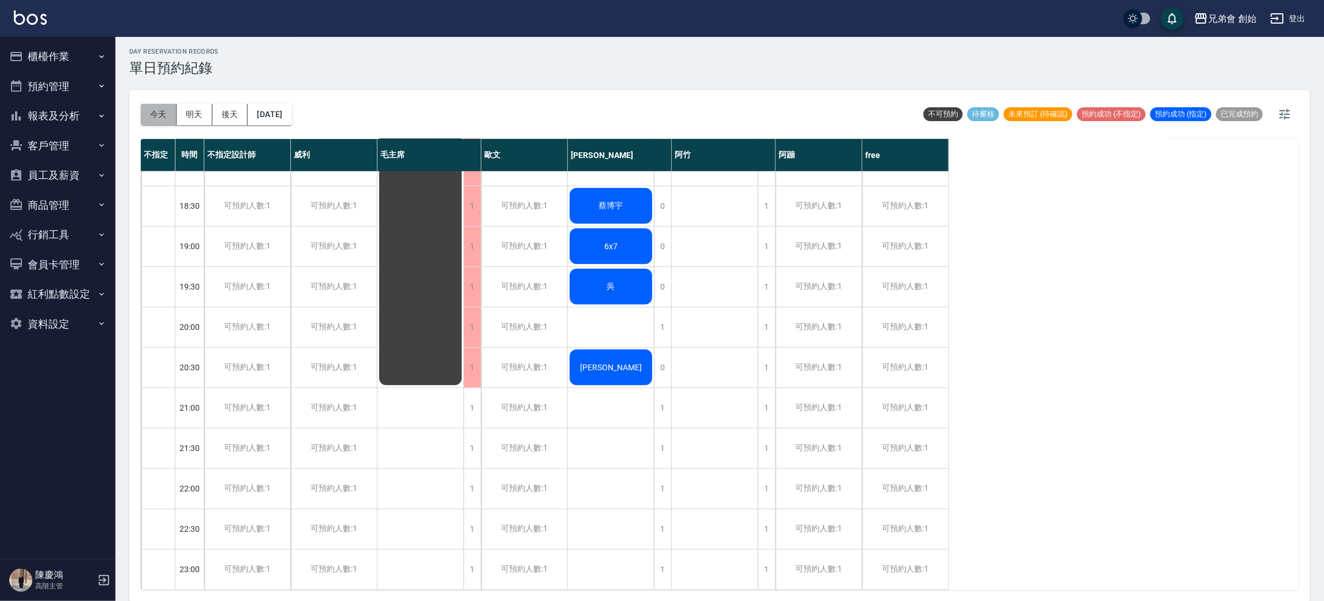
click at [162, 117] on button "今天" at bounding box center [159, 114] width 36 height 21
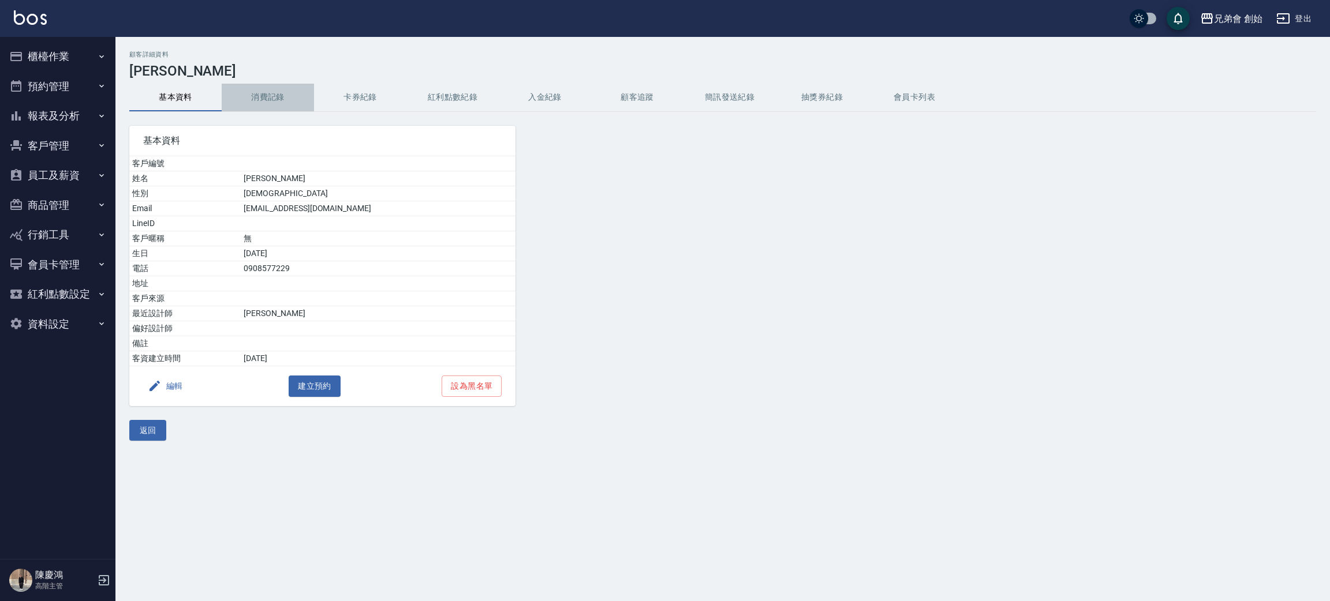
click at [244, 89] on button "消費記錄" at bounding box center [268, 98] width 92 height 28
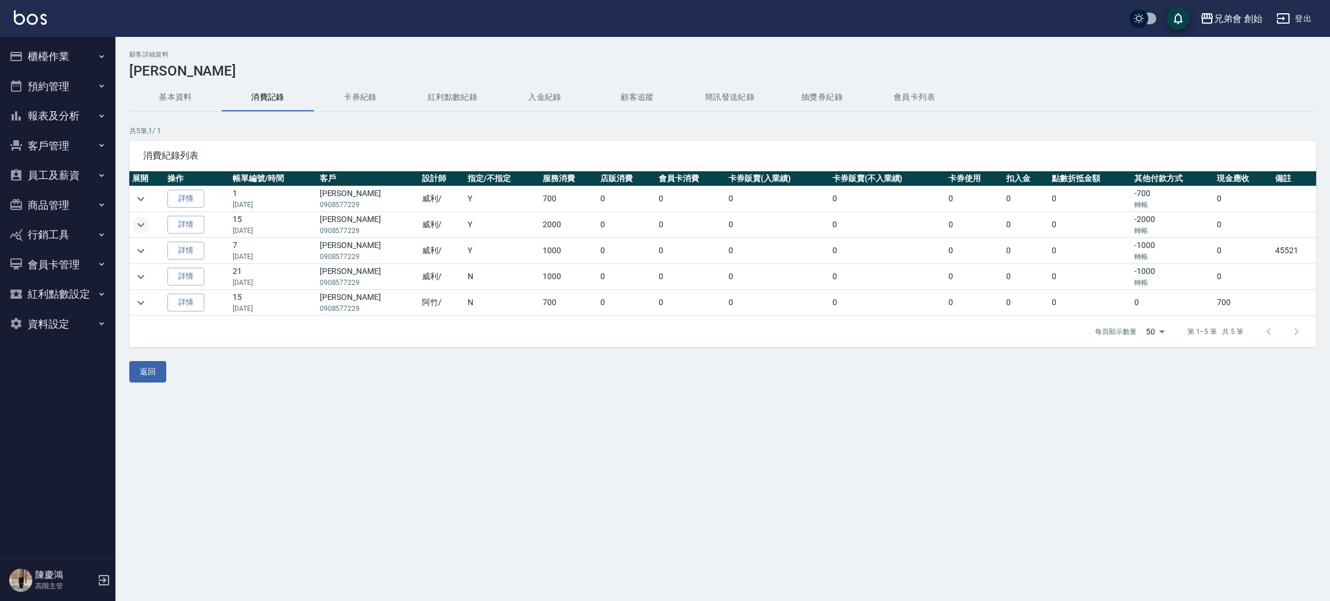
click at [134, 230] on icon "expand row" at bounding box center [141, 225] width 14 height 14
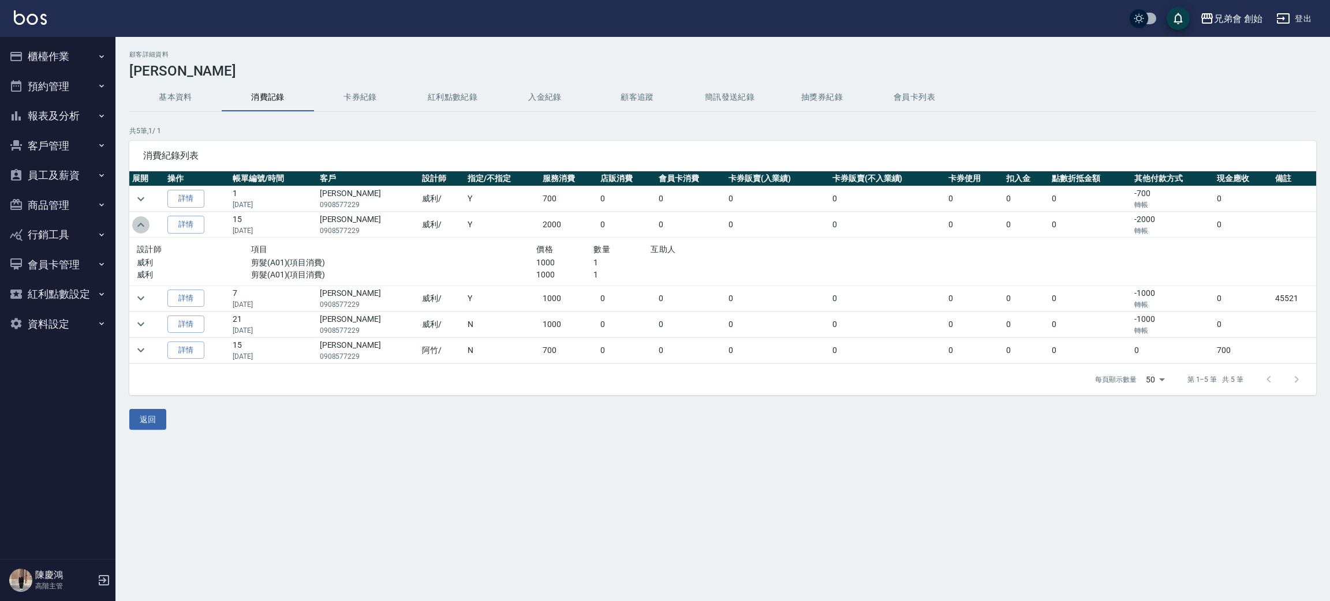
click at [139, 227] on icon "expand row" at bounding box center [141, 225] width 14 height 14
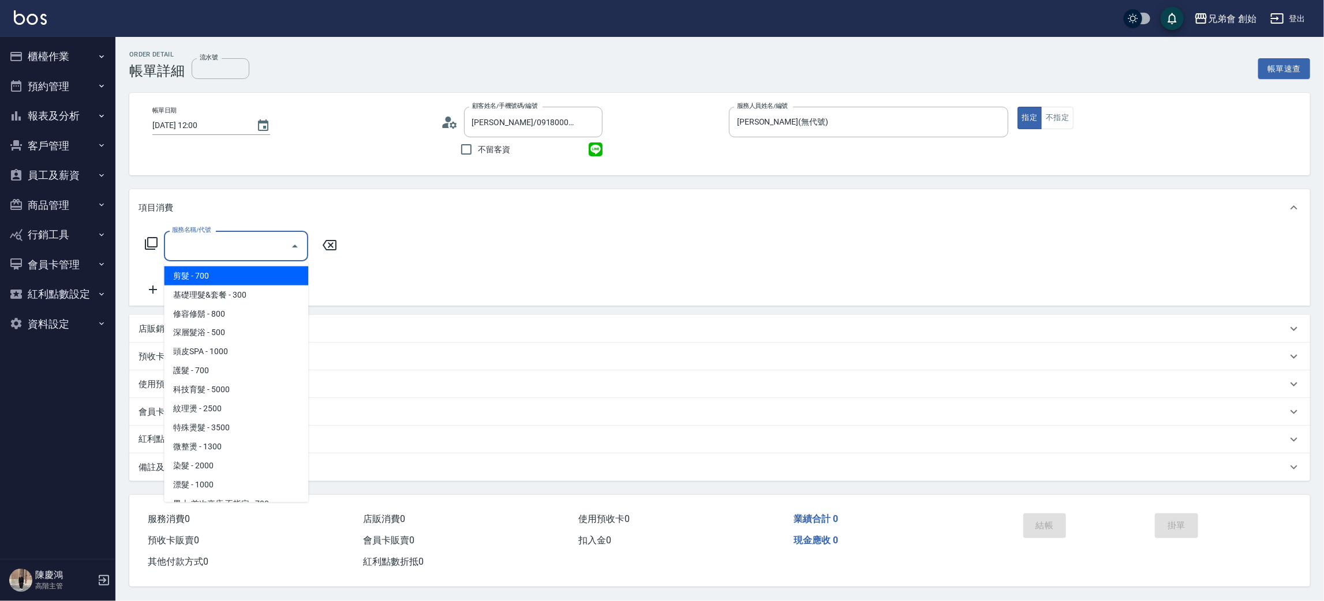
click at [214, 273] on span "剪髮 - 700" at bounding box center [236, 276] width 144 height 19
type input "剪髮(A01)"
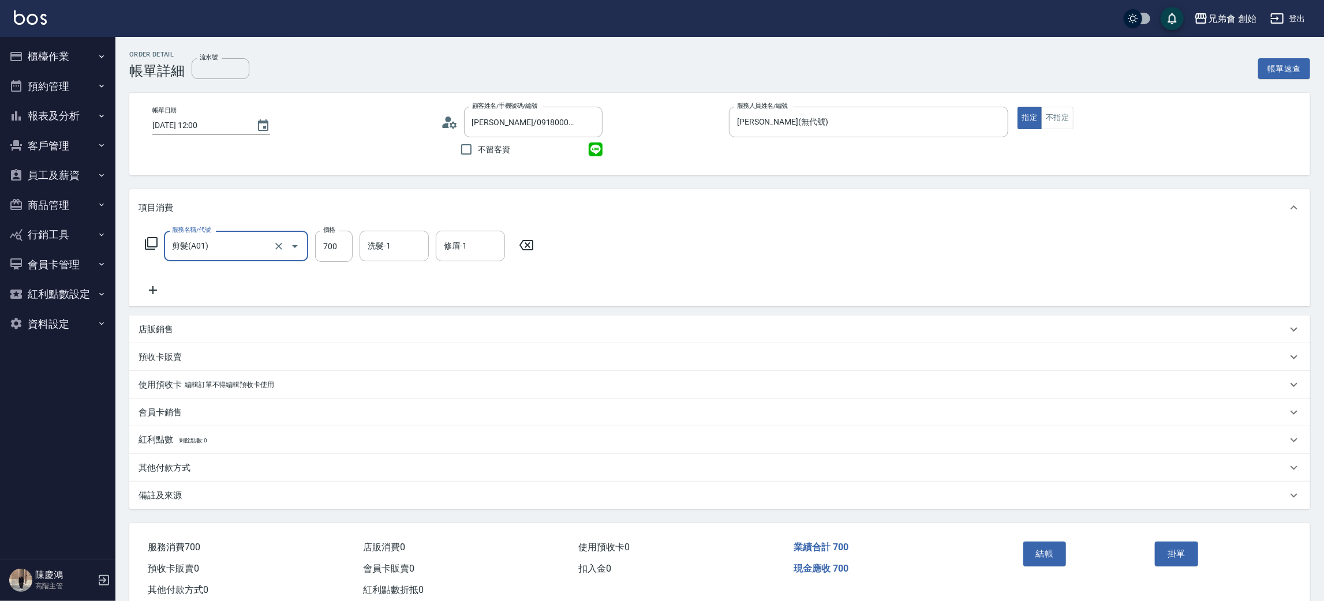
scroll to position [30, 0]
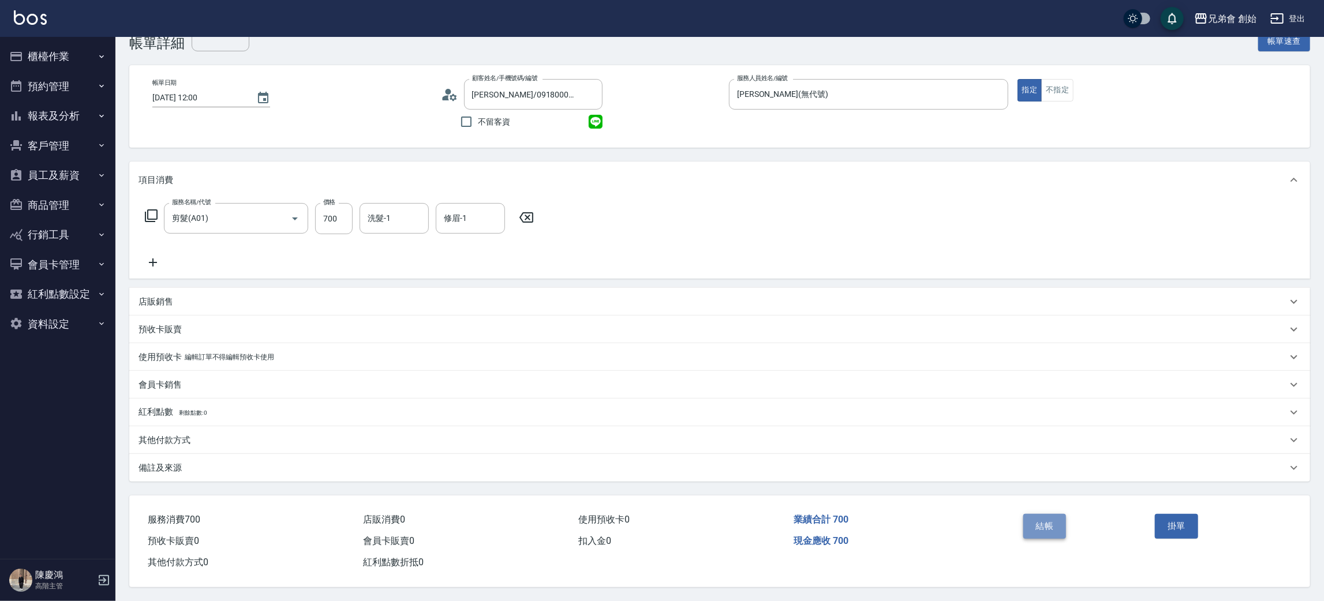
click at [1038, 525] on button "結帳" at bounding box center [1044, 526] width 43 height 24
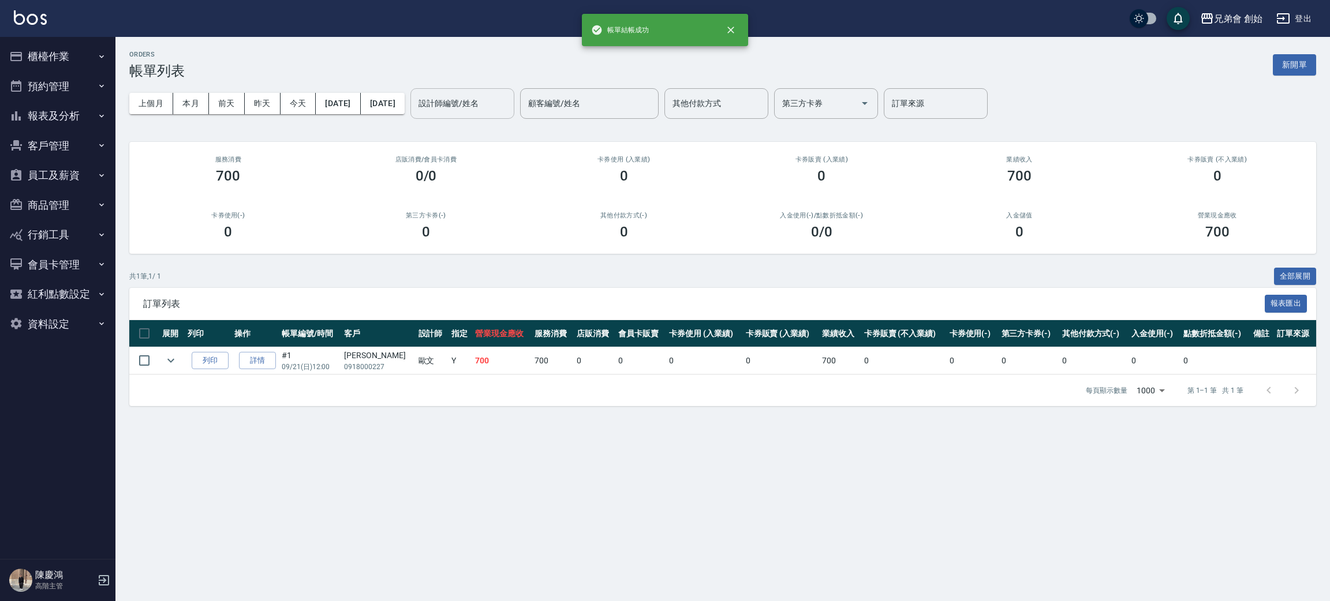
click at [509, 100] on input "設計師編號/姓名" at bounding box center [461, 103] width 93 height 20
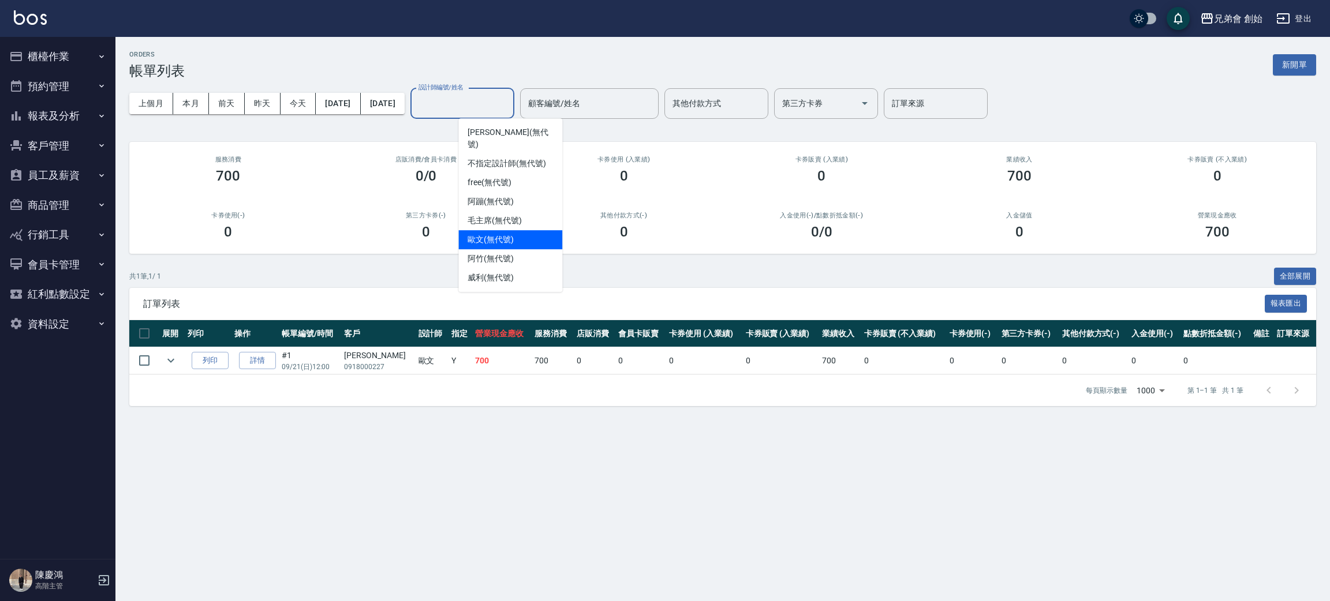
click at [508, 234] on span "[PERSON_NAME](無代號)" at bounding box center [490, 240] width 46 height 12
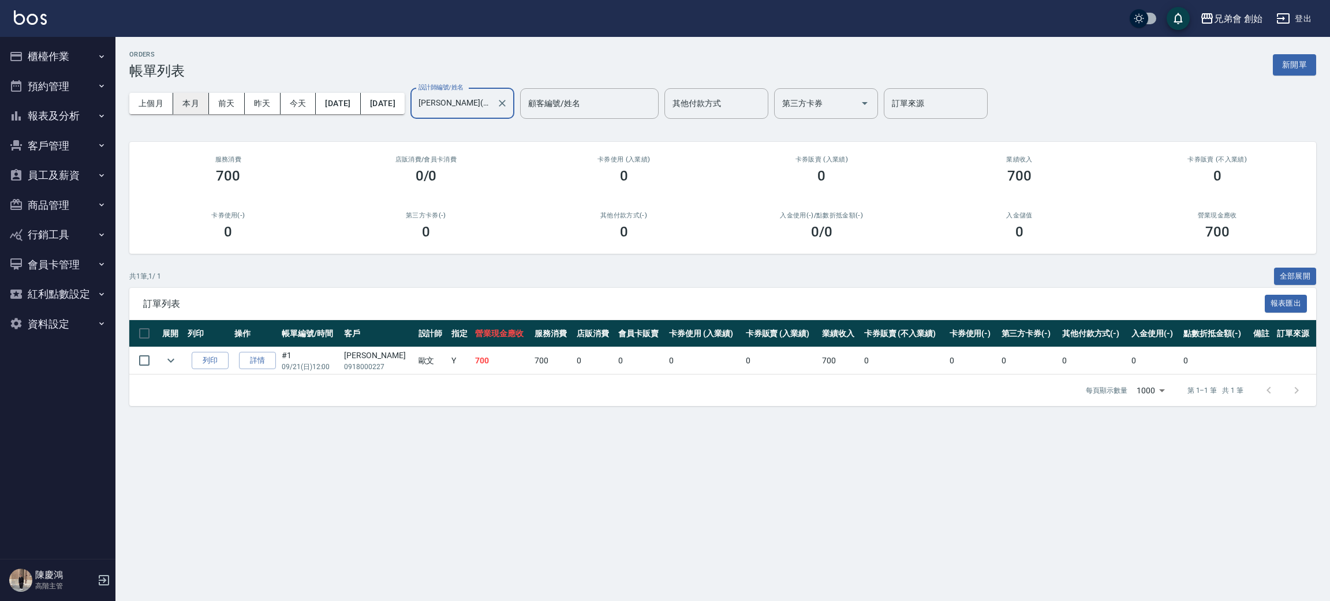
click at [183, 103] on button "本月" at bounding box center [191, 103] width 36 height 21
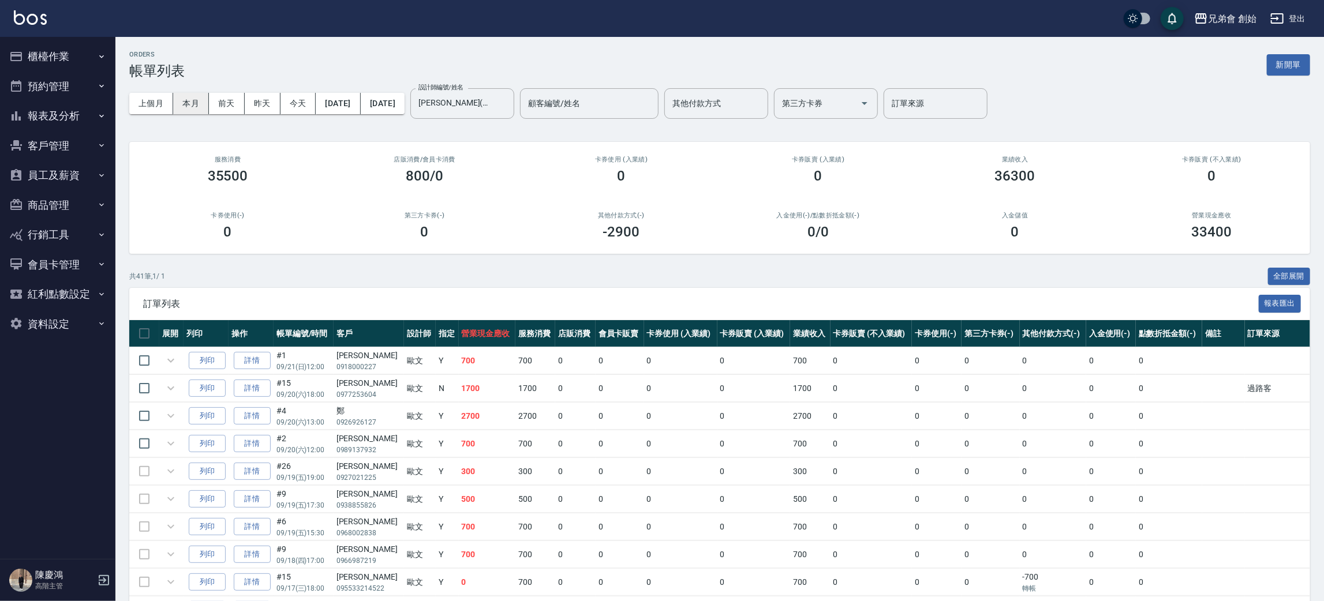
click at [183, 103] on button "本月" at bounding box center [191, 103] width 36 height 21
click at [514, 90] on div "歐文(無代號) 設計師編號/姓名" at bounding box center [462, 103] width 104 height 31
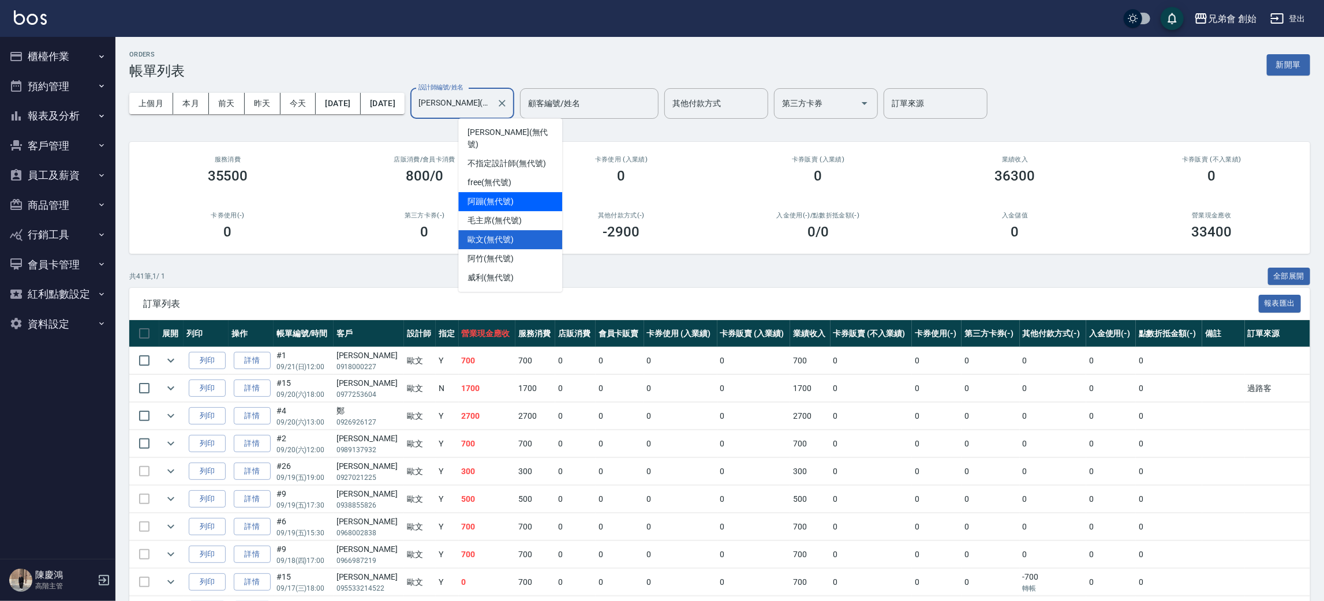
click at [515, 194] on div "阿蹦 (無代號)" at bounding box center [510, 201] width 104 height 19
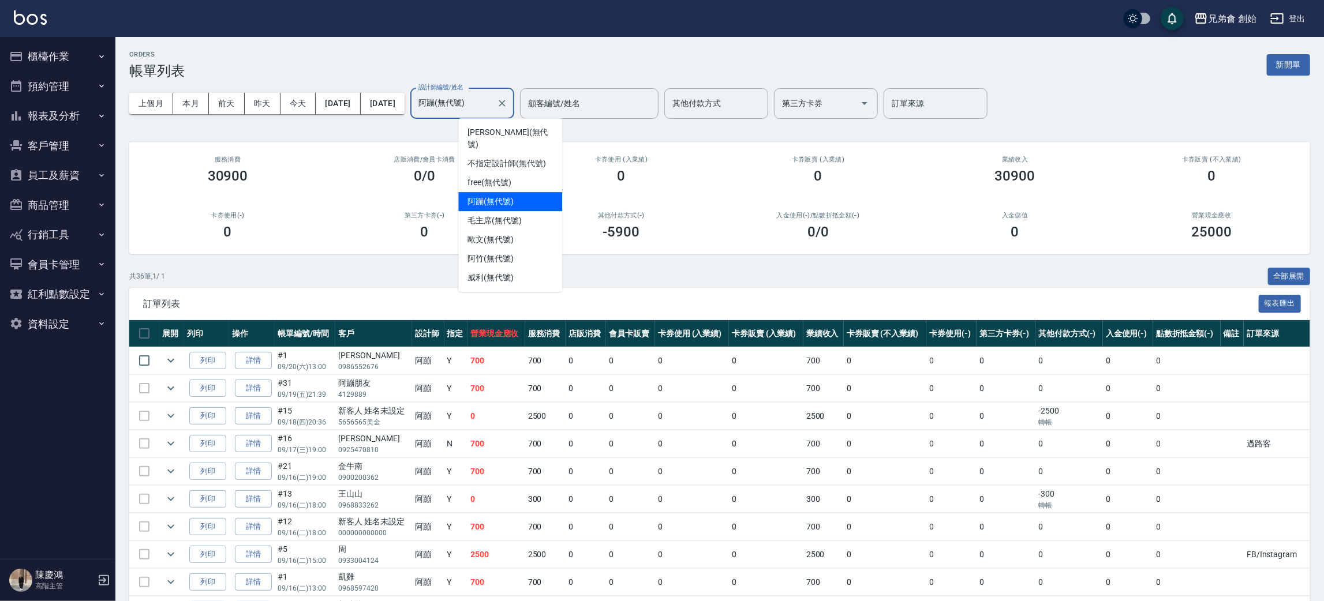
click at [492, 106] on input "阿蹦(無代號)" at bounding box center [453, 103] width 76 height 20
click at [514, 272] on span "威利 (無代號)" at bounding box center [490, 278] width 46 height 12
type input "威利(無代號)"
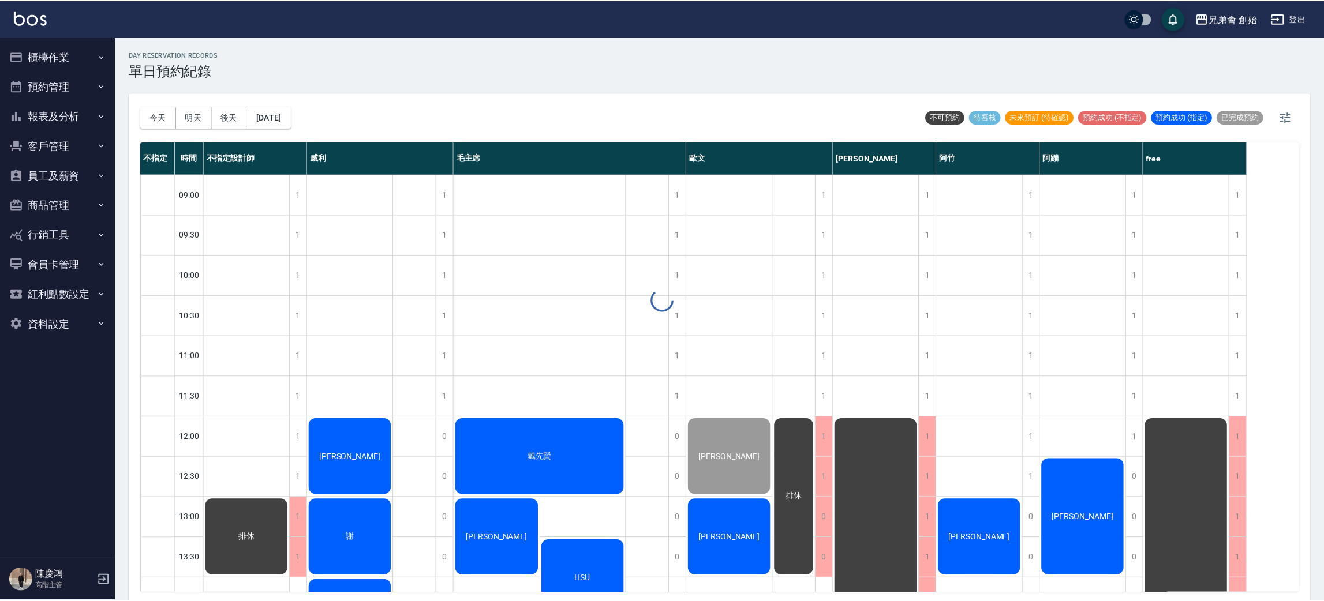
scroll to position [3, 0]
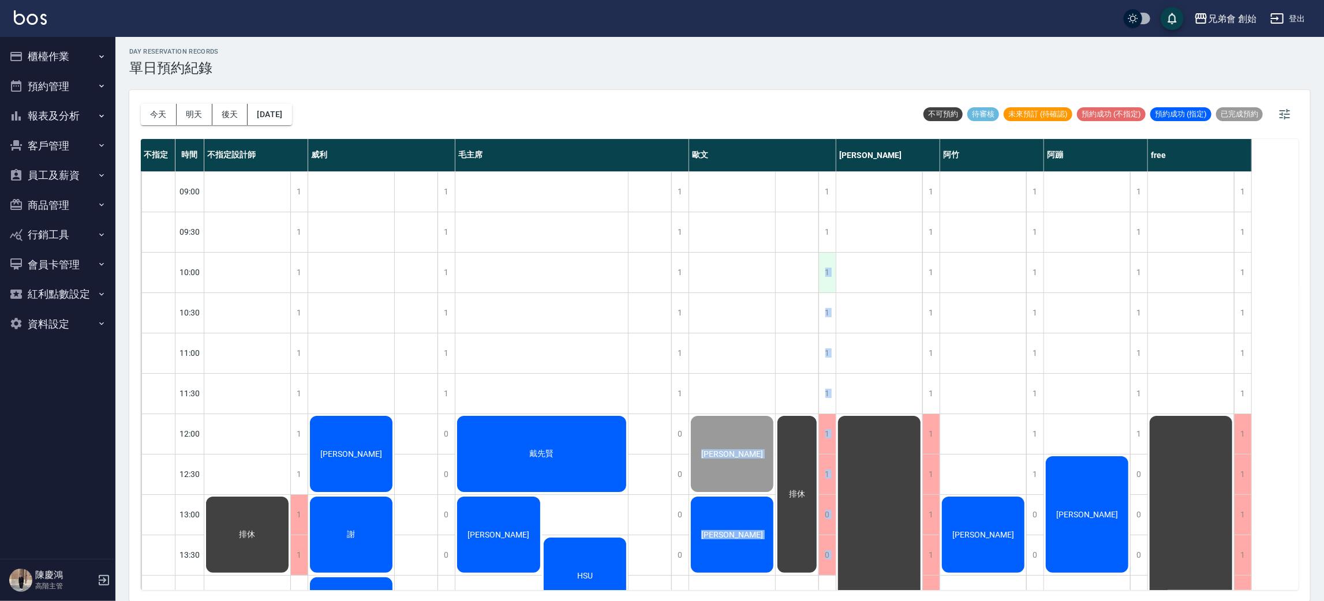
drag, startPoint x: 818, startPoint y: 265, endPoint x: 833, endPoint y: 265, distance: 14.4
click at [1111, 509] on div "李彥霖" at bounding box center [1087, 515] width 86 height 120
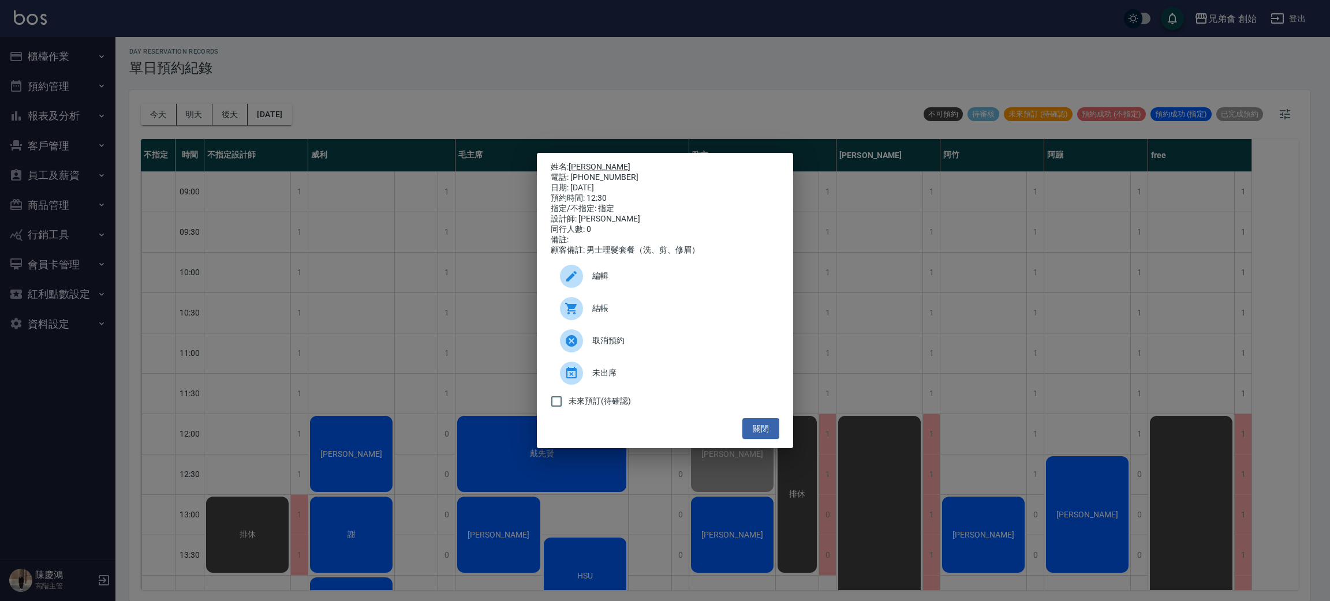
click at [676, 325] on div "結帳" at bounding box center [665, 309] width 229 height 32
click at [345, 38] on div "姓名: 李彥霖 電話: 0912899541 日期: 2025/09/21 預約時間: 12:30 指定/不指定: 指定 設計師: 阿蹦 同行人數: 0 備註…" at bounding box center [665, 300] width 1330 height 601
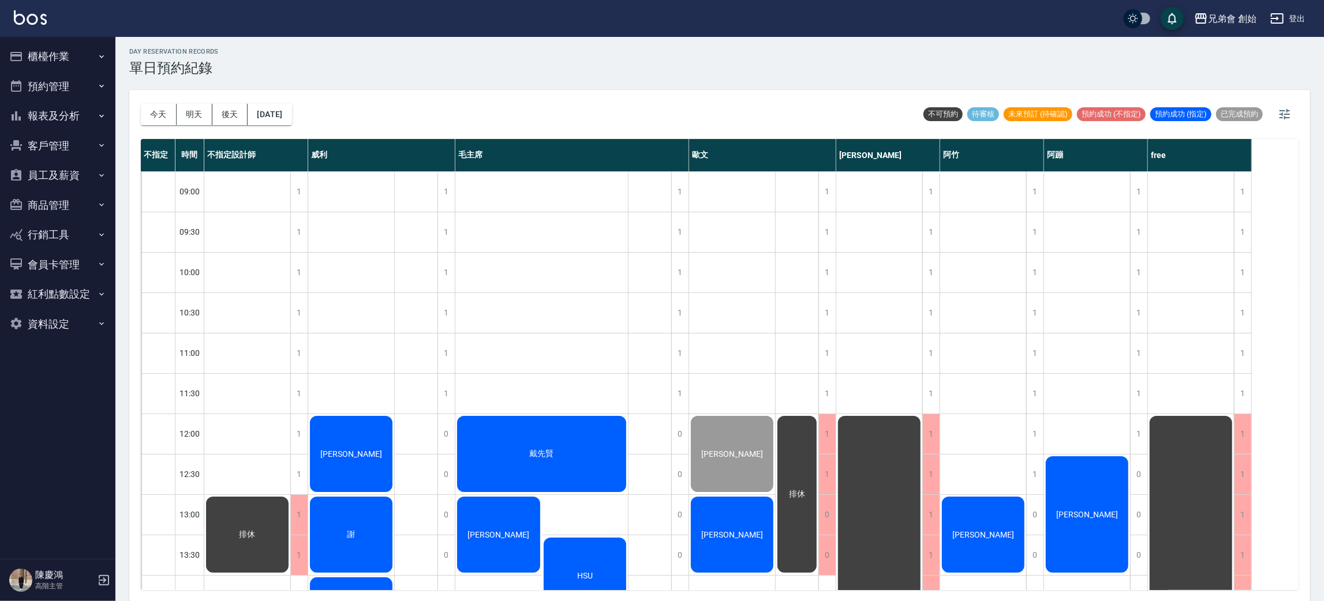
click at [282, 102] on div "今天 明天 後天 2025/09/21" at bounding box center [216, 114] width 151 height 49
click at [291, 106] on button "2025/09/21" at bounding box center [270, 114] width 44 height 21
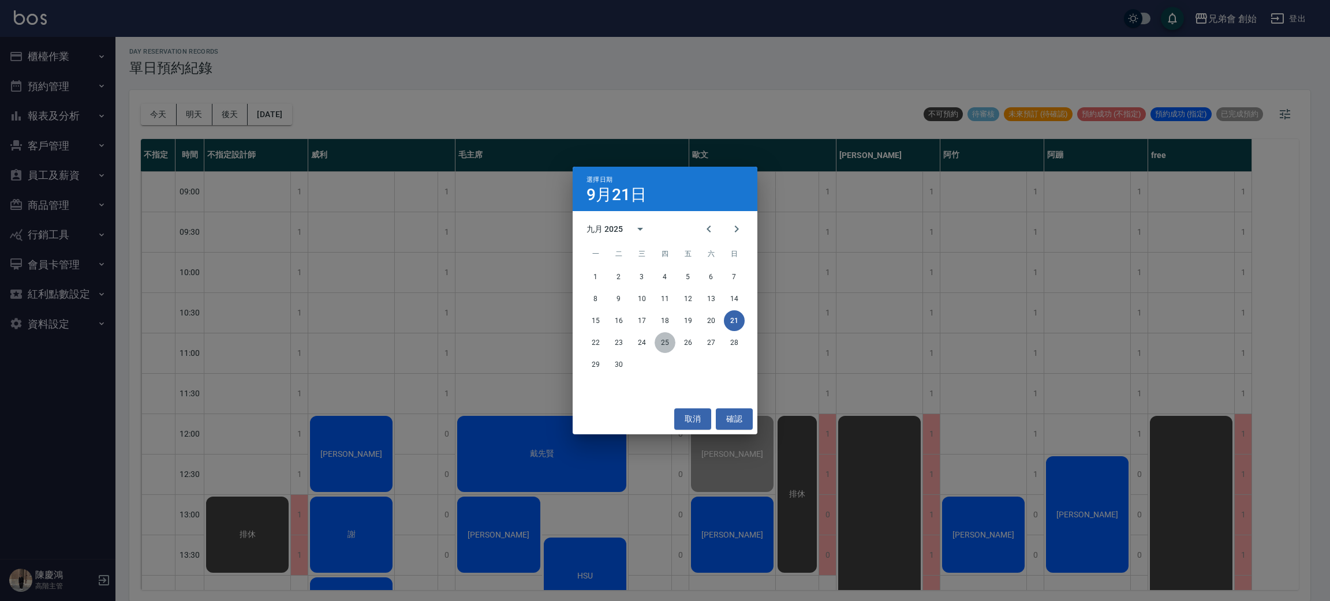
click at [662, 342] on button "25" at bounding box center [664, 342] width 21 height 21
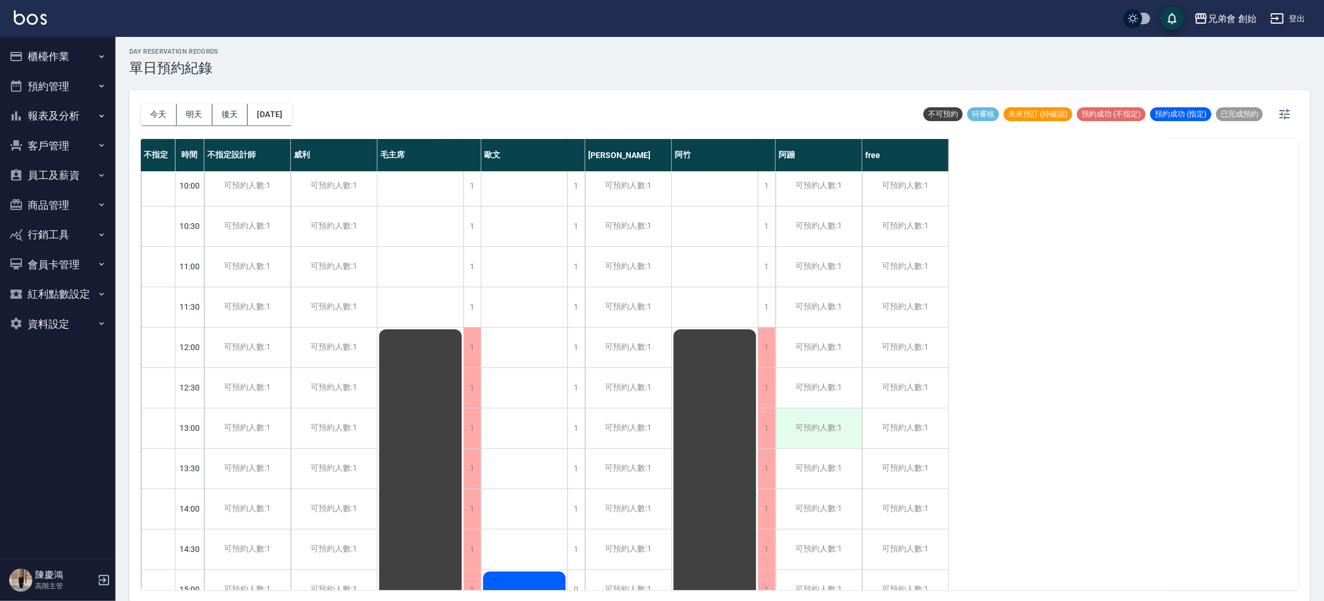
scroll to position [173, 0]
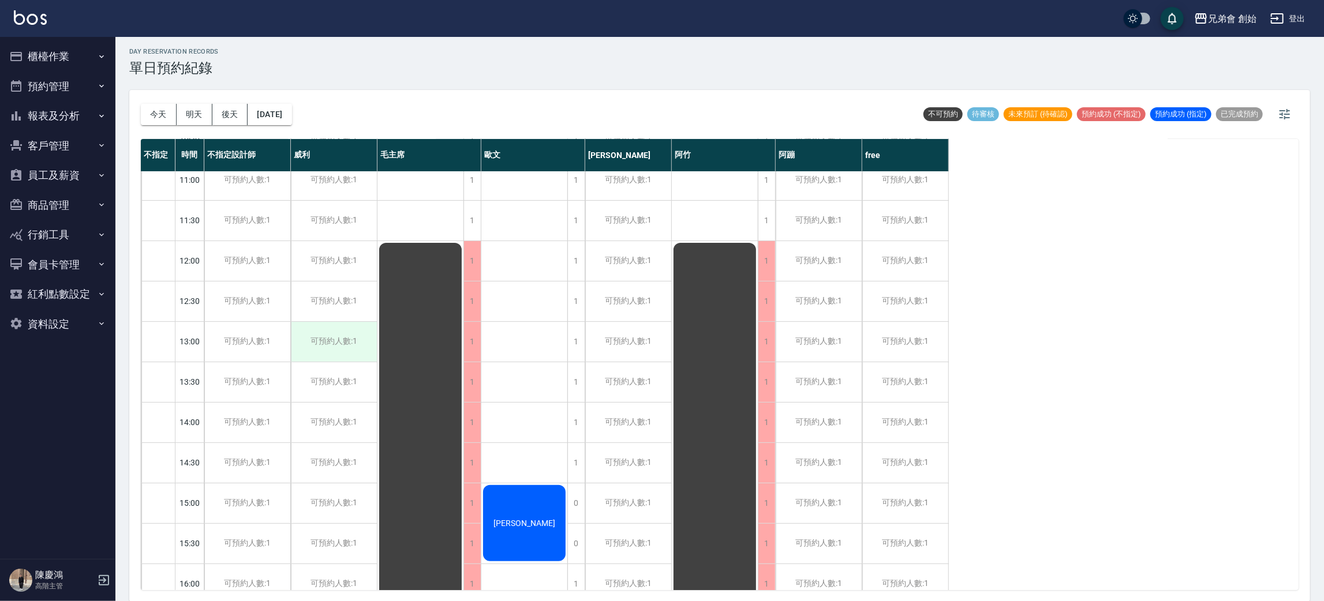
click at [317, 335] on div "可預約人數:1" at bounding box center [334, 342] width 86 height 40
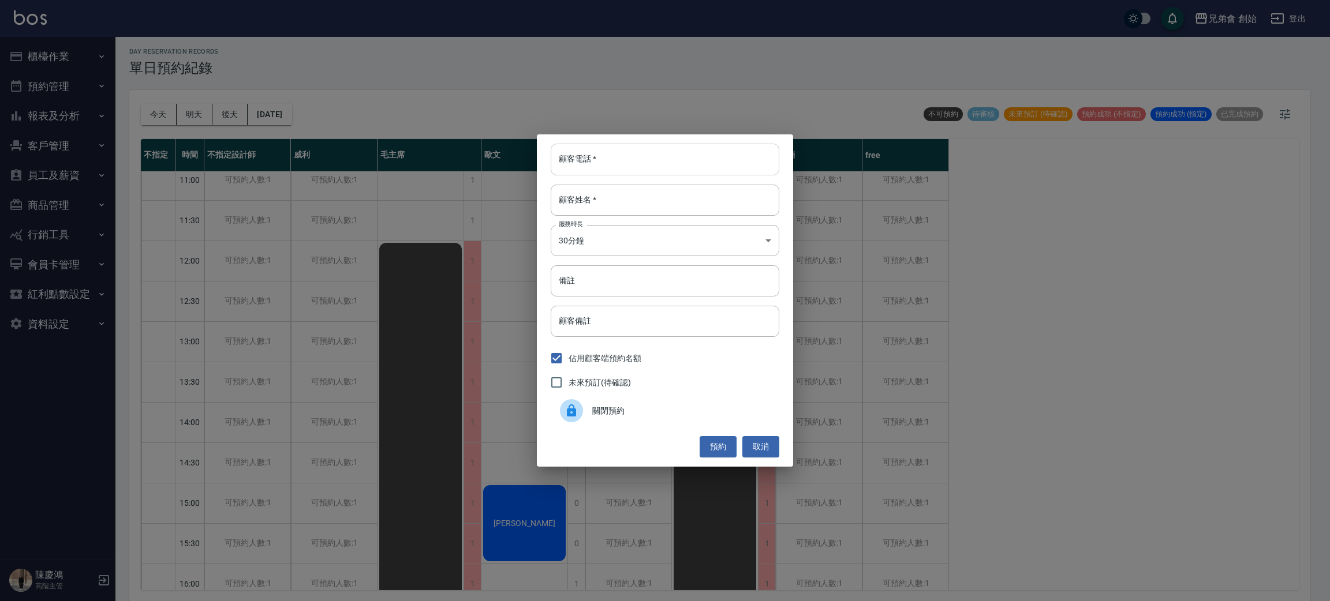
click at [580, 158] on input "顧客電話   *" at bounding box center [665, 159] width 229 height 31
type input "0903103317"
drag, startPoint x: 612, startPoint y: 189, endPoint x: 612, endPoint y: 199, distance: 9.8
click at [612, 190] on input "顧客姓名   *" at bounding box center [665, 200] width 229 height 31
type input "1"
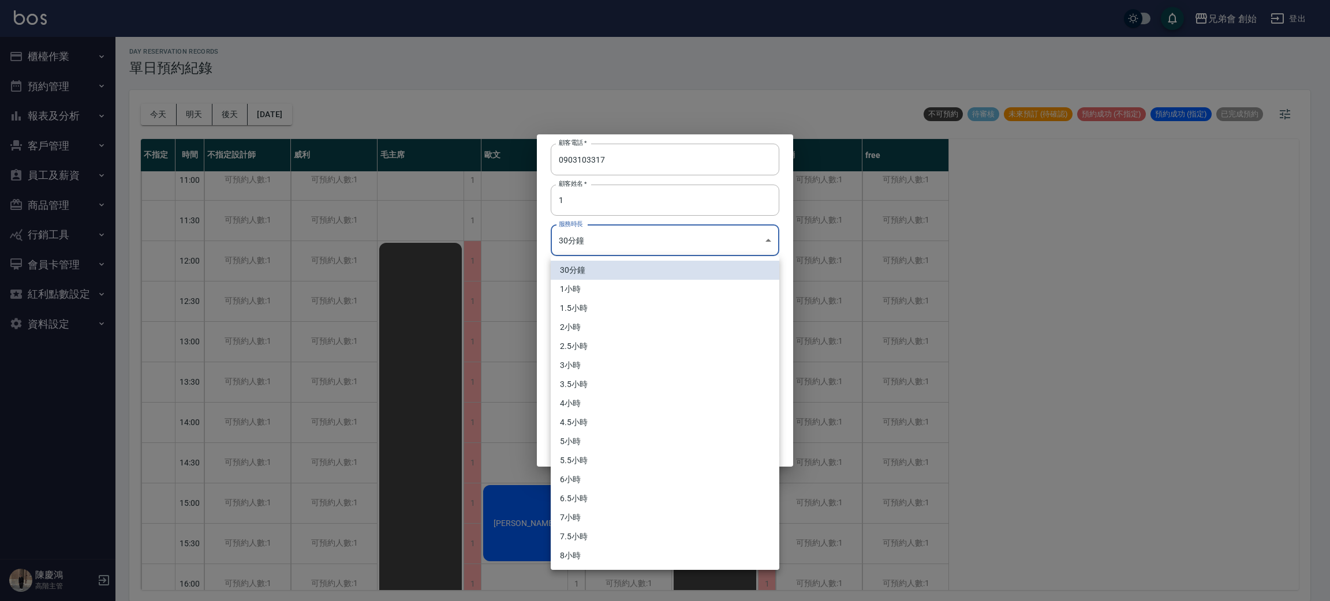
click at [623, 234] on body "兄弟會 創始 登出 櫃檯作業 打帳單 帳單列表 掛單列表 座位開單 營業儀表板 現金收支登錄 高階收支登錄 材料自購登錄 每日結帳 排班表 現場電腦打卡 掃碼…" at bounding box center [665, 299] width 1330 height 605
click at [615, 290] on li "1小時" at bounding box center [665, 289] width 229 height 19
type input "2"
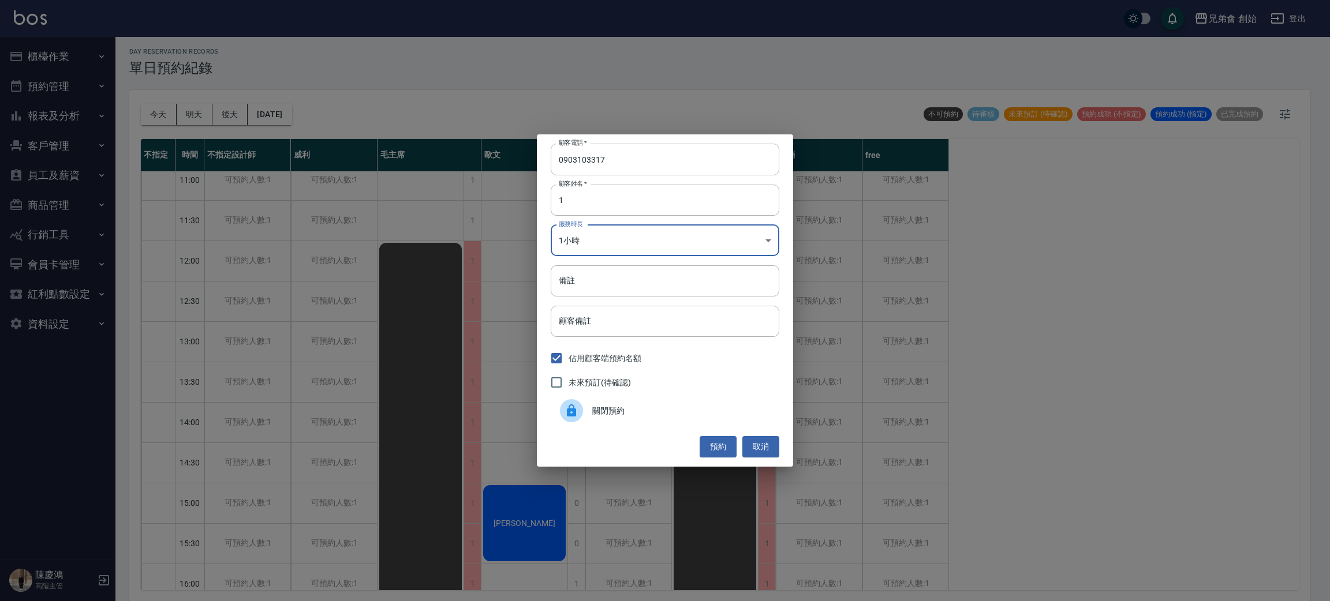
click at [715, 445] on button "預約" at bounding box center [717, 446] width 37 height 21
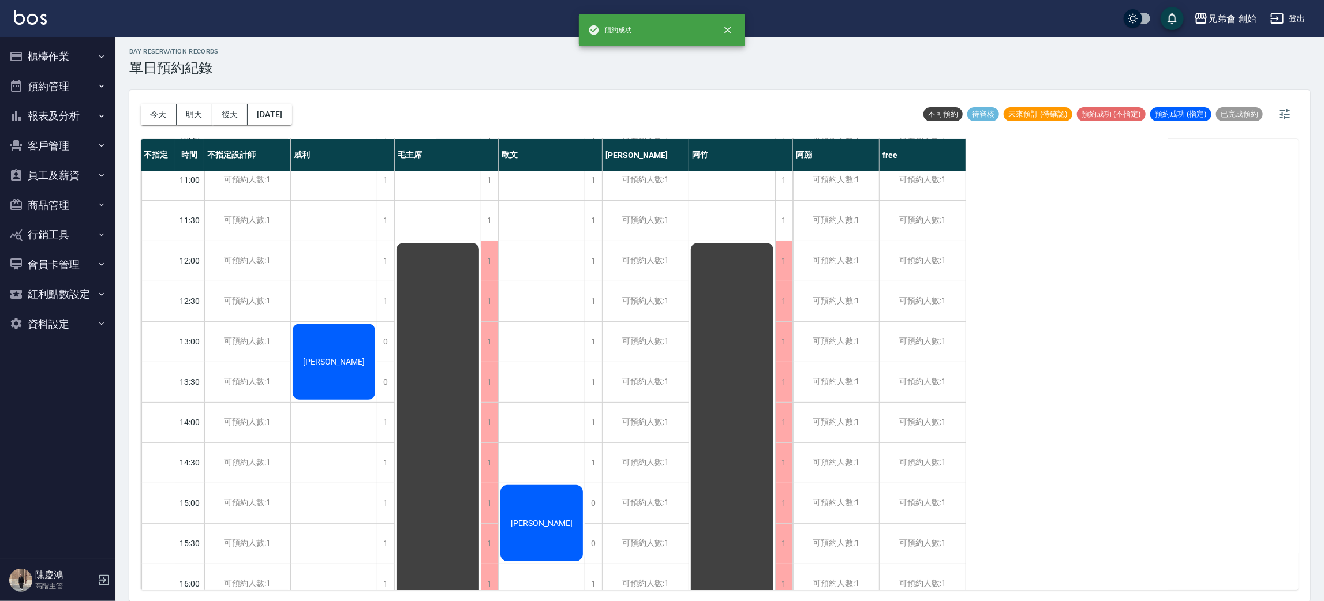
click at [314, 356] on div "馮品諺" at bounding box center [334, 362] width 86 height 80
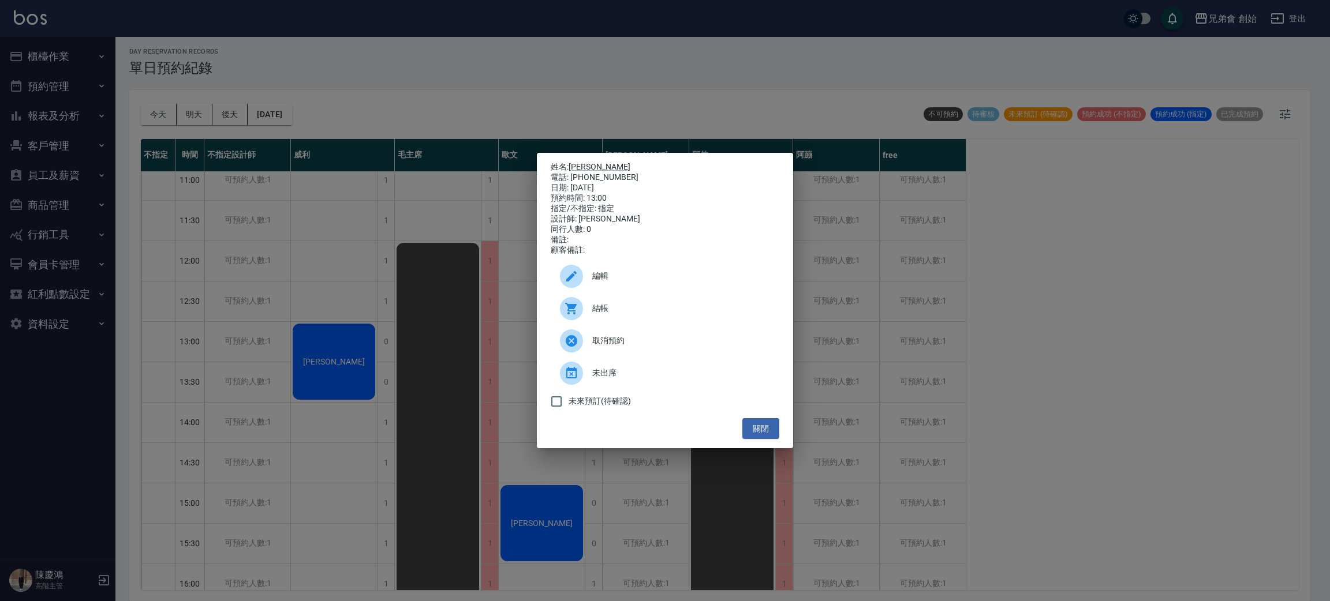
click at [570, 283] on icon at bounding box center [571, 276] width 14 height 14
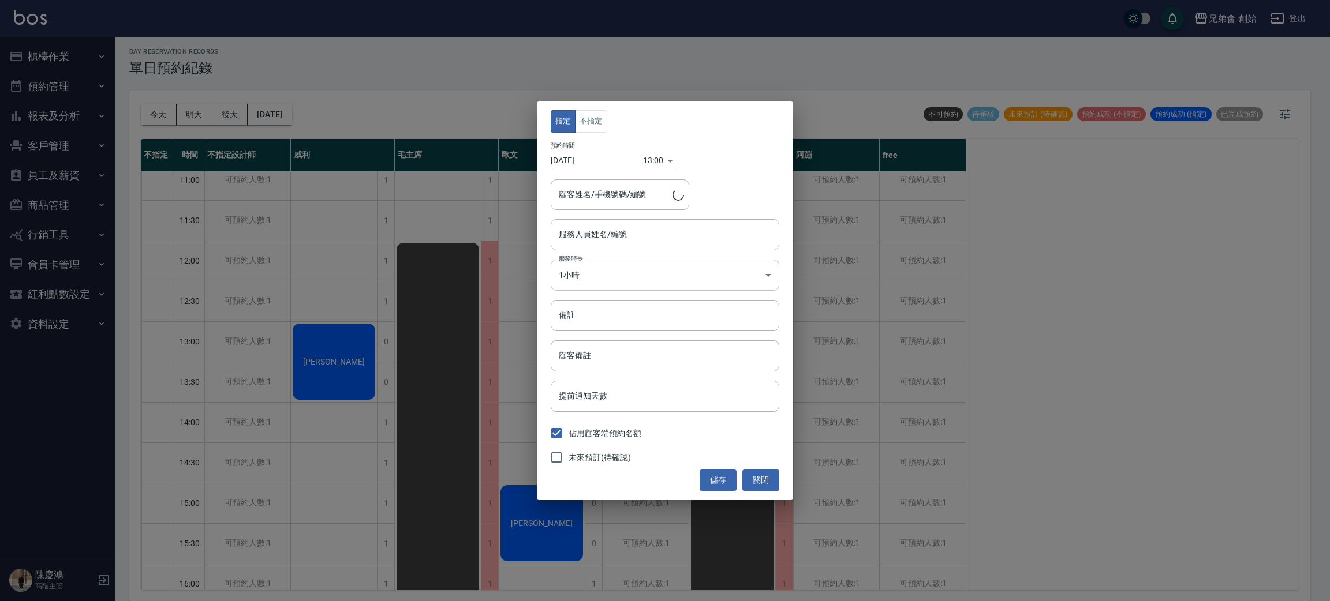
type input "馮品諺/0903103317/"
type input "威利(無代號)"
click at [583, 114] on button "不指定" at bounding box center [591, 121] width 32 height 23
click at [703, 477] on button "儲存" at bounding box center [717, 480] width 37 height 21
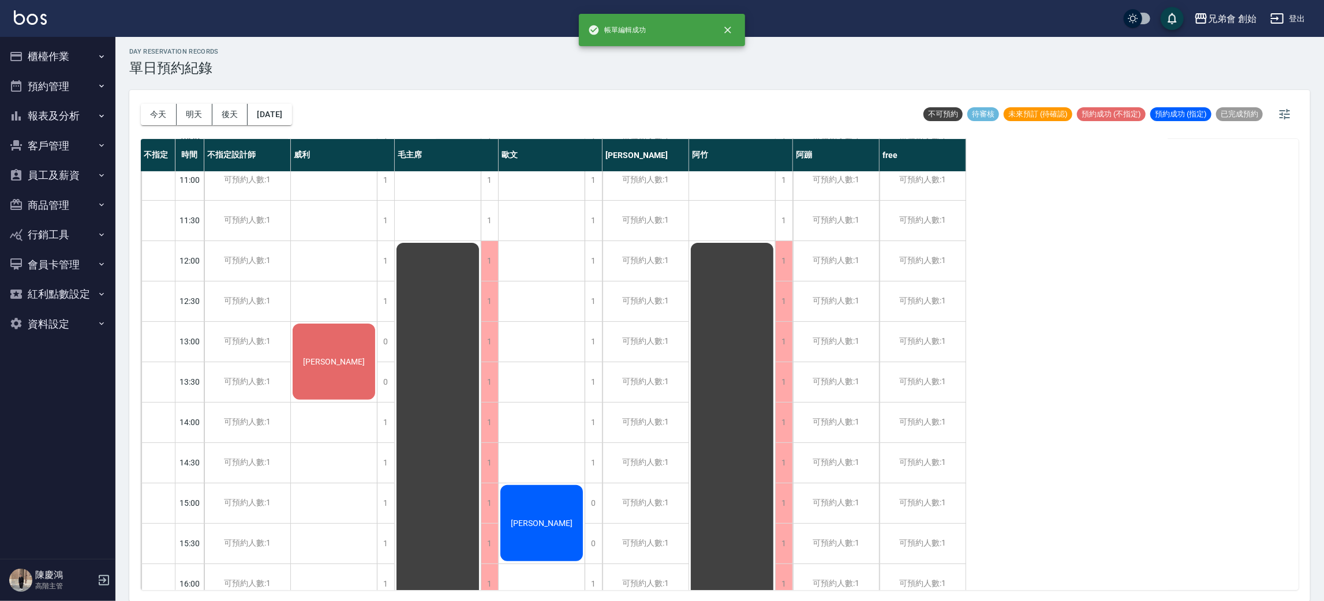
click at [401, 40] on div "day Reservation records 單日預約紀錄 今天 明天 後天 2025/09/25 不可預約 待審核 未來預訂 (待確認) 預約成功 (不指…" at bounding box center [719, 318] width 1208 height 568
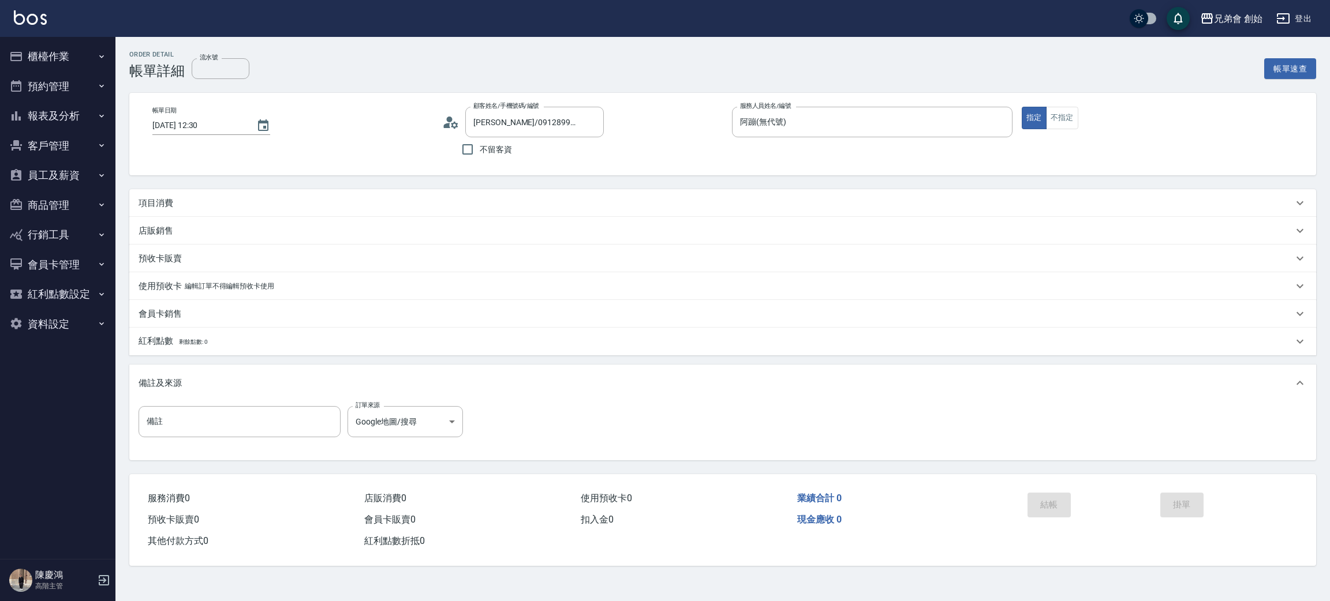
click at [252, 203] on div "項目消費" at bounding box center [715, 203] width 1154 height 12
